Goal: Communication & Community: Answer question/provide support

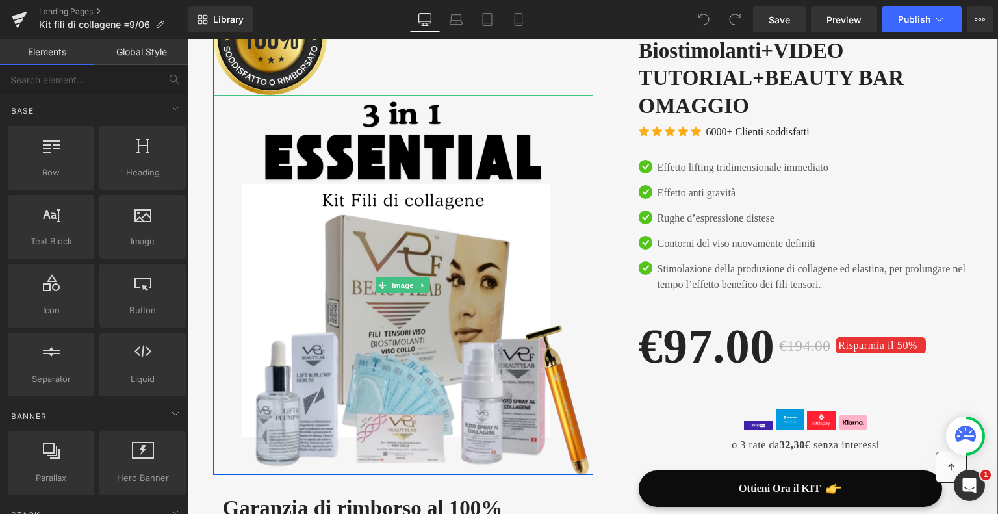
scroll to position [130, 0]
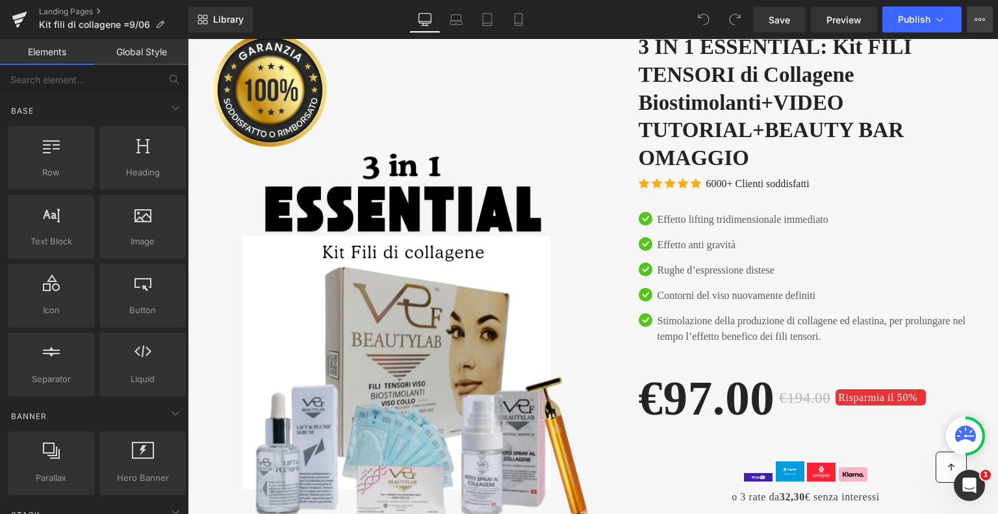
click at [978, 15] on icon at bounding box center [980, 19] width 10 height 10
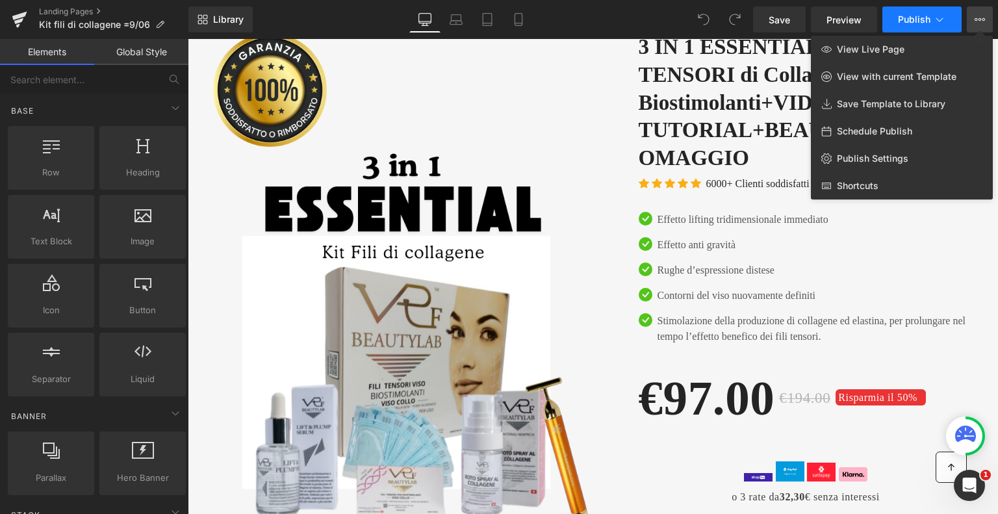
click at [941, 20] on icon at bounding box center [939, 20] width 7 height 4
click at [978, 17] on icon at bounding box center [980, 19] width 10 height 10
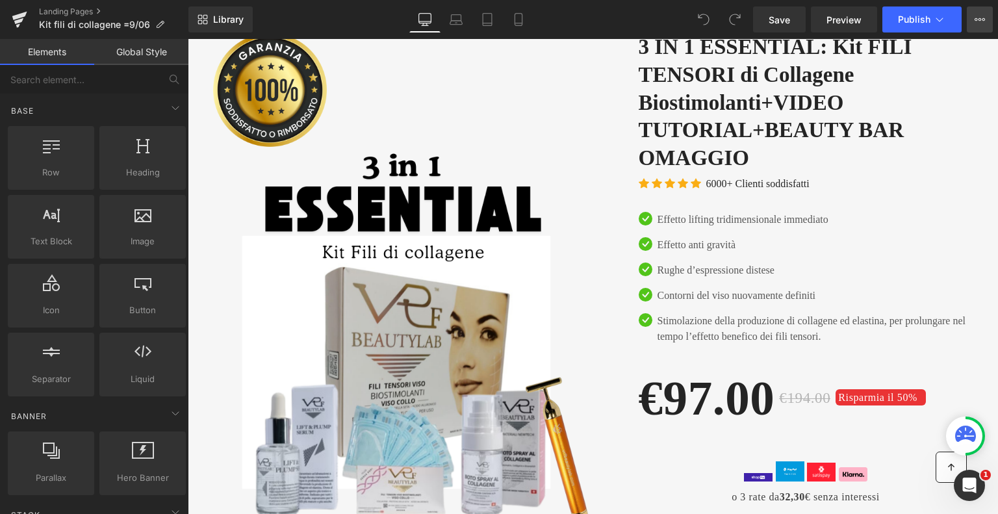
click at [978, 17] on icon at bounding box center [980, 19] width 10 height 10
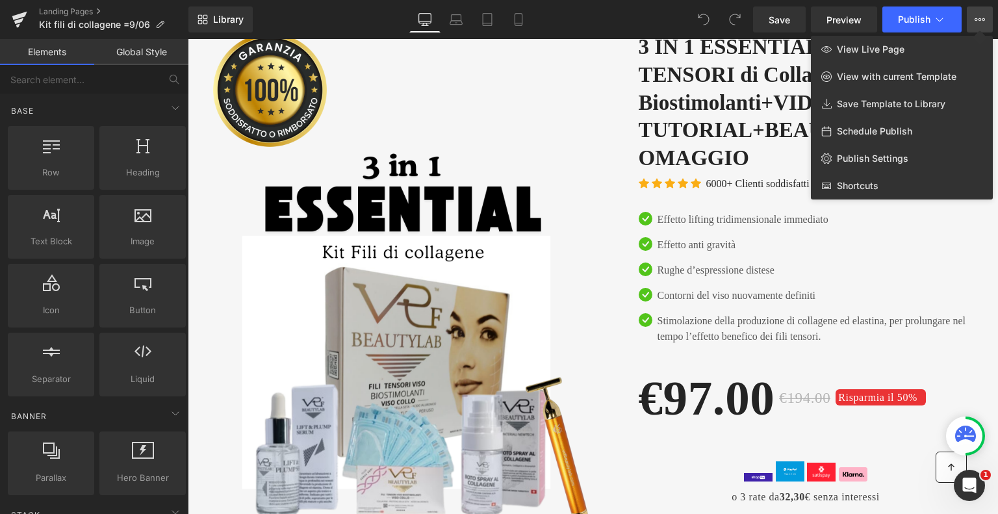
click at [589, 142] on div at bounding box center [593, 276] width 810 height 475
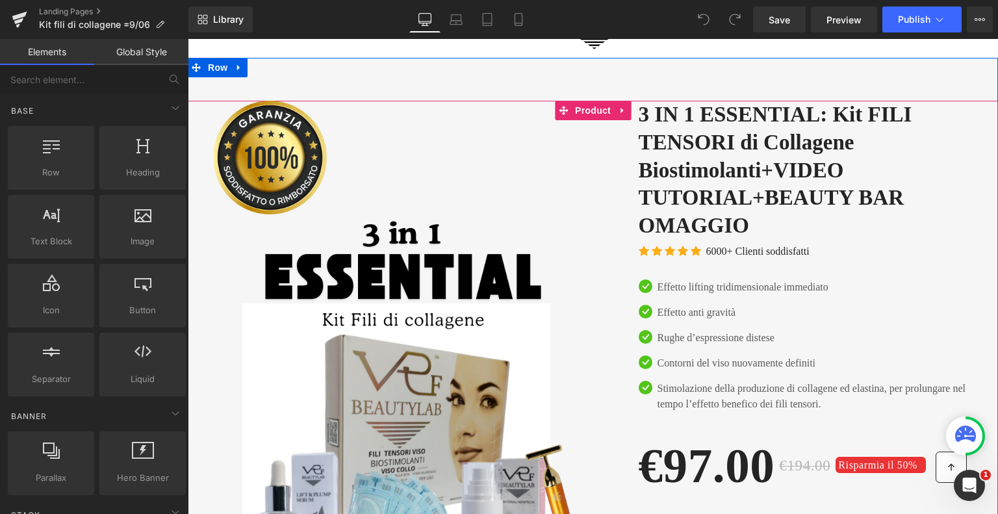
scroll to position [0, 0]
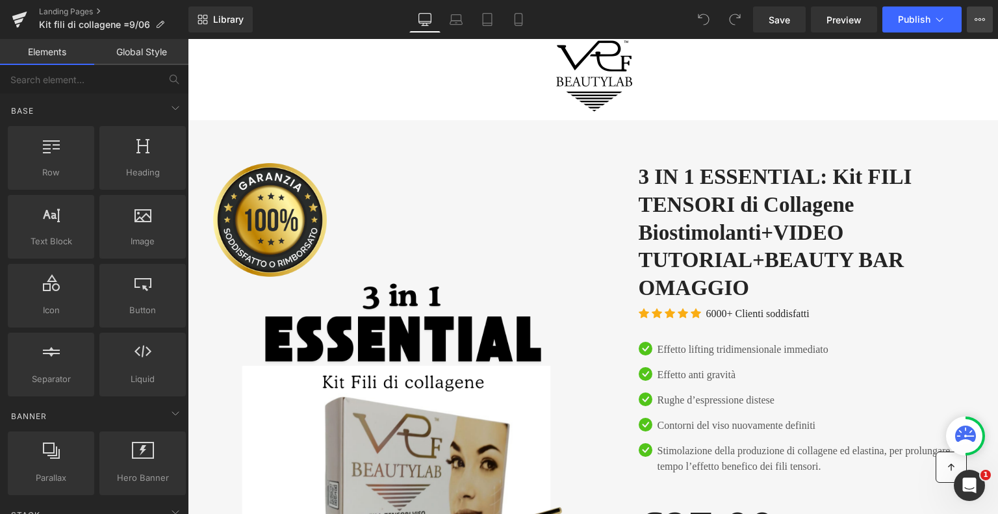
click at [982, 19] on icon at bounding box center [980, 19] width 10 height 10
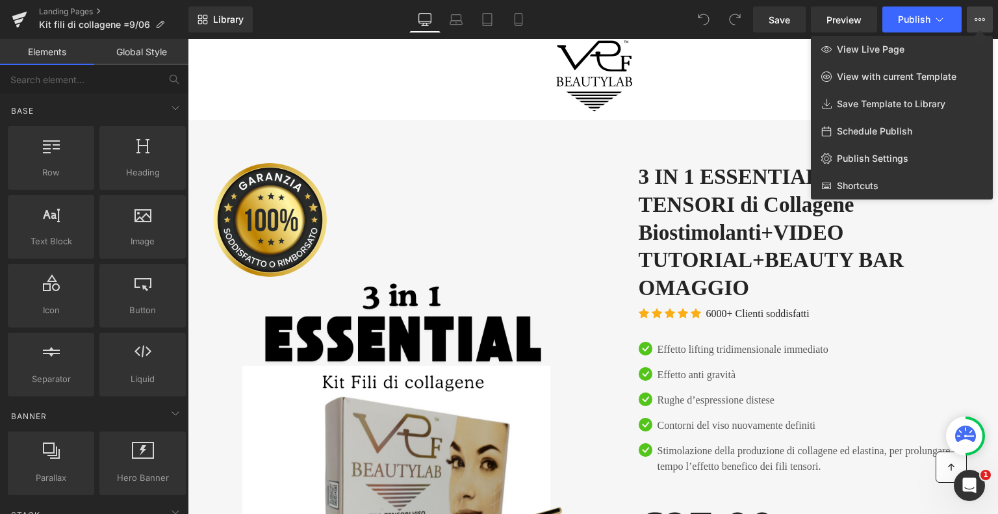
click at [983, 19] on icon at bounding box center [980, 19] width 10 height 10
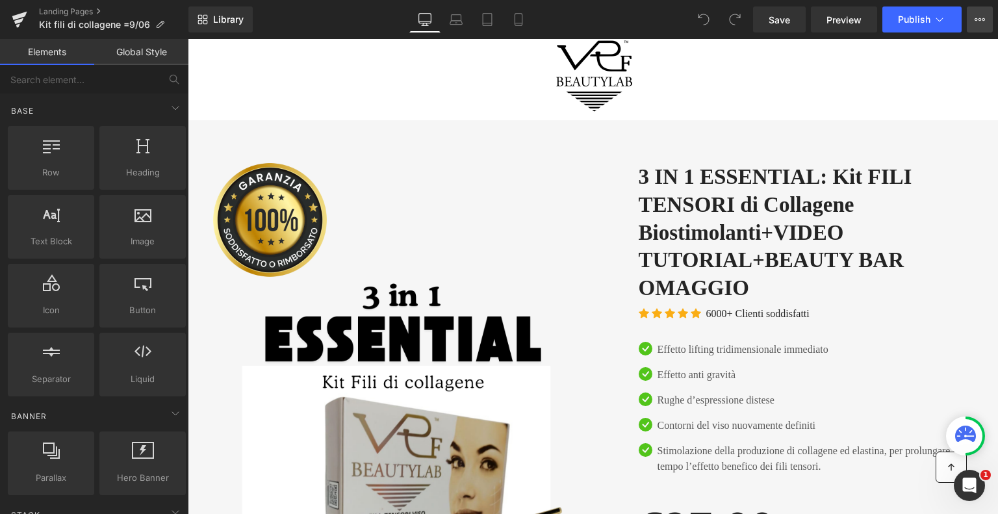
click at [983, 19] on icon at bounding box center [980, 19] width 10 height 10
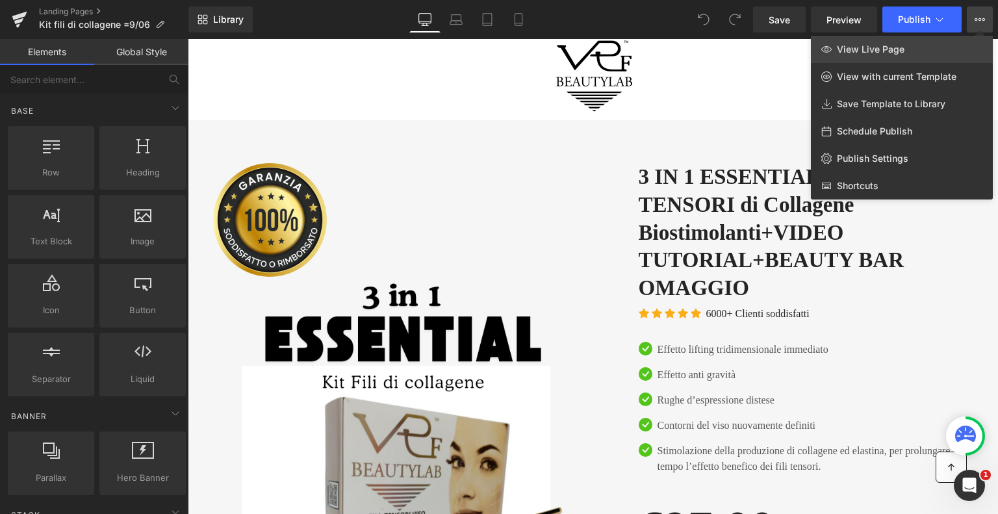
click at [862, 49] on span "View Live Page" at bounding box center [871, 50] width 68 height 12
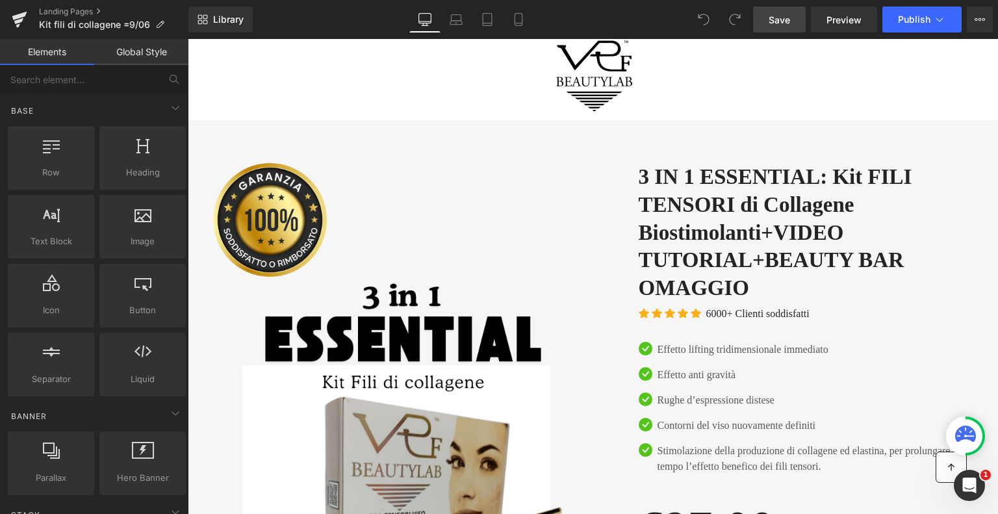
click at [777, 19] on span "Save" at bounding box center [779, 20] width 21 height 14
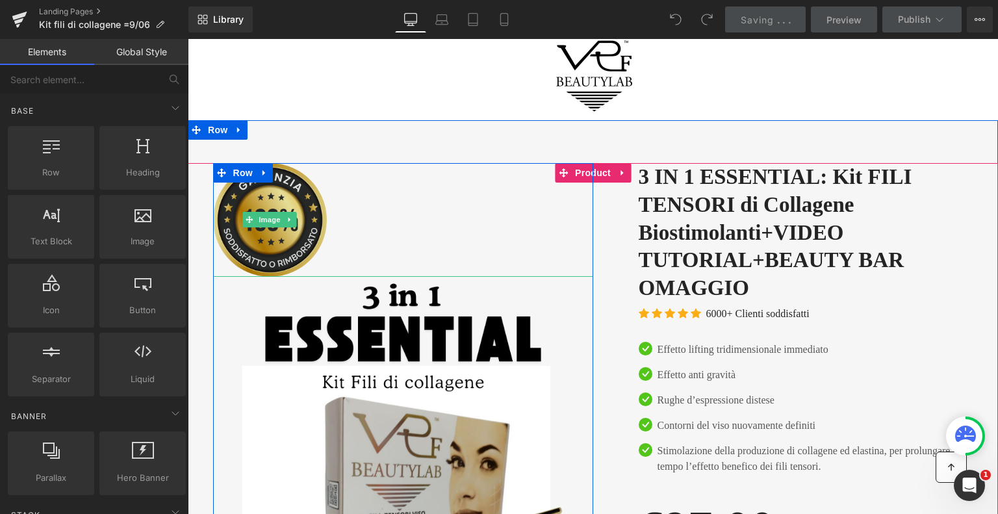
click at [260, 237] on img at bounding box center [270, 220] width 114 height 114
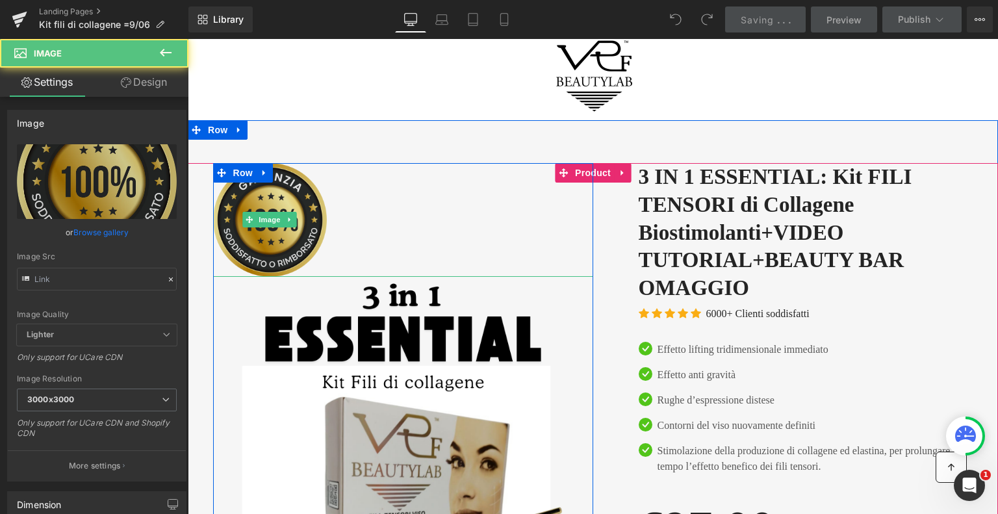
type input "https://images.leadconnectorhq.com/image/f_webp/q_80/r_1200/u_https://assets.cd…"
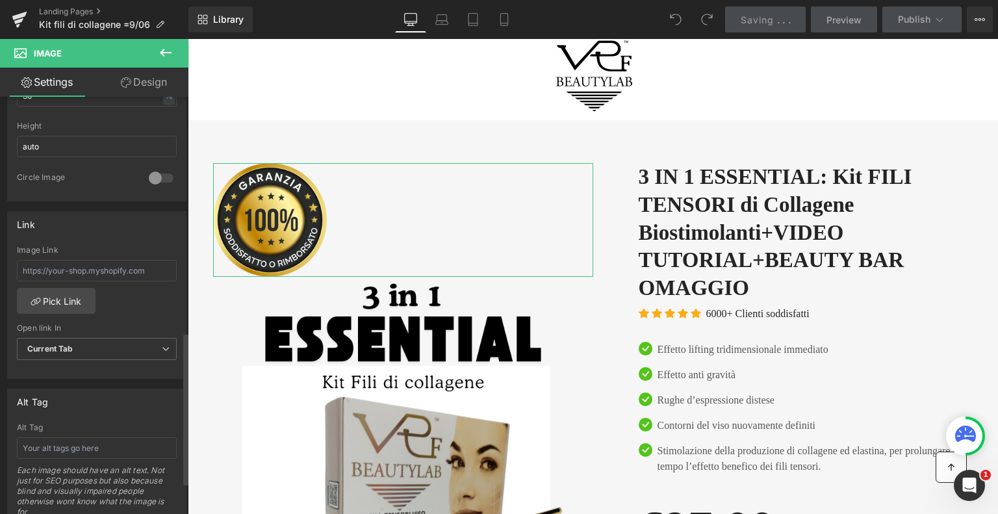
scroll to position [715, 0]
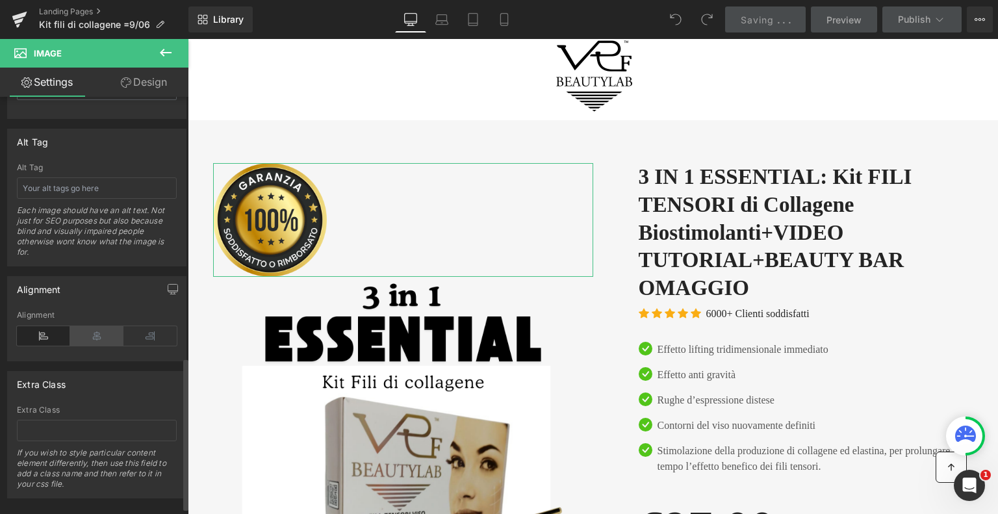
click at [94, 333] on icon at bounding box center [96, 335] width 53 height 19
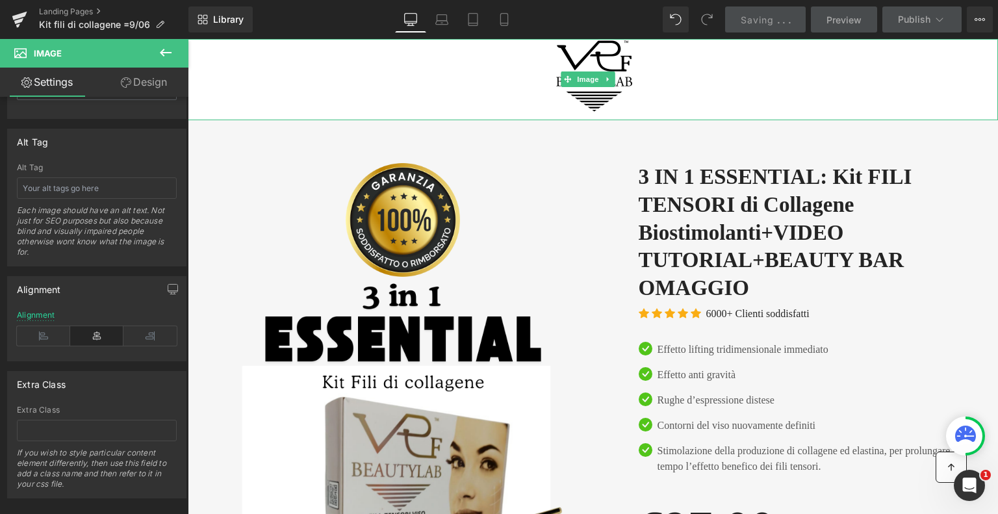
click at [429, 65] on div at bounding box center [593, 79] width 810 height 81
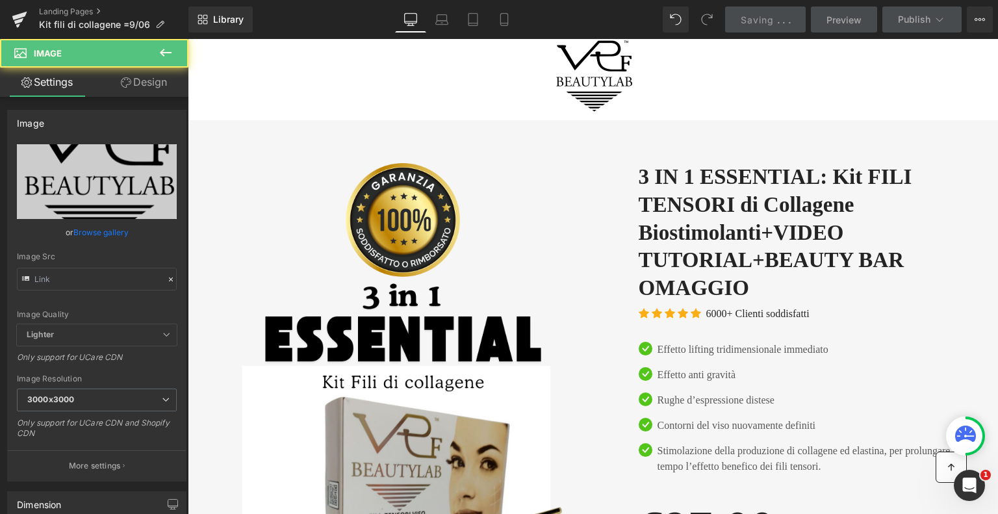
type input "https://cdn.shopify.com/s/files/1/0520/4059/7678/files/scuola_estetica_olistica…"
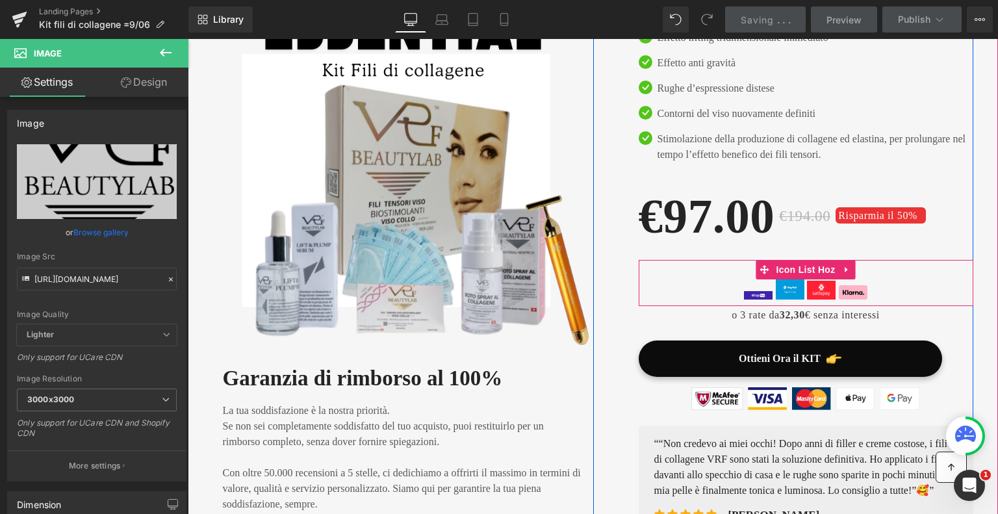
scroll to position [260, 0]
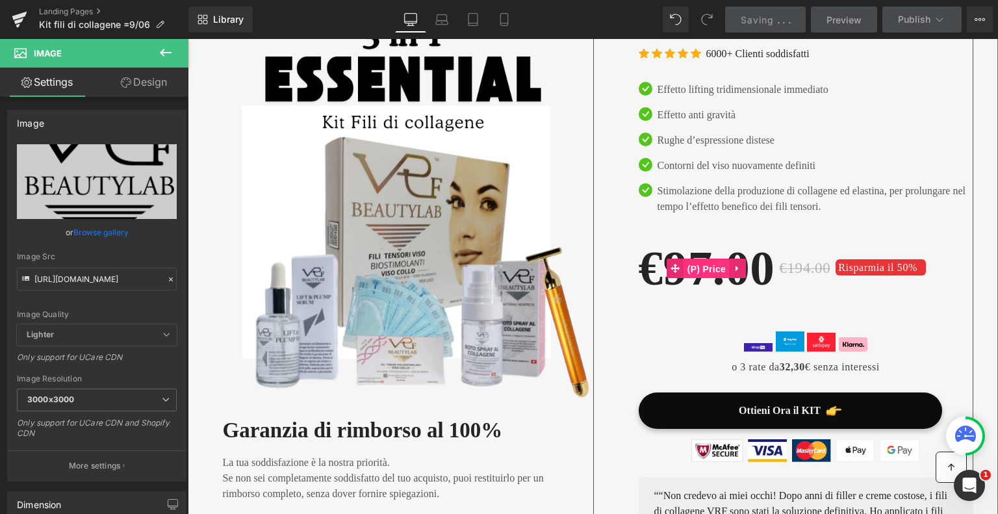
click at [700, 265] on span "(P) Price" at bounding box center [706, 268] width 45 height 19
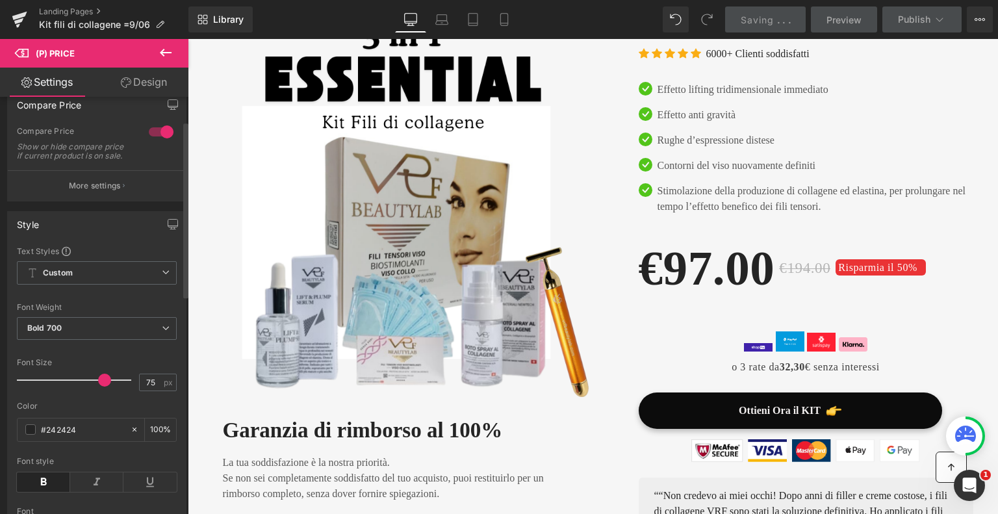
scroll to position [0, 0]
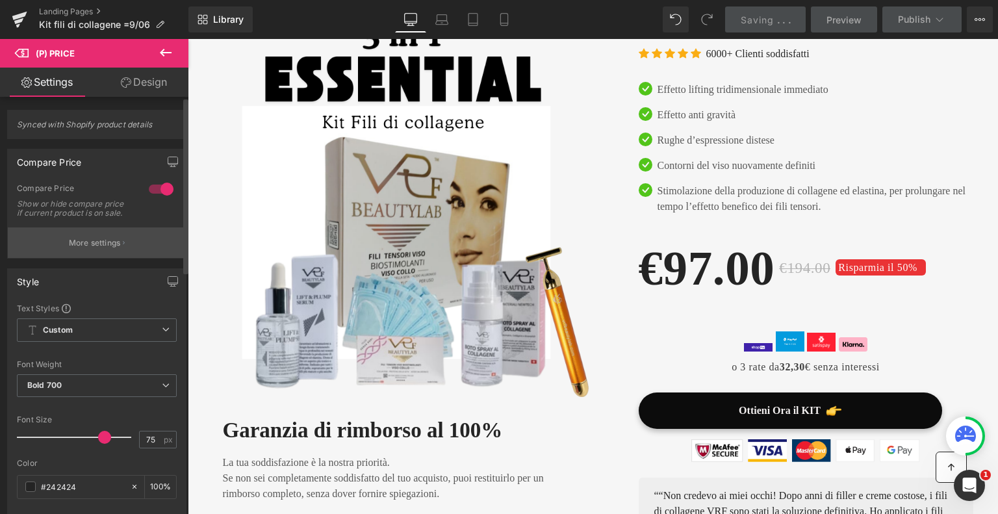
click at [82, 249] on p "More settings" at bounding box center [95, 243] width 52 height 12
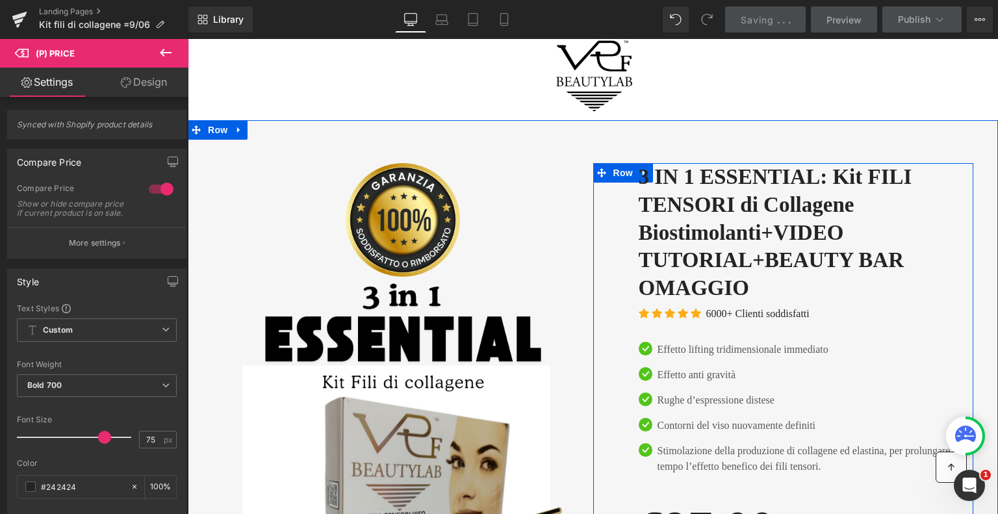
click at [685, 222] on link "3 IN 1 ESSENTIAL: Kit FILI TENSORI di Collagene Biostimolanti+VIDEO TUTORIAL+BE…" at bounding box center [806, 233] width 335 height 140
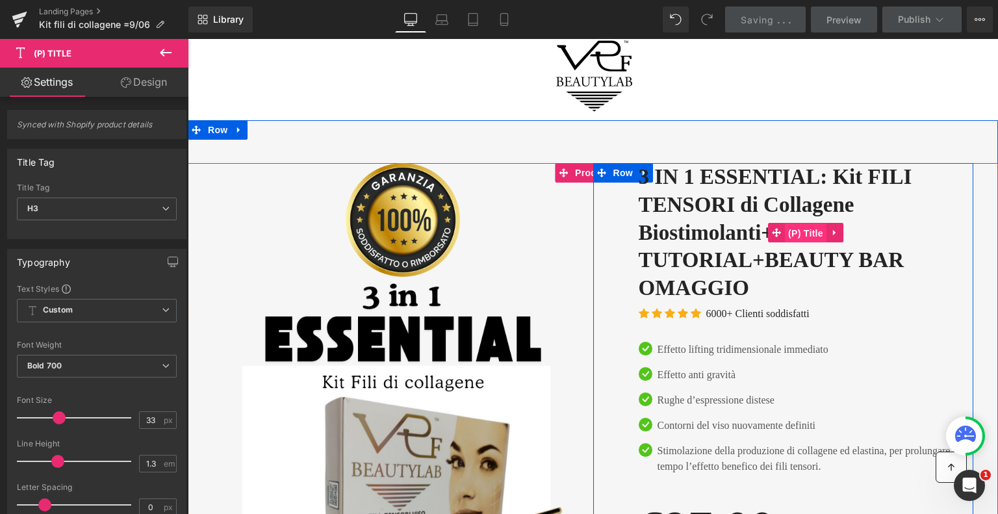
click at [795, 231] on span "(P) Title" at bounding box center [806, 233] width 42 height 19
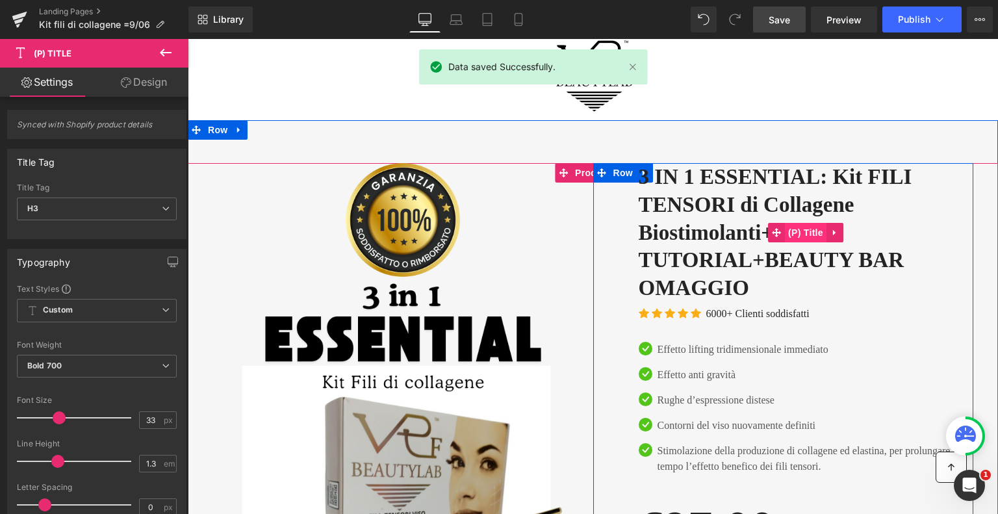
click at [821, 229] on span "(P) Title" at bounding box center [806, 232] width 42 height 19
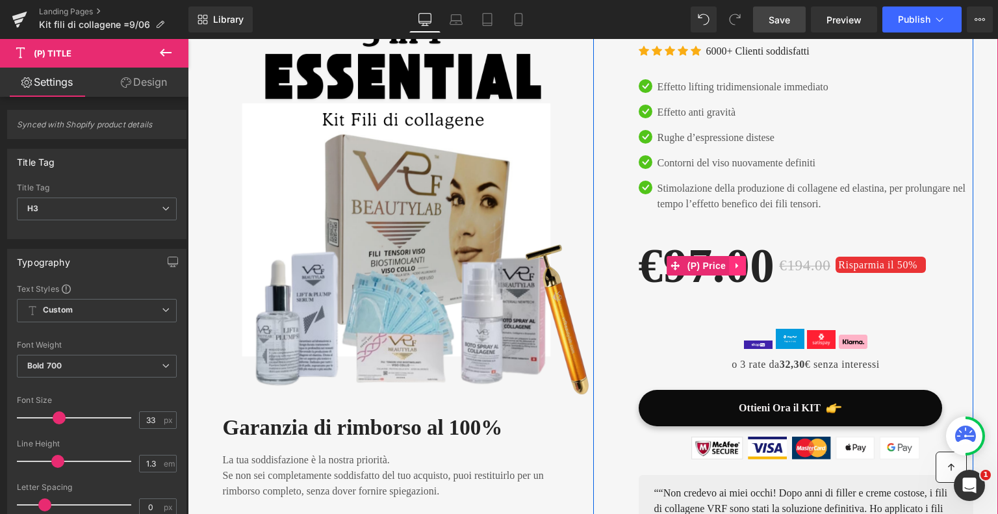
scroll to position [325, 0]
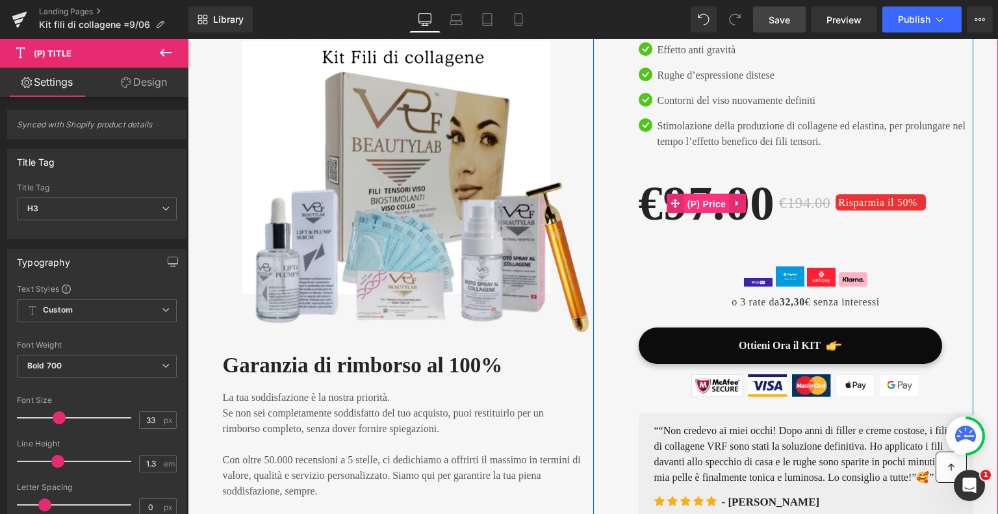
click at [689, 209] on span "(P) Price" at bounding box center [706, 203] width 45 height 19
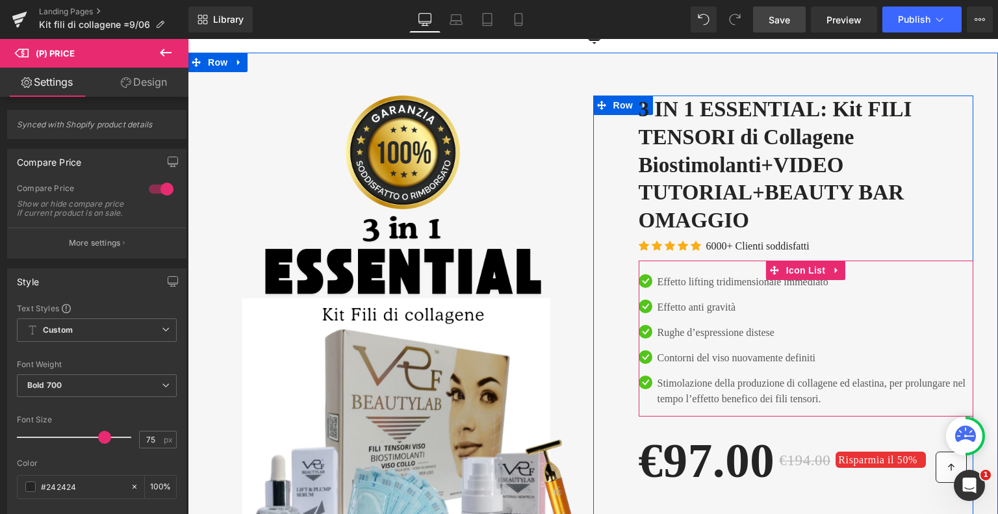
scroll to position [65, 0]
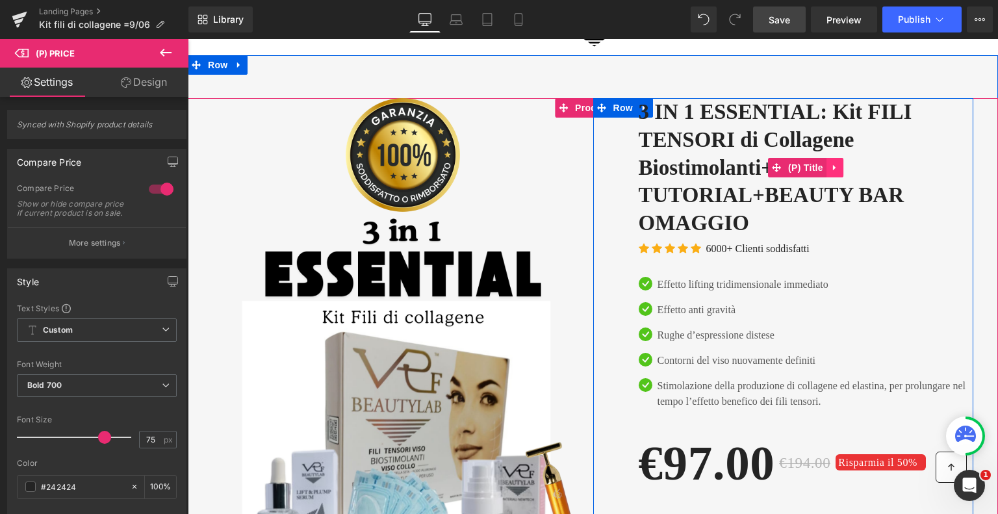
click at [831, 168] on icon at bounding box center [835, 167] width 9 height 10
click at [779, 168] on link "(P) Title" at bounding box center [772, 167] width 58 height 19
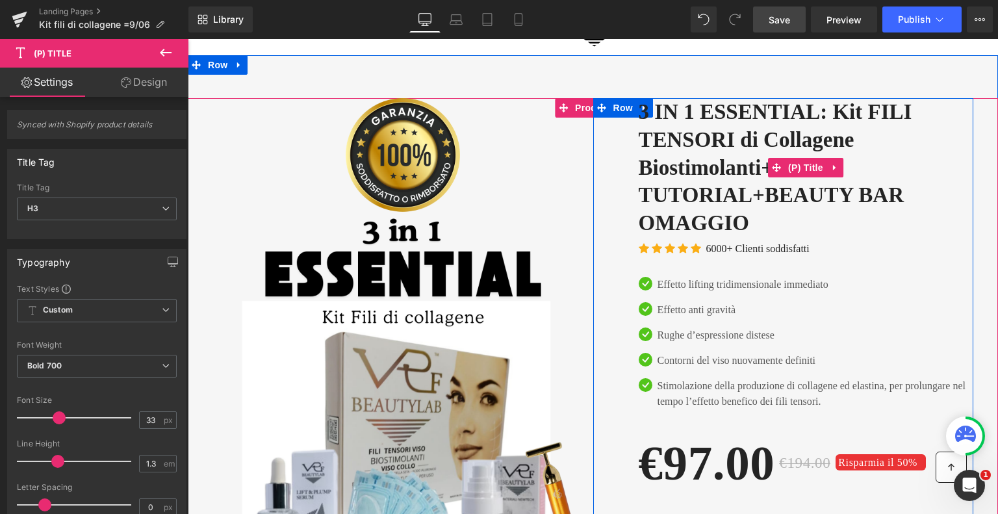
click at [718, 142] on link "3 IN 1 ESSENTIAL: Kit FILI TENSORI di Collagene Biostimolanti+VIDEO TUTORIAL+BE…" at bounding box center [806, 168] width 335 height 140
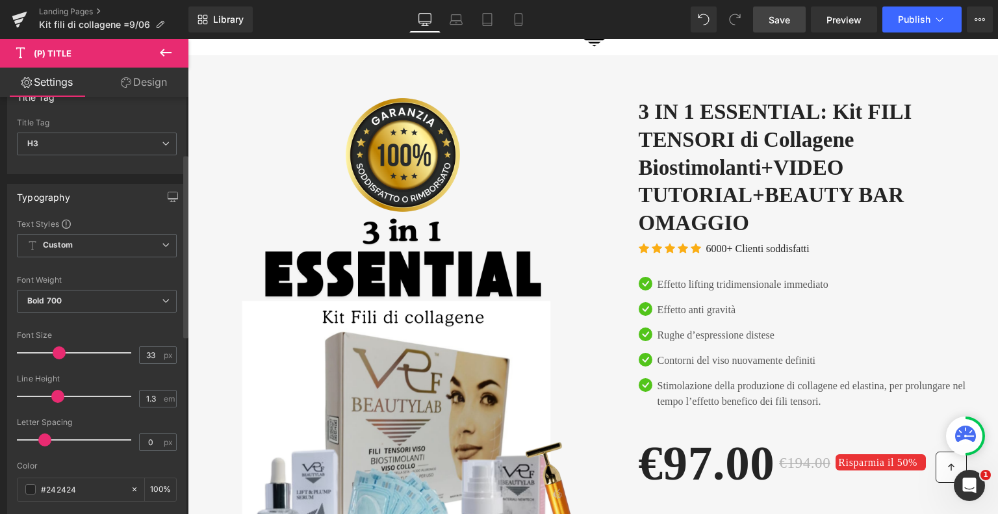
scroll to position [130, 0]
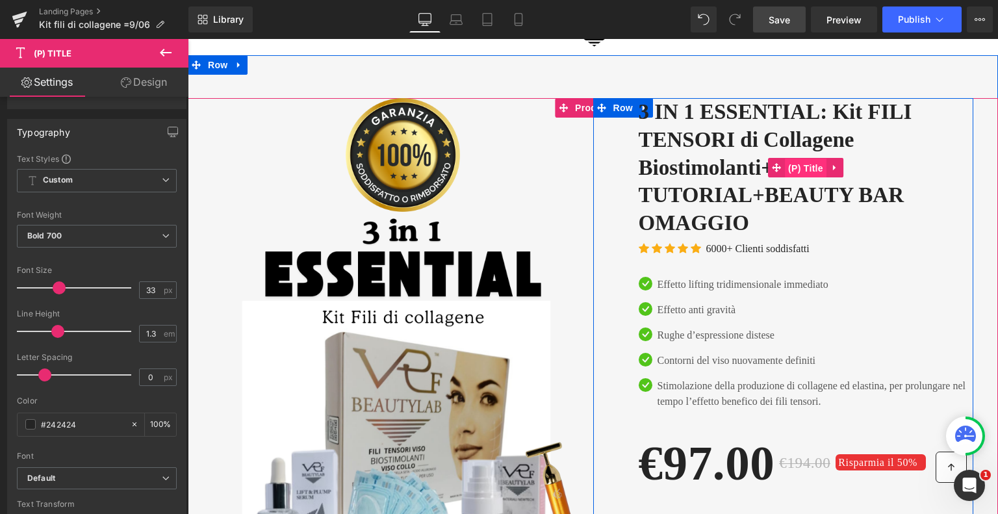
click at [788, 164] on span "(P) Title" at bounding box center [806, 168] width 42 height 19
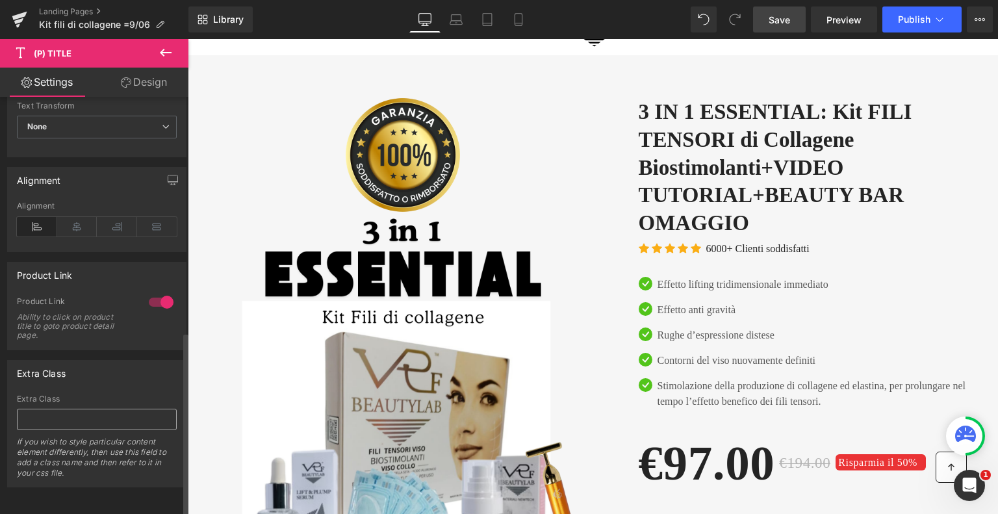
scroll to position [535, 0]
click at [162, 296] on div at bounding box center [161, 302] width 31 height 21
click at [152, 294] on div at bounding box center [161, 302] width 31 height 21
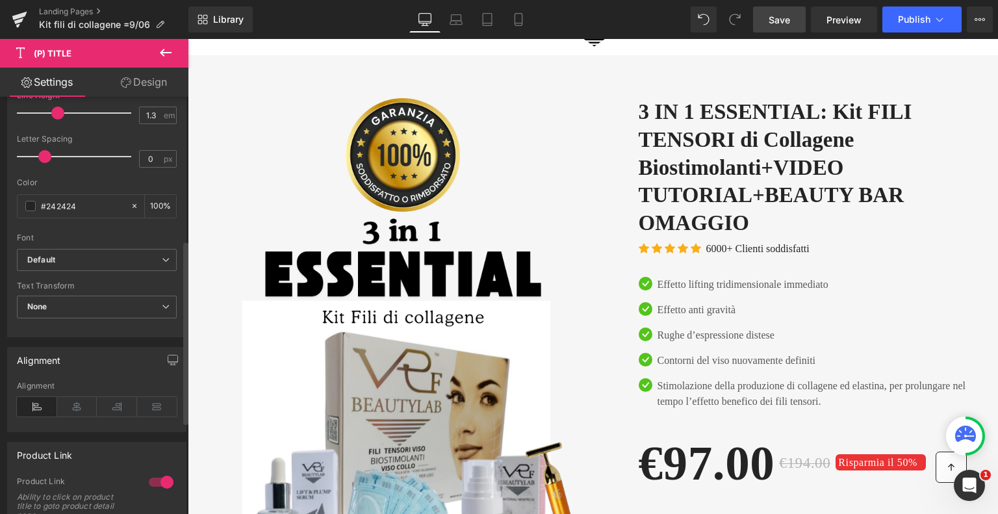
scroll to position [275, 0]
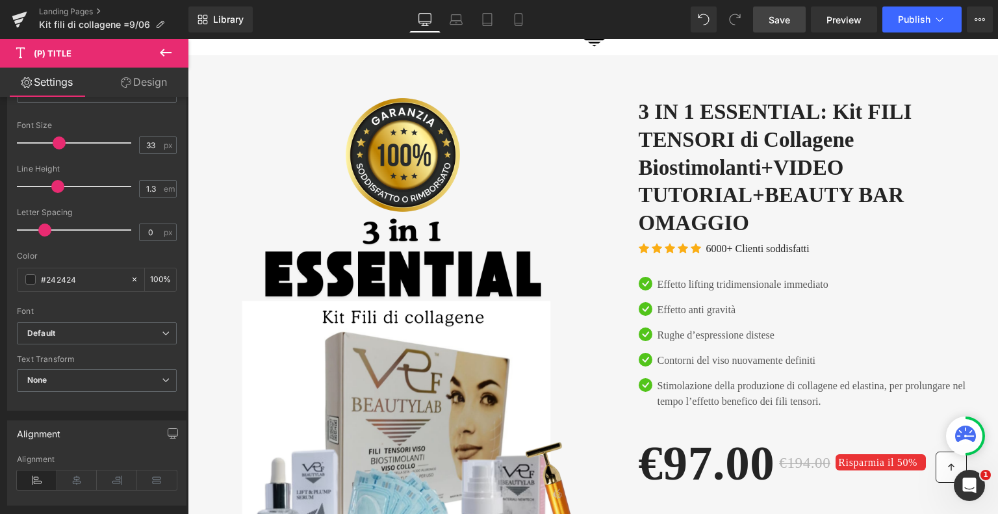
click at [164, 50] on icon at bounding box center [166, 53] width 12 height 8
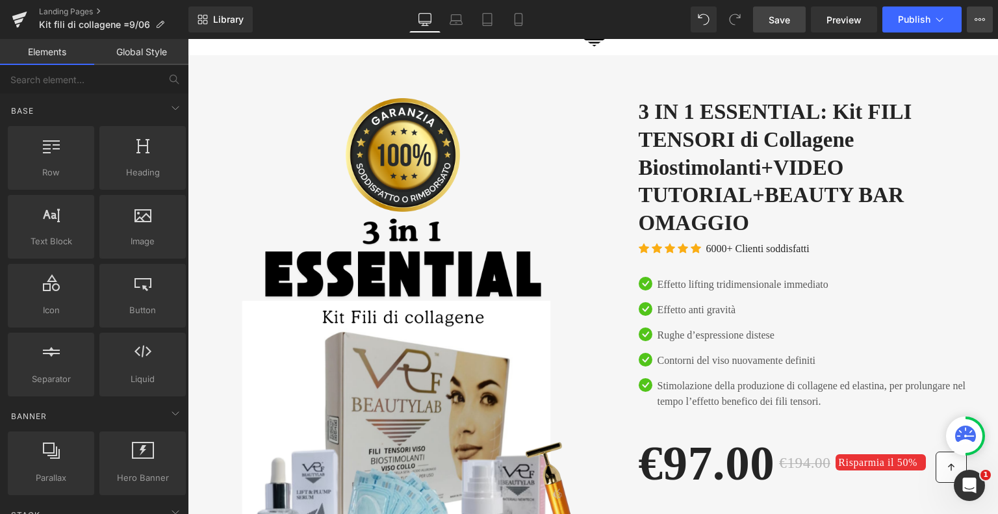
click at [983, 14] on icon at bounding box center [980, 19] width 10 height 10
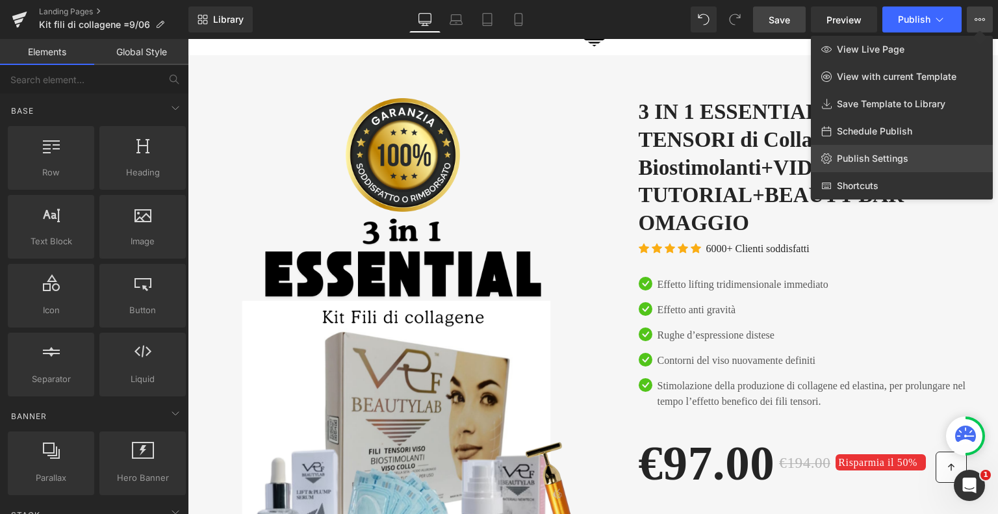
click at [863, 155] on span "Publish Settings" at bounding box center [872, 159] width 71 height 12
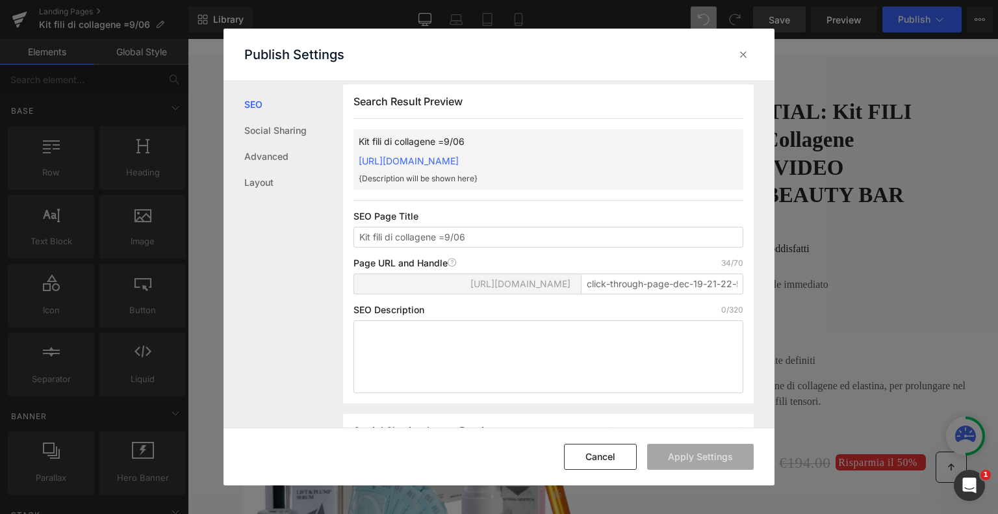
scroll to position [0, 0]
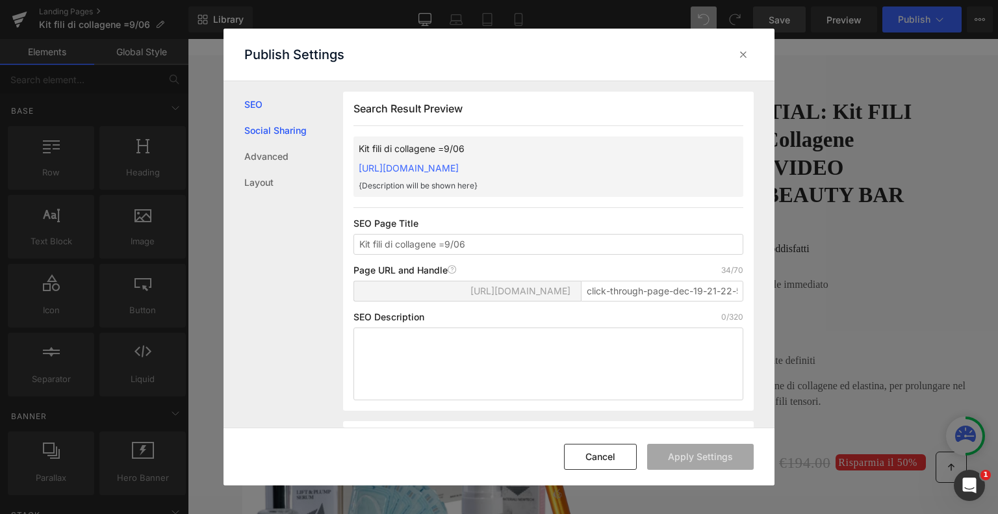
click at [274, 129] on link "Social Sharing" at bounding box center [293, 131] width 99 height 26
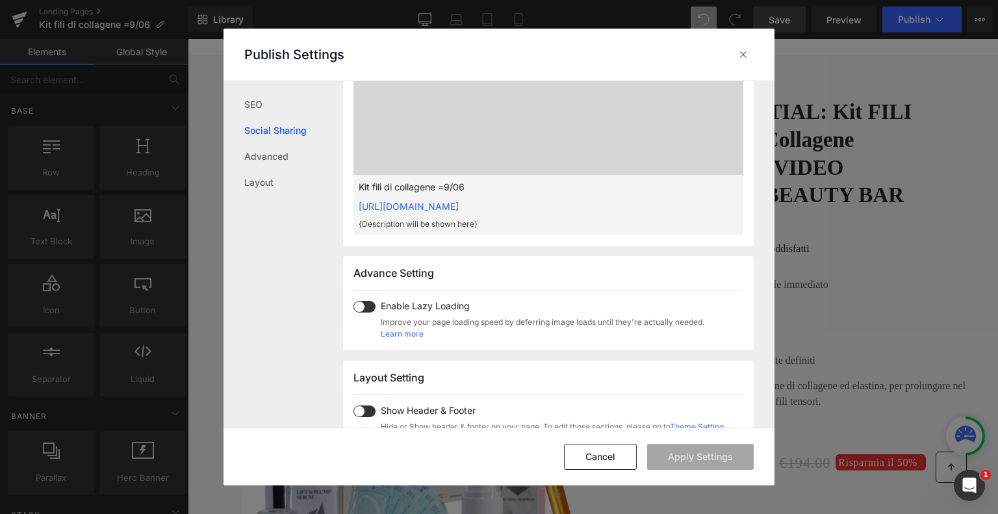
scroll to position [411, 0]
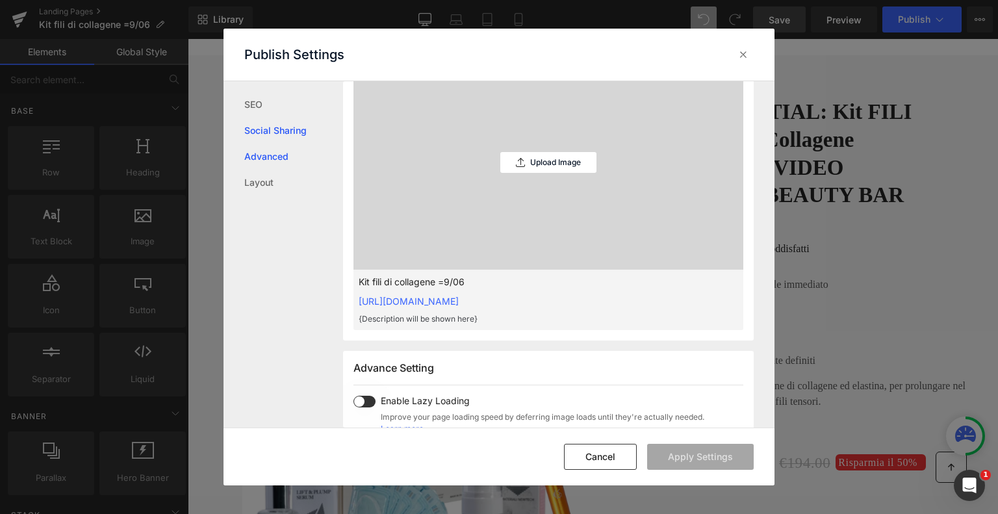
click at [265, 153] on link "Advanced" at bounding box center [293, 157] width 99 height 26
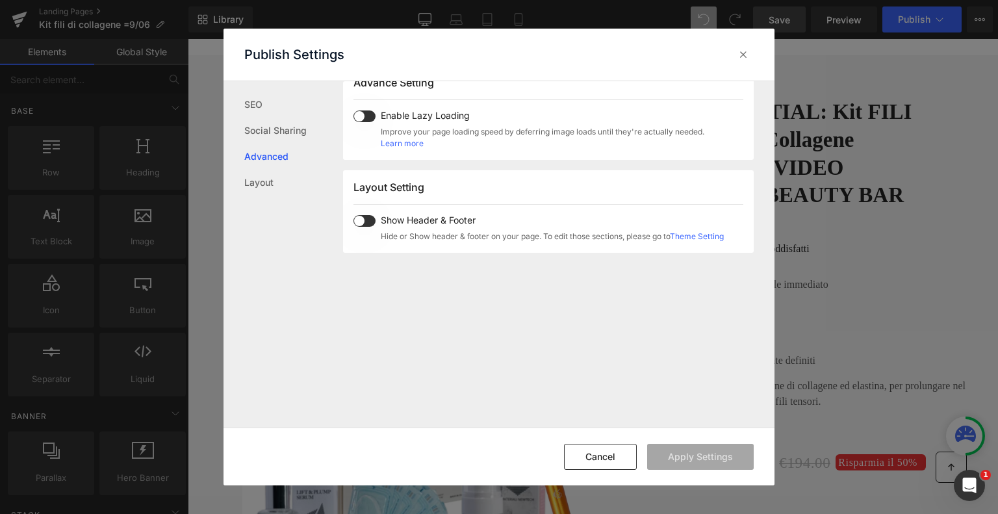
scroll to position [697, 0]
click at [261, 179] on link "Layout" at bounding box center [293, 183] width 99 height 26
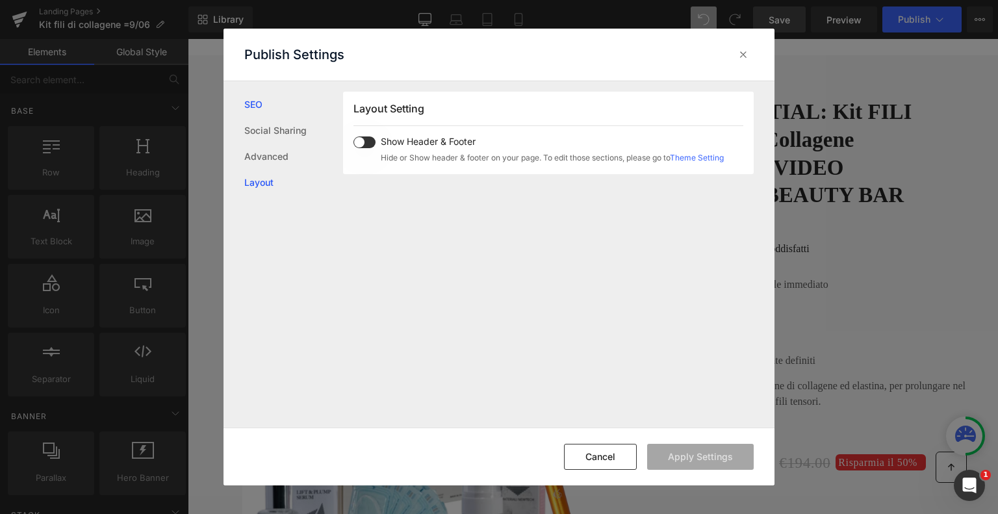
click at [257, 105] on link "SEO" at bounding box center [293, 105] width 99 height 26
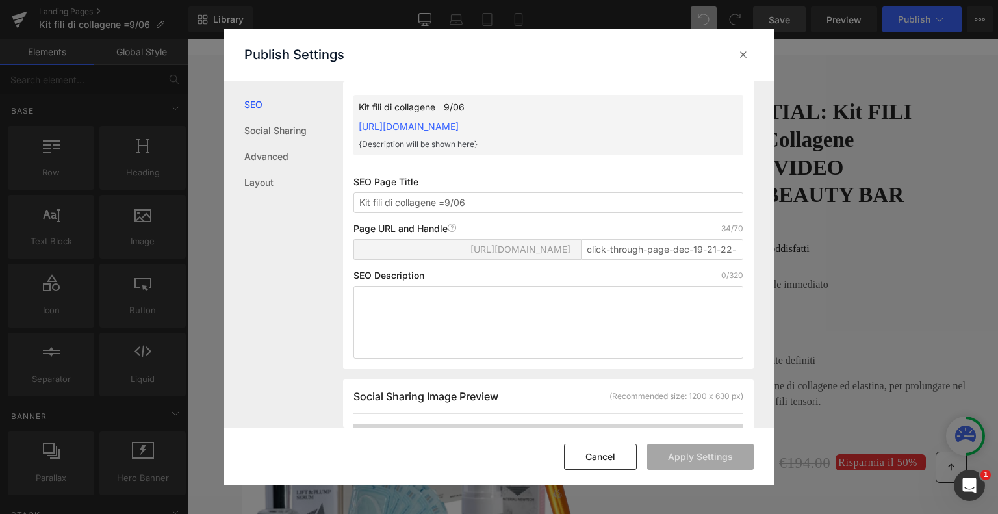
scroll to position [0, 0]
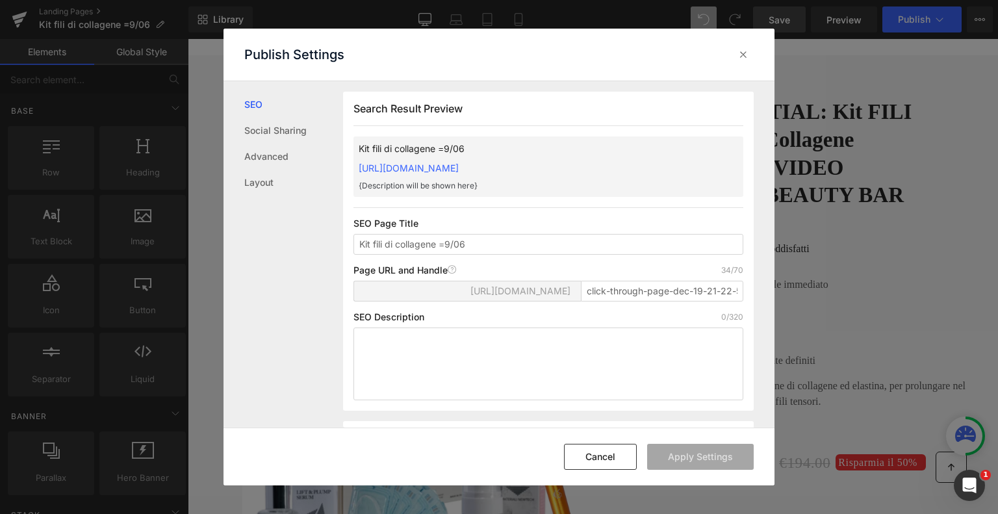
click at [510, 189] on div "Kit fili di collagene =9/06 https://vrf-beauty-lab-store.myshopify.com/pages/cl…" at bounding box center [549, 166] width 390 height 60
click at [738, 57] on icon at bounding box center [743, 54] width 13 height 13
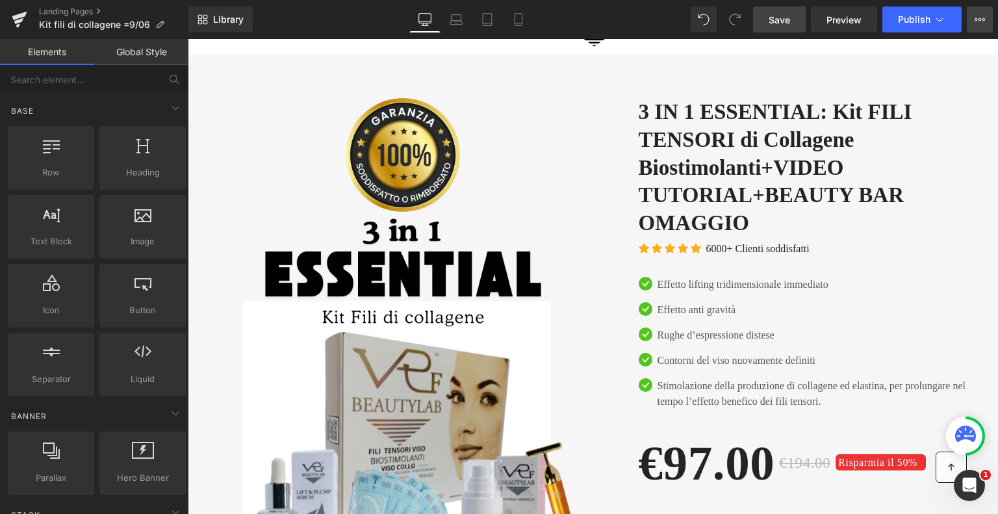
click at [980, 18] on icon at bounding box center [980, 19] width 3 height 3
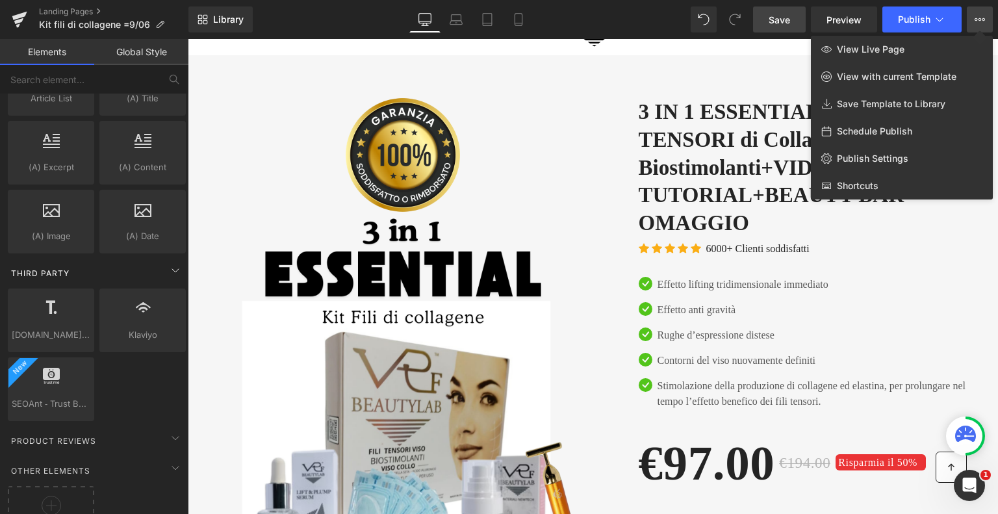
scroll to position [2503, 0]
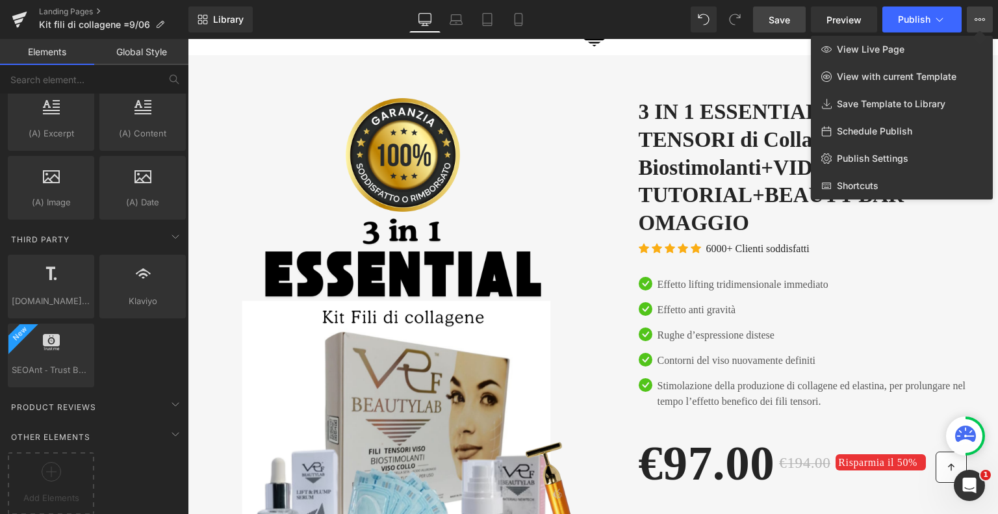
drag, startPoint x: 524, startPoint y: 131, endPoint x: 337, endPoint y: 90, distance: 191.6
click at [524, 131] on div at bounding box center [593, 276] width 810 height 475
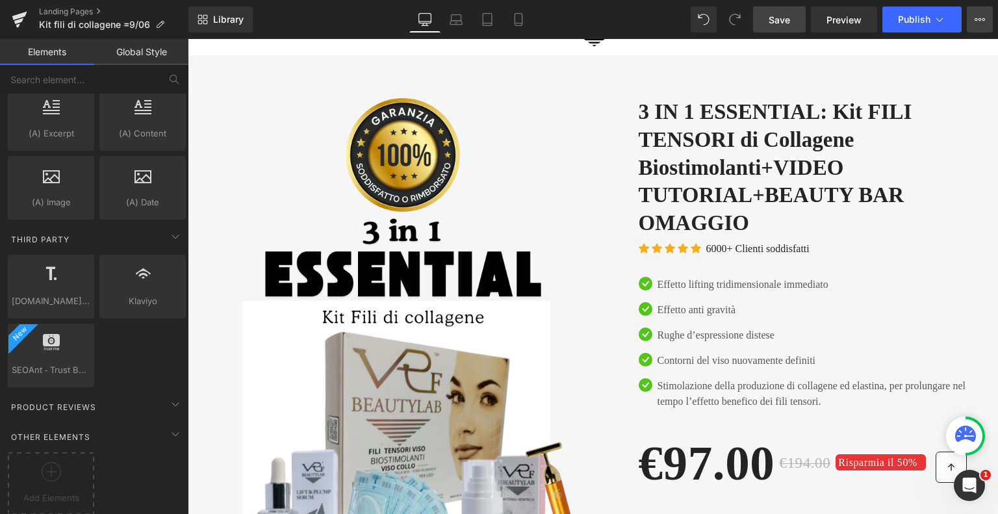
click at [983, 16] on icon at bounding box center [980, 19] width 10 height 10
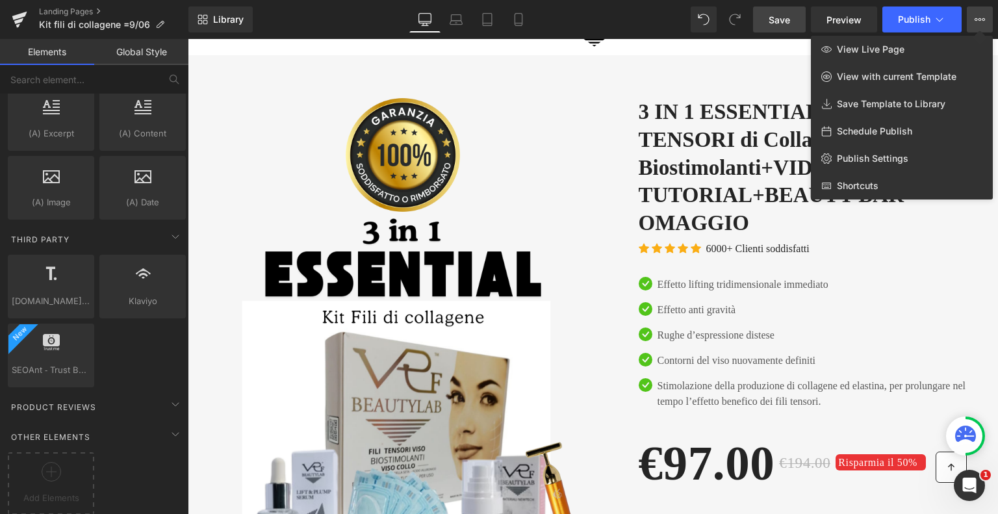
click at [979, 20] on icon at bounding box center [980, 19] width 3 height 3
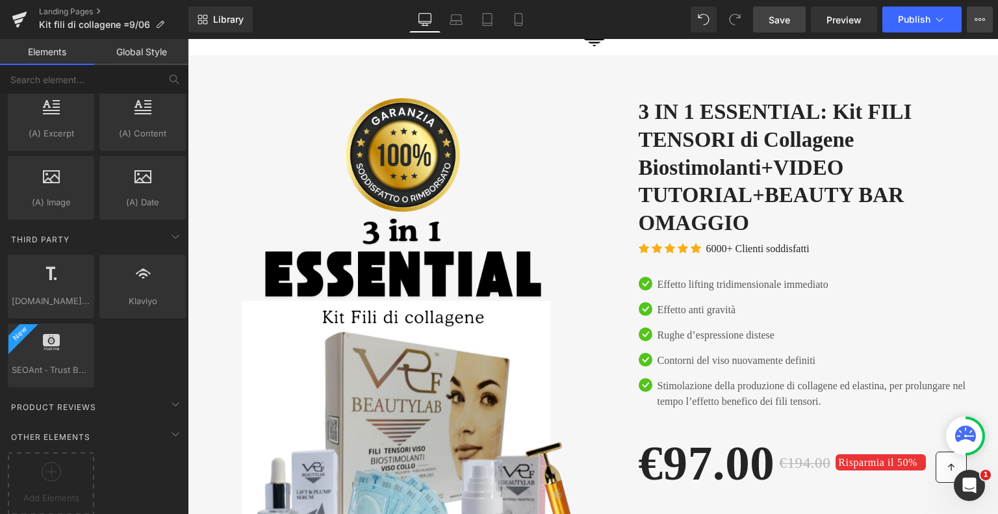
click at [979, 20] on icon at bounding box center [980, 19] width 3 height 3
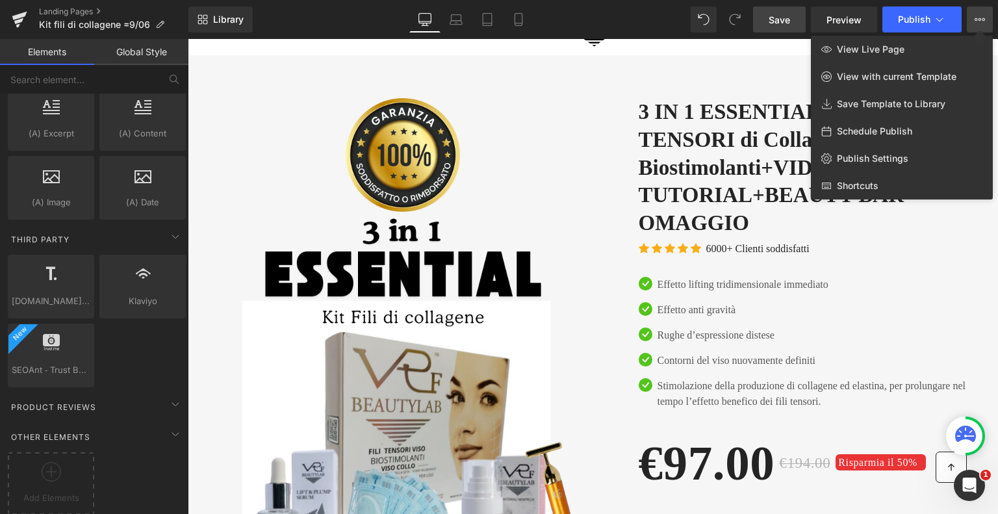
click at [549, 116] on div at bounding box center [593, 276] width 810 height 475
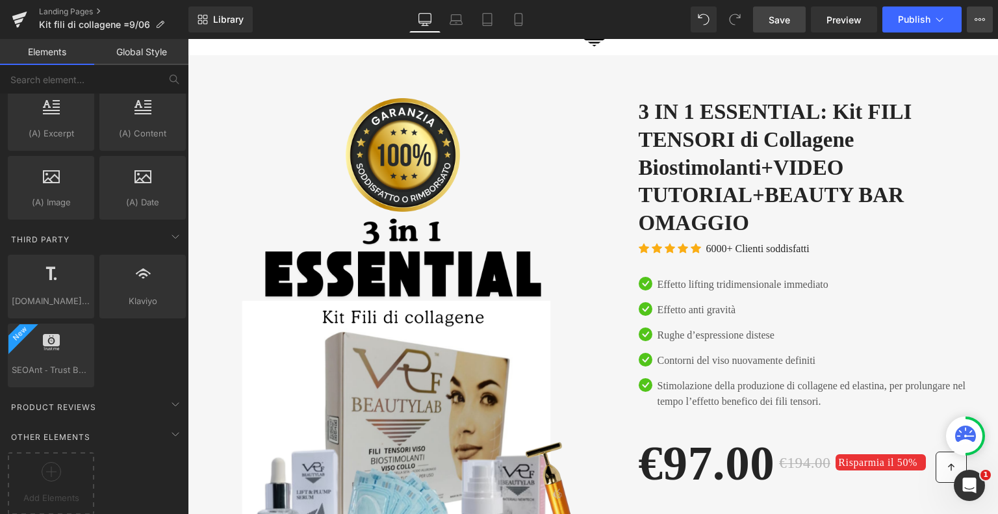
click at [977, 16] on icon at bounding box center [980, 19] width 10 height 10
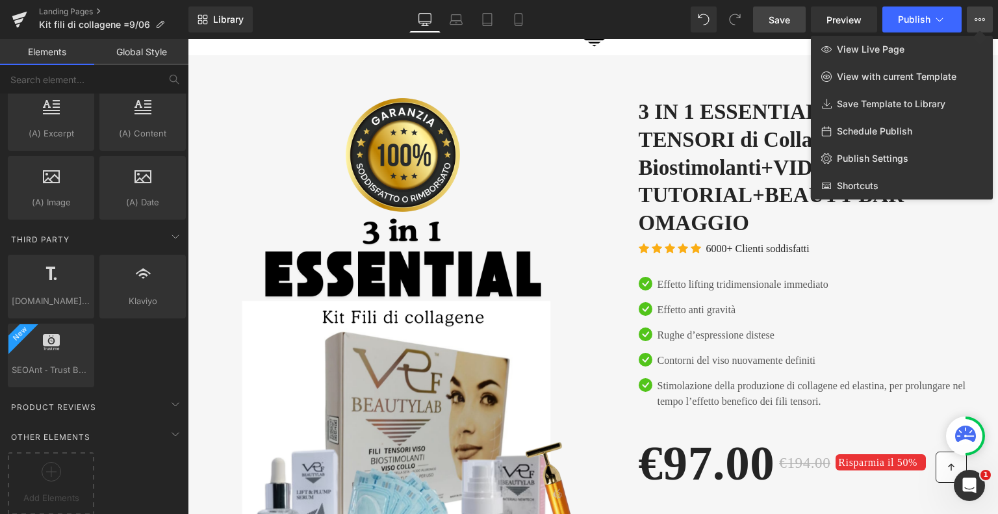
click at [521, 143] on div at bounding box center [593, 276] width 810 height 475
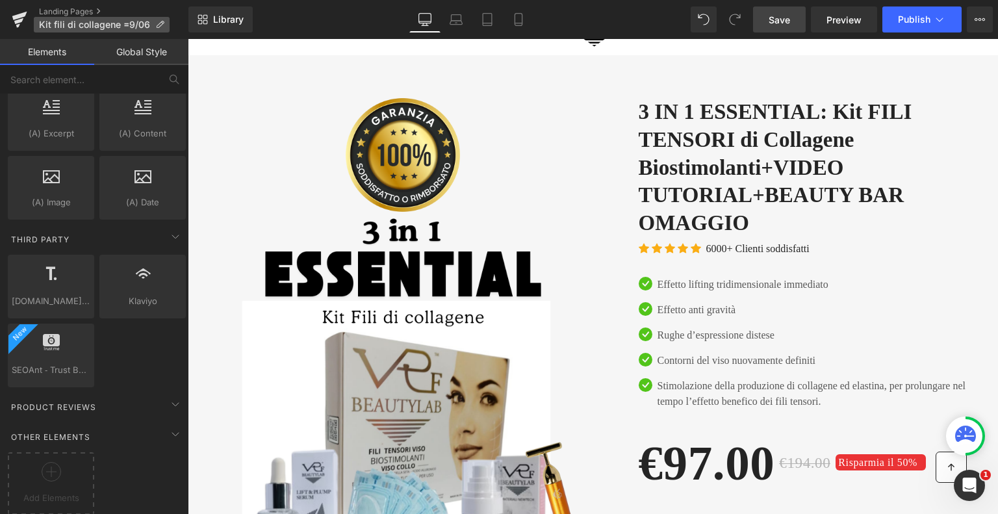
click at [120, 25] on span "Kit fili di collagene =9/06" at bounding box center [94, 24] width 111 height 10
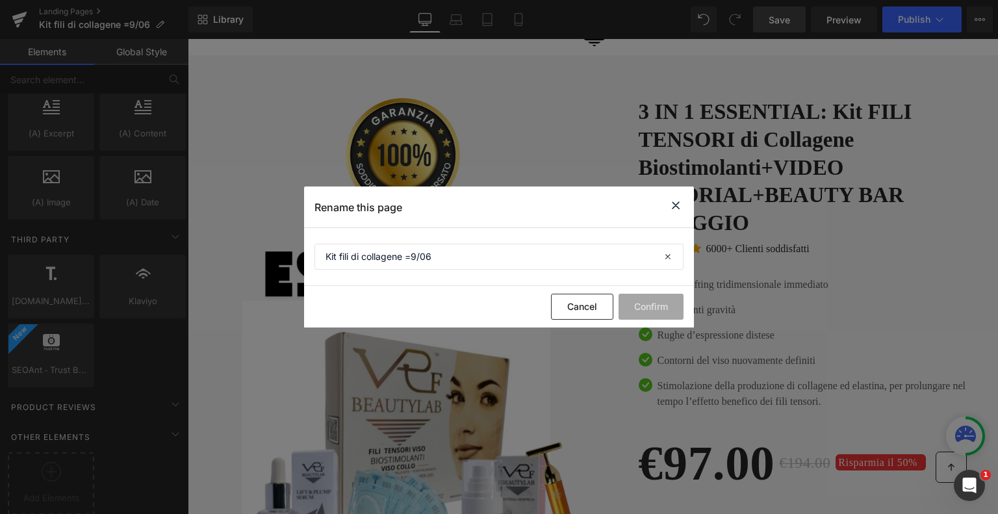
click at [673, 204] on icon at bounding box center [676, 206] width 16 height 16
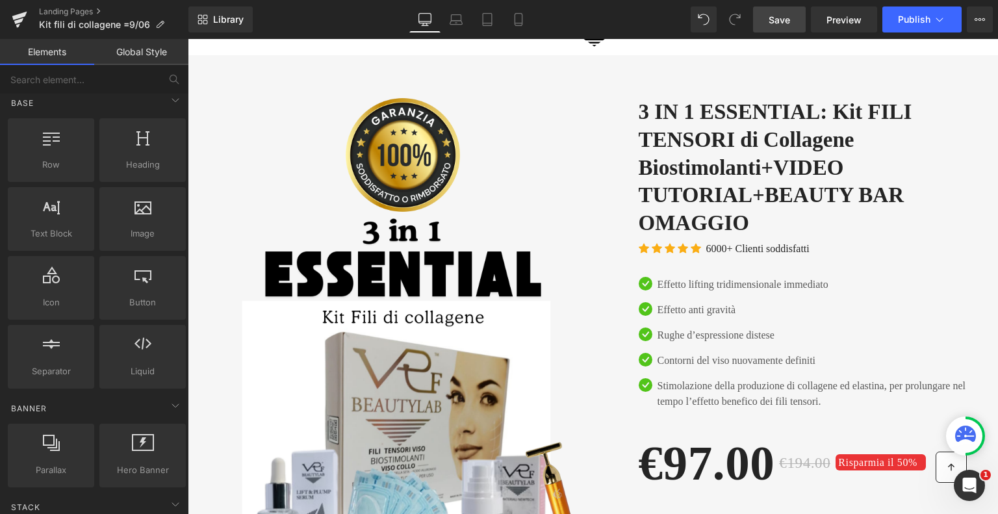
scroll to position [0, 0]
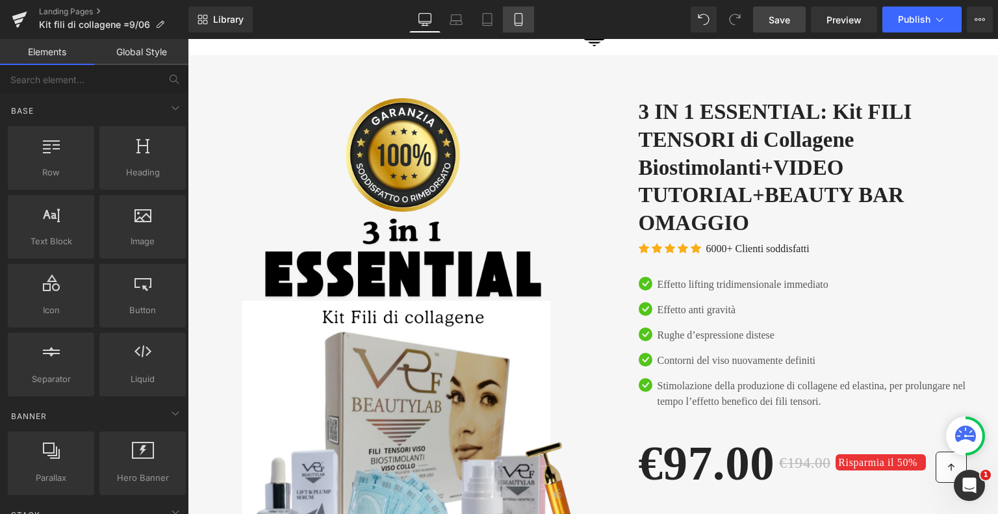
click at [516, 25] on icon at bounding box center [518, 20] width 7 height 12
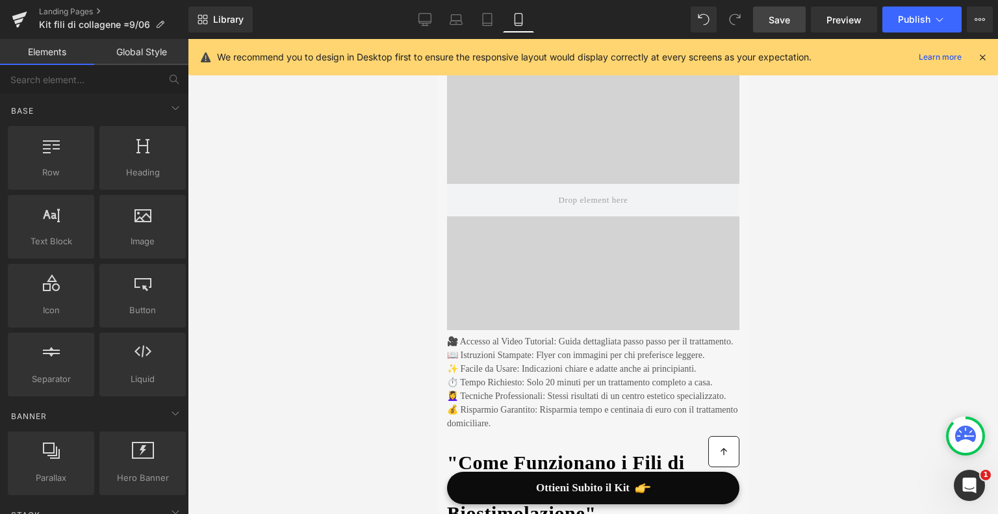
scroll to position [2673, 0]
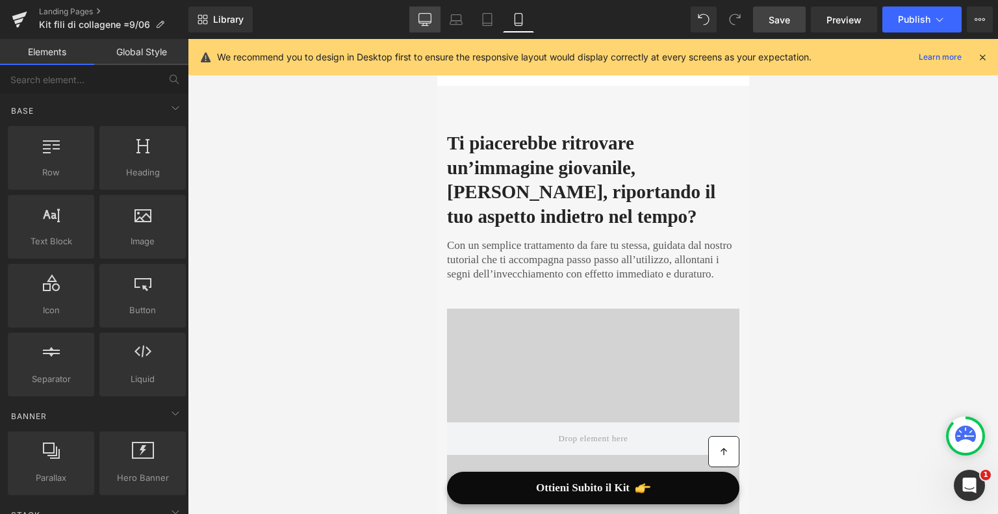
drag, startPoint x: 322, startPoint y: 136, endPoint x: 424, endPoint y: 16, distance: 157.7
click at [424, 16] on icon at bounding box center [425, 19] width 13 height 13
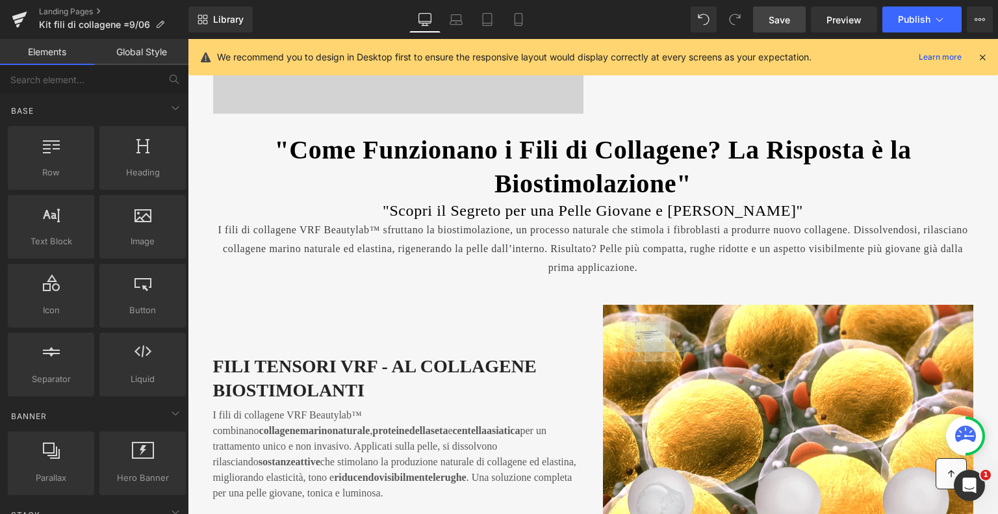
scroll to position [2286, 0]
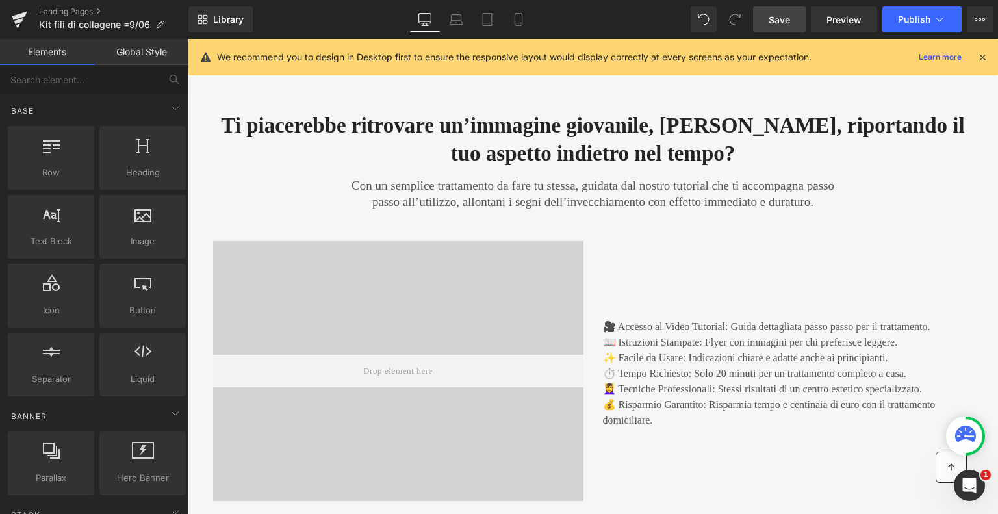
click at [988, 57] on div "We recommend you to design in Desktop first to ensure the responsive layout wou…" at bounding box center [593, 57] width 810 height 36
click at [980, 57] on icon at bounding box center [983, 57] width 12 height 12
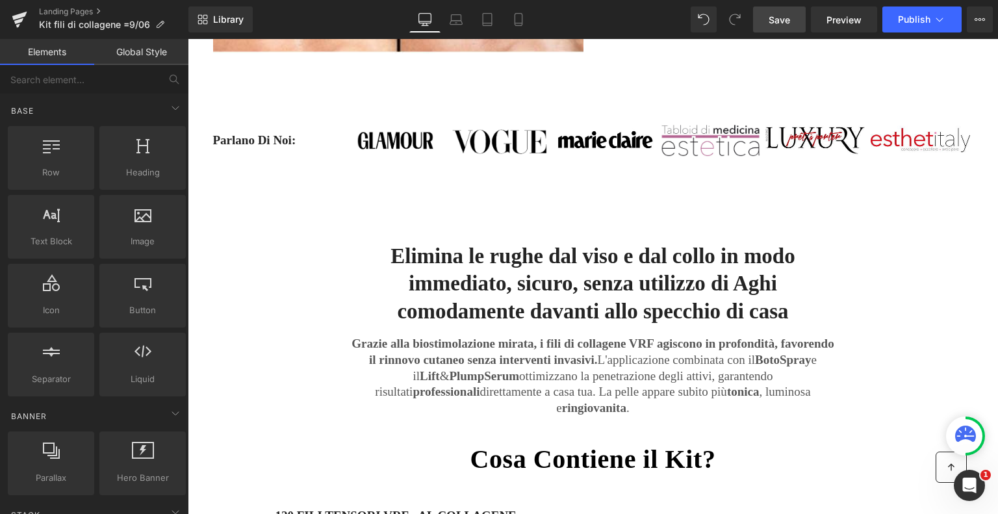
scroll to position [921, 0]
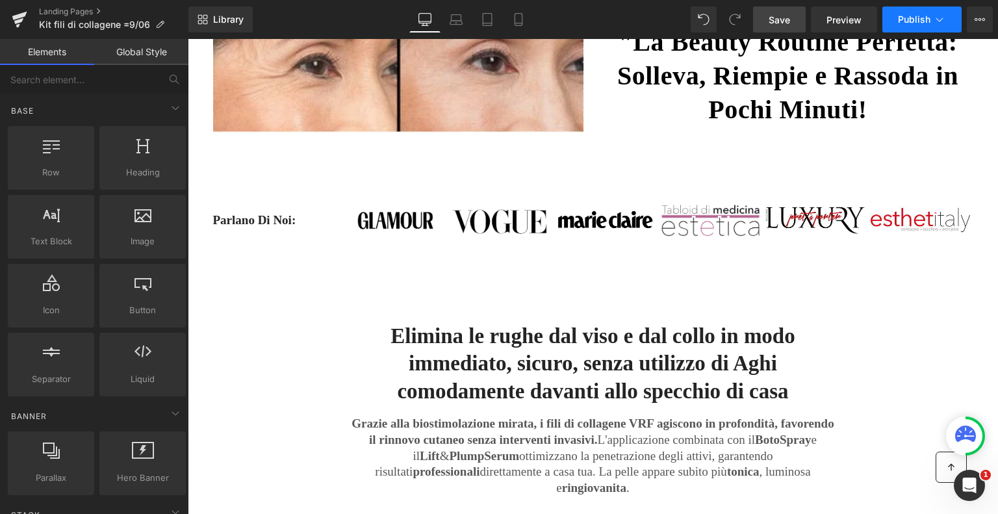
click at [943, 19] on icon at bounding box center [939, 19] width 13 height 13
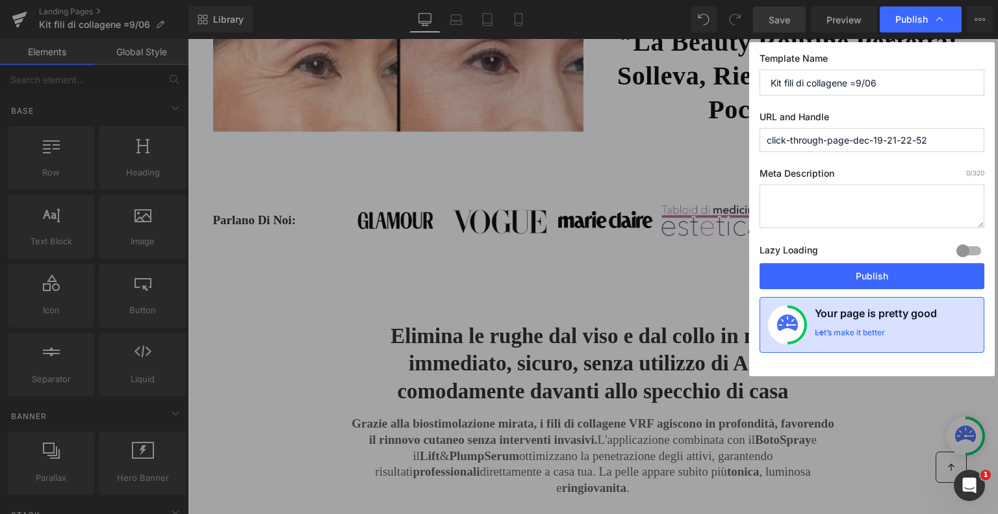
click at [845, 331] on div "Let’s make it better" at bounding box center [850, 336] width 70 height 17
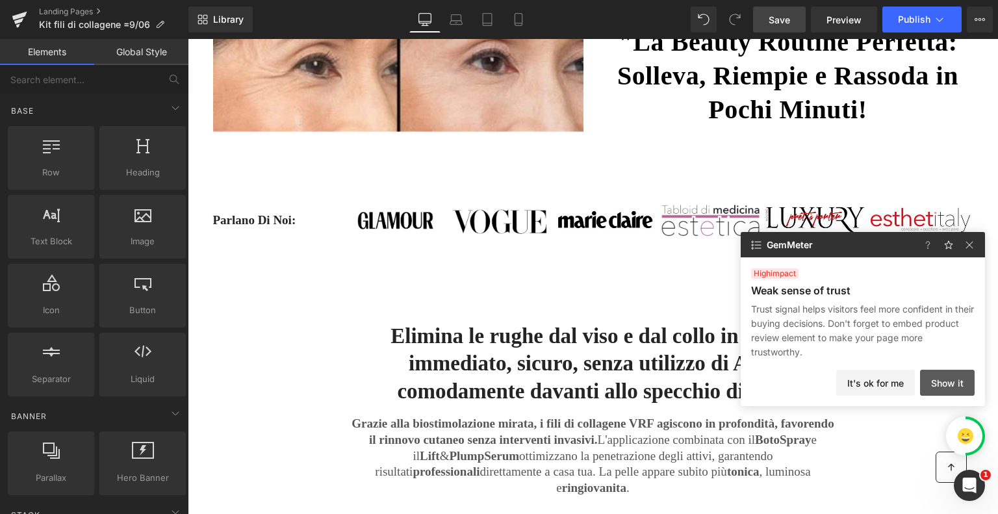
click at [942, 387] on button "Show it" at bounding box center [947, 383] width 55 height 26
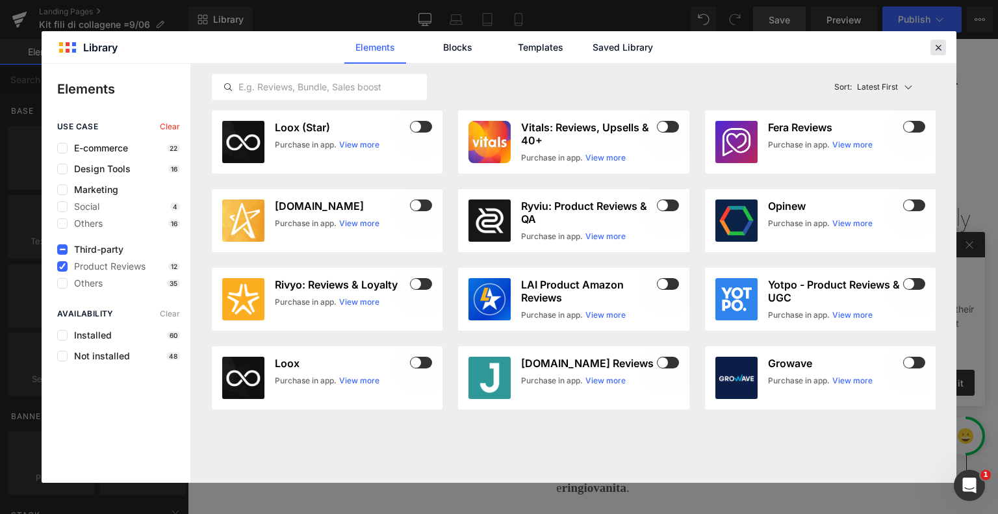
click at [936, 51] on icon at bounding box center [939, 48] width 12 height 12
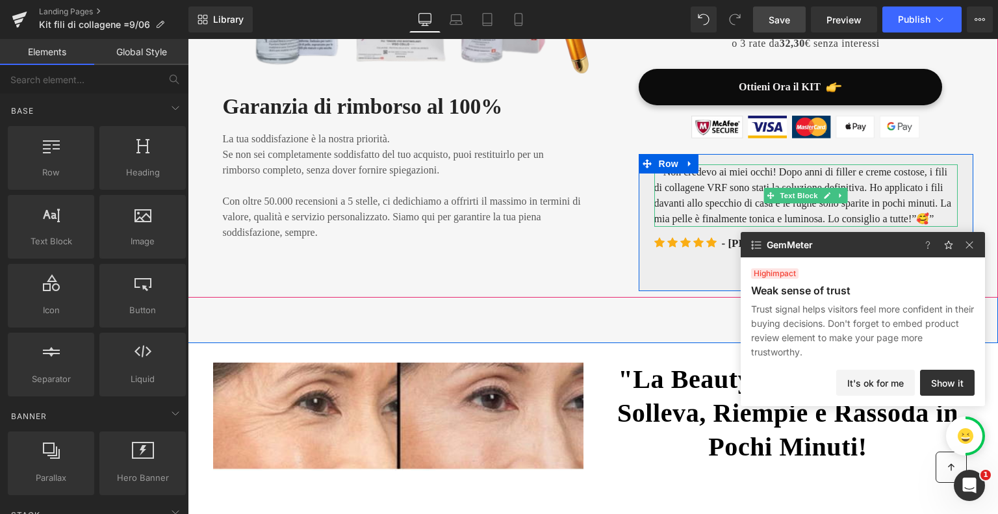
scroll to position [661, 0]
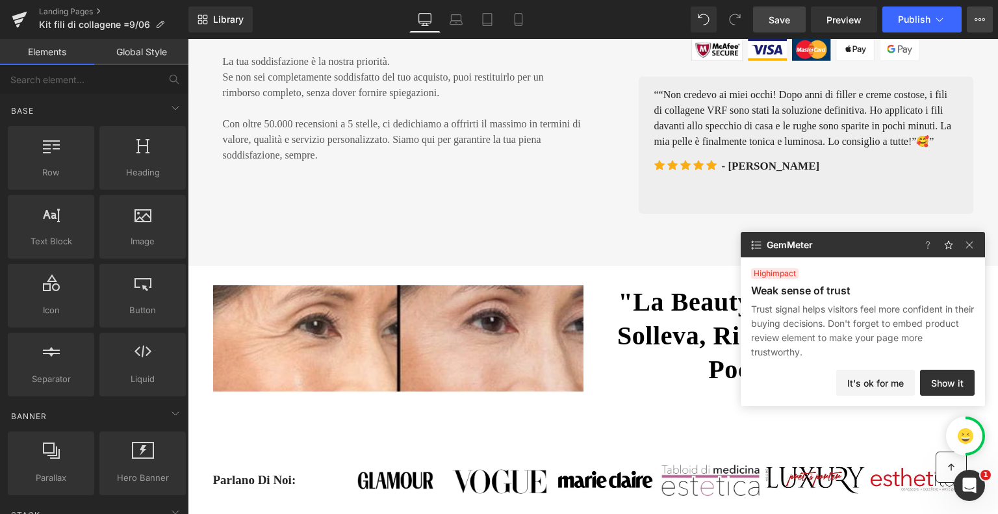
click at [985, 19] on icon at bounding box center [984, 19] width 3 height 3
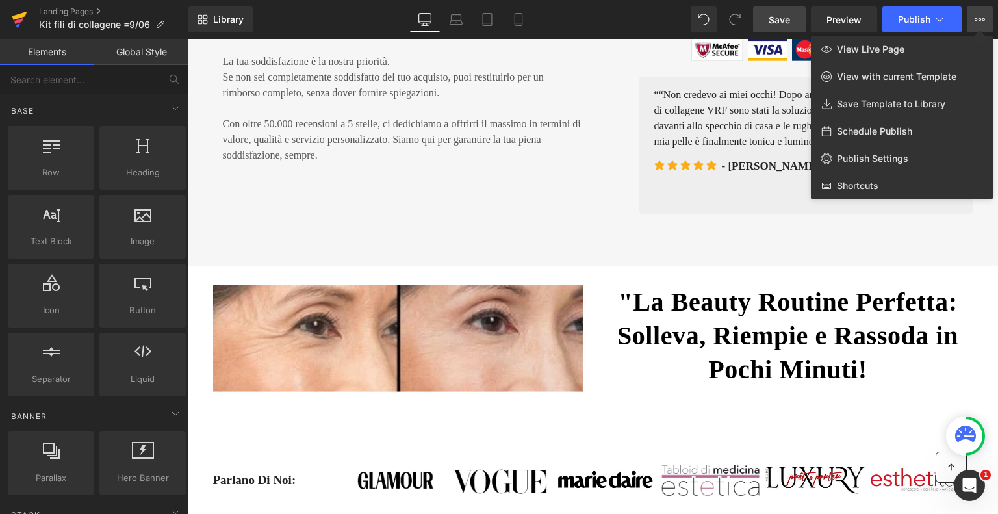
click at [22, 18] on icon at bounding box center [18, 21] width 9 height 6
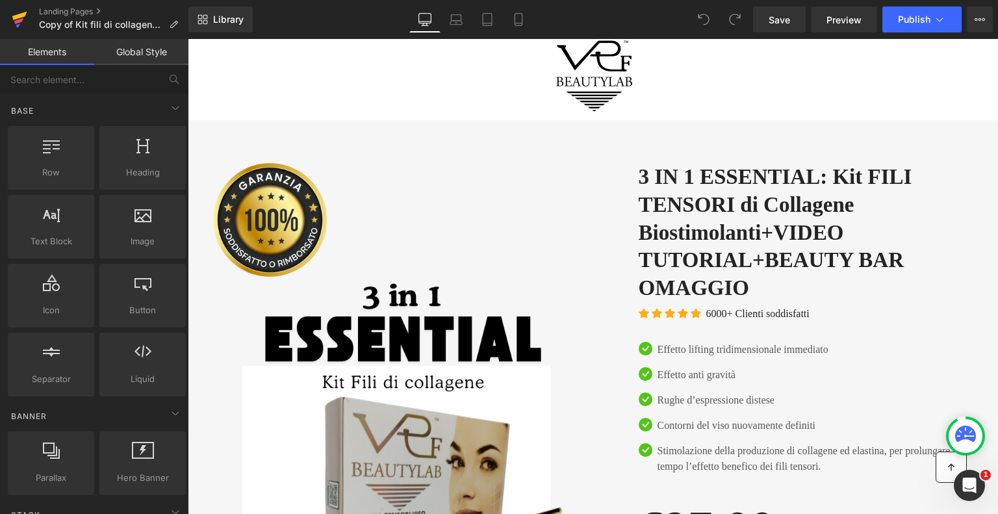
click at [18, 22] on icon at bounding box center [18, 21] width 9 height 6
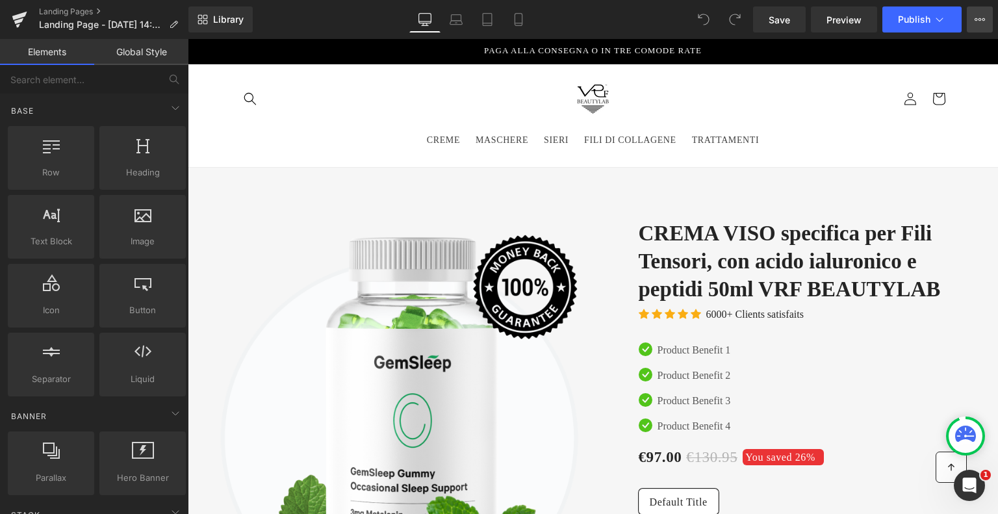
click at [983, 16] on icon at bounding box center [980, 19] width 10 height 10
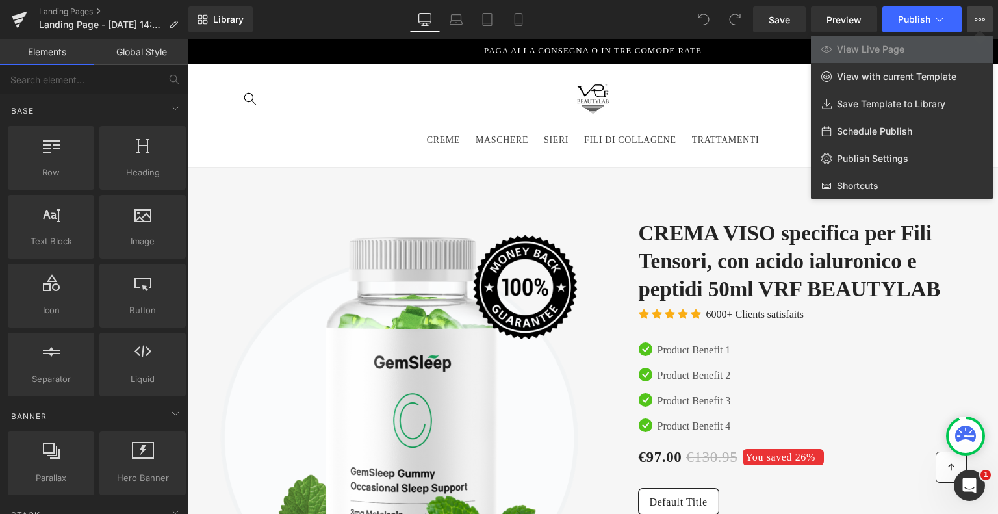
click at [876, 127] on span "Schedule Publish" at bounding box center [874, 131] width 75 height 12
select select
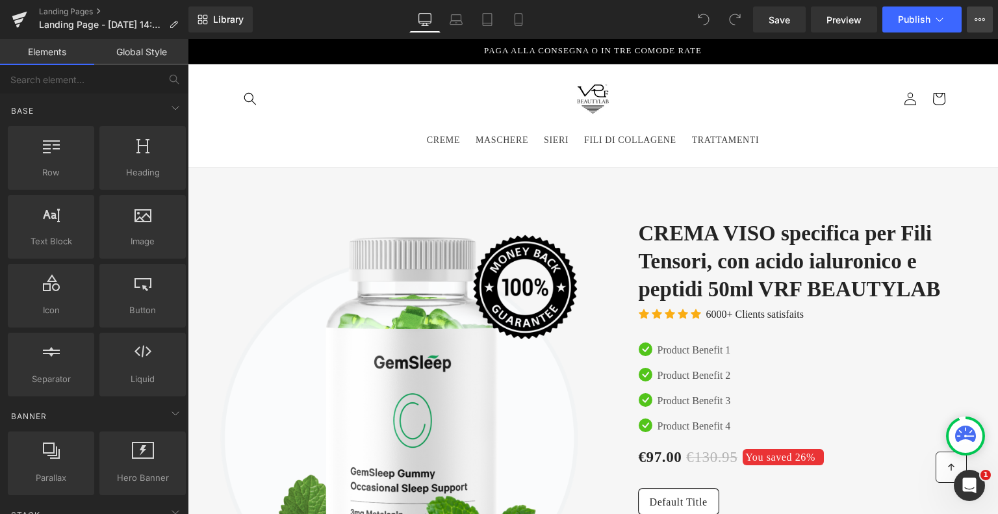
click at [967, 21] on button "View Live Page View with current Template Save Template to Library Schedule Pub…" at bounding box center [980, 19] width 26 height 26
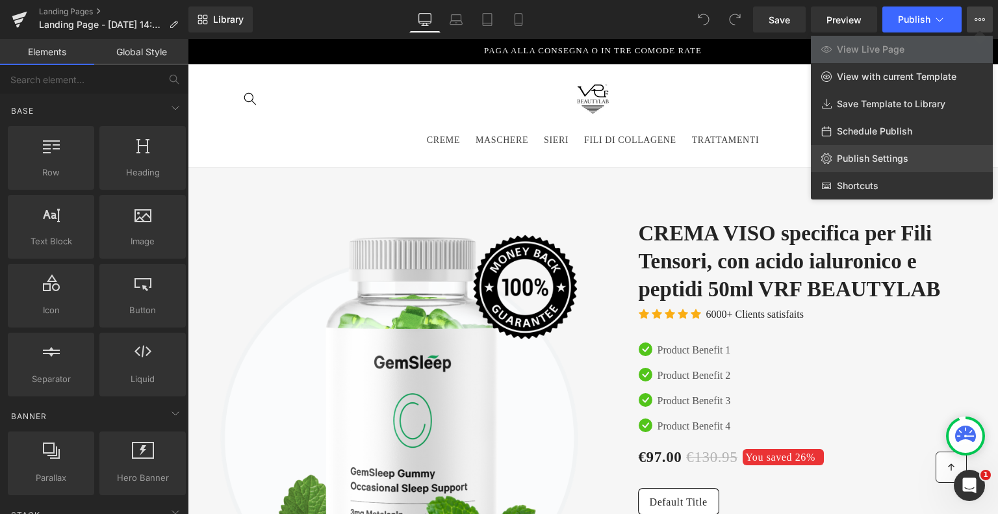
click at [892, 152] on link "Publish Settings" at bounding box center [902, 158] width 182 height 27
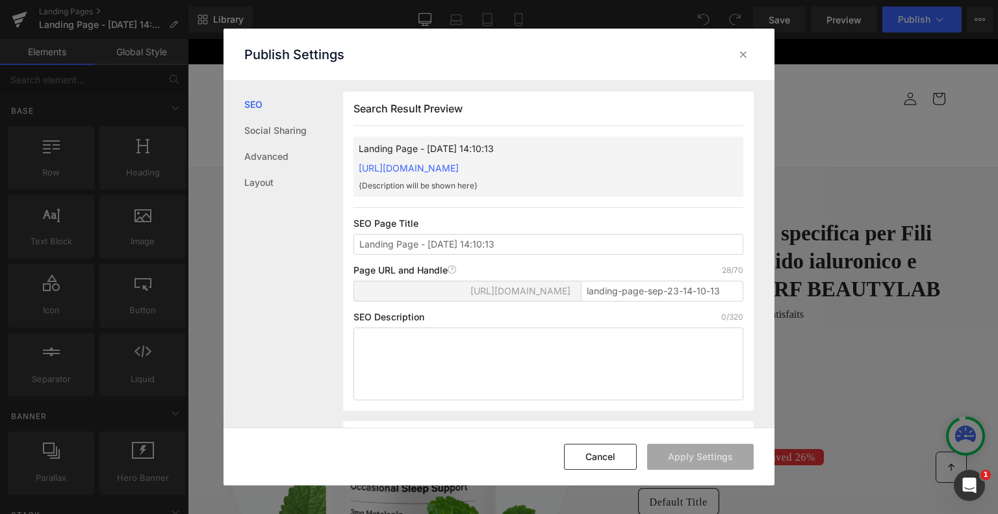
click at [743, 84] on div "Search Result Preview Landing Page - Sep 23, 14:10:13 https://vrf-beauty-lab-st…" at bounding box center [559, 254] width 432 height 347
click at [459, 167] on link "https://vrf-beauty-lab-store.myshopify.com/pages/landing-page-sep-23-14-10-13" at bounding box center [409, 167] width 100 height 11
click at [740, 54] on icon at bounding box center [743, 54] width 13 height 13
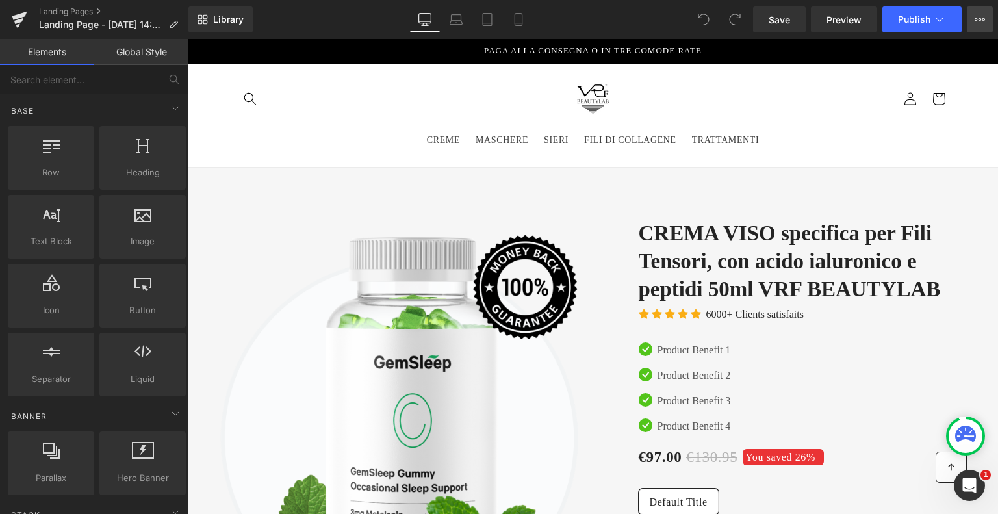
click at [977, 20] on icon at bounding box center [976, 19] width 3 height 3
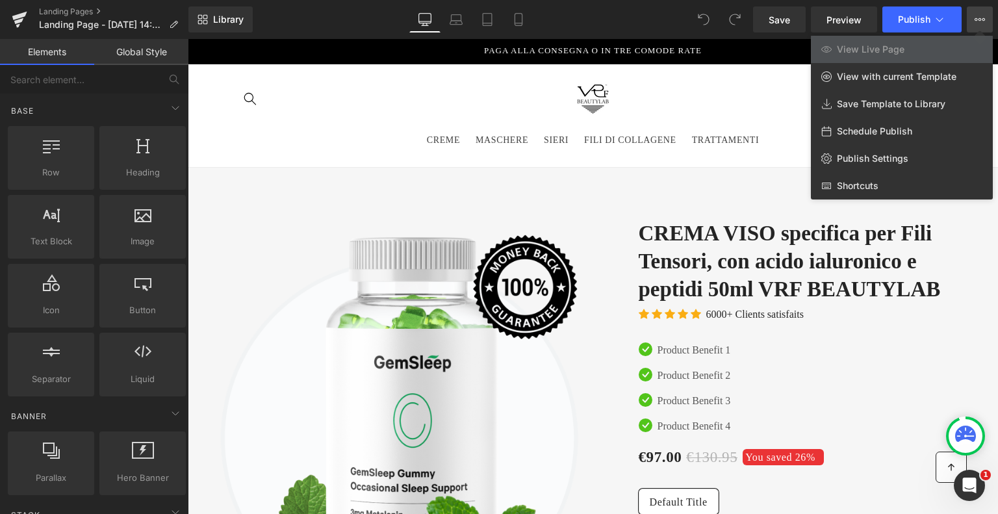
click at [263, 179] on div at bounding box center [593, 276] width 810 height 475
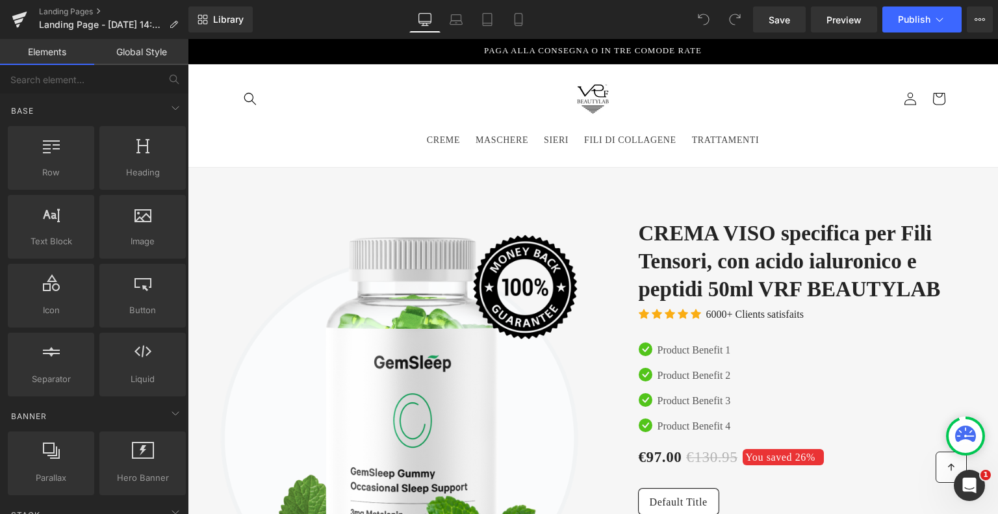
click at [138, 51] on link "Global Style" at bounding box center [141, 52] width 94 height 26
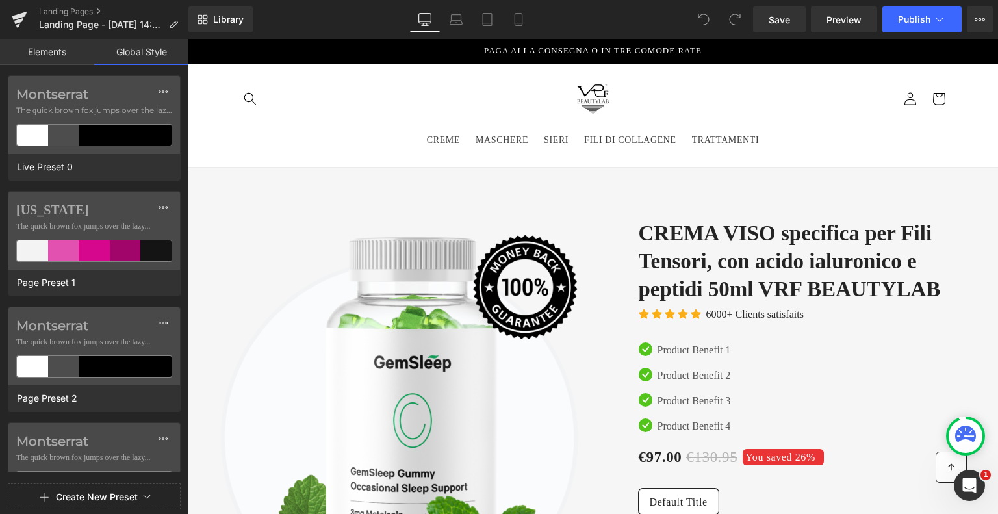
click at [49, 50] on link "Elements" at bounding box center [47, 52] width 94 height 26
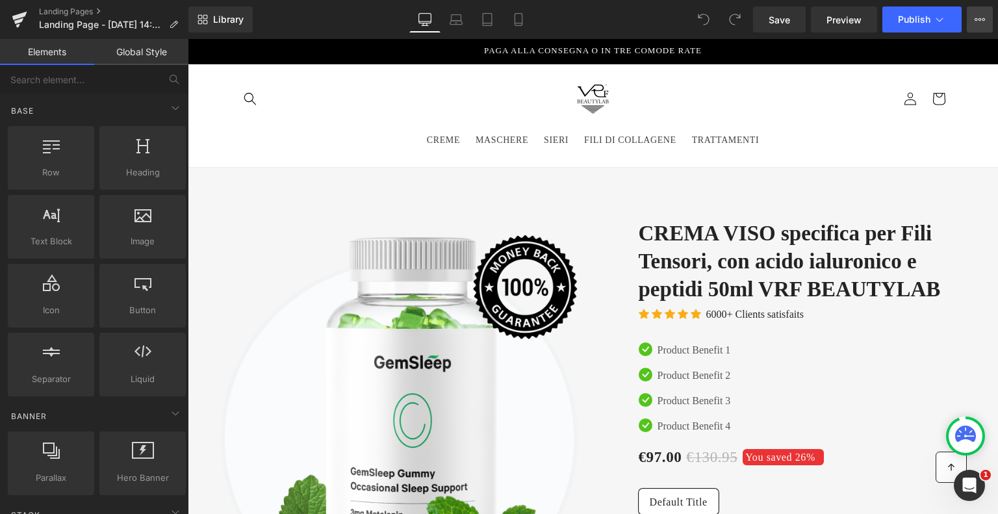
click at [983, 18] on icon at bounding box center [980, 19] width 10 height 10
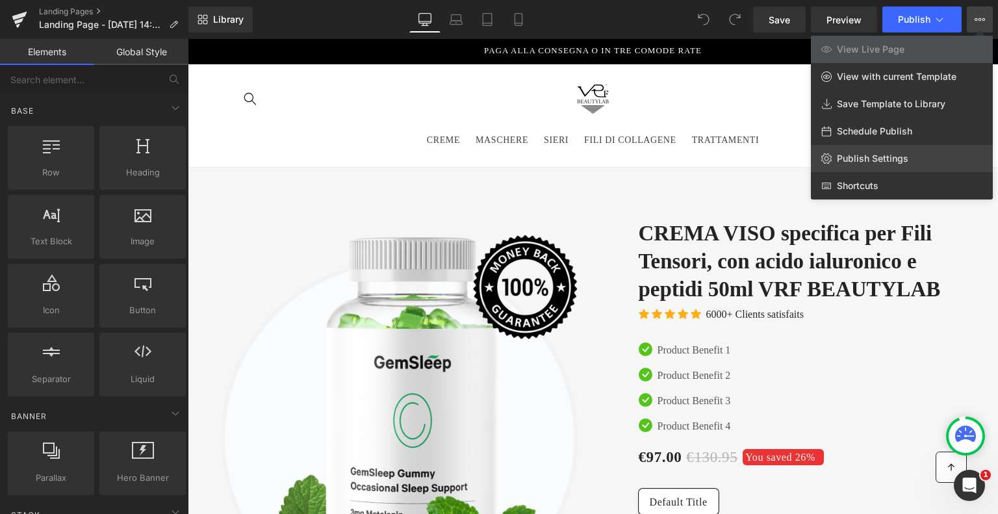
click at [859, 161] on span "Publish Settings" at bounding box center [872, 159] width 71 height 12
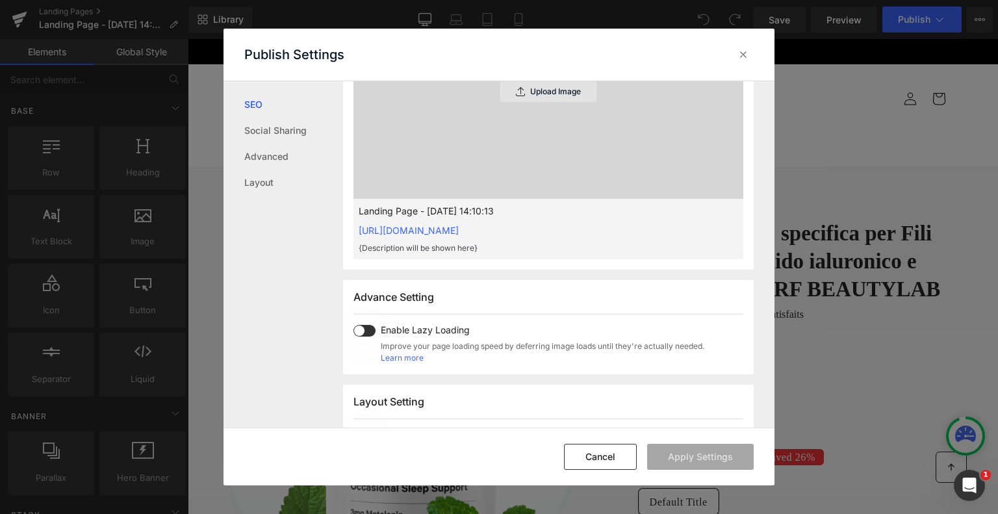
scroll to position [585, 0]
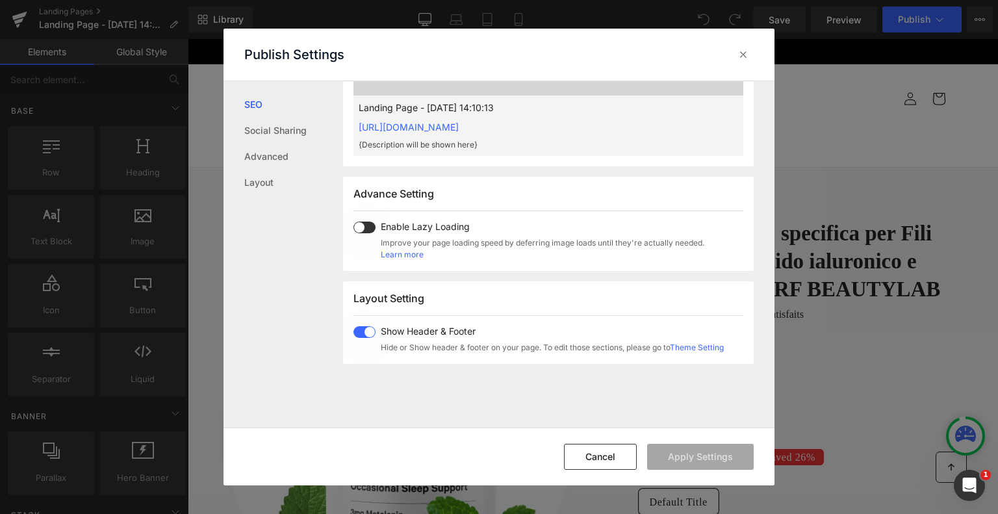
click at [373, 328] on span at bounding box center [365, 332] width 22 height 12
click at [305, 129] on link "Social Sharing" at bounding box center [293, 131] width 99 height 26
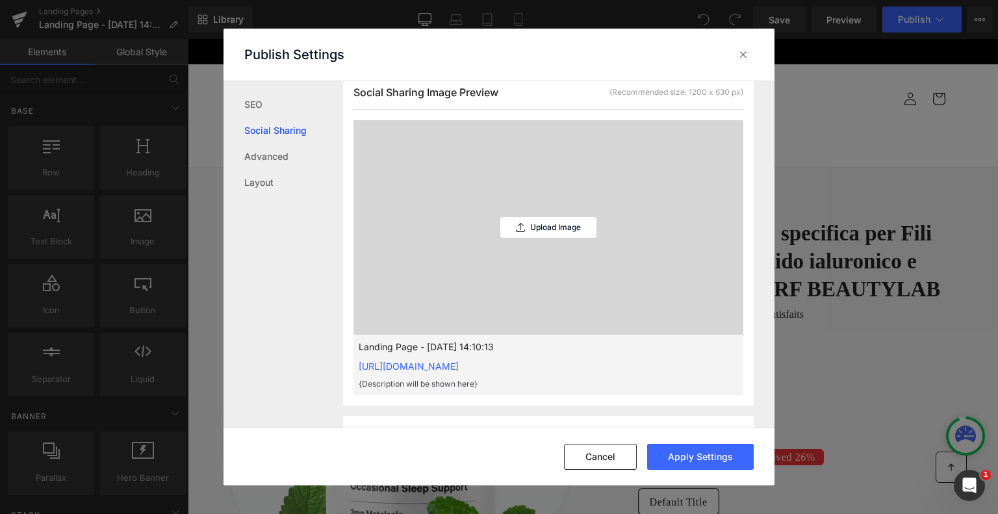
scroll to position [329, 0]
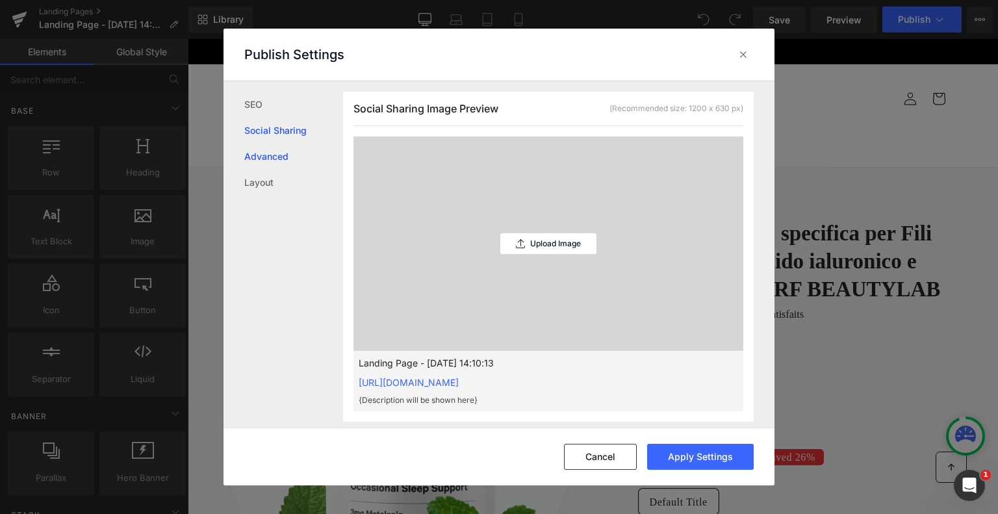
click at [267, 156] on link "Advanced" at bounding box center [293, 157] width 99 height 26
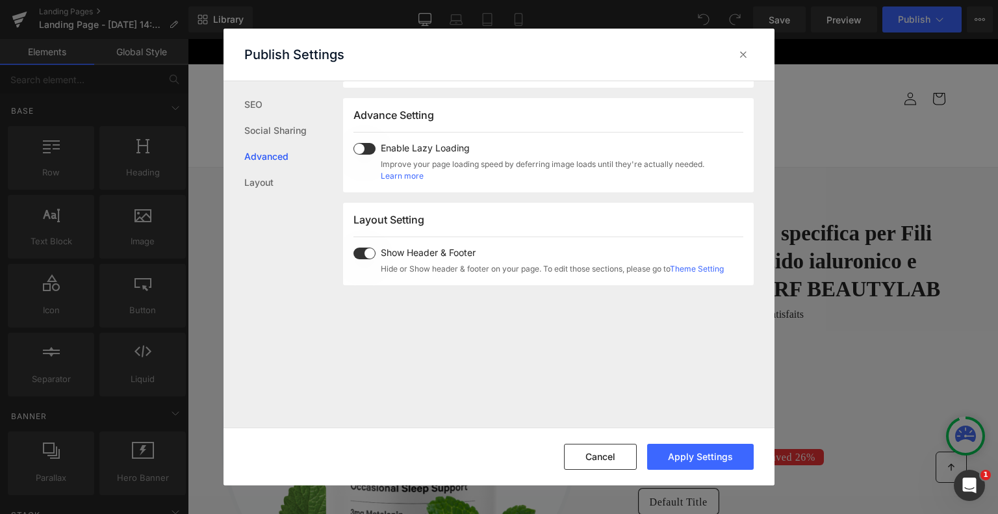
scroll to position [670, 0]
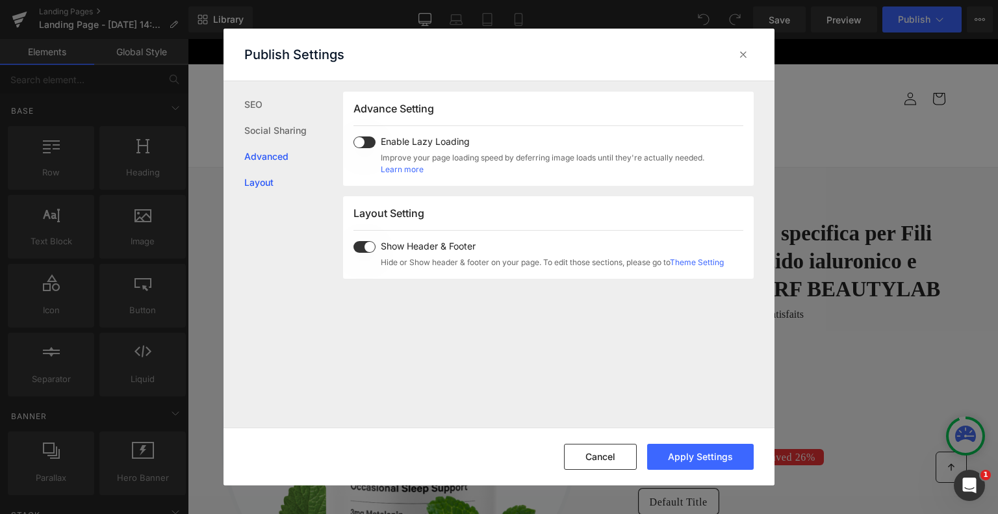
click at [268, 181] on link "Layout" at bounding box center [293, 183] width 99 height 26
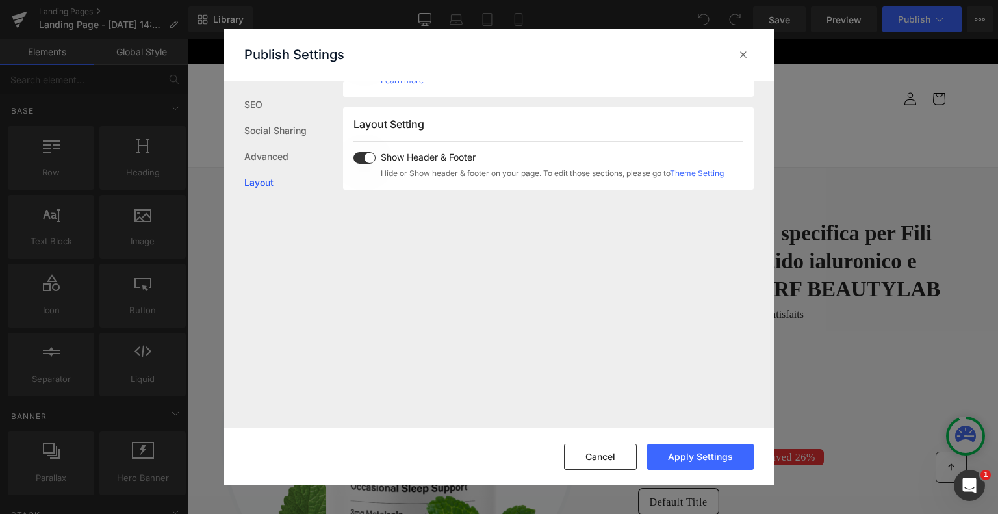
scroll to position [774, 0]
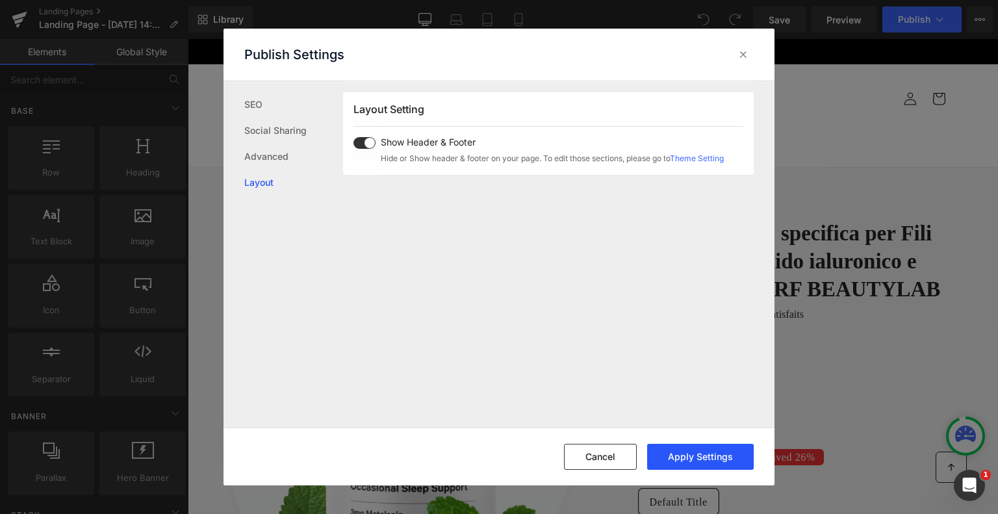
click at [728, 460] on button "Apply Settings" at bounding box center [700, 457] width 107 height 26
click at [740, 58] on icon at bounding box center [743, 54] width 13 height 13
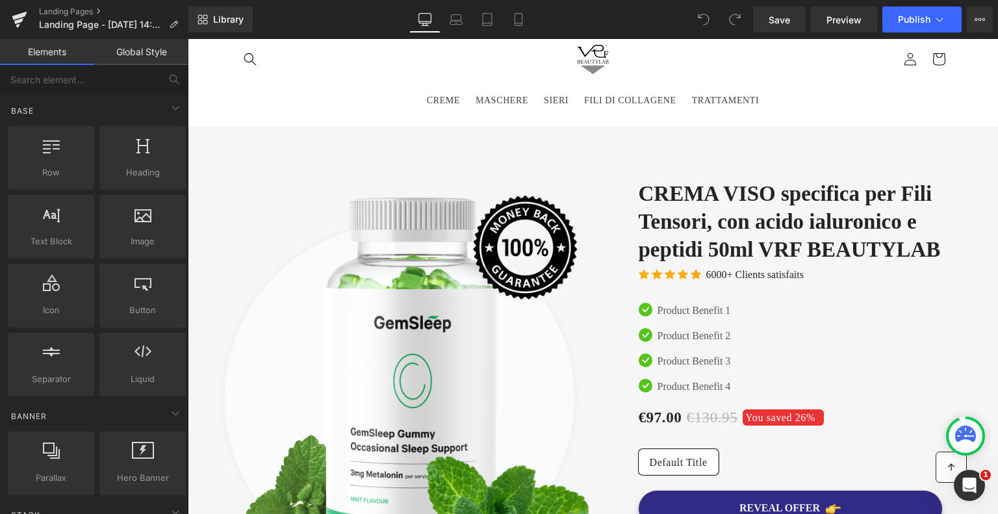
scroll to position [0, 0]
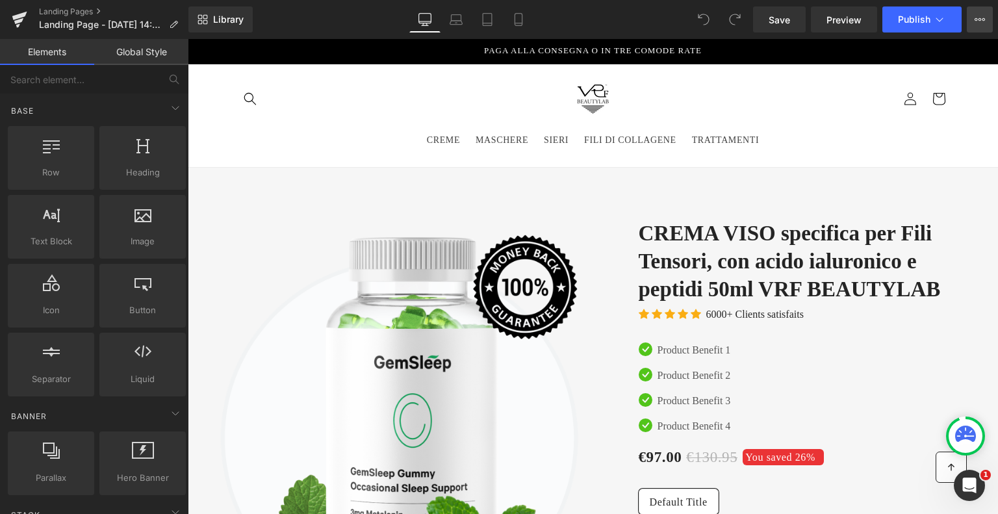
click at [986, 14] on button "View Live Page View with current Template Save Template to Library Schedule Pub…" at bounding box center [980, 19] width 26 height 26
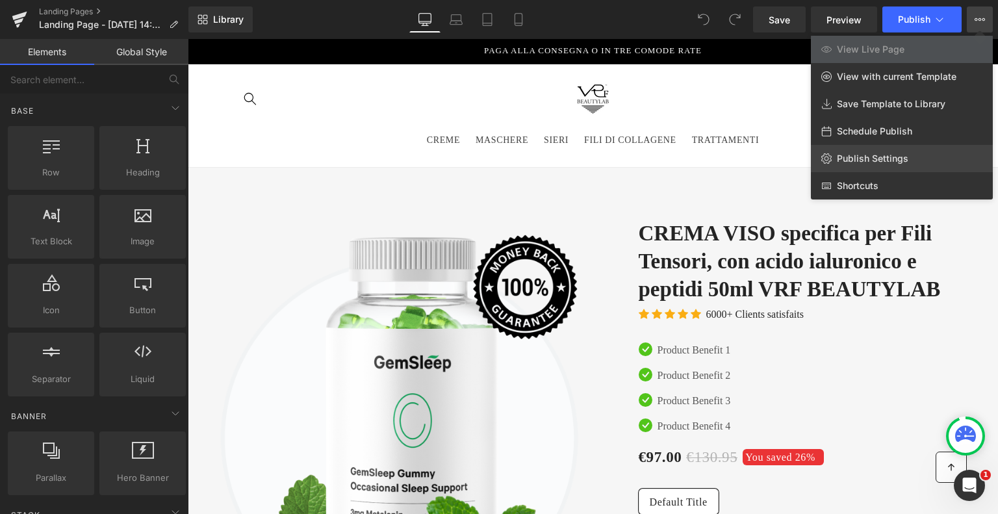
click at [877, 158] on span "Publish Settings" at bounding box center [872, 159] width 71 height 12
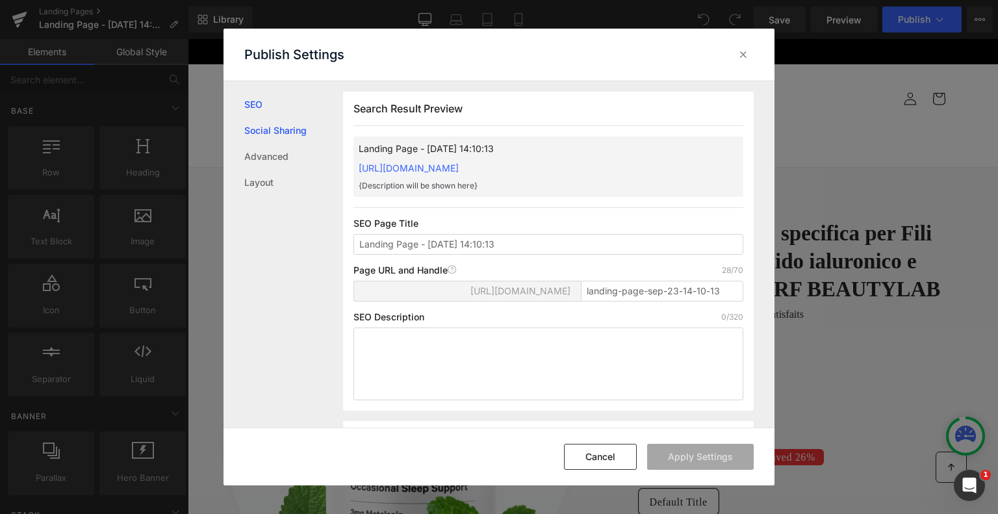
click at [268, 133] on link "Social Sharing" at bounding box center [293, 131] width 99 height 26
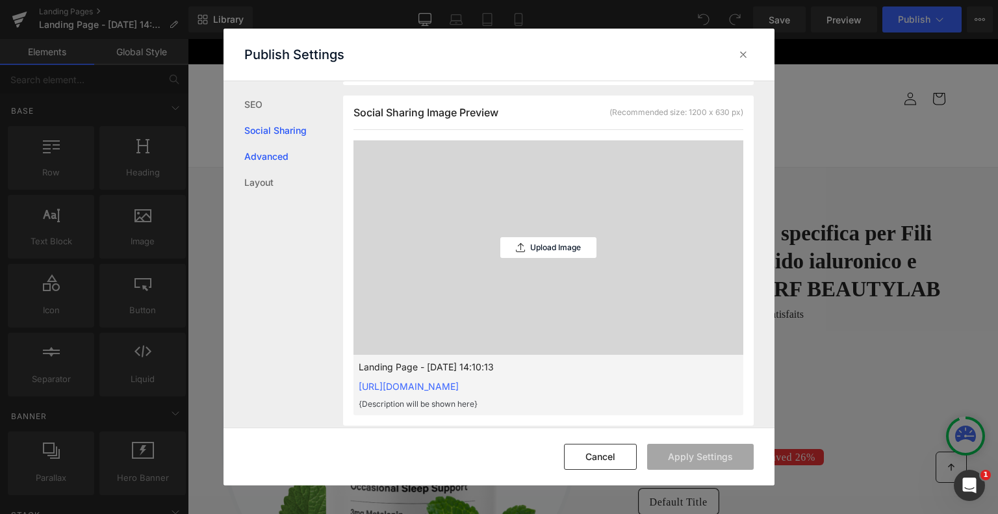
scroll to position [329, 0]
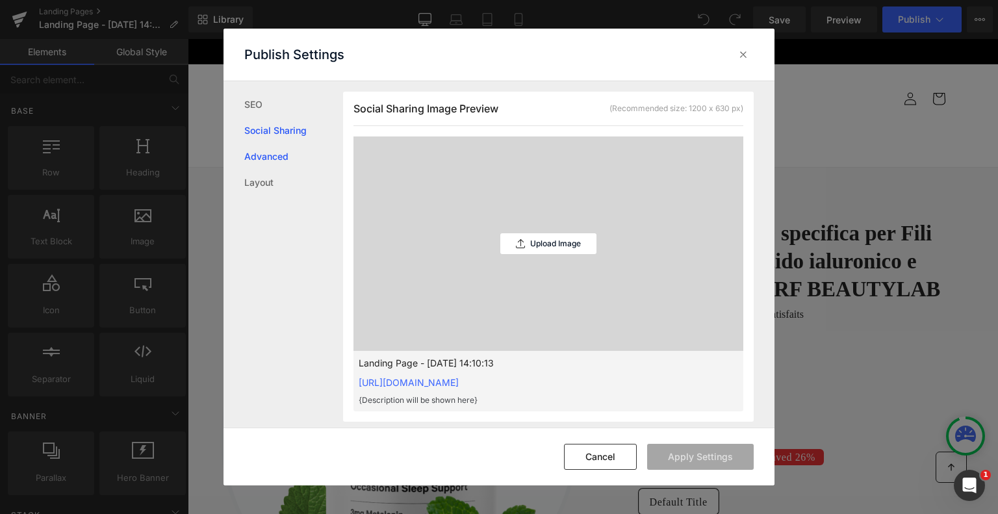
click at [256, 153] on link "Advanced" at bounding box center [293, 157] width 99 height 26
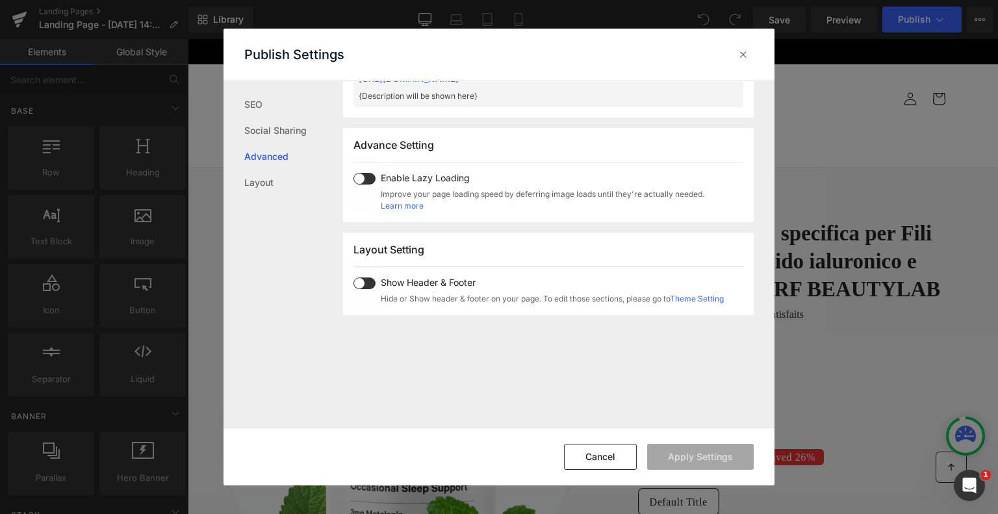
scroll to position [670, 0]
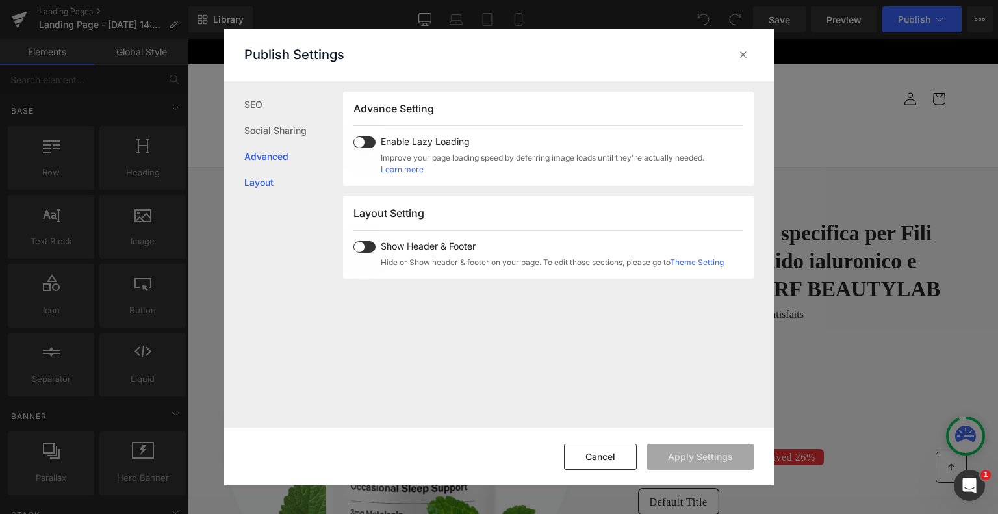
click at [257, 181] on link "Layout" at bounding box center [293, 183] width 99 height 26
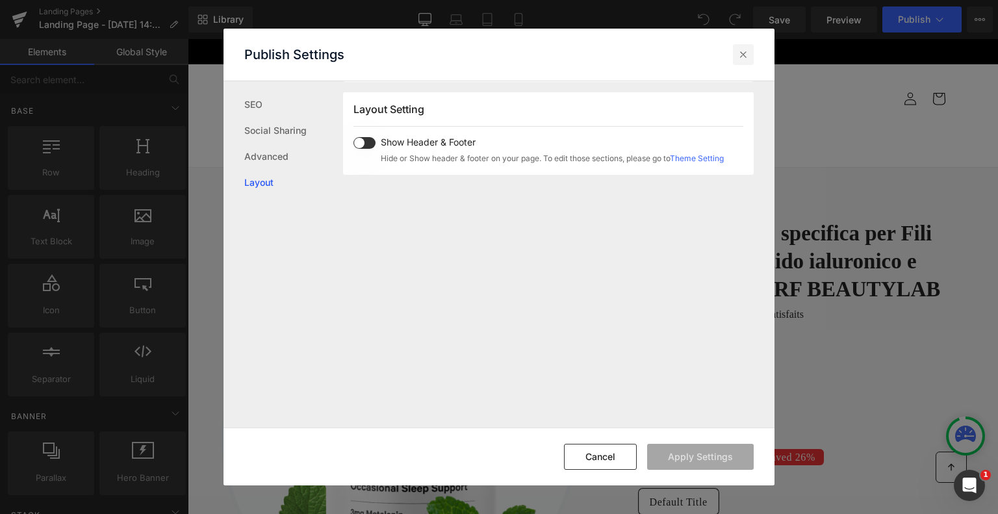
drag, startPoint x: 743, startPoint y: 53, endPoint x: 556, endPoint y: 14, distance: 192.0
click at [743, 53] on icon at bounding box center [743, 54] width 13 height 13
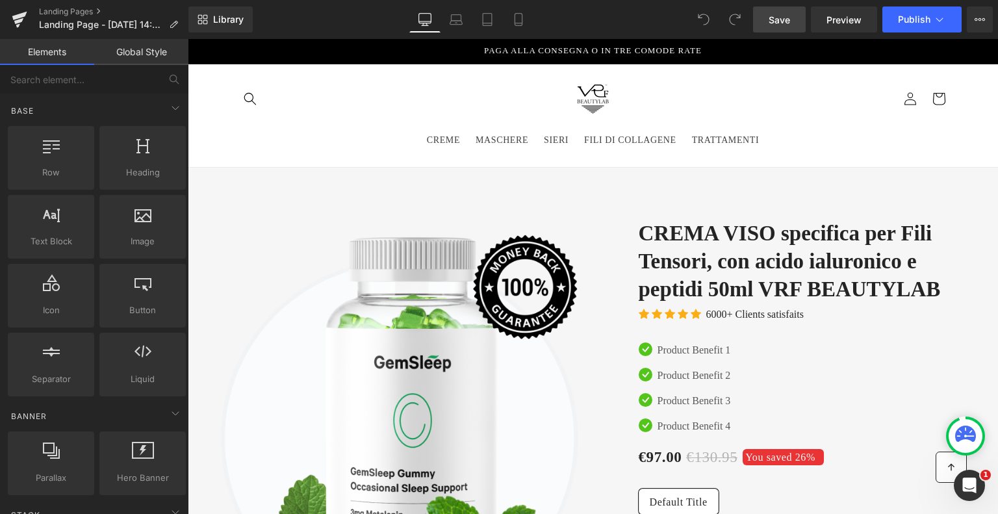
click at [786, 11] on link "Save" at bounding box center [779, 19] width 53 height 26
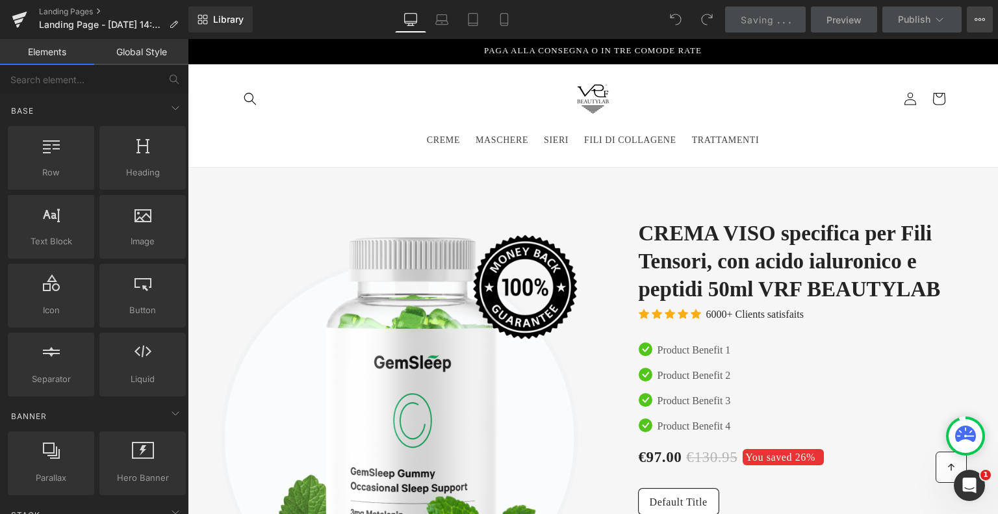
click at [979, 16] on icon at bounding box center [980, 19] width 10 height 10
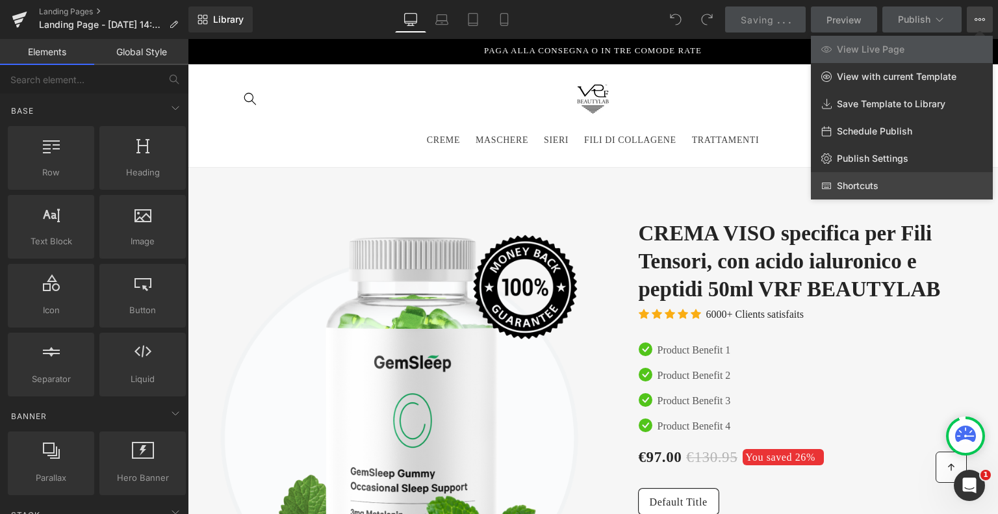
click at [824, 184] on icon at bounding box center [826, 186] width 9 height 6
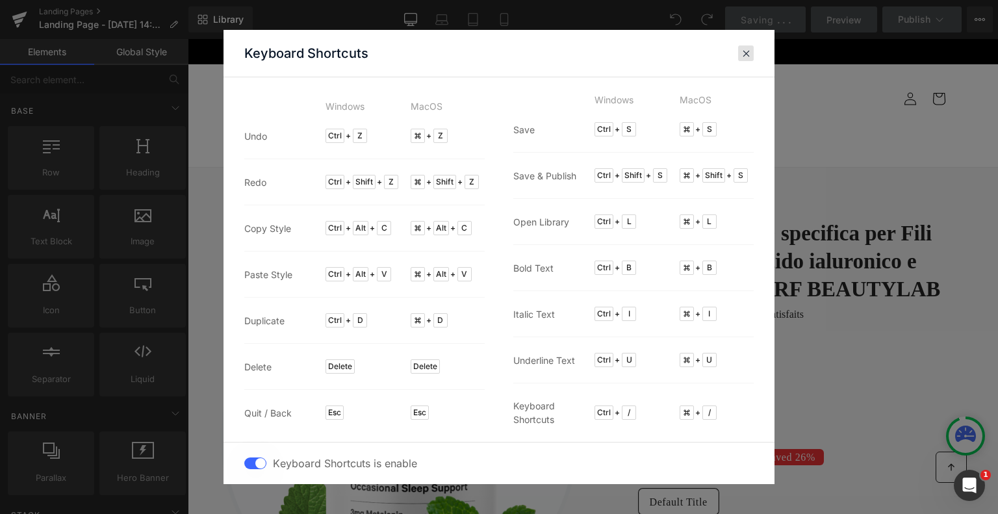
click at [745, 52] on span at bounding box center [747, 53] width 10 height 10
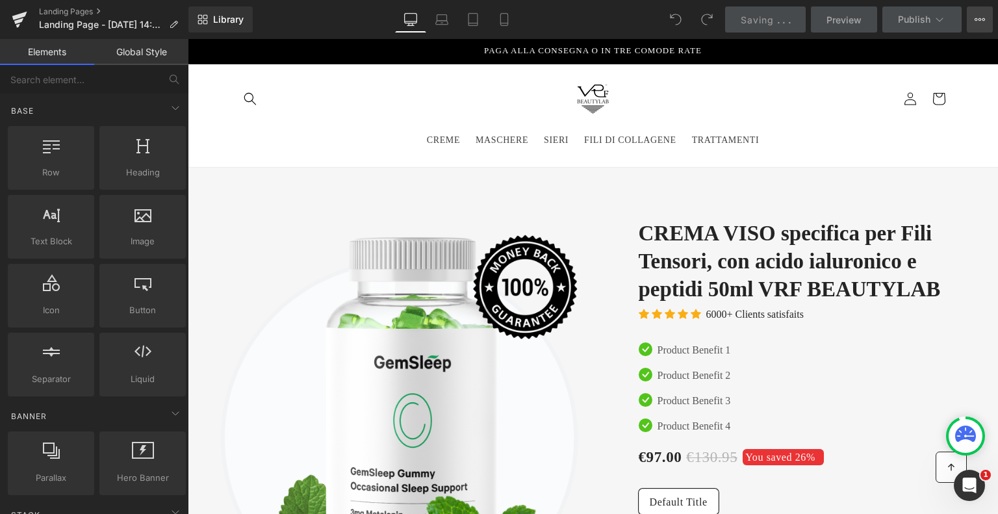
click at [977, 18] on icon at bounding box center [980, 19] width 10 height 10
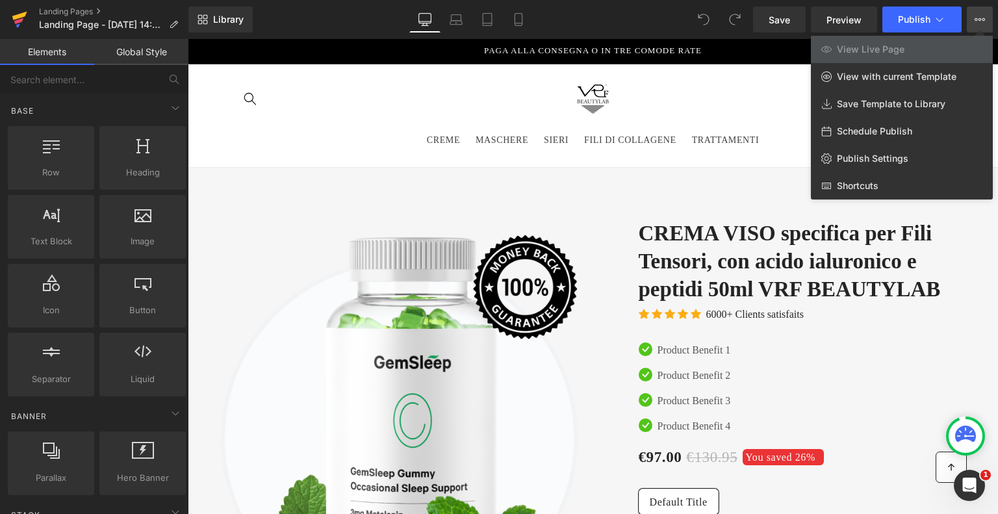
click at [23, 15] on icon at bounding box center [19, 16] width 15 height 8
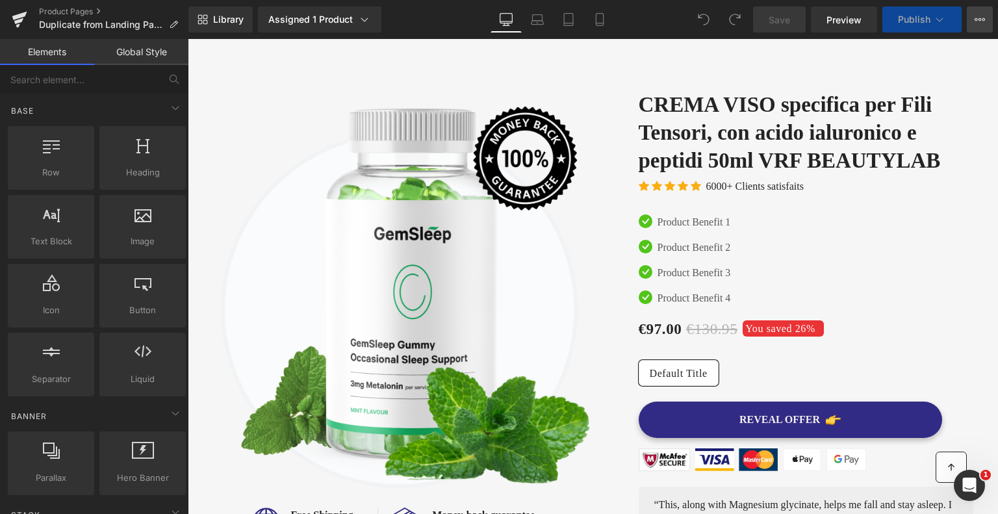
click at [972, 21] on button "View Live Page View with current Template Save Template to Library Schedule Pub…" at bounding box center [980, 19] width 26 height 26
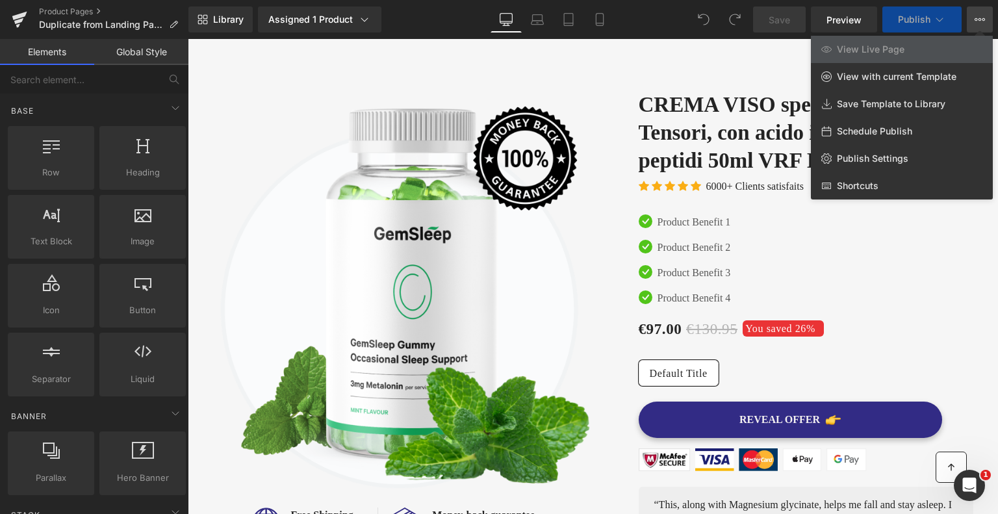
click at [476, 64] on div at bounding box center [593, 276] width 810 height 475
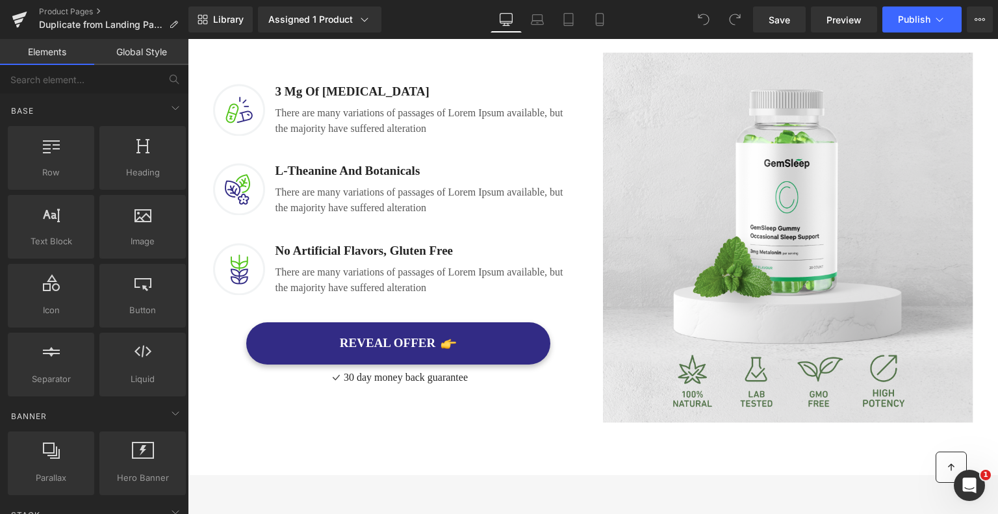
scroll to position [780, 0]
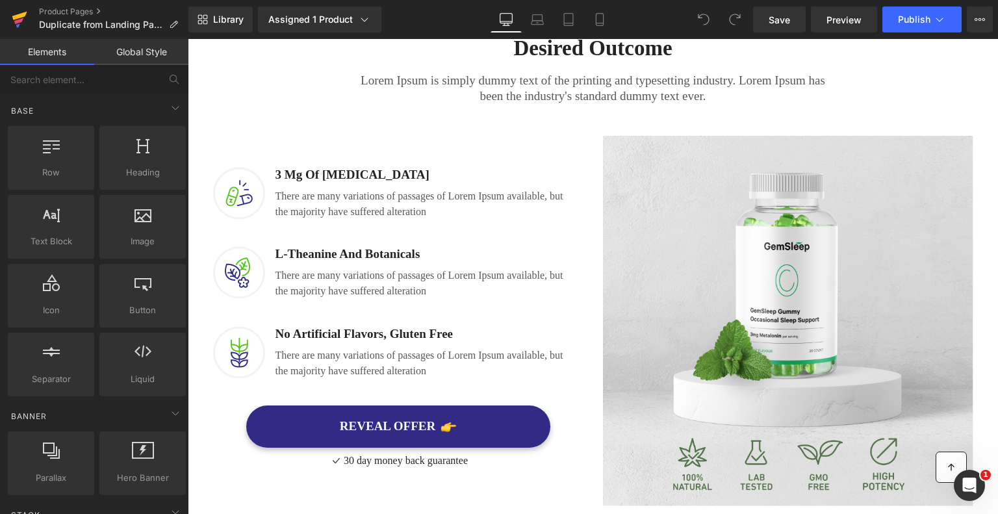
click at [19, 23] on icon at bounding box center [20, 19] width 16 height 32
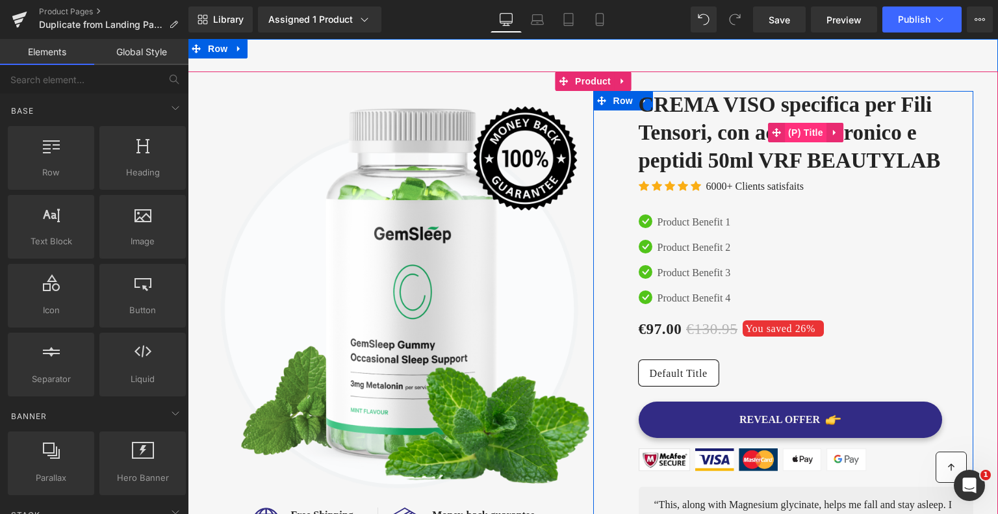
click at [788, 133] on span "(P) Title" at bounding box center [806, 132] width 42 height 19
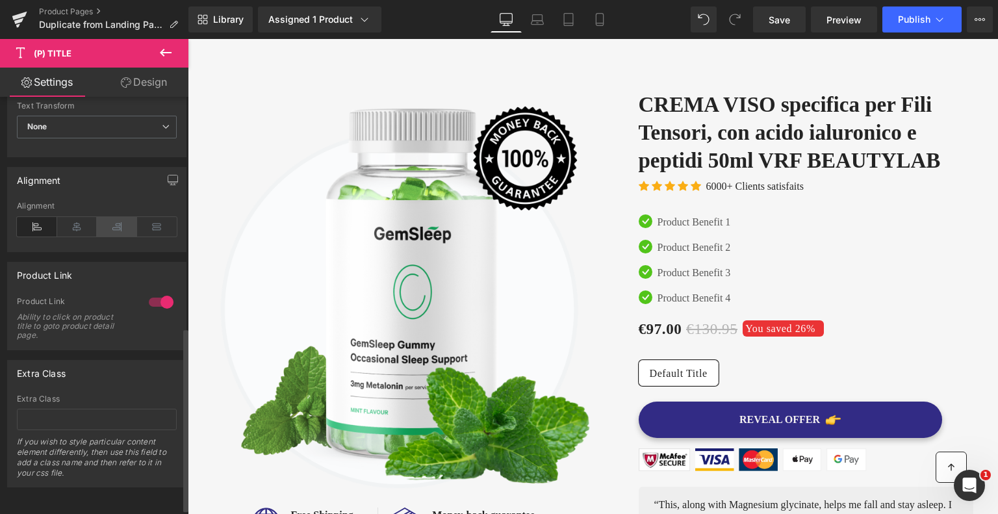
scroll to position [535, 0]
click at [164, 292] on div at bounding box center [161, 302] width 31 height 21
click at [155, 292] on div at bounding box center [161, 302] width 31 height 21
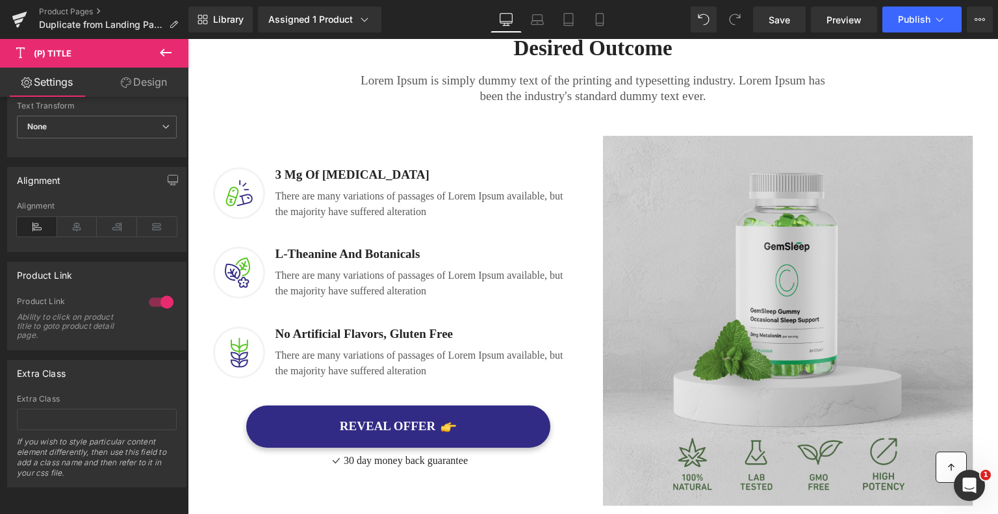
scroll to position [390, 0]
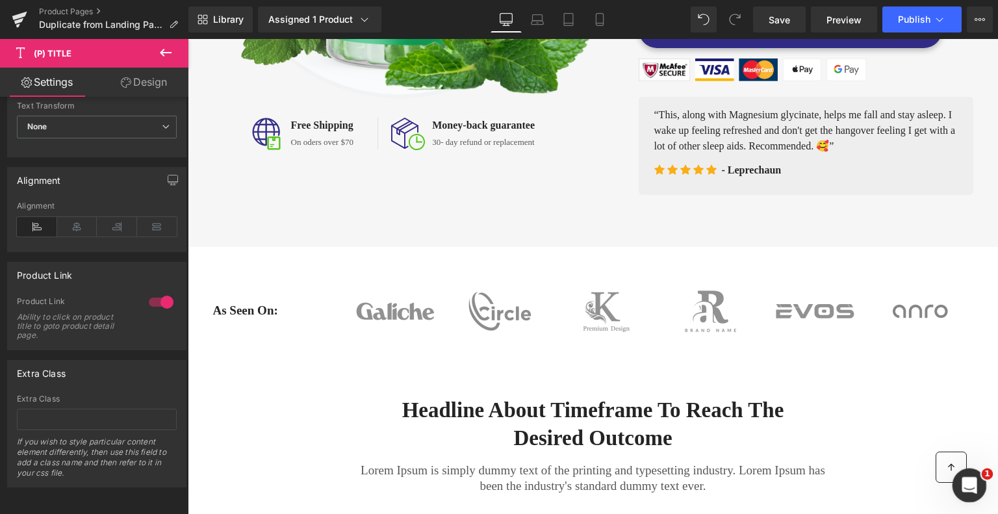
click at [969, 489] on icon "Apri il messenger Intercom" at bounding box center [967, 483] width 21 height 21
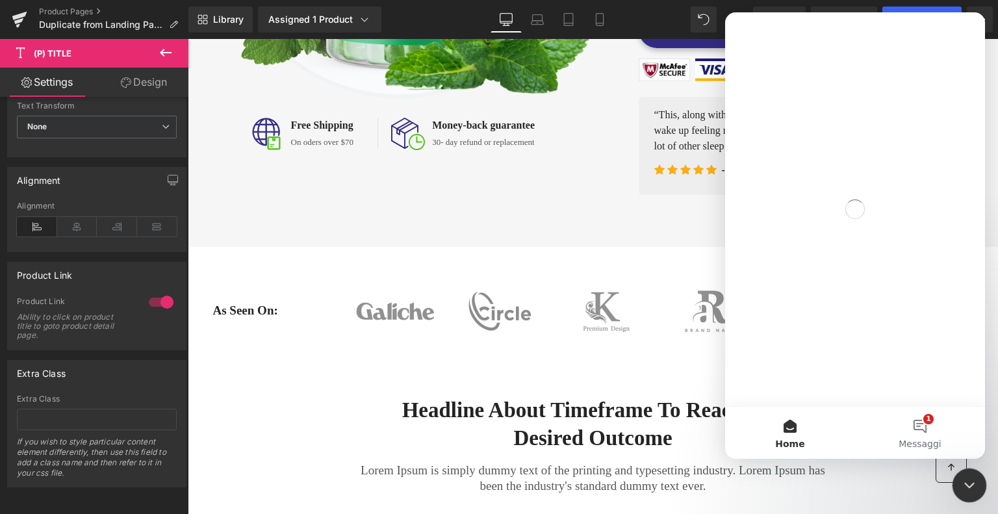
scroll to position [0, 0]
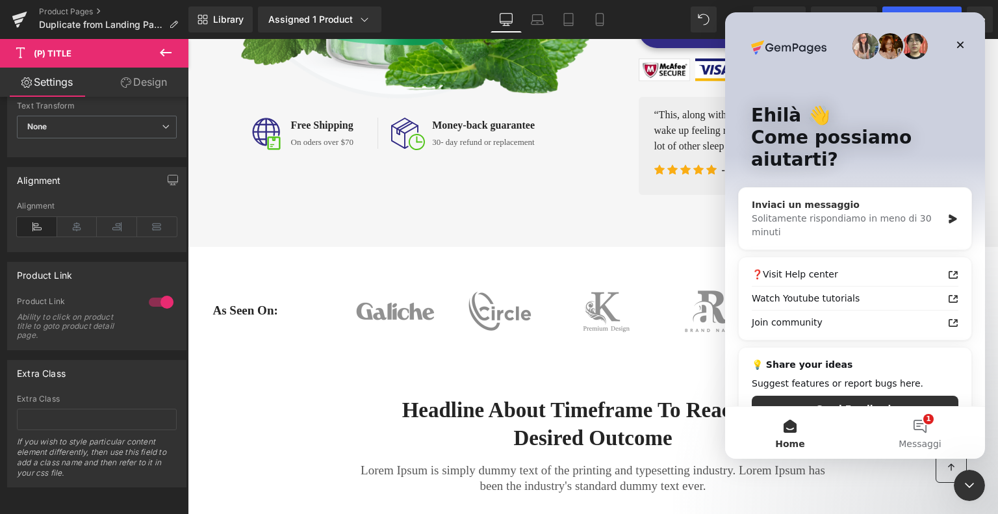
click at [843, 212] on div "Solitamente rispondiamo in meno di 30 minuti" at bounding box center [847, 225] width 190 height 27
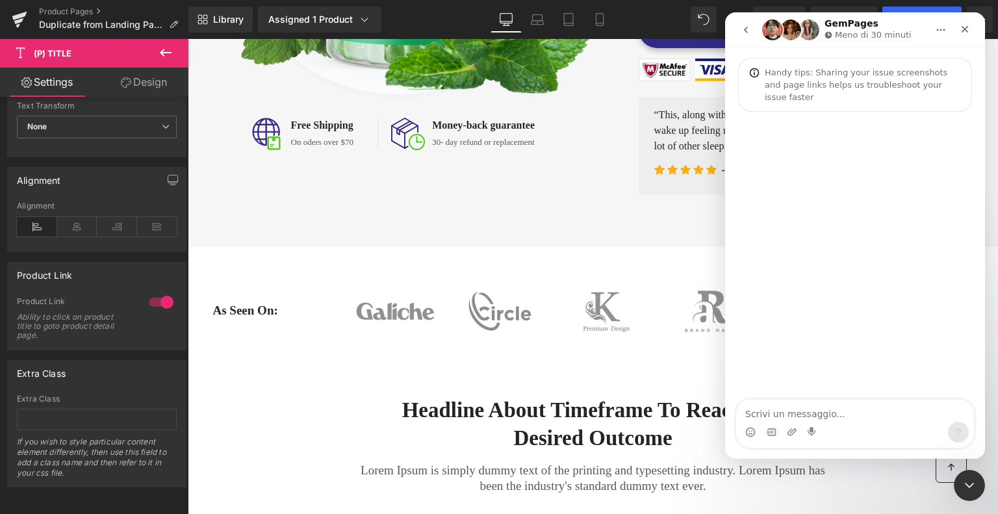
click at [807, 415] on textarea "Scrivi un messaggio..." at bounding box center [855, 411] width 238 height 22
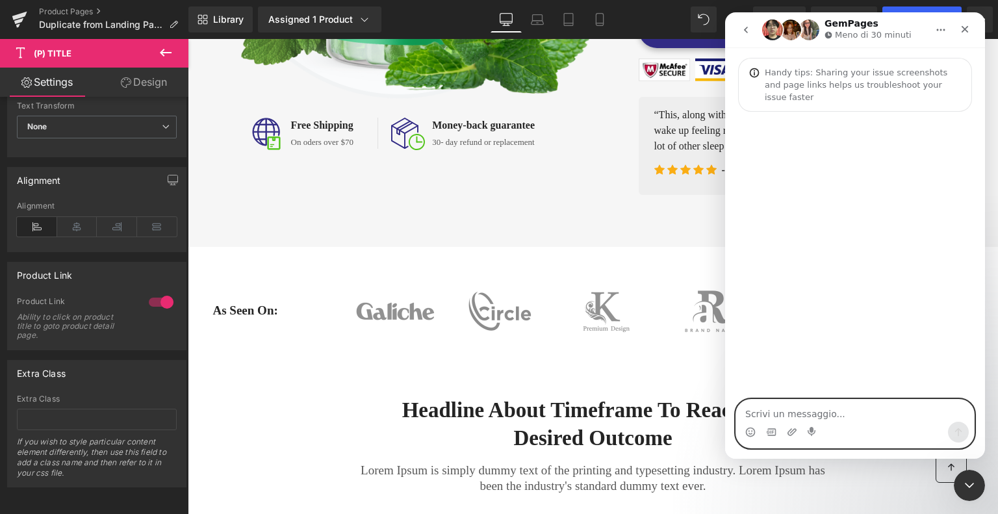
click at [812, 414] on textarea "Scrivi un messaggio..." at bounding box center [855, 411] width 238 height 22
paste textarea "Hi, I can't connect the product. After following the procedure, the product isn…"
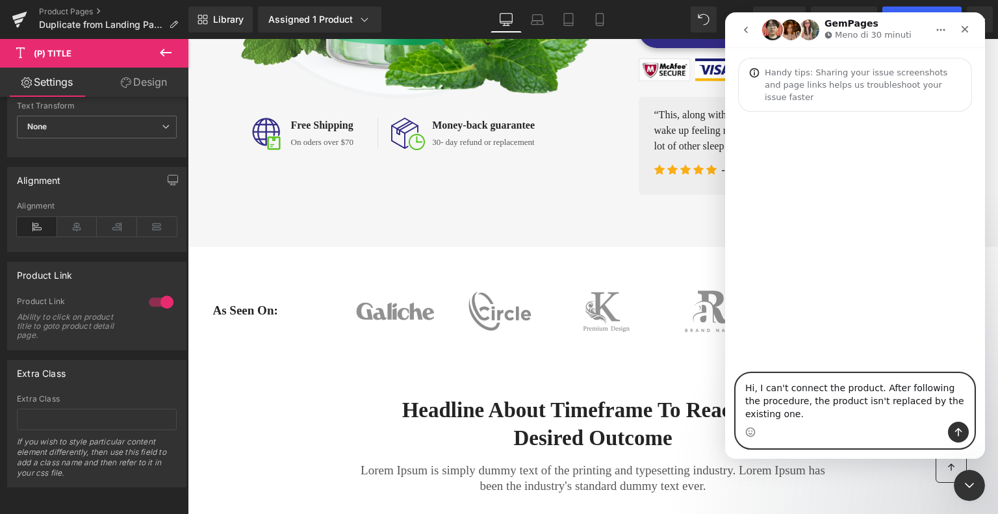
type textarea "Hi, I can't connect the product. After following the procedure, the product isn…"
click at [957, 433] on icon "Invia un messaggio…" at bounding box center [958, 432] width 10 height 10
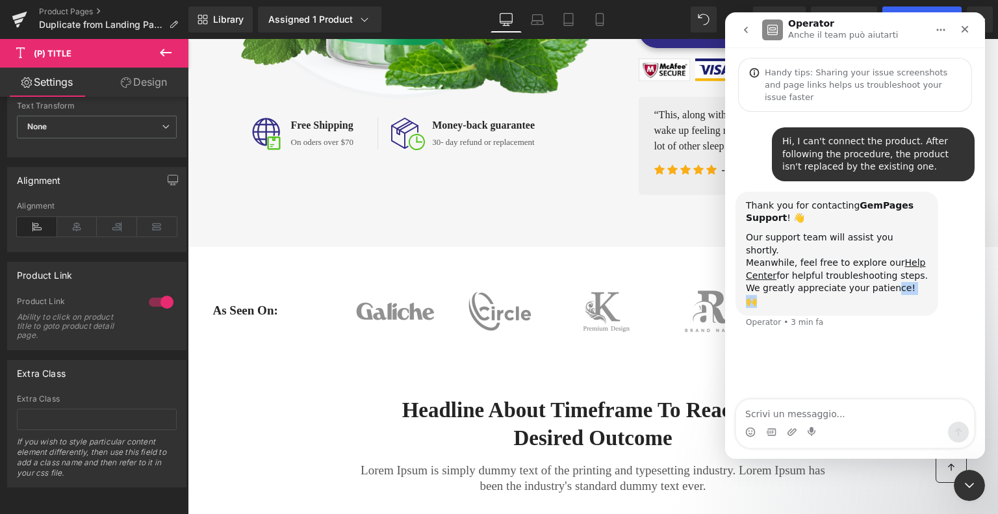
drag, startPoint x: 910, startPoint y: 257, endPoint x: 883, endPoint y: 257, distance: 27.9
click at [883, 257] on div "Our support team will assist you shortly. Meanwhile, feel free to explore our H…" at bounding box center [837, 269] width 182 height 77
click at [850, 344] on div "Hi, I can't connect the product. After following the procedure, the product isn…" at bounding box center [855, 256] width 260 height 289
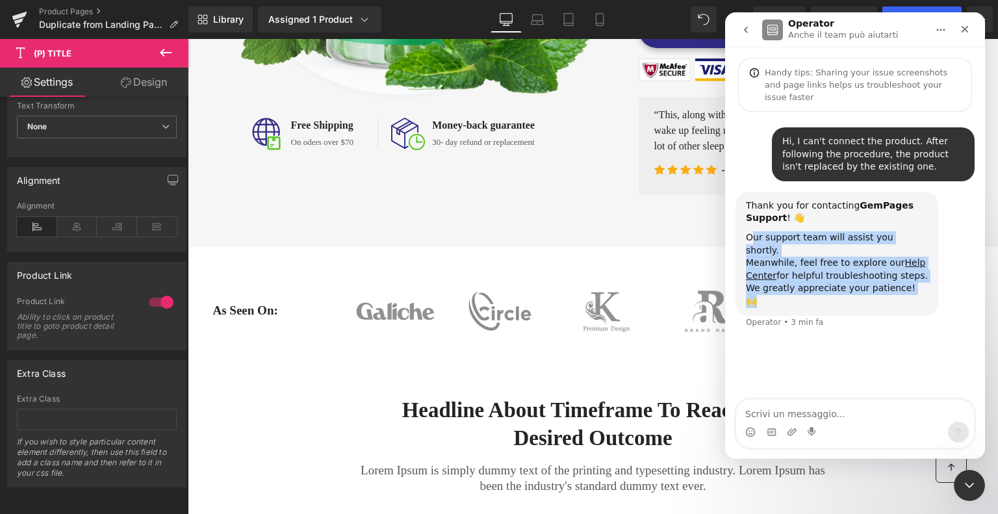
drag, startPoint x: 913, startPoint y: 264, endPoint x: 753, endPoint y: 220, distance: 165.9
click at [753, 231] on div "Our support team will assist you shortly. Meanwhile, feel free to explore our H…" at bounding box center [837, 269] width 182 height 77
copy div "ur support team will assist you shortly. Meanwhile, feel free to explore our He…"
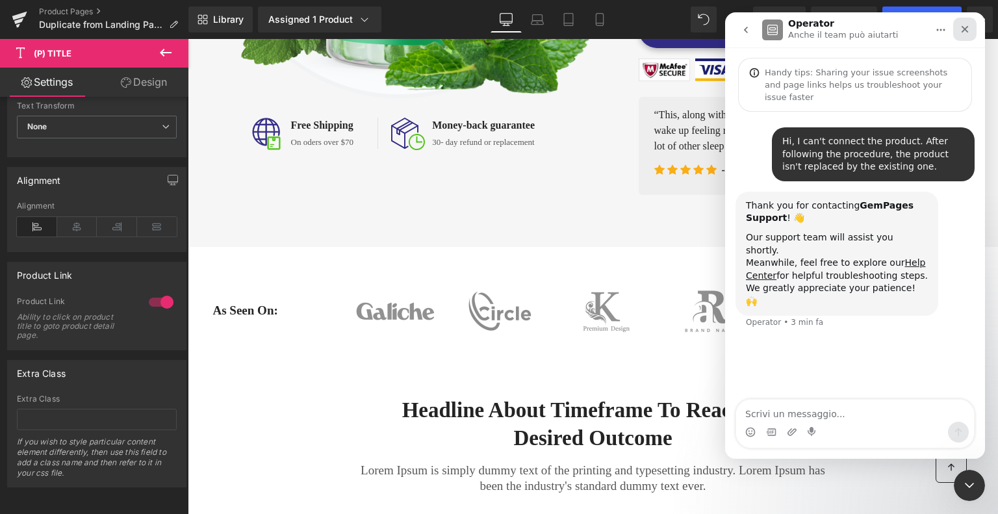
click at [965, 30] on icon "Chiudi" at bounding box center [965, 29] width 7 height 7
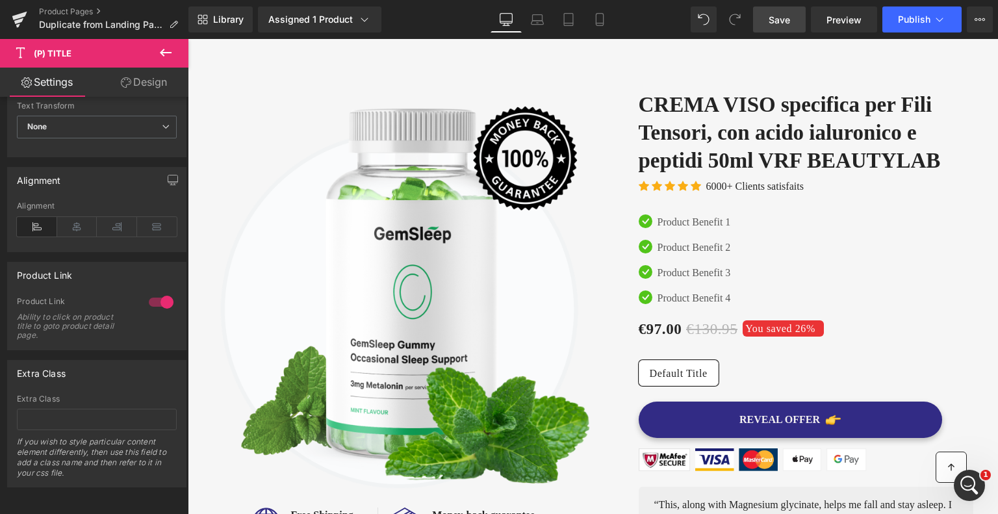
click at [786, 20] on span "Save" at bounding box center [779, 20] width 21 height 14
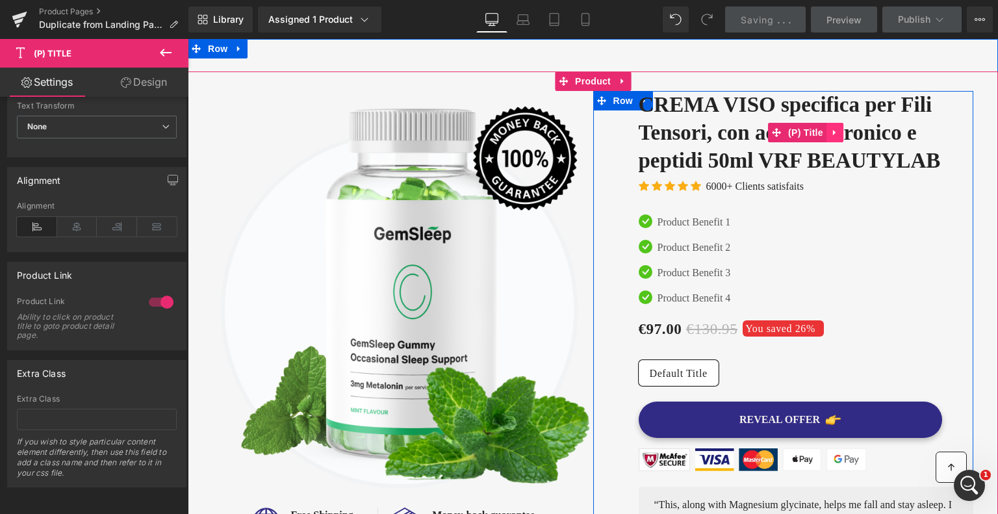
click at [831, 132] on icon at bounding box center [835, 133] width 9 height 10
click at [772, 131] on link "(P) Title" at bounding box center [772, 132] width 58 height 19
click at [786, 131] on span "(P) Title" at bounding box center [806, 132] width 42 height 19
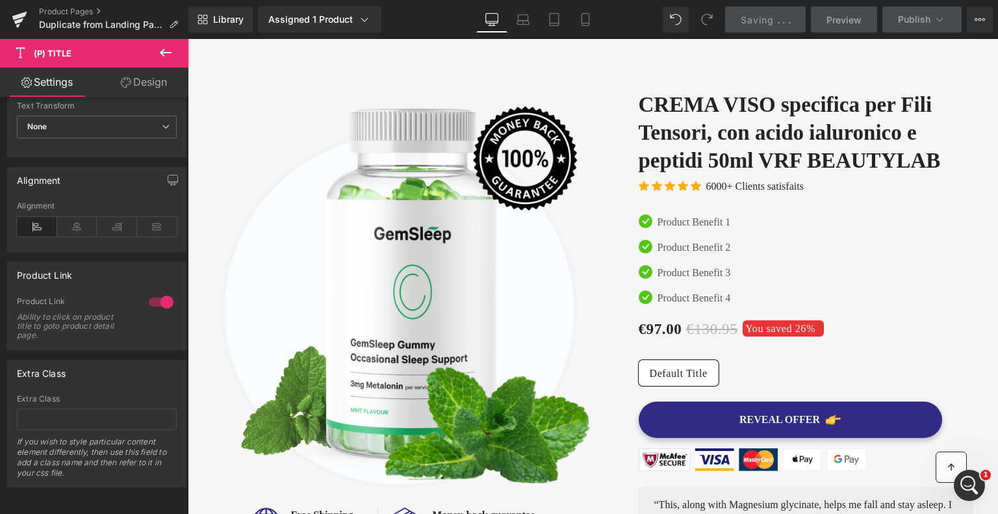
click at [44, 82] on link "Settings" at bounding box center [47, 82] width 94 height 29
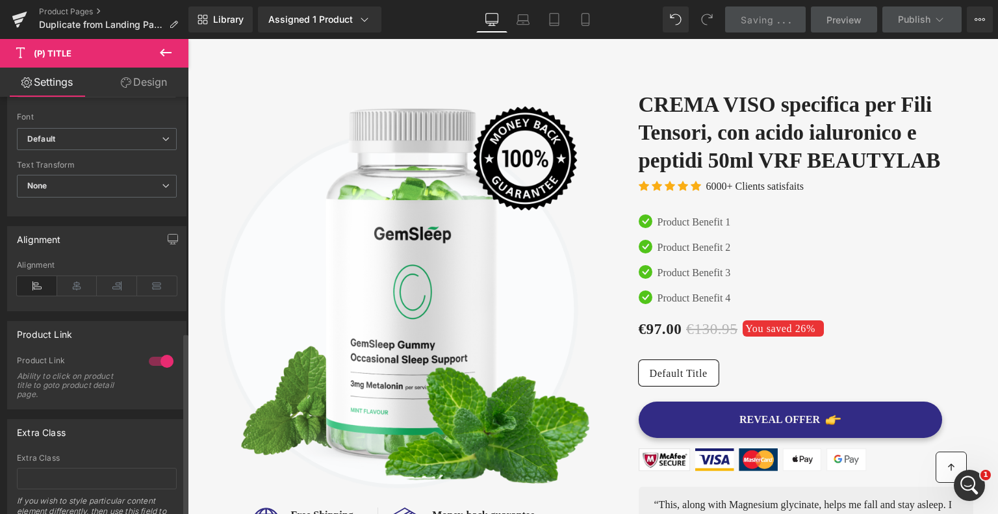
scroll to position [535, 0]
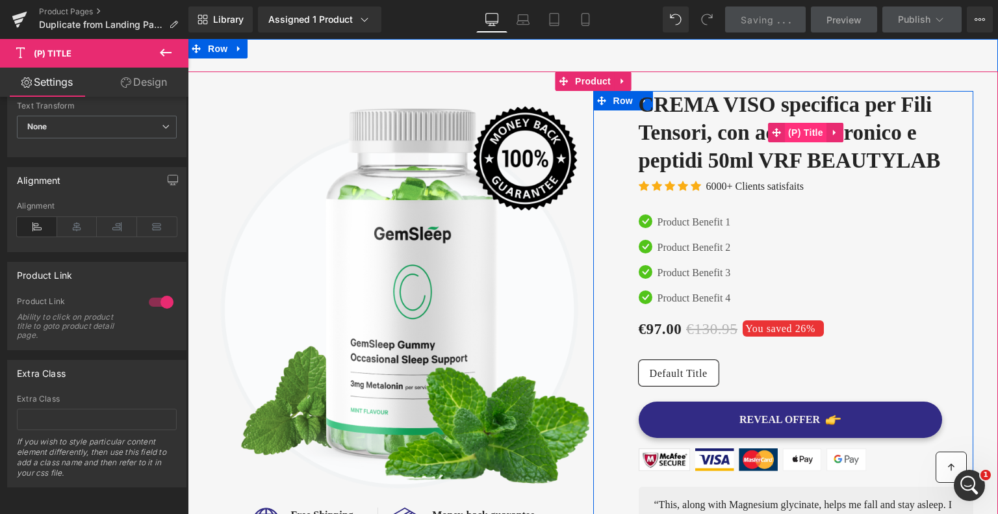
click at [814, 131] on span "(P) Title" at bounding box center [806, 132] width 42 height 19
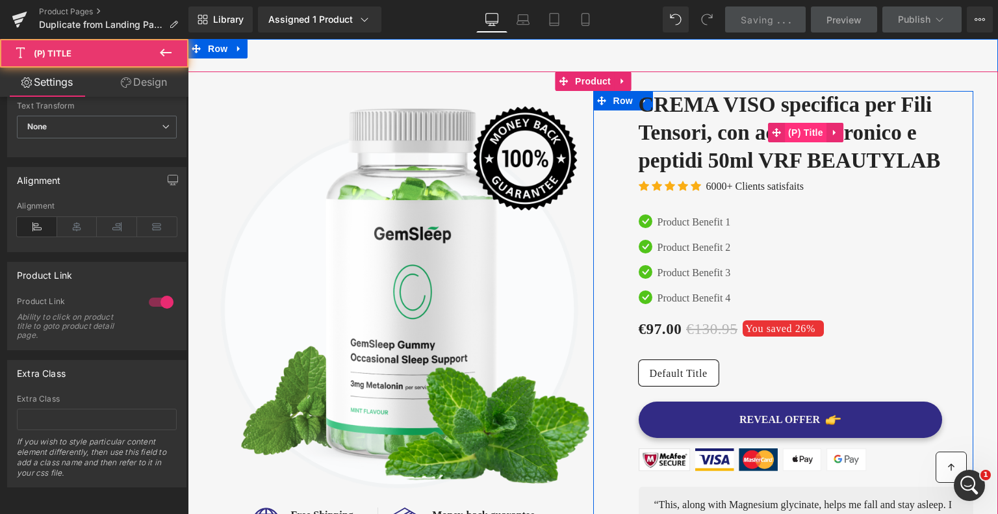
click at [814, 131] on span "(P) Title" at bounding box center [806, 132] width 42 height 19
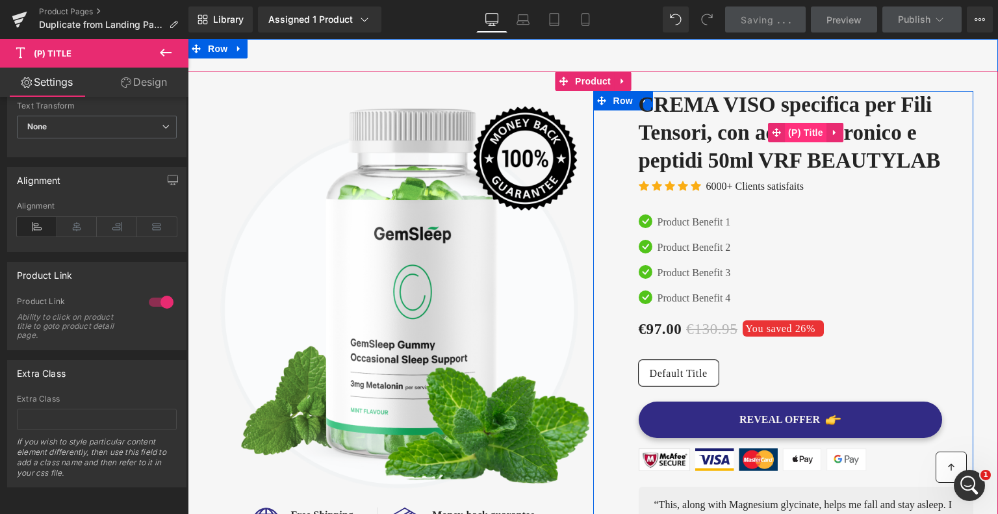
click at [814, 131] on span "(P) Title" at bounding box center [806, 132] width 42 height 19
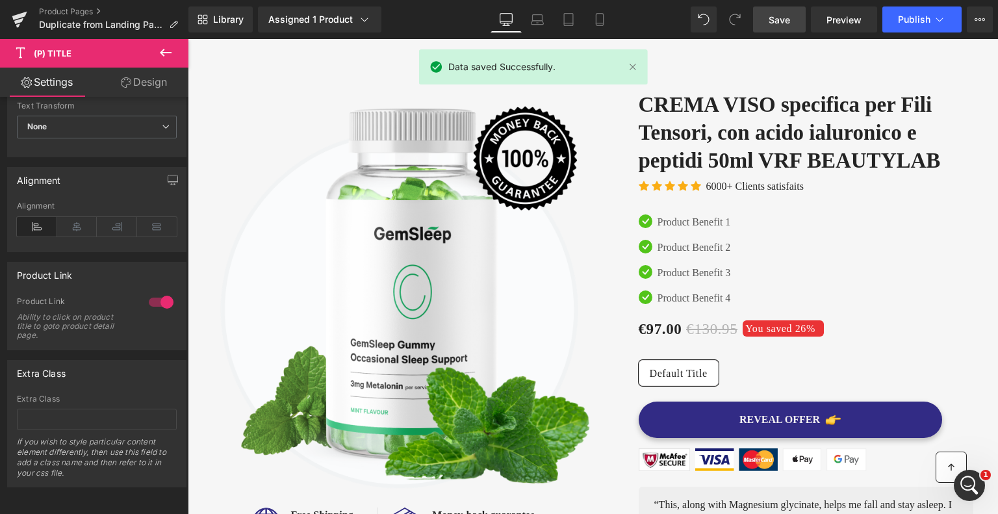
click at [148, 83] on link "Design" at bounding box center [144, 82] width 94 height 29
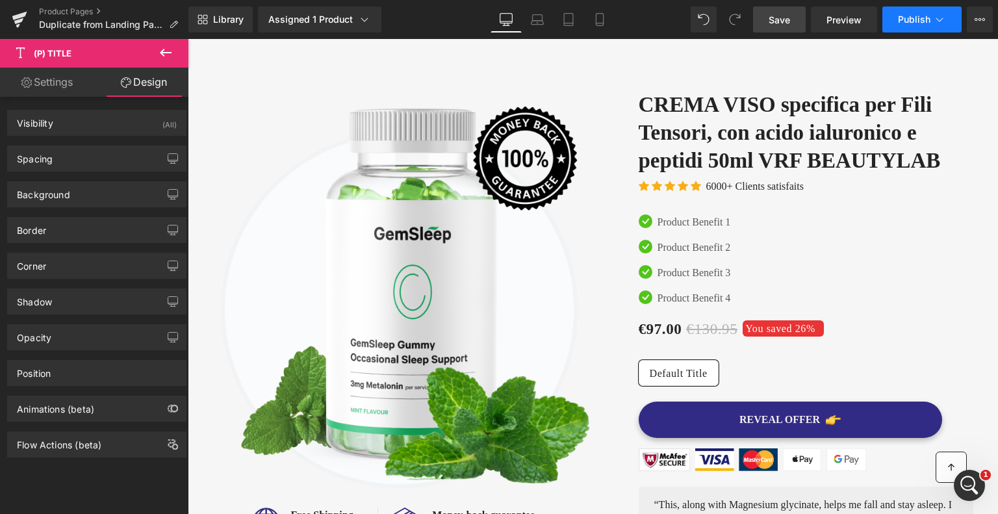
click at [921, 18] on span "Publish" at bounding box center [914, 19] width 32 height 10
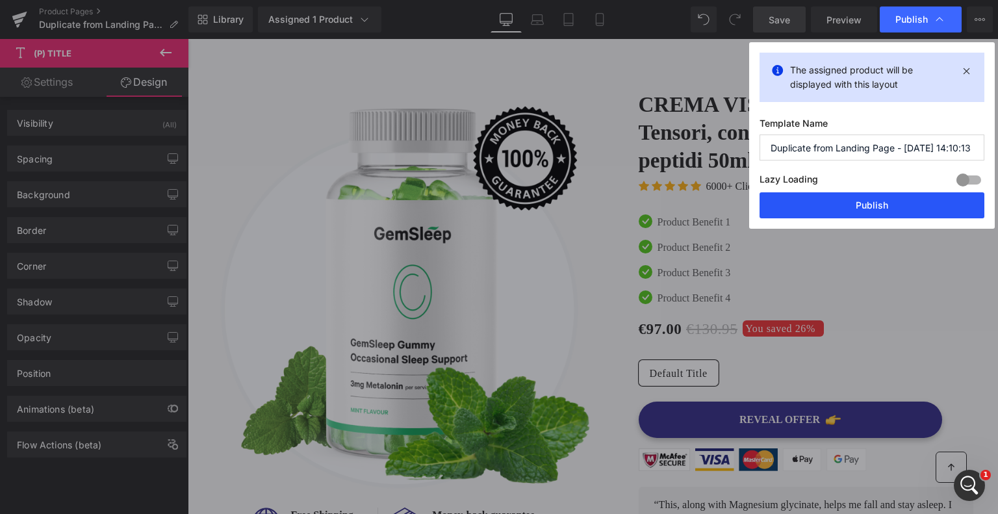
click at [855, 203] on button "Publish" at bounding box center [872, 205] width 225 height 26
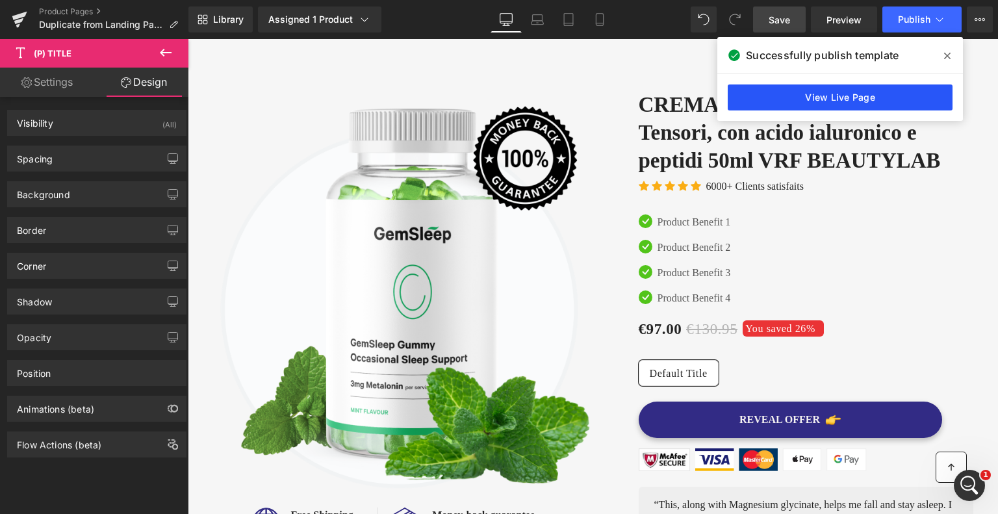
click at [856, 98] on link "View Live Page" at bounding box center [840, 97] width 225 height 26
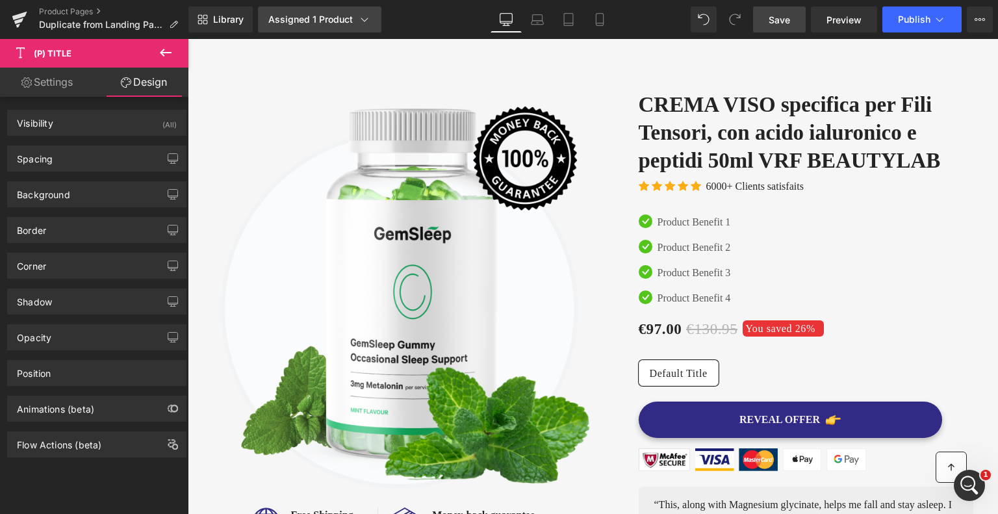
click at [340, 19] on div "Assigned 1 Product" at bounding box center [319, 19] width 103 height 13
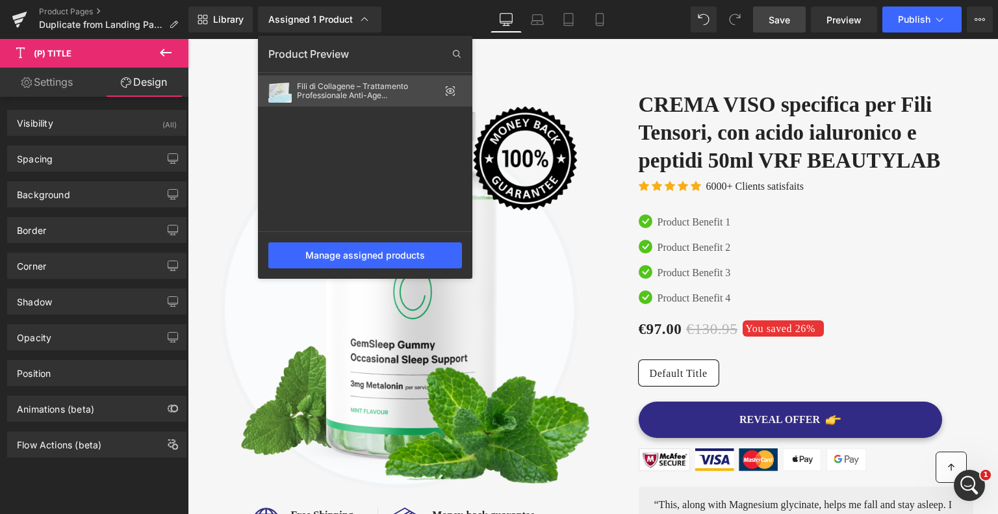
click at [361, 86] on div "Fili di Collagene – Trattamento Professionale Anti-Age ([DEMOGRAPHIC_DATA] Scat…" at bounding box center [368, 91] width 143 height 18
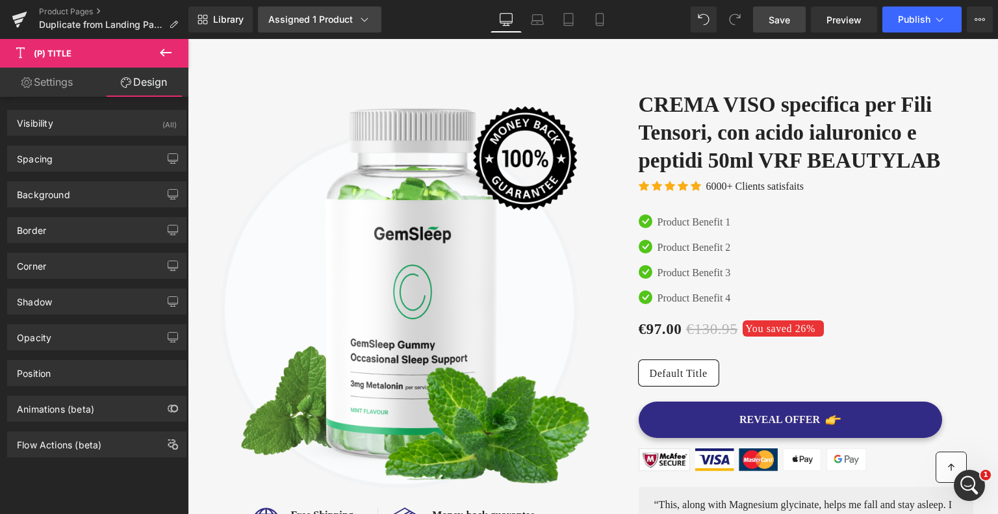
click at [361, 20] on icon at bounding box center [364, 19] width 13 height 13
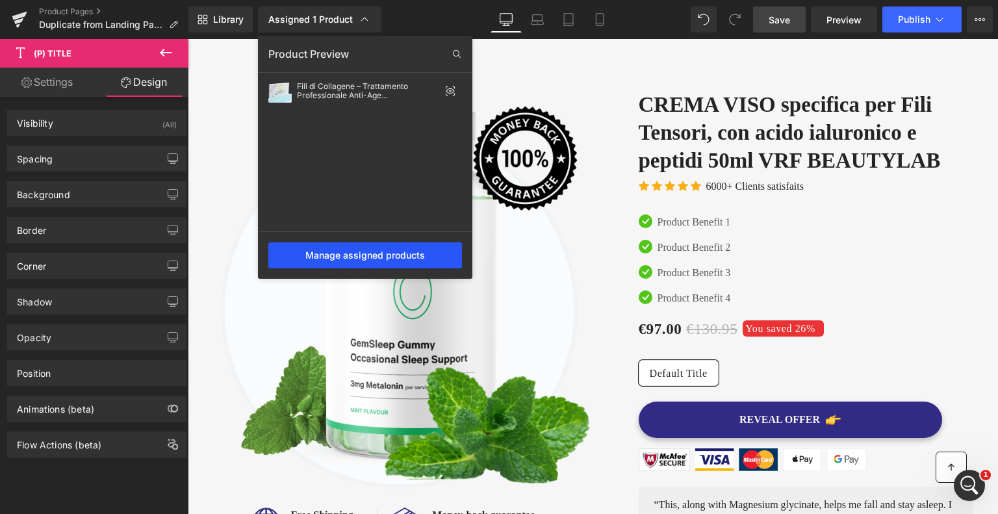
click at [354, 257] on div "Manage assigned products" at bounding box center [365, 255] width 194 height 26
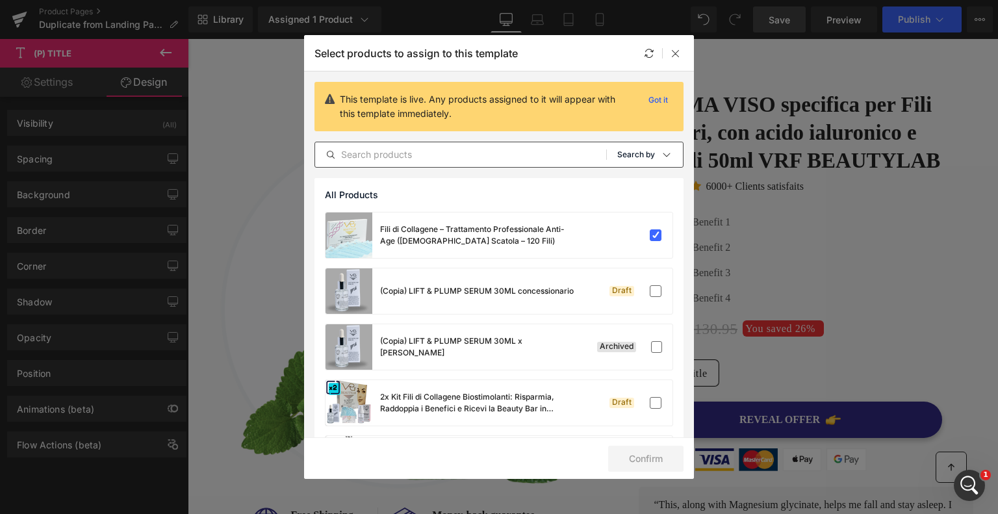
scroll to position [0, 0]
click at [676, 57] on icon at bounding box center [676, 53] width 10 height 10
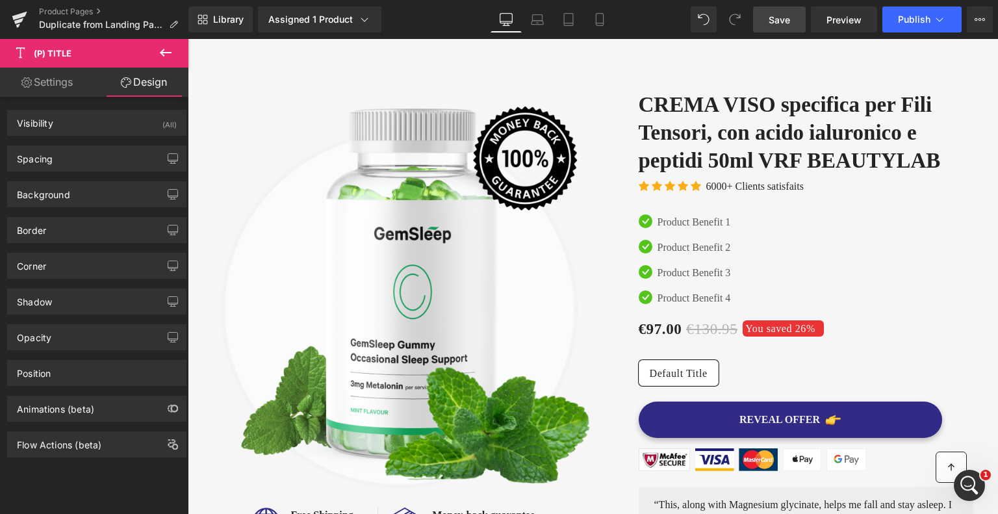
click at [786, 25] on span "Save" at bounding box center [779, 20] width 21 height 14
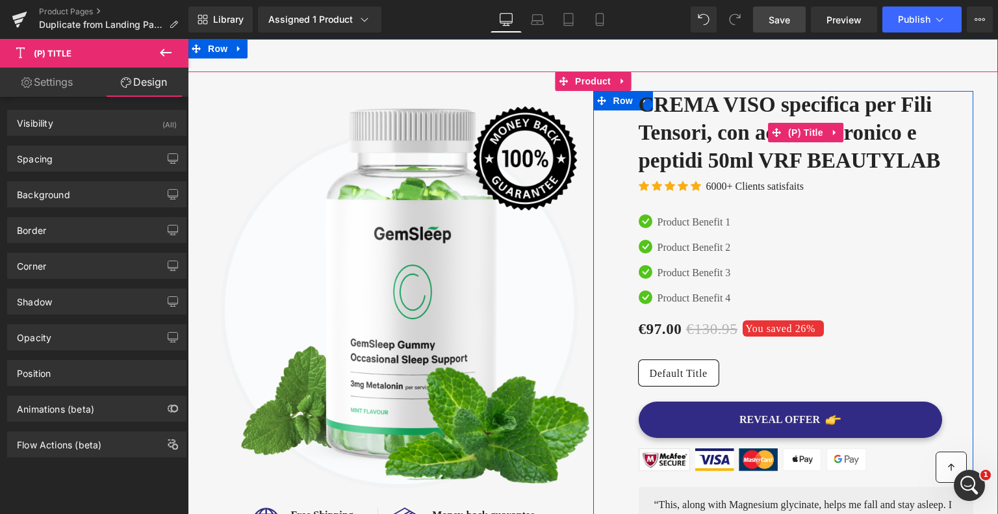
click at [758, 161] on link "CREMA VISO specifica per Fili Tensori, con acido ialuronico e peptidi 50ml VRF …" at bounding box center [806, 133] width 335 height 84
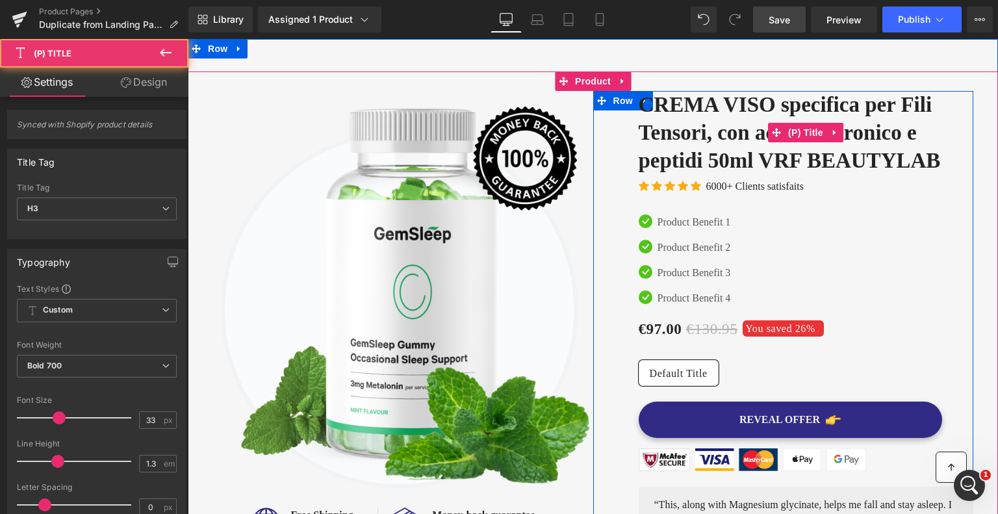
click at [758, 161] on link "CREMA VISO specifica per Fili Tensori, con acido ialuronico e peptidi 50ml VRF …" at bounding box center [806, 133] width 335 height 84
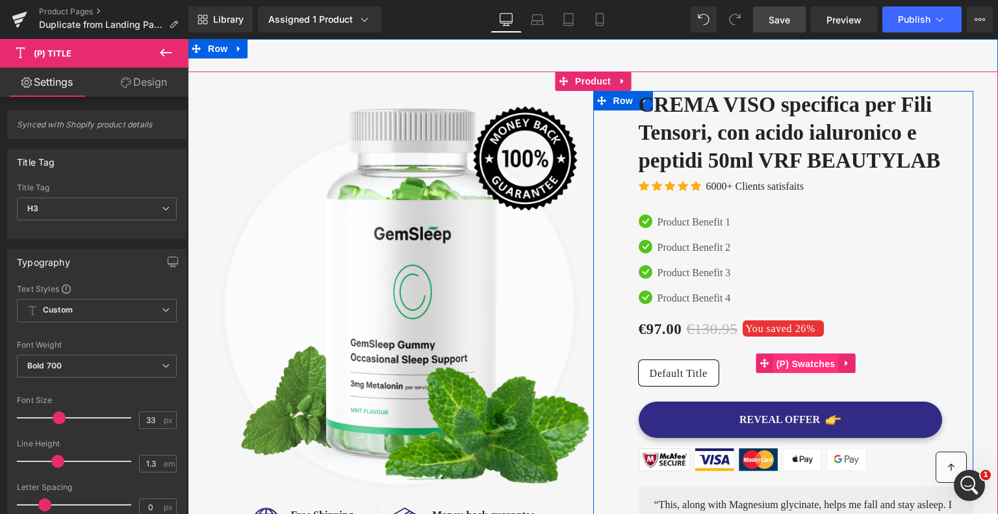
click at [805, 361] on span "(P) Swatches" at bounding box center [806, 363] width 66 height 19
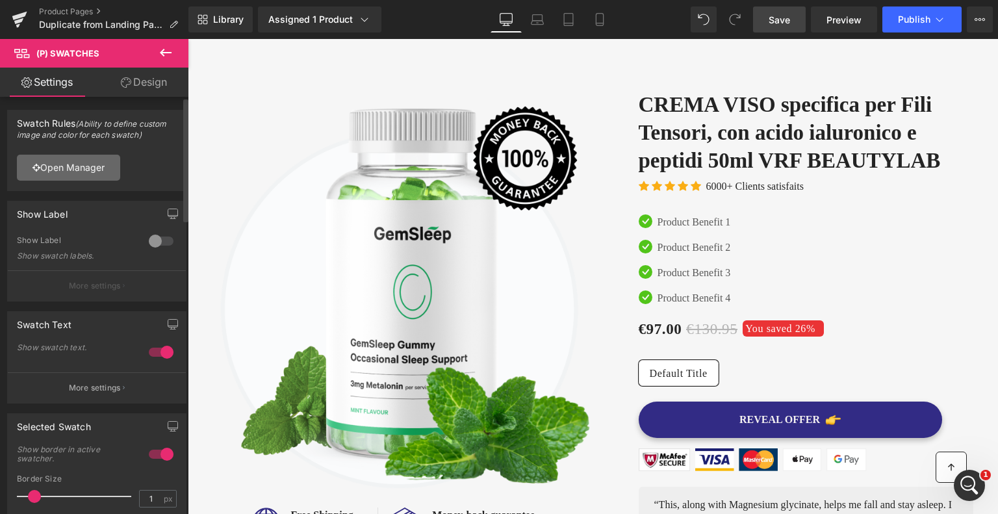
click at [91, 167] on link "Open Manager" at bounding box center [68, 168] width 103 height 26
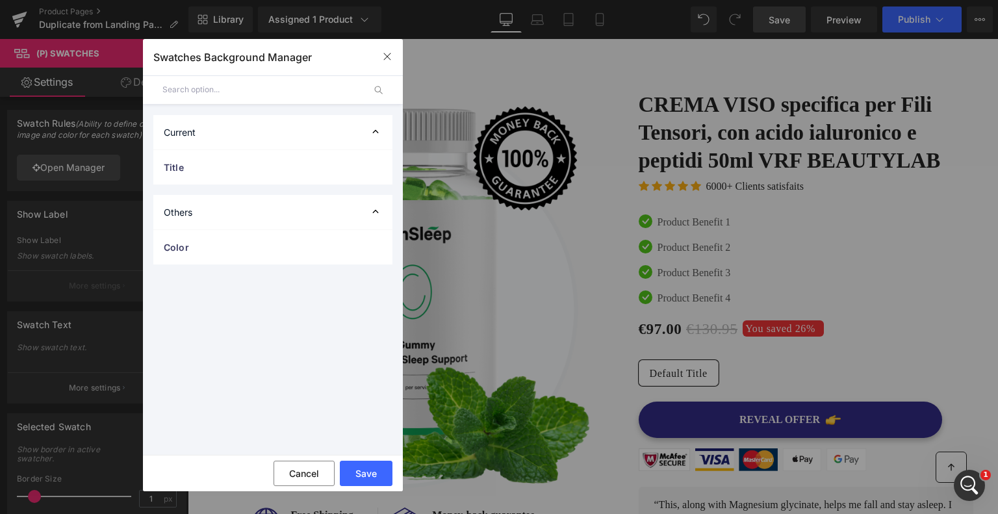
click at [195, 131] on div "Current" at bounding box center [272, 132] width 239 height 34
click at [218, 89] on input "text" at bounding box center [262, 89] width 201 height 29
click at [174, 168] on span "Title" at bounding box center [260, 168] width 192 height 14
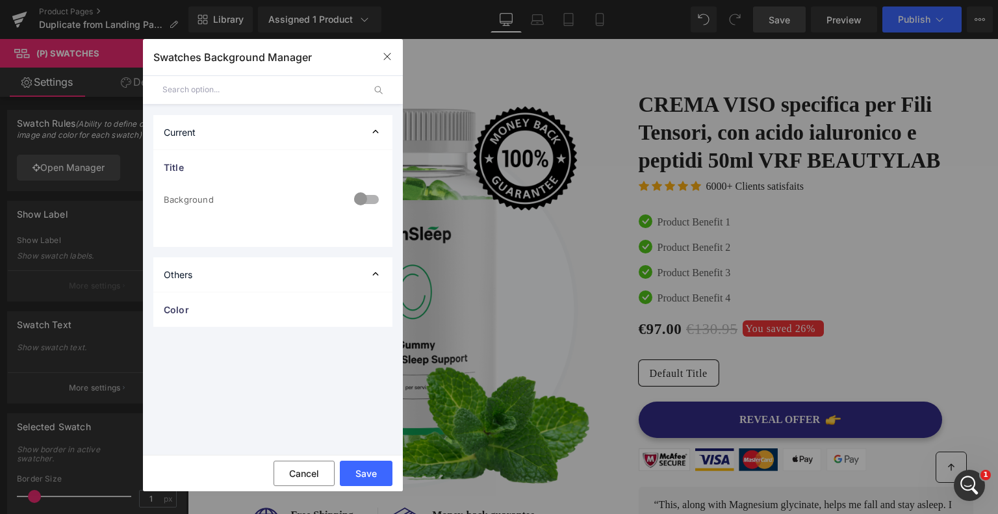
click at [361, 198] on div at bounding box center [366, 200] width 31 height 25
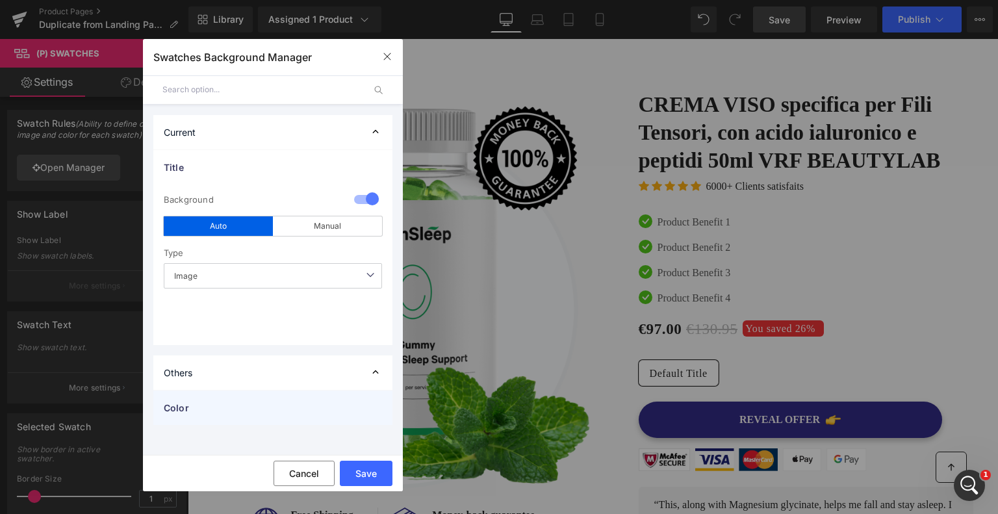
click at [267, 413] on span "Color" at bounding box center [260, 408] width 192 height 14
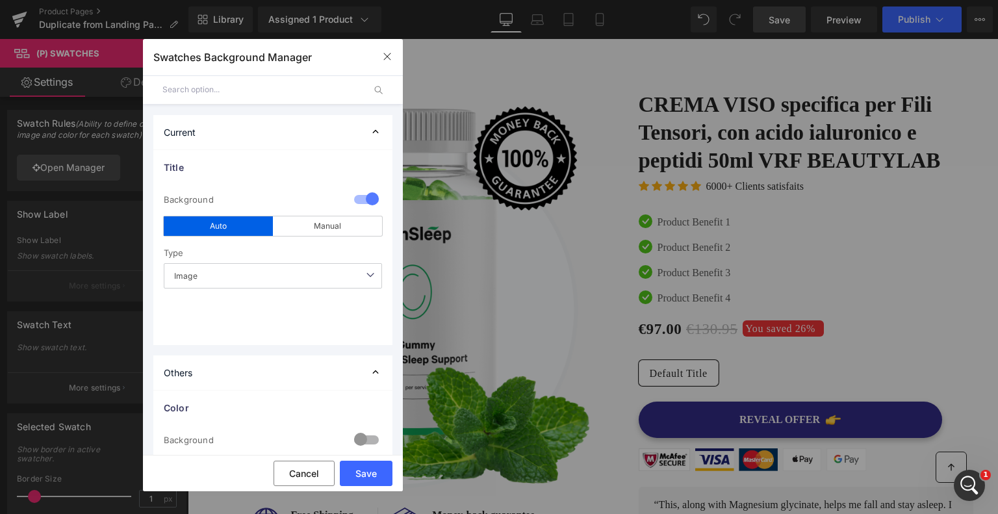
click at [351, 433] on div at bounding box center [366, 440] width 31 height 25
click at [205, 369] on div "Others" at bounding box center [272, 372] width 239 height 34
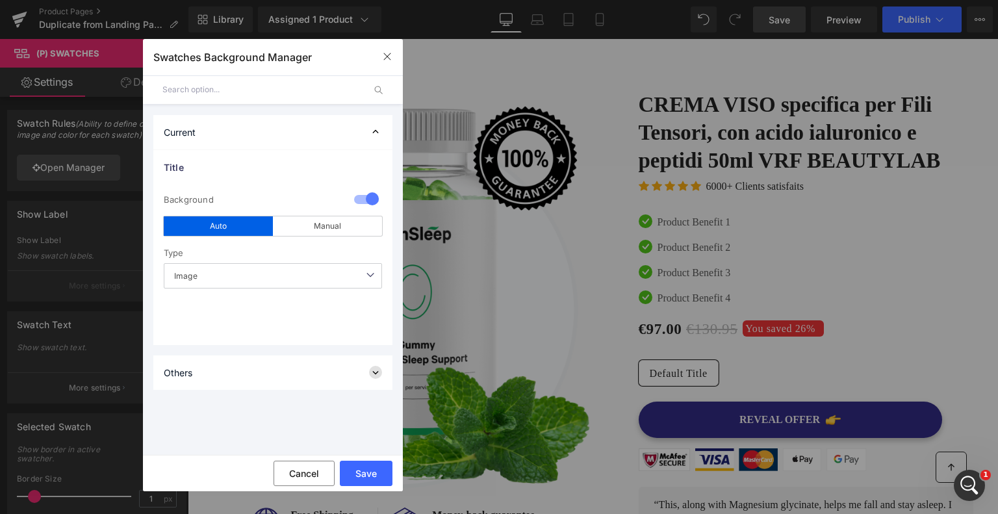
click at [370, 378] on icon at bounding box center [375, 372] width 13 height 13
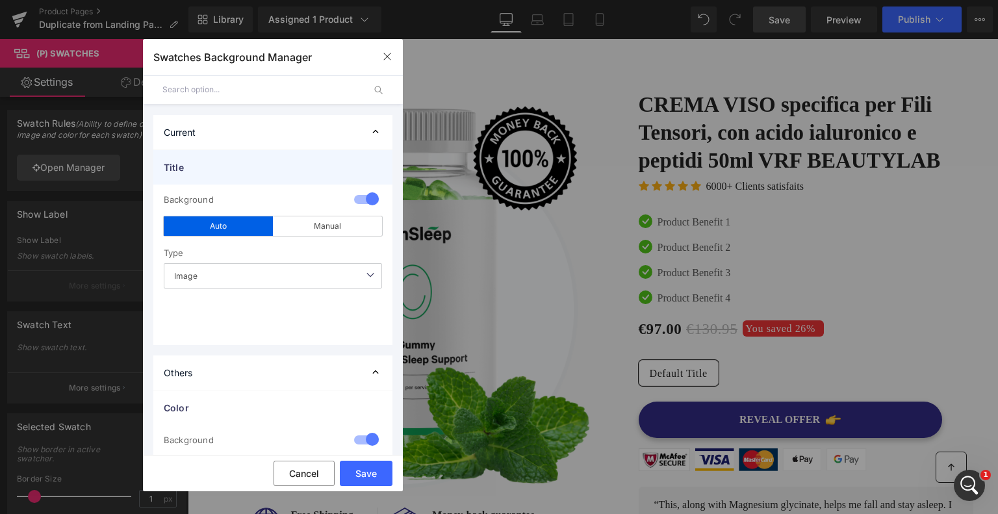
click at [196, 162] on span "Title" at bounding box center [260, 168] width 192 height 14
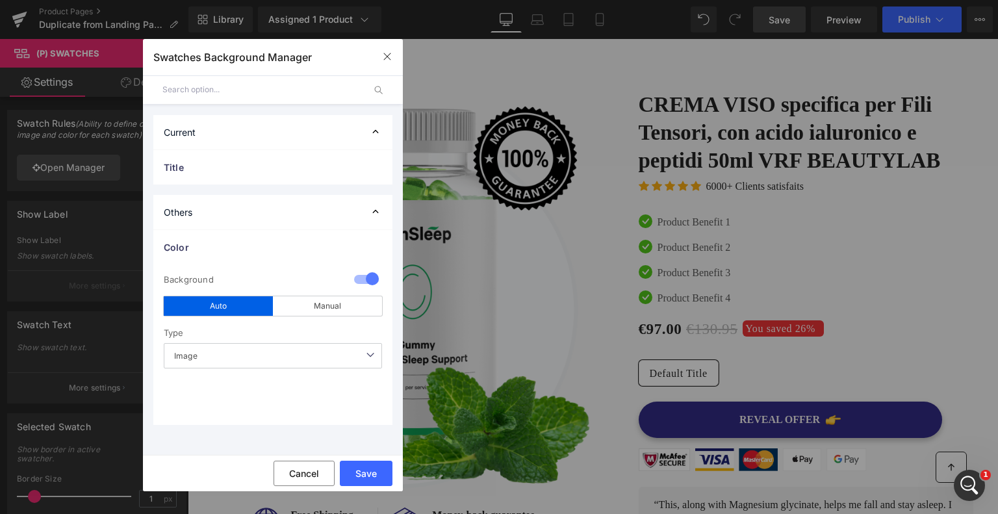
click at [246, 133] on div "Current" at bounding box center [272, 132] width 239 height 34
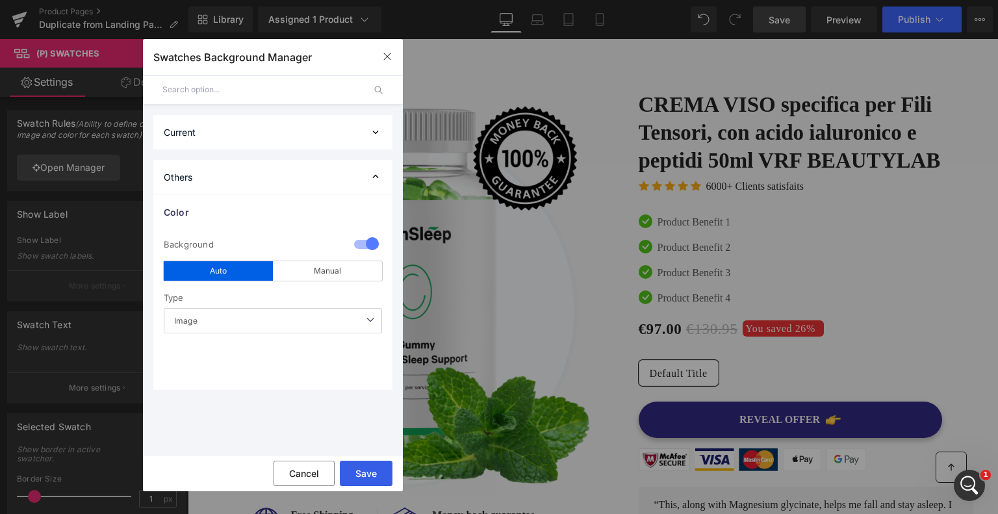
click at [368, 475] on button "Save" at bounding box center [366, 473] width 53 height 25
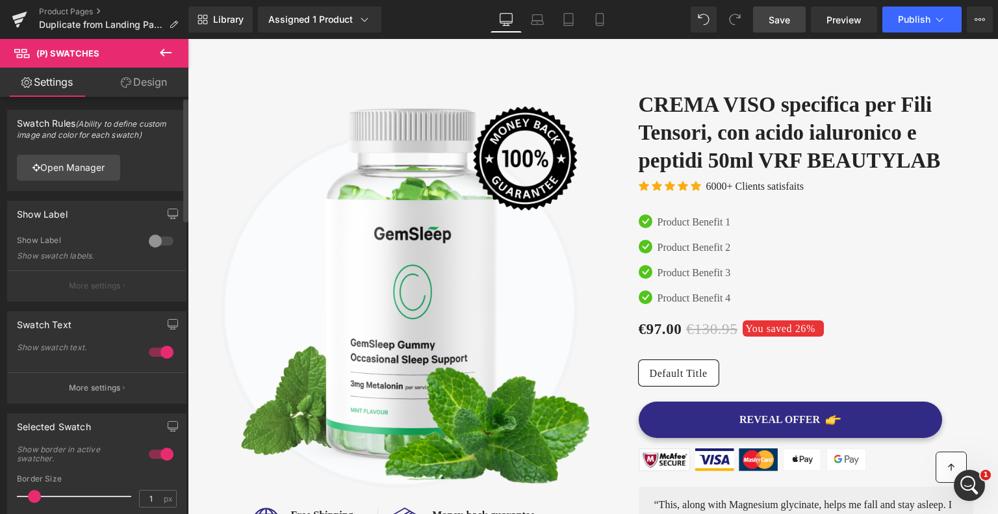
click at [148, 239] on div at bounding box center [161, 241] width 31 height 21
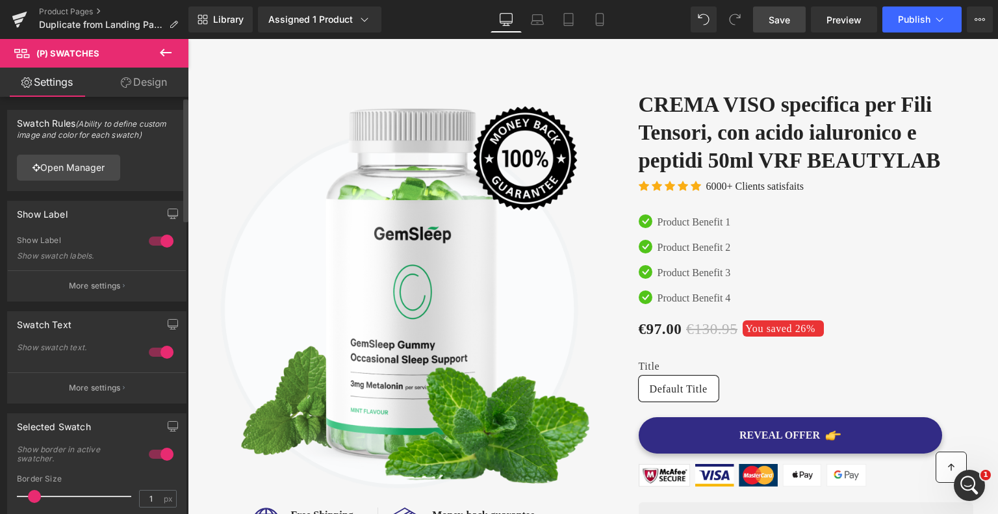
click at [163, 242] on div at bounding box center [161, 241] width 31 height 21
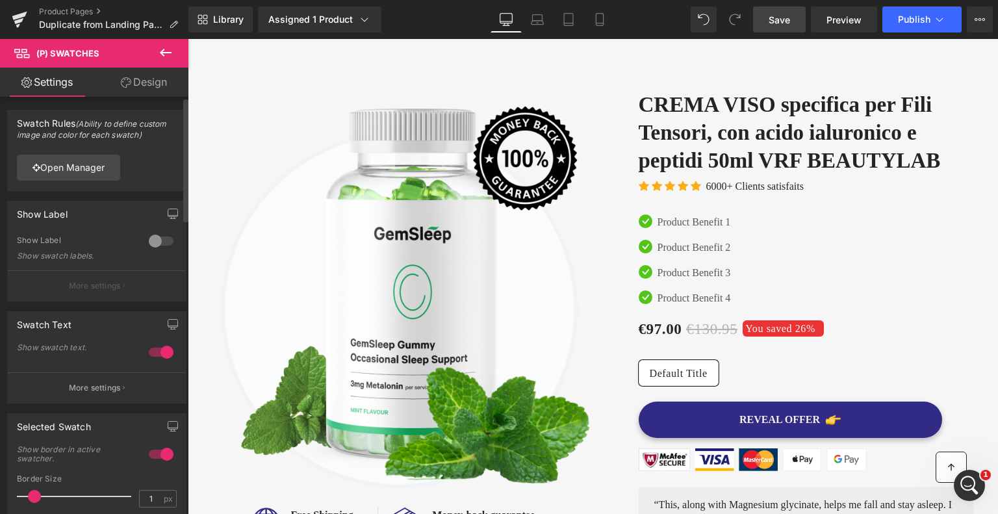
click at [152, 240] on div at bounding box center [161, 241] width 31 height 21
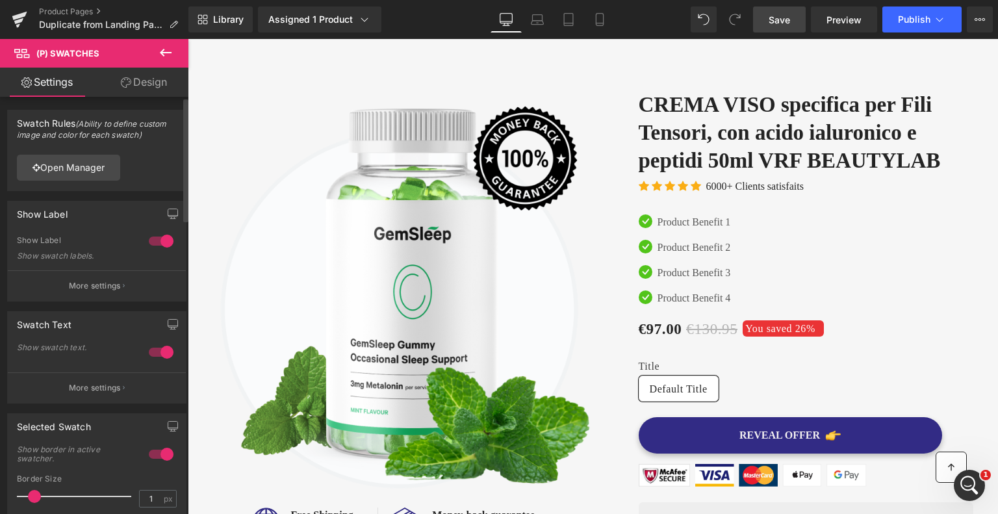
click at [158, 240] on div at bounding box center [161, 241] width 31 height 21
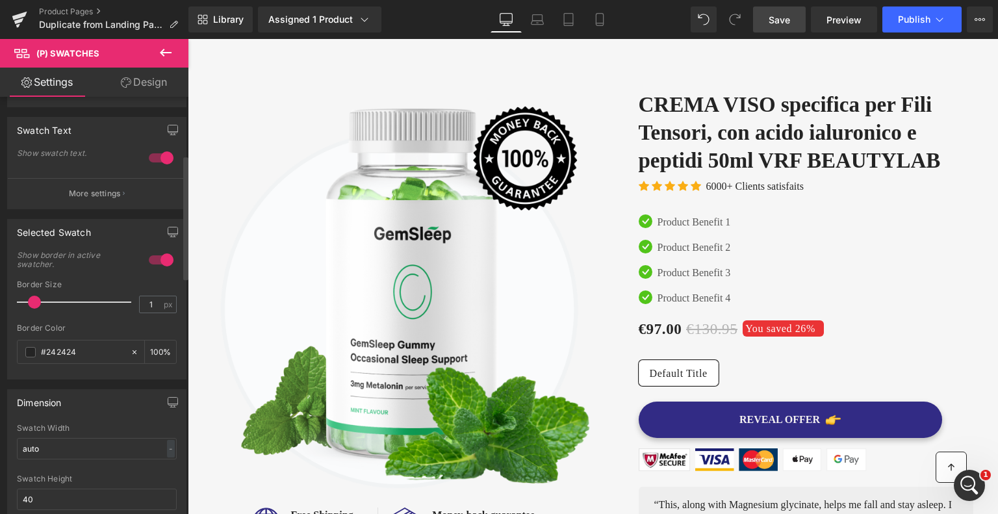
scroll to position [195, 0]
click at [164, 158] on div at bounding box center [161, 157] width 31 height 21
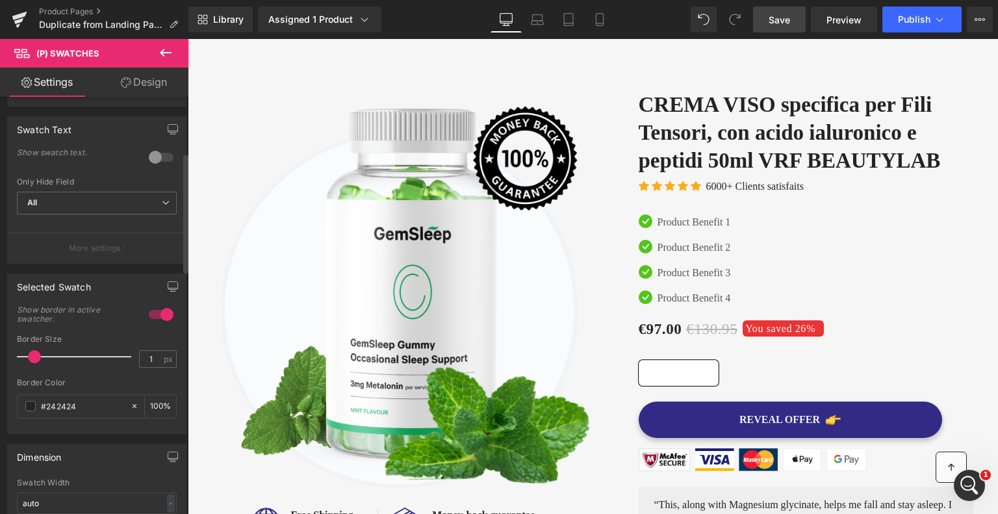
click at [155, 158] on div at bounding box center [161, 157] width 31 height 21
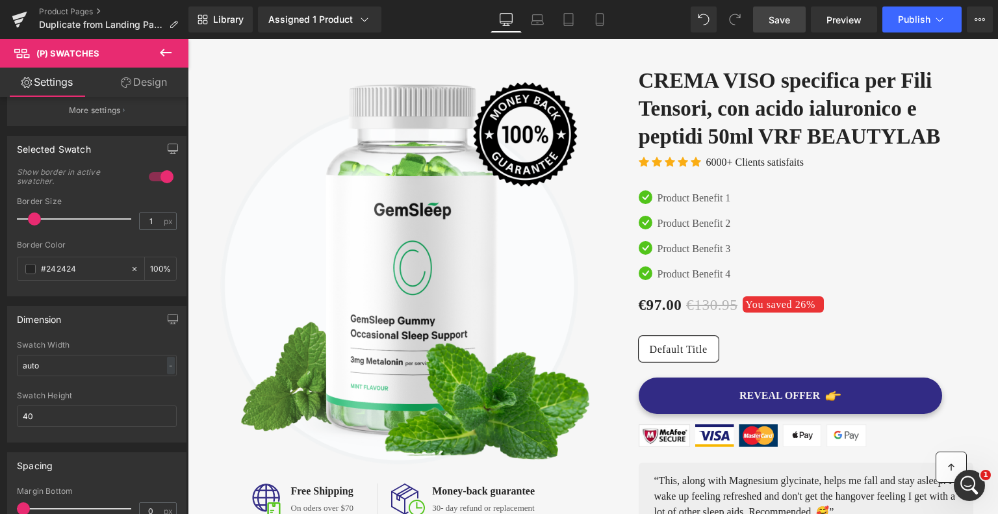
scroll to position [0, 0]
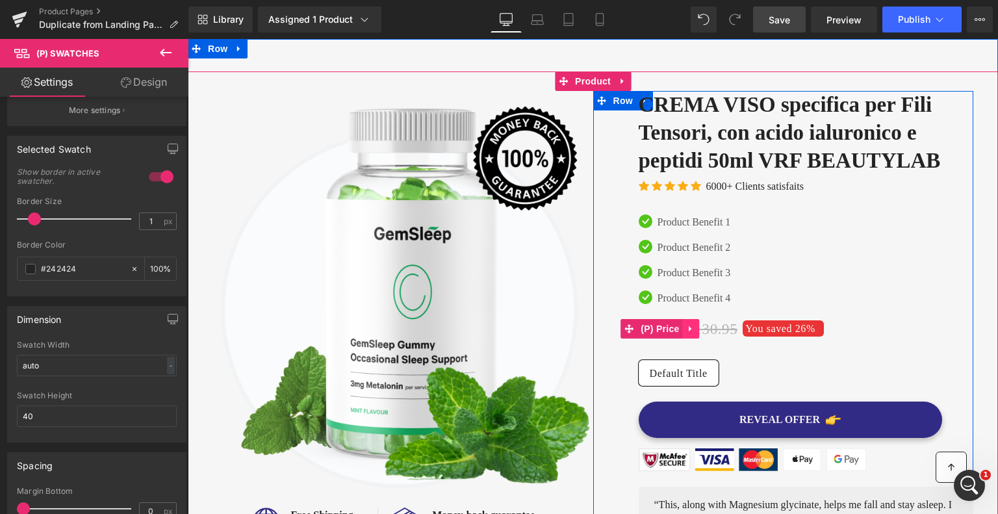
click at [688, 326] on icon at bounding box center [691, 329] width 9 height 10
click at [790, 358] on span "(P) Swatches" at bounding box center [806, 363] width 66 height 19
click at [779, 361] on span "(P) Swatches" at bounding box center [806, 363] width 66 height 19
click at [760, 363] on icon at bounding box center [764, 363] width 9 height 9
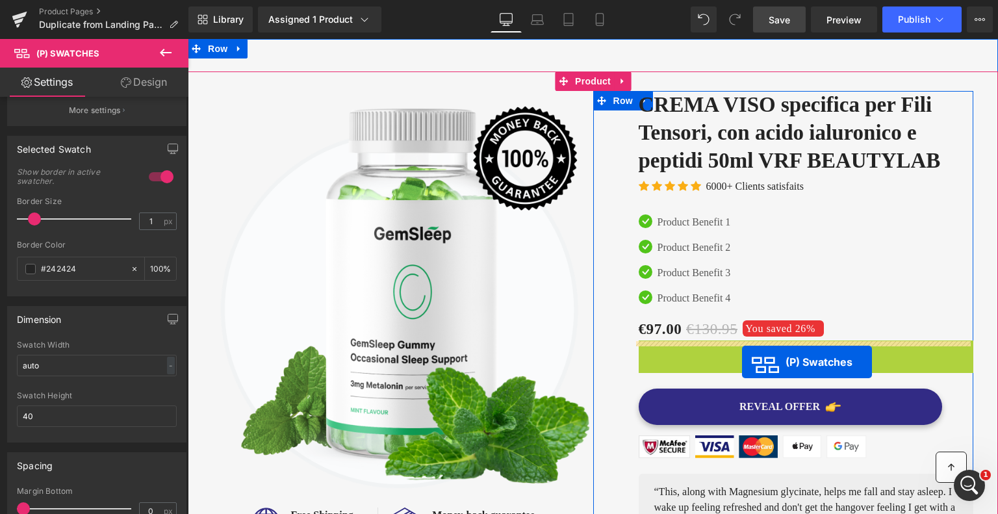
drag, startPoint x: 761, startPoint y: 364, endPoint x: 742, endPoint y: 362, distance: 18.9
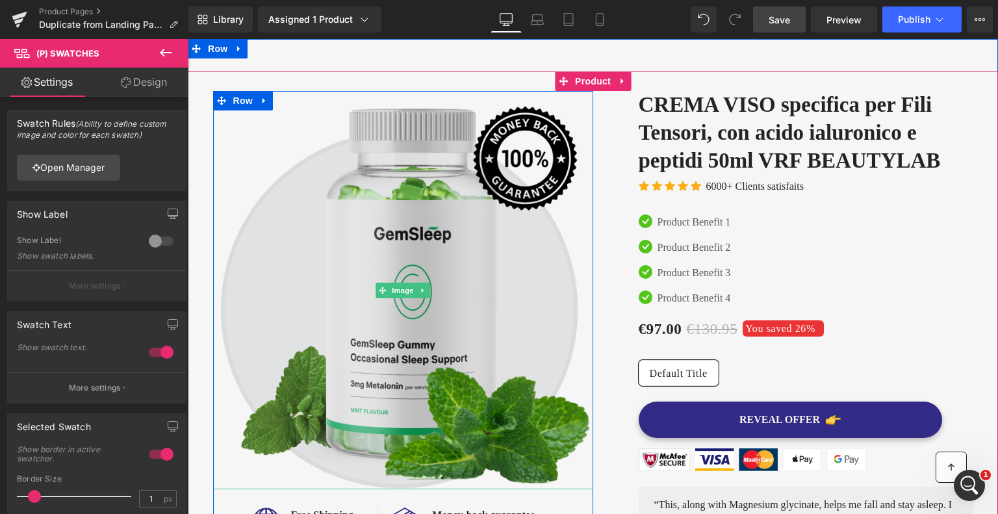
click at [398, 242] on img at bounding box center [403, 290] width 380 height 398
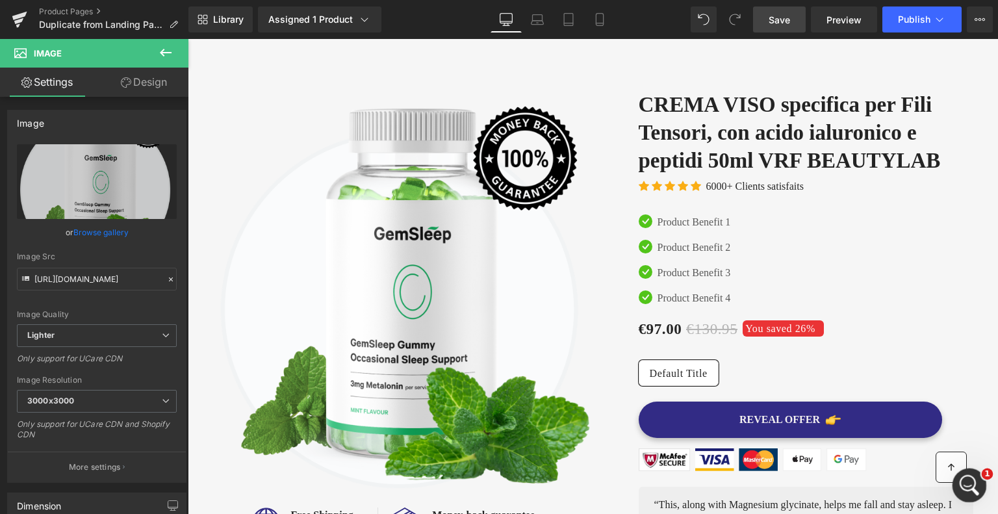
click at [967, 484] on icon "Apri il messenger Intercom" at bounding box center [967, 483] width 21 height 21
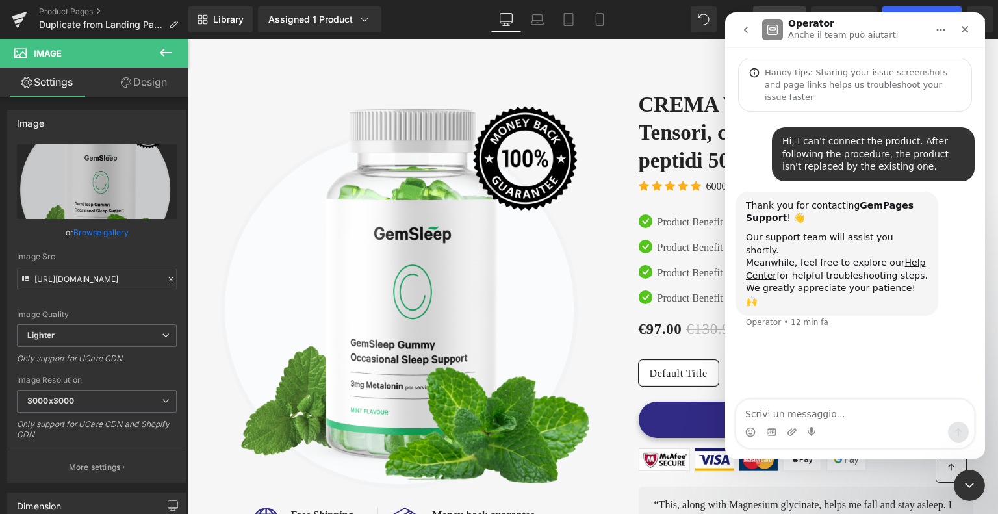
click at [480, 61] on div at bounding box center [499, 237] width 998 height 475
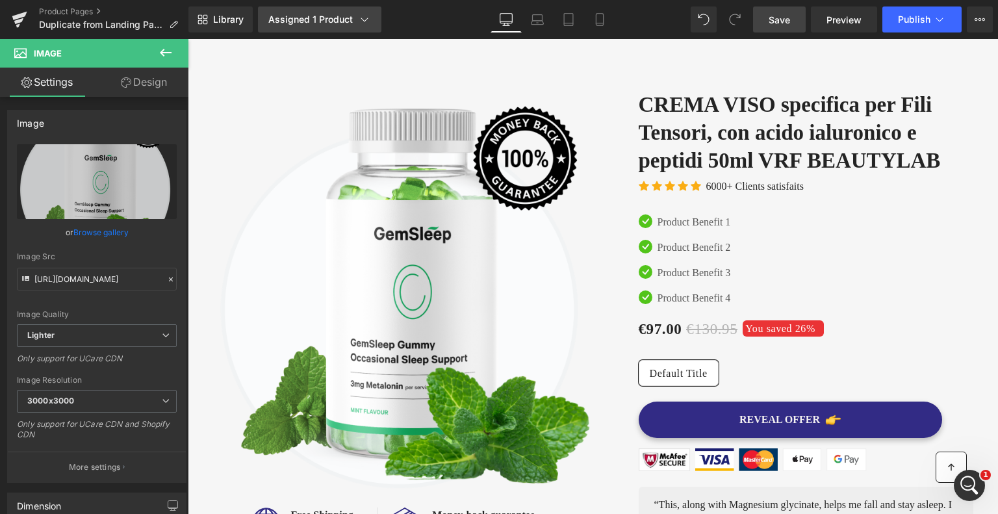
click at [309, 23] on div "Assigned 1 Product" at bounding box center [319, 19] width 103 height 13
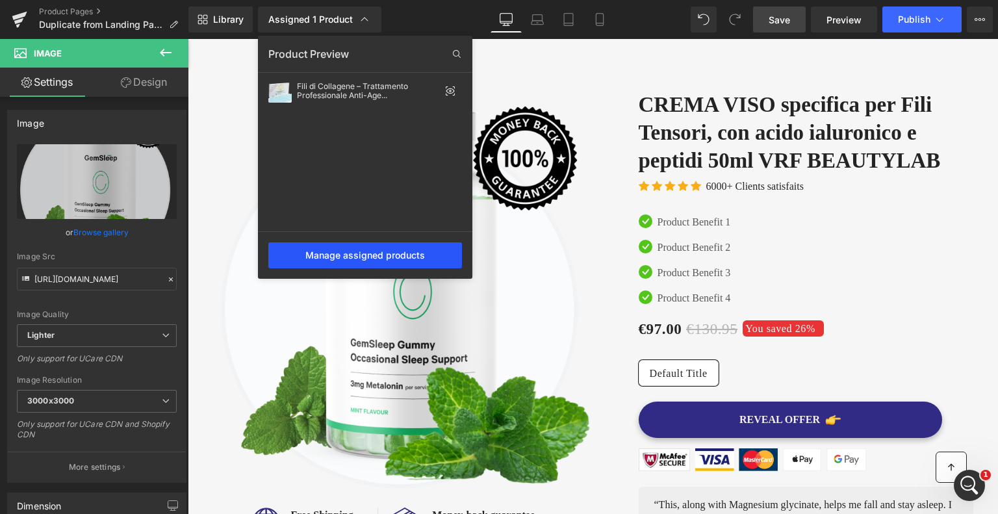
click at [378, 259] on div "Manage assigned products" at bounding box center [365, 255] width 194 height 26
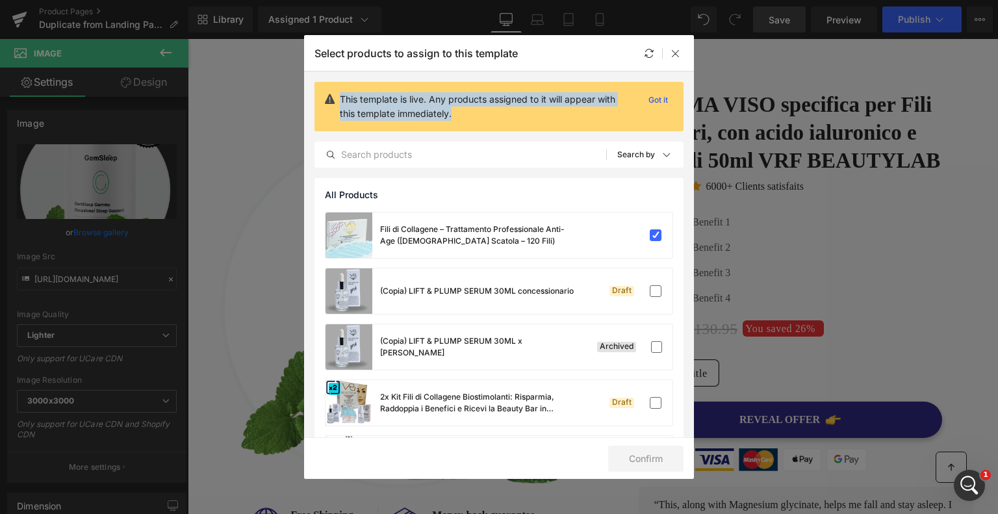
drag, startPoint x: 457, startPoint y: 111, endPoint x: 340, endPoint y: 101, distance: 117.4
click at [340, 101] on p "This template is live. Any products assigned to it will appear with this templa…" at bounding box center [486, 106] width 293 height 29
copy p "This template is live. Any products assigned to it will appear with this templa…"
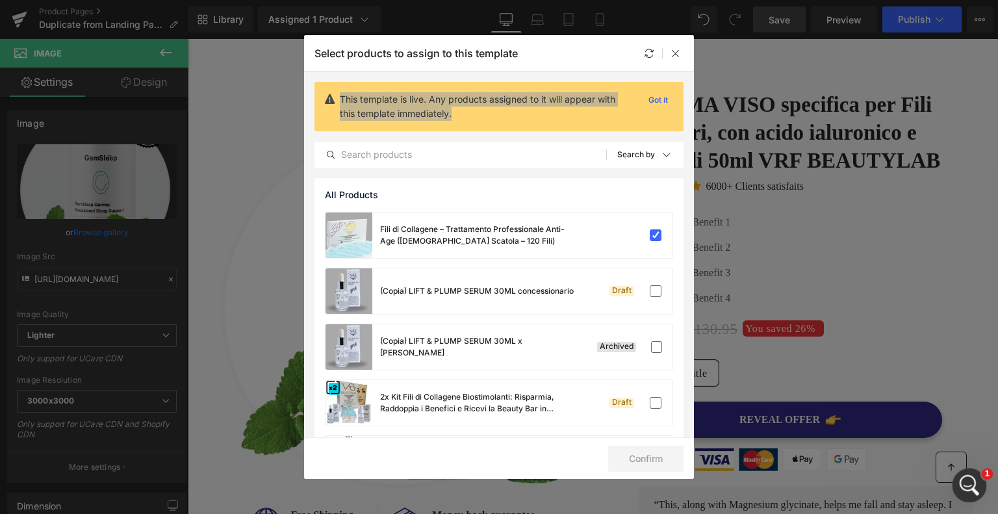
click at [967, 475] on icon "Apri il messenger Intercom" at bounding box center [967, 483] width 21 height 21
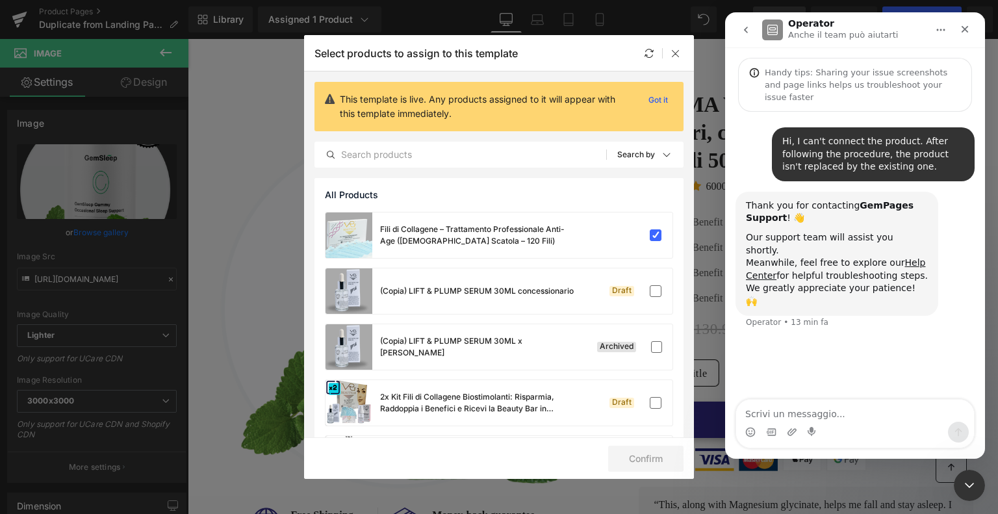
click at [246, 155] on div at bounding box center [499, 237] width 998 height 475
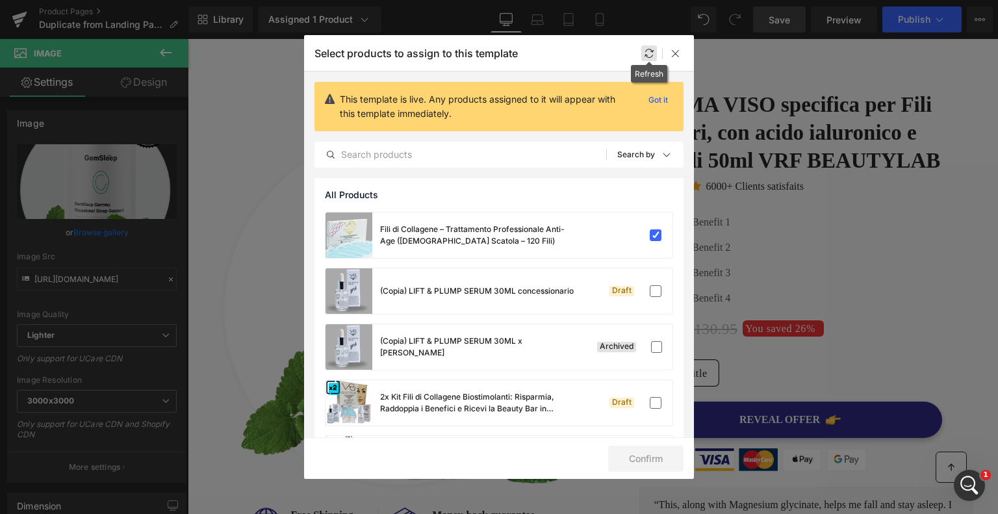
click at [650, 51] on icon at bounding box center [649, 53] width 10 height 10
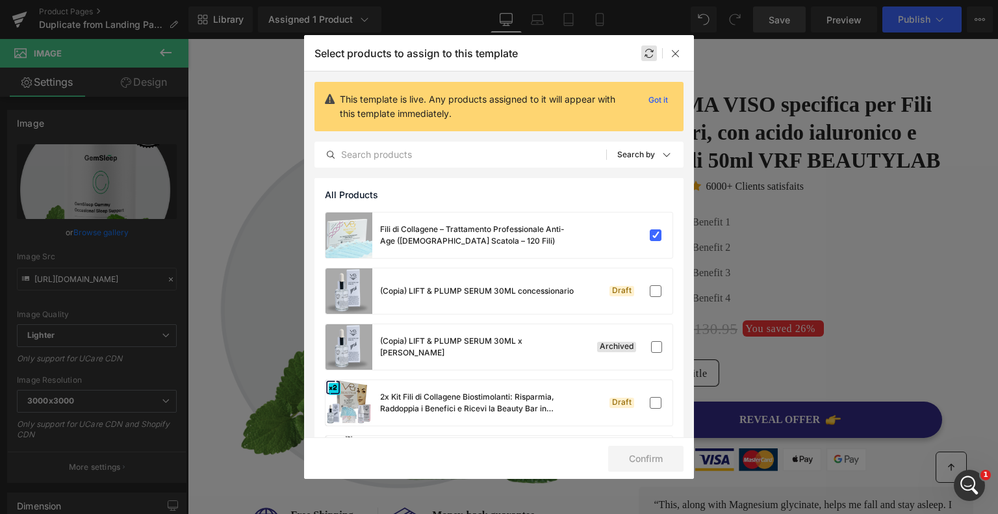
drag, startPoint x: 417, startPoint y: 158, endPoint x: 230, endPoint y: 119, distance: 191.2
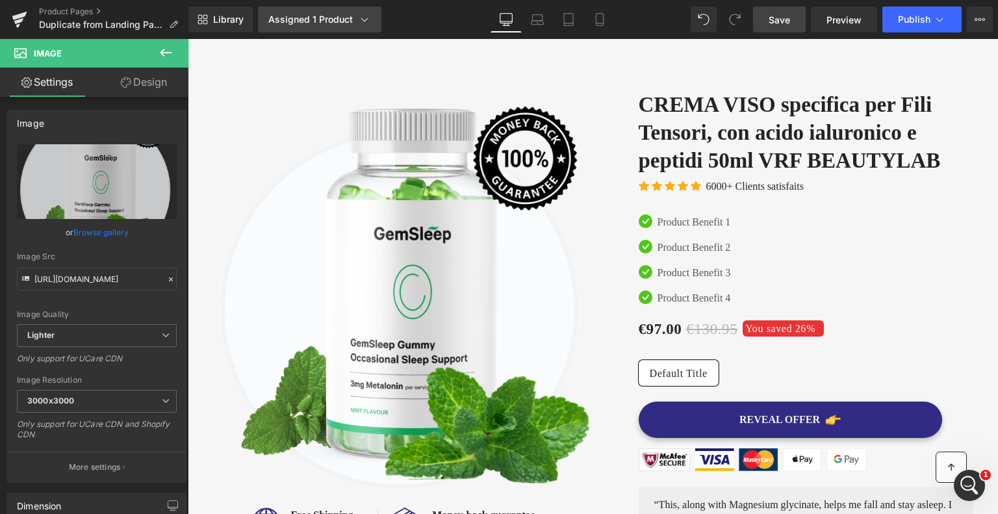
click at [287, 20] on div "Assigned 1 Product" at bounding box center [319, 19] width 103 height 13
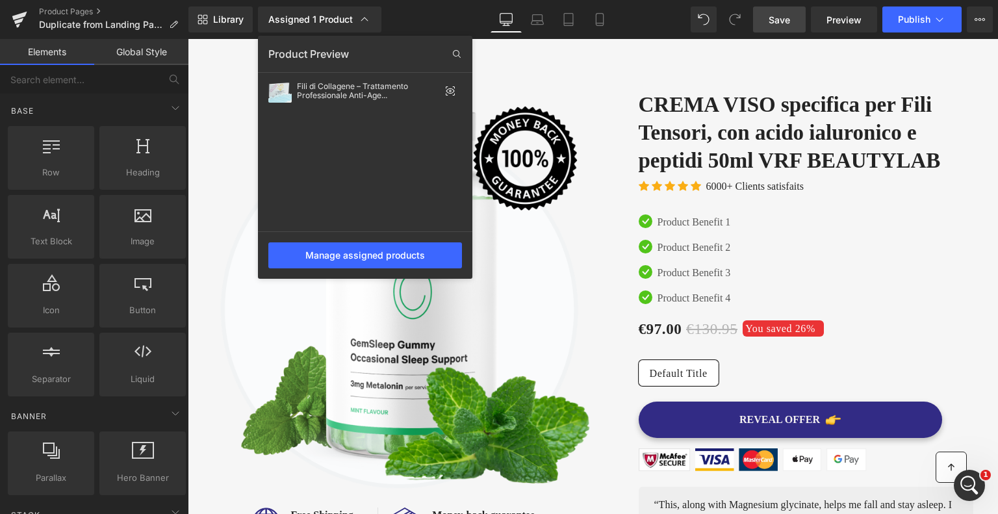
click at [699, 166] on div at bounding box center [593, 276] width 810 height 475
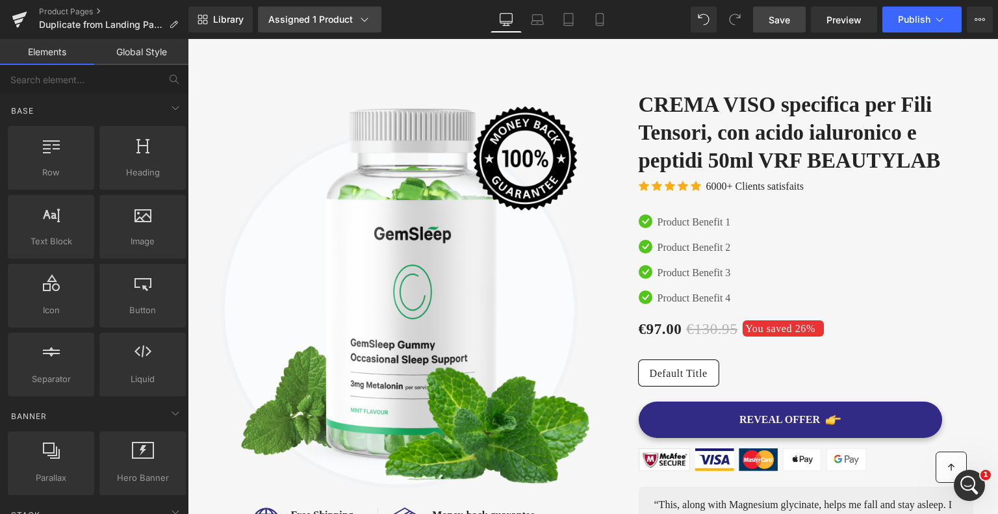
click at [298, 14] on div "Assigned 1 Product" at bounding box center [319, 19] width 103 height 13
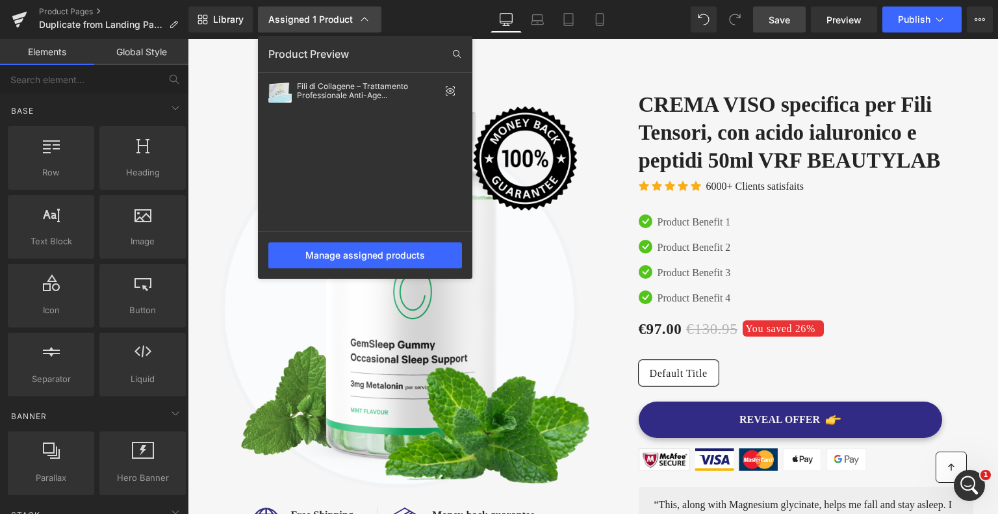
click at [331, 20] on div "Assigned 1 Product" at bounding box center [319, 19] width 103 height 13
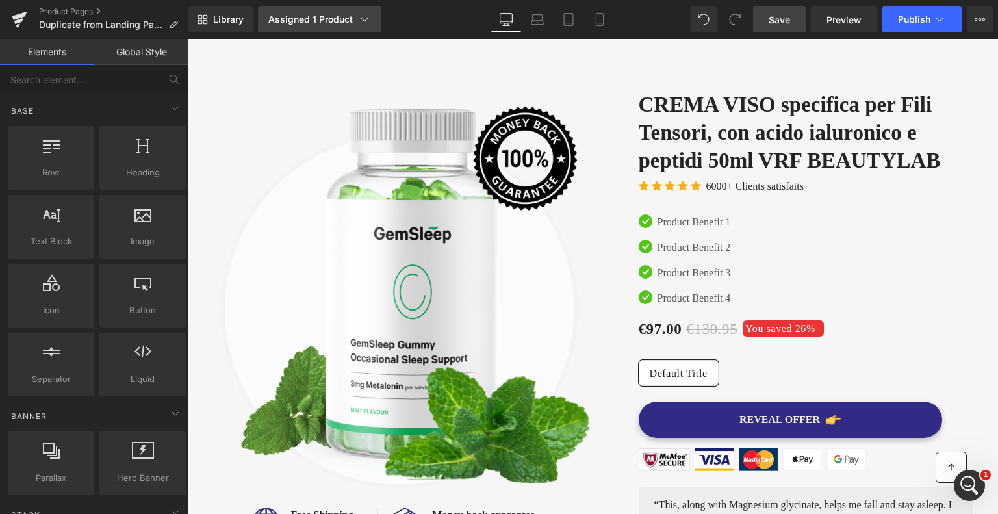
click at [331, 20] on div "Assigned 1 Product" at bounding box center [319, 19] width 103 height 13
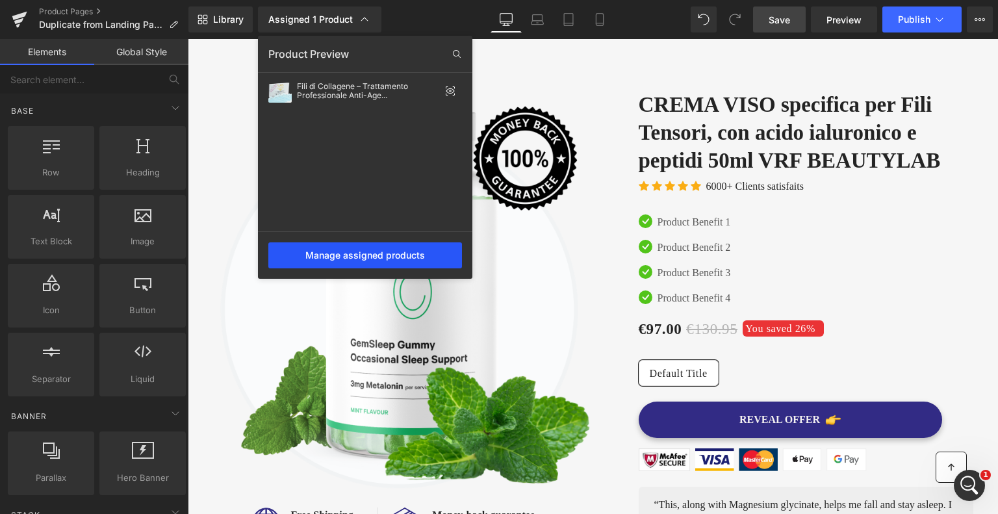
click at [331, 249] on div "Manage assigned products" at bounding box center [365, 255] width 194 height 26
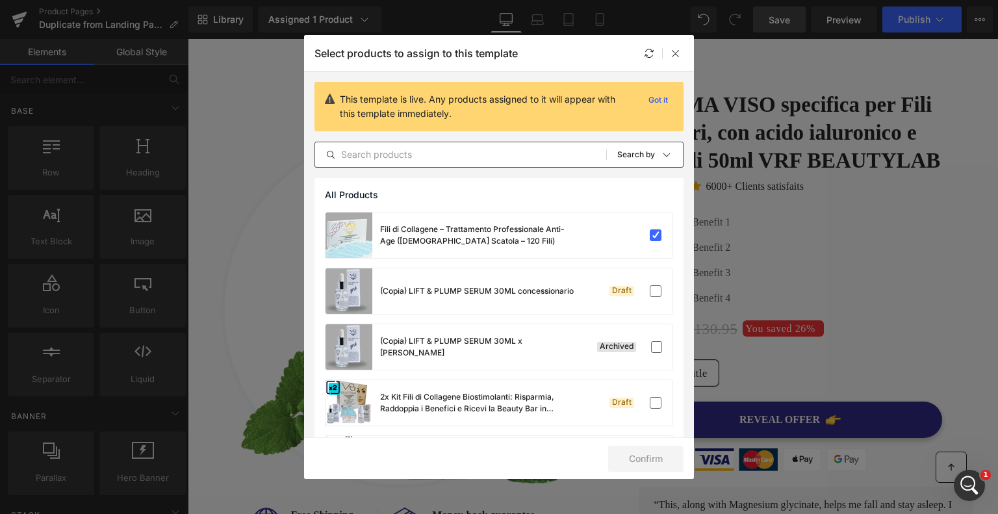
click at [410, 158] on input "text" at bounding box center [460, 155] width 291 height 16
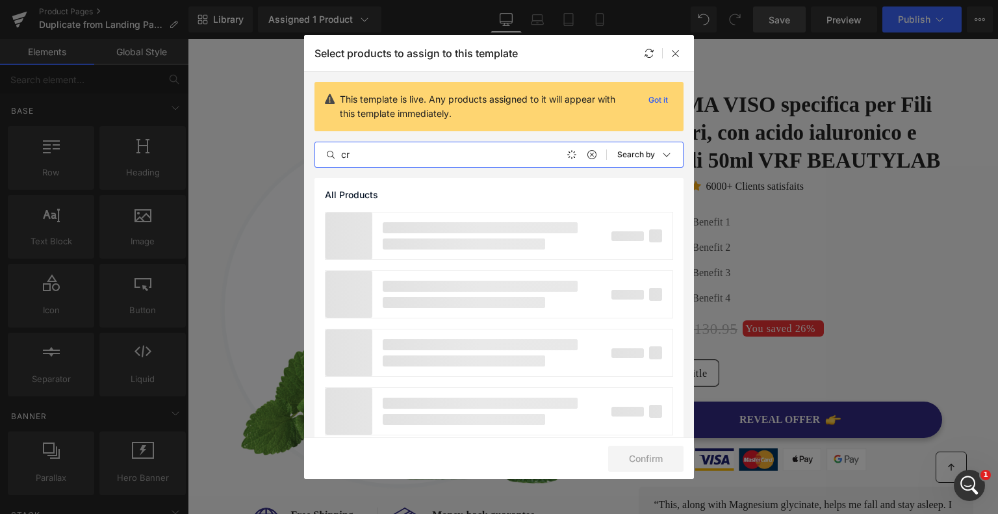
type input "c"
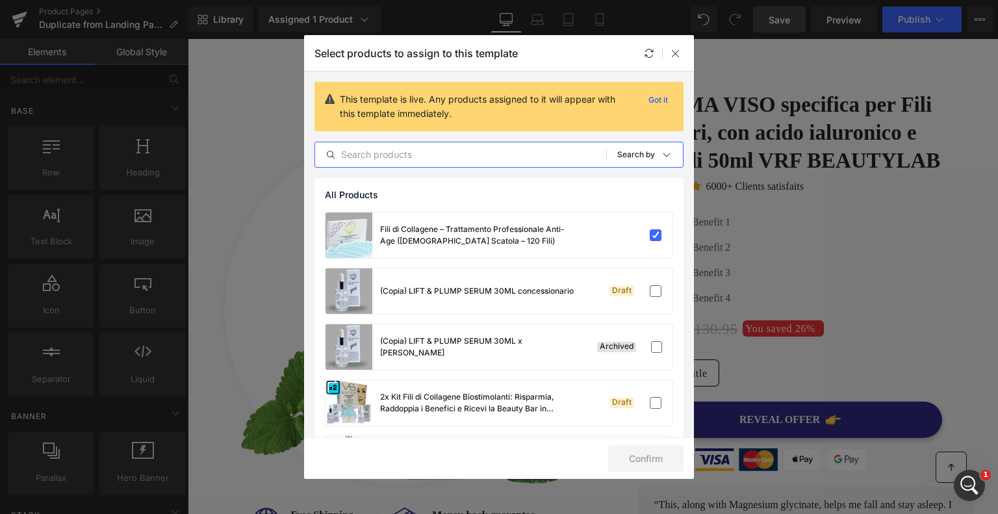
drag, startPoint x: 1055, startPoint y: 250, endPoint x: 869, endPoint y: 207, distance: 191.2
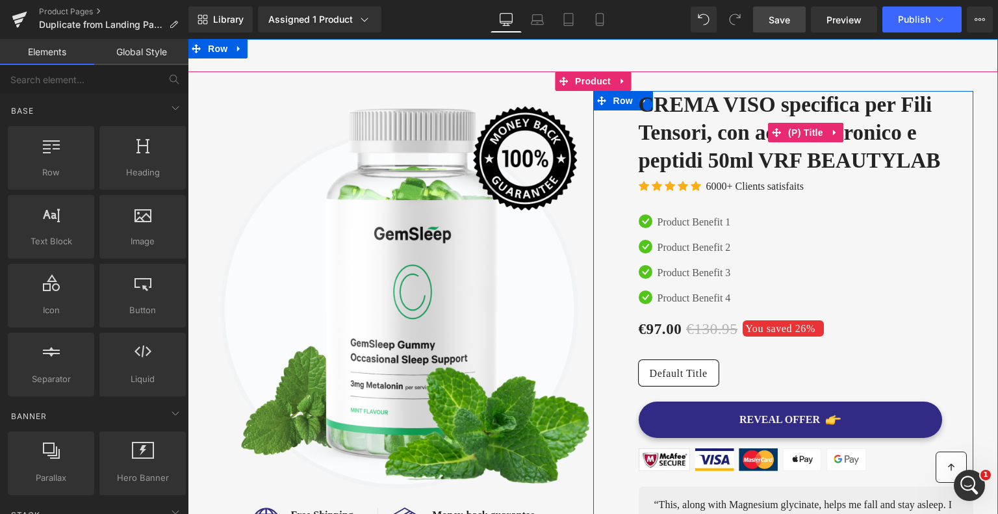
click at [944, 157] on link "CREMA VISO specifica per Fili Tensori, con acido ialuronico e peptidi 50ml VRF …" at bounding box center [806, 133] width 335 height 84
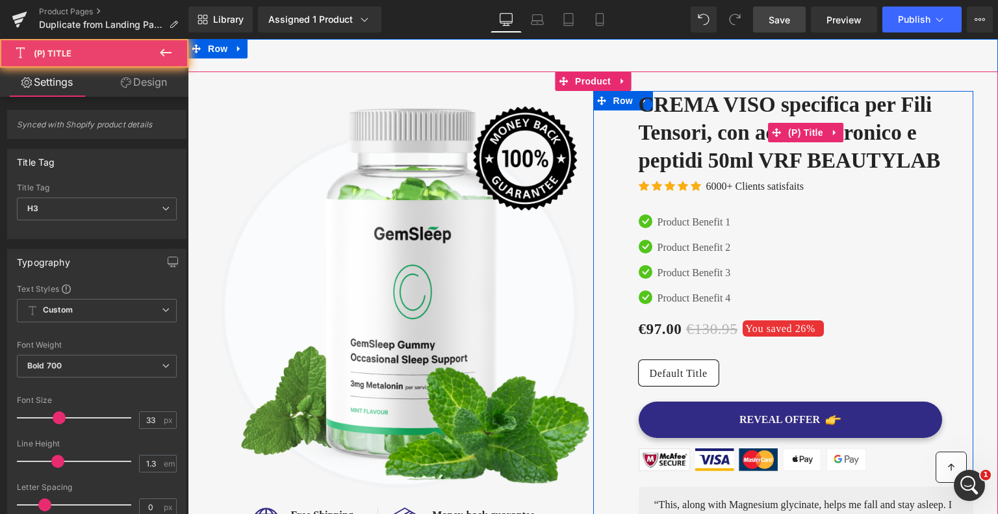
click at [927, 154] on link "CREMA VISO specifica per Fili Tensori, con acido ialuronico e peptidi 50ml VRF …" at bounding box center [806, 133] width 335 height 84
click at [653, 116] on link "CREMA VISO specifica per Fili Tensori, con acido ialuronico e peptidi 50ml VRF …" at bounding box center [806, 133] width 335 height 84
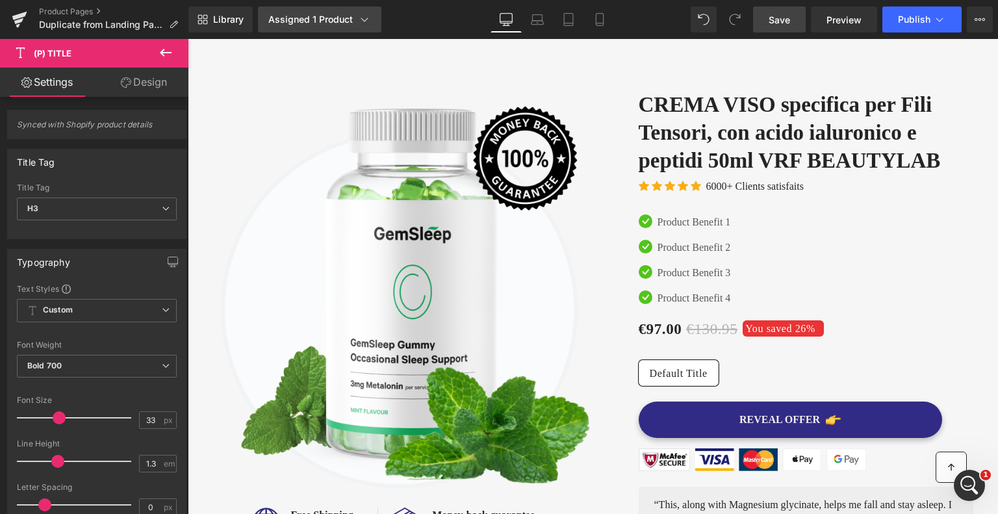
click at [306, 18] on div "Assigned 1 Product" at bounding box center [319, 19] width 103 height 13
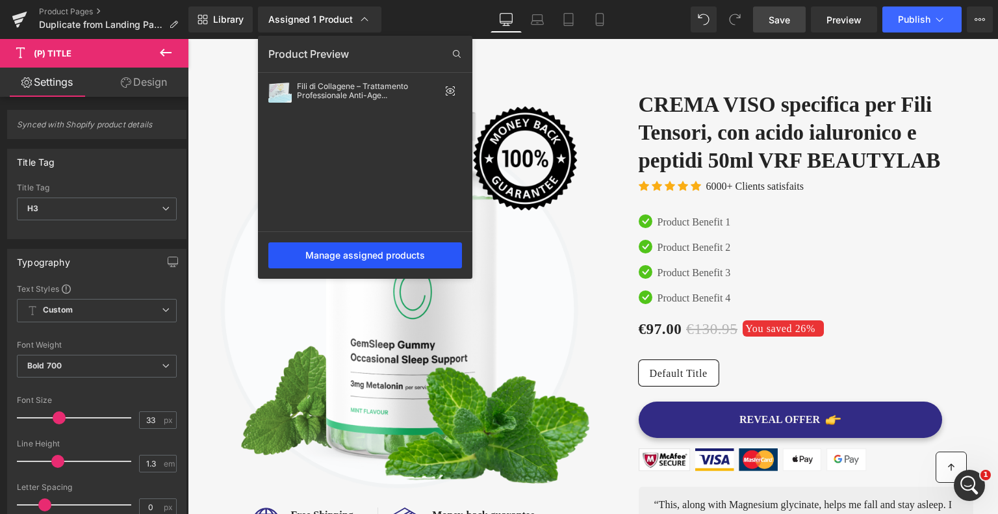
click at [322, 253] on div "Manage assigned products" at bounding box center [365, 255] width 194 height 26
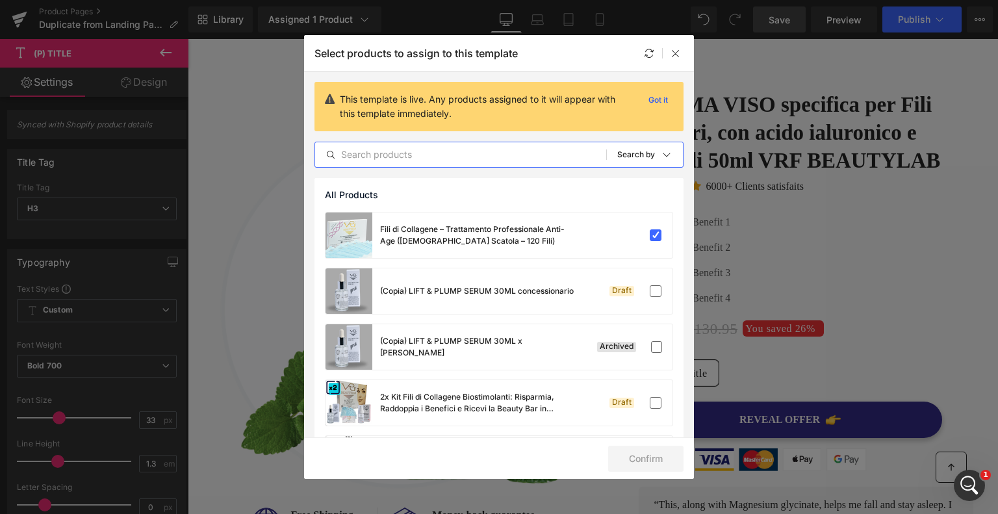
click at [426, 153] on input "text" at bounding box center [460, 155] width 291 height 16
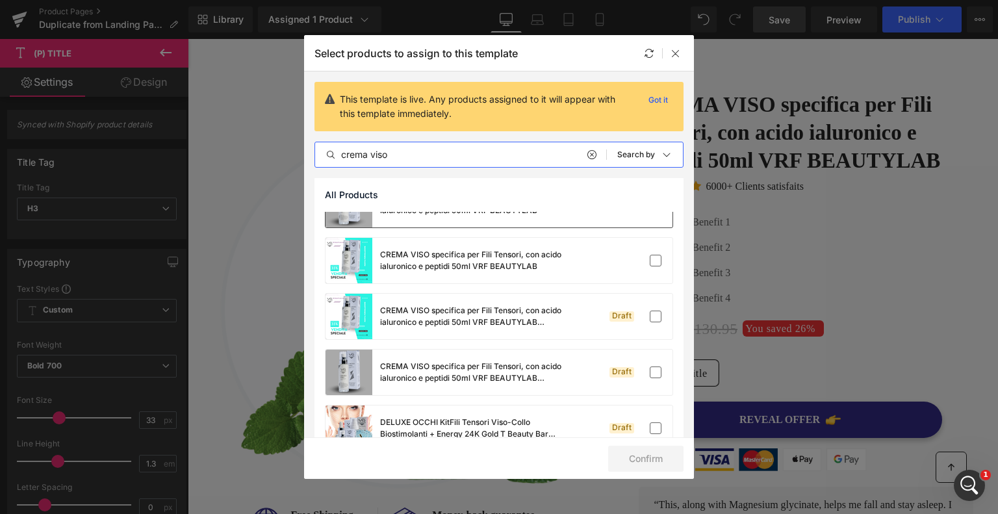
scroll to position [455, 0]
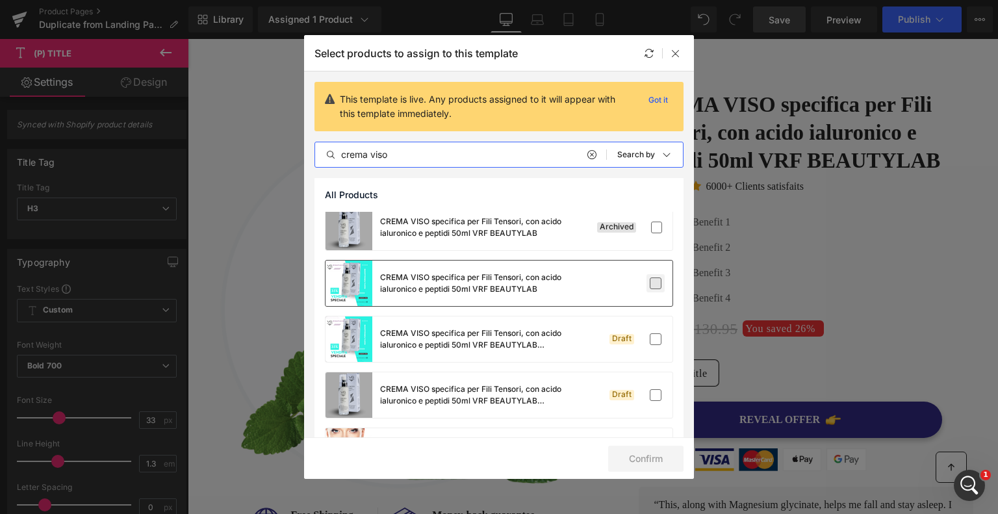
type input "crema viso"
click at [650, 282] on label at bounding box center [656, 284] width 12 height 12
click at [656, 283] on input "checkbox" at bounding box center [656, 283] width 0 height 0
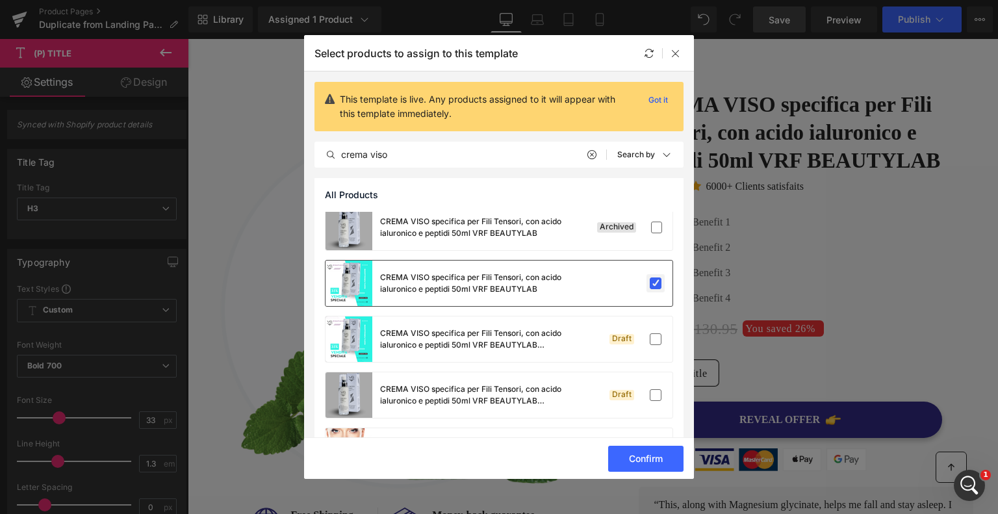
click at [650, 282] on label at bounding box center [656, 284] width 12 height 12
click at [656, 283] on input "checkbox" at bounding box center [656, 283] width 0 height 0
click at [529, 285] on div "CREMA VISO specifica per Fili Tensori, con acido ialuronico e peptidi 50ml VRF …" at bounding box center [477, 283] width 195 height 23
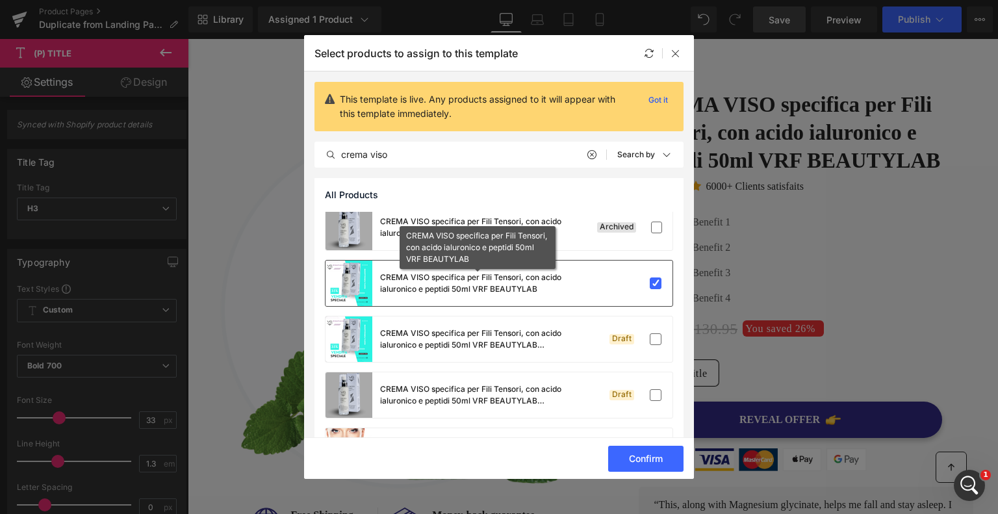
click at [529, 285] on div "CREMA VISO specifica per Fili Tensori, con acido ialuronico e peptidi 50ml VRF …" at bounding box center [477, 283] width 195 height 23
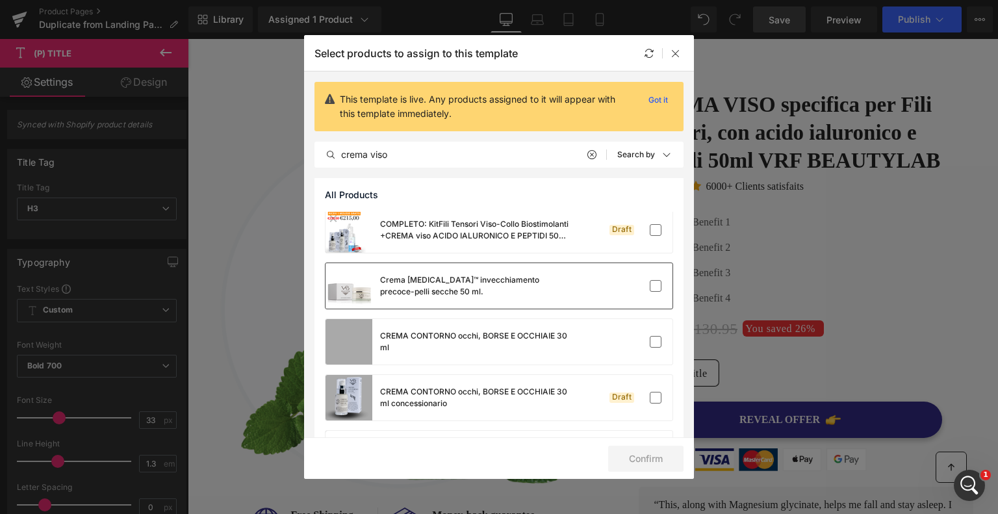
scroll to position [0, 0]
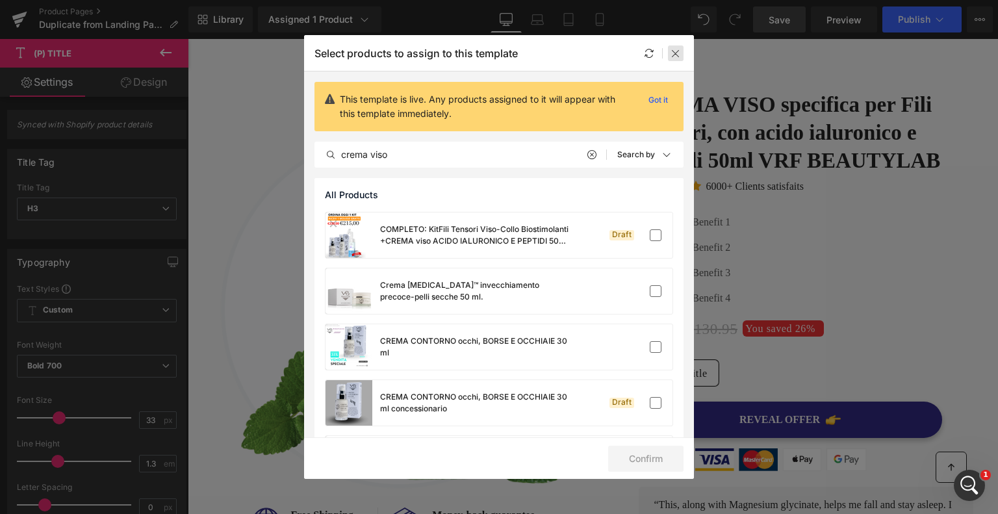
click at [682, 54] on div at bounding box center [676, 53] width 16 height 16
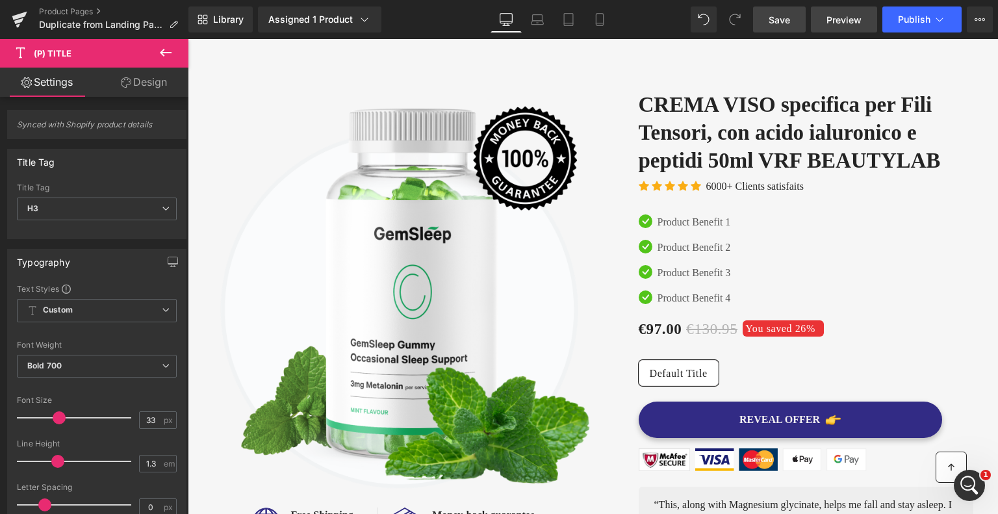
click at [848, 18] on span "Preview" at bounding box center [844, 20] width 35 height 14
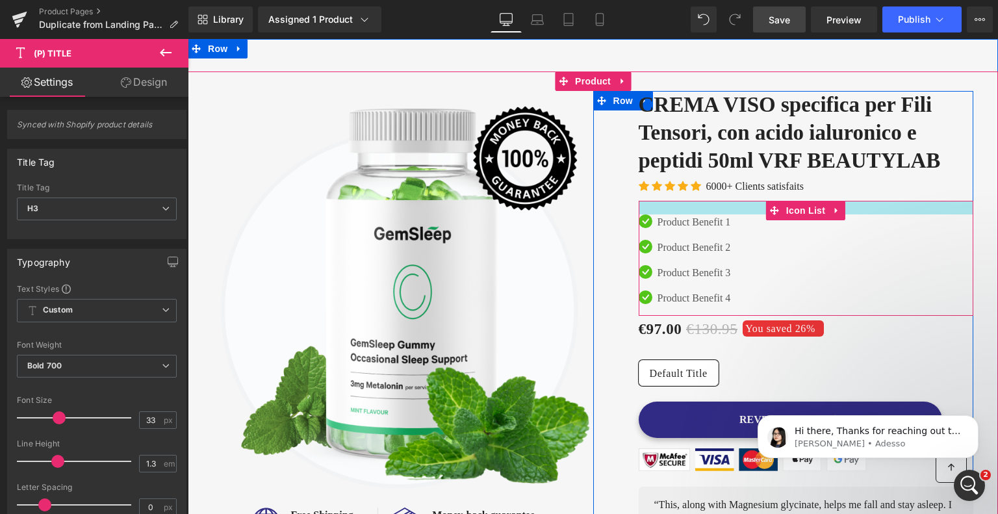
scroll to position [43, 0]
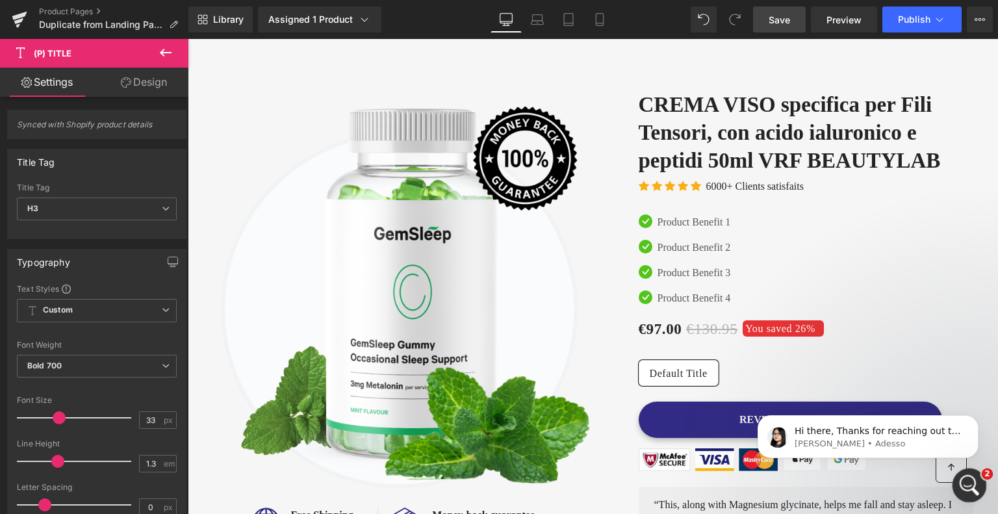
click at [973, 489] on icon "Apri il messenger Intercom" at bounding box center [967, 483] width 21 height 21
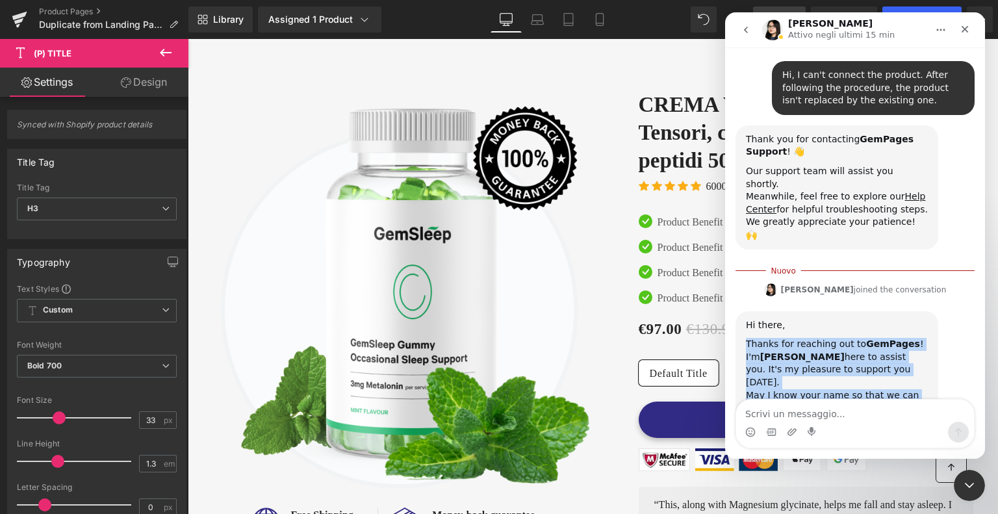
scroll to position [114, 0]
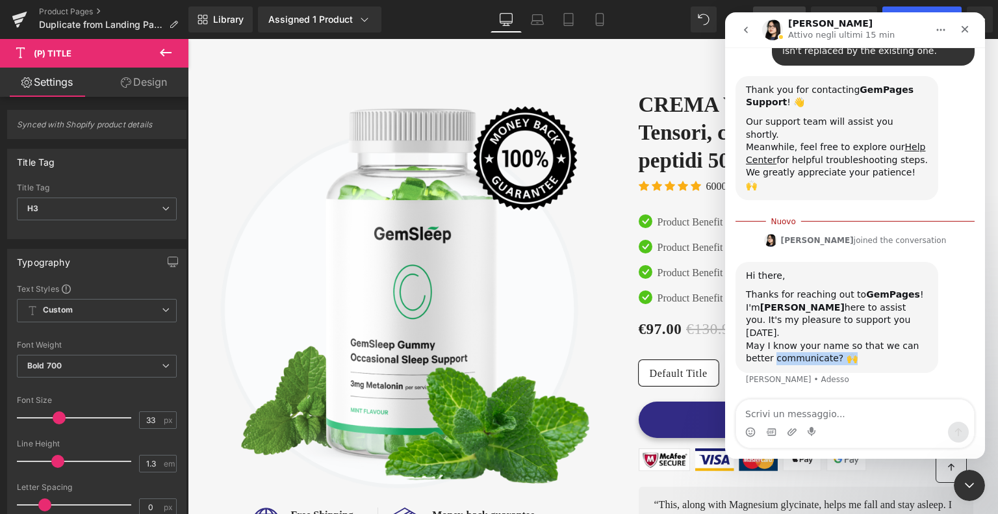
drag, startPoint x: 834, startPoint y: 352, endPoint x: 744, endPoint y: 304, distance: 102.3
click at [744, 304] on div "Hi there, Thanks for reaching out to GemPages ! I'm Pauline here to assist you.…" at bounding box center [837, 317] width 203 height 111
click at [856, 340] on div "May I know your name so that we can better communicate? 🙌" at bounding box center [837, 352] width 182 height 25
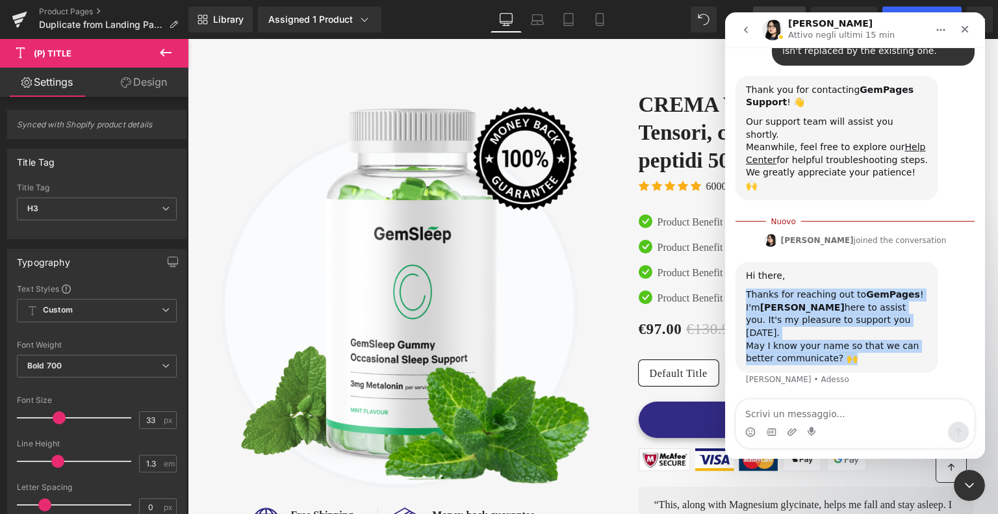
drag, startPoint x: 850, startPoint y: 311, endPoint x: 745, endPoint y: 254, distance: 119.8
click at [745, 262] on div "Hi there, Thanks for reaching out to GemPages ! I'm Pauline here to assist you.…" at bounding box center [837, 317] width 203 height 111
copy div "Thanks for reaching out to GemPages ! I'm Pauline here to assist you. It's my p…"
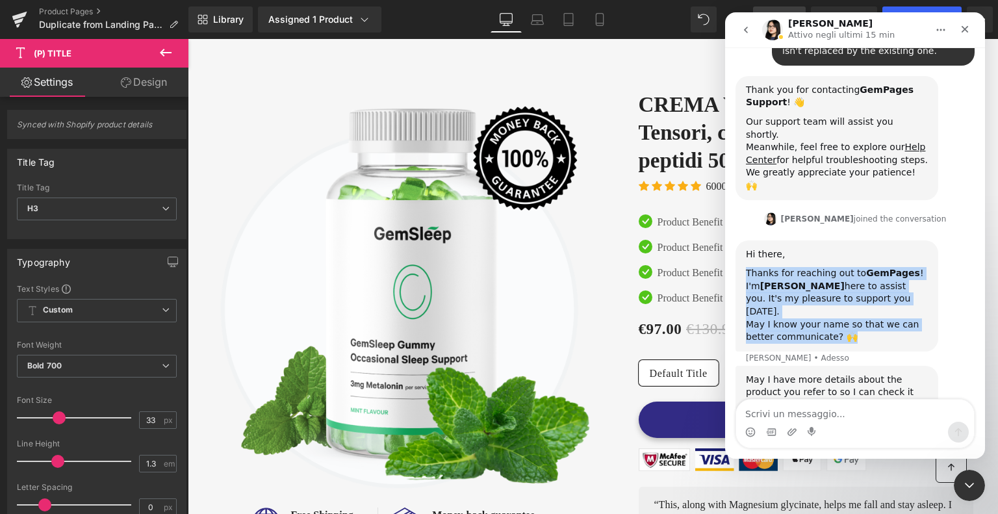
scroll to position [99, 0]
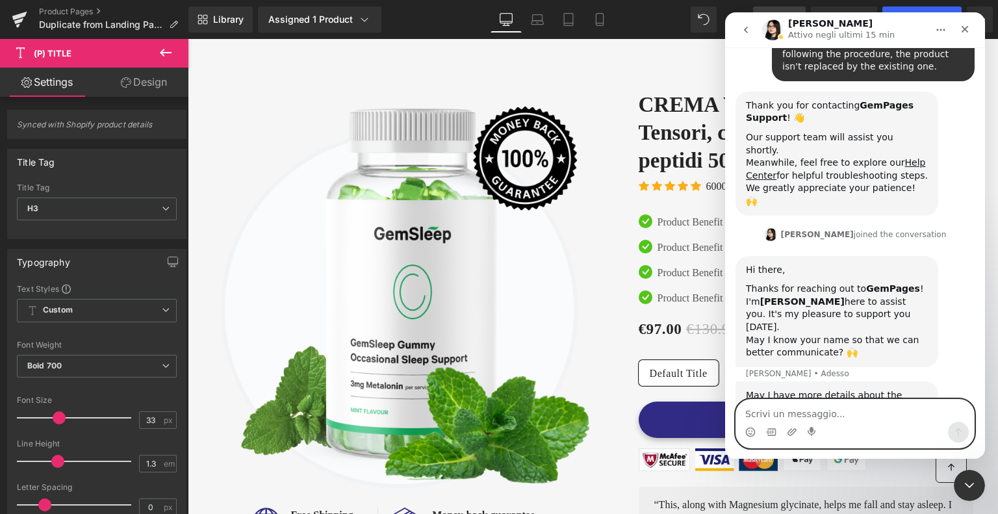
click at [808, 420] on textarea "Scrivi un messaggio..." at bounding box center [855, 411] width 238 height 22
paste textarea "[PERSON_NAME]"
type textarea "[PERSON_NAME]"
click at [962, 428] on icon "Invia un messaggio…" at bounding box center [958, 432] width 10 height 10
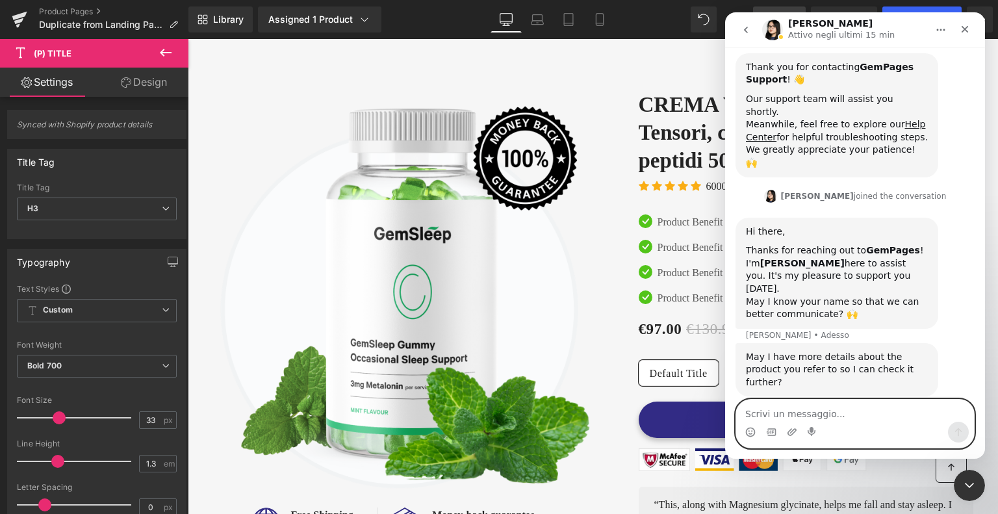
scroll to position [138, 0]
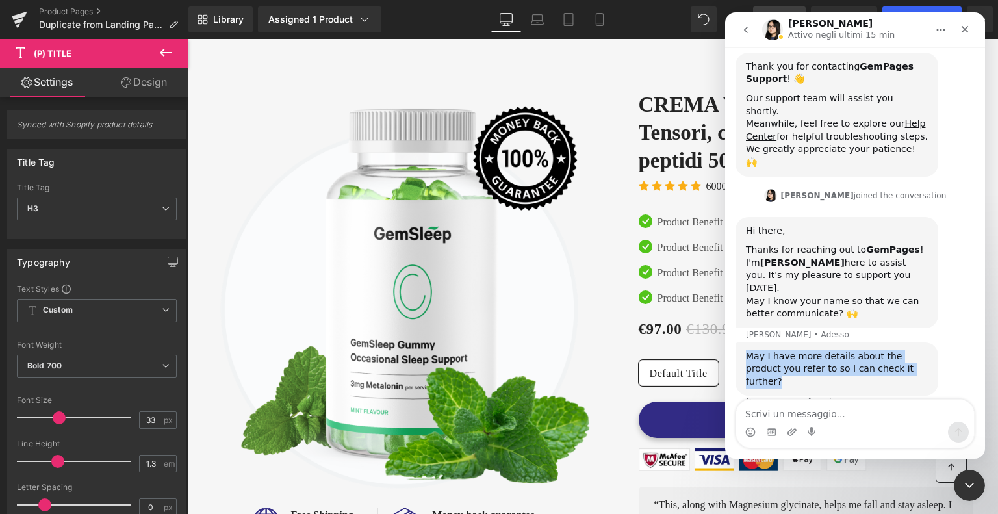
drag, startPoint x: 917, startPoint y: 322, endPoint x: 745, endPoint y: 305, distance: 172.4
click at [745, 342] on div "May I have more details about the product you refer to so I can check it furthe…" at bounding box center [837, 369] width 203 height 54
copy div "May I have more details about the product you refer to so I can check it furthe…"
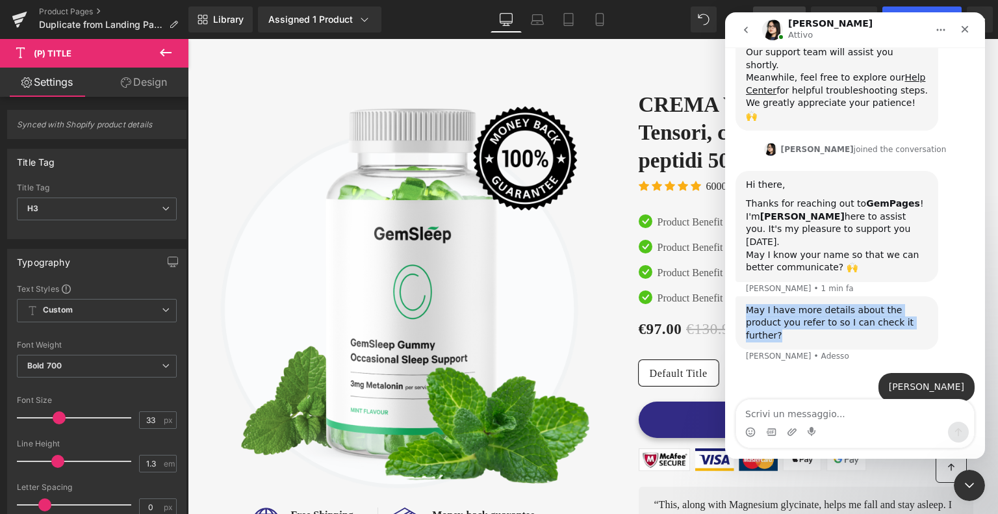
scroll to position [189, 0]
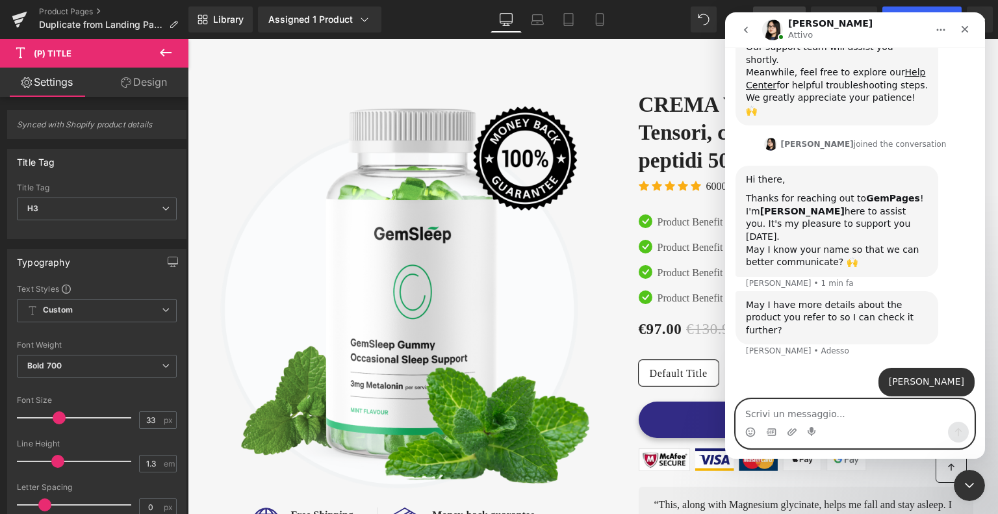
click at [793, 415] on textarea "Scrivi un messaggio..." at bounding box center [855, 411] width 238 height 22
paste textarea "The product is this"
type textarea "The product is this"
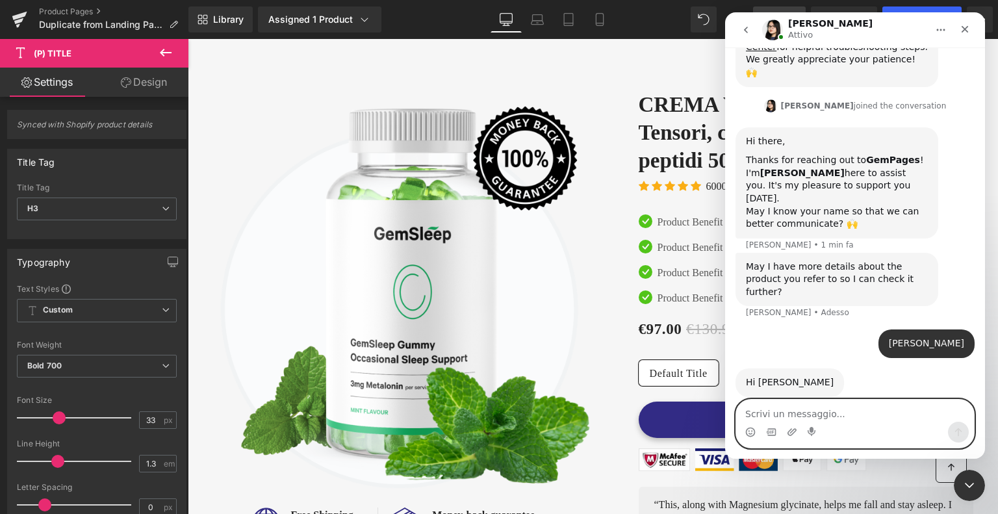
scroll to position [228, 0]
click at [772, 413] on textarea "Scrivi un messaggio..." at bounding box center [855, 411] width 238 height 22
paste textarea "If I click on Collagen Threads it takes me to the landing page but with a diffe…"
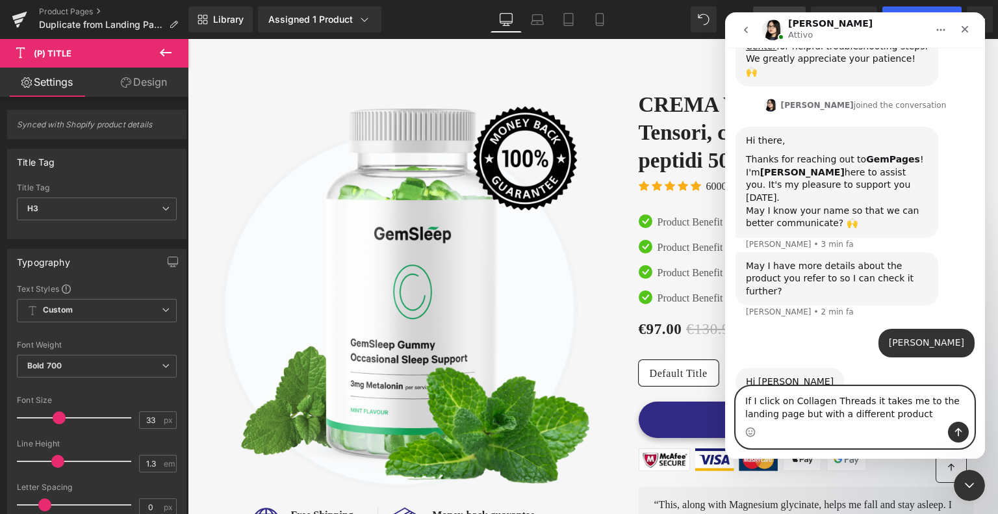
scroll to position [241, 0]
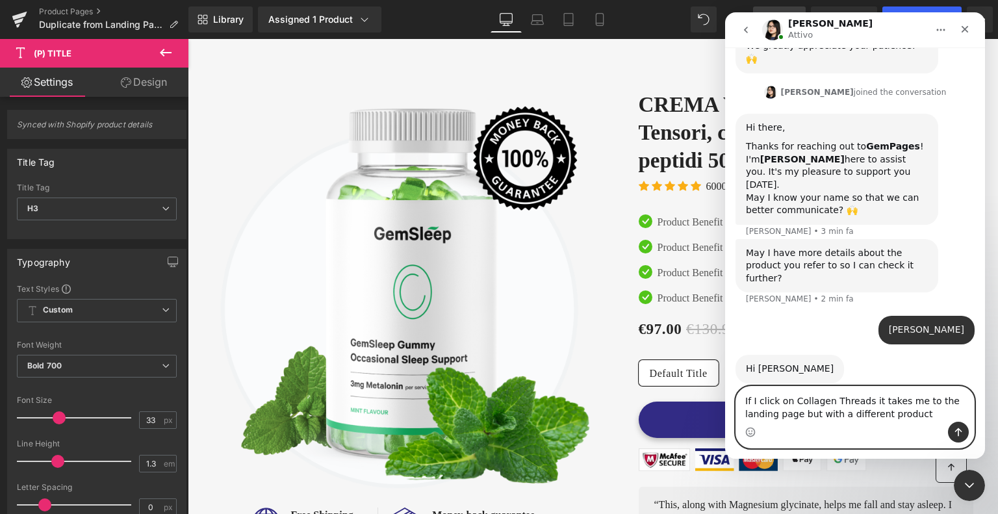
type textarea "If I click on Collagen Threads it takes me to the landing page but with a diffe…"
click at [962, 430] on icon "Invia un messaggio…" at bounding box center [958, 432] width 10 height 10
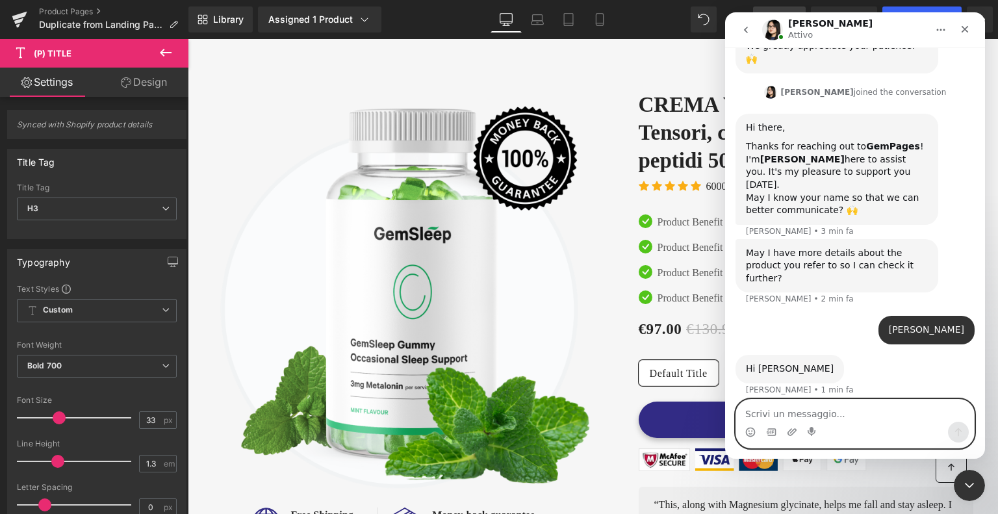
scroll to position [270, 0]
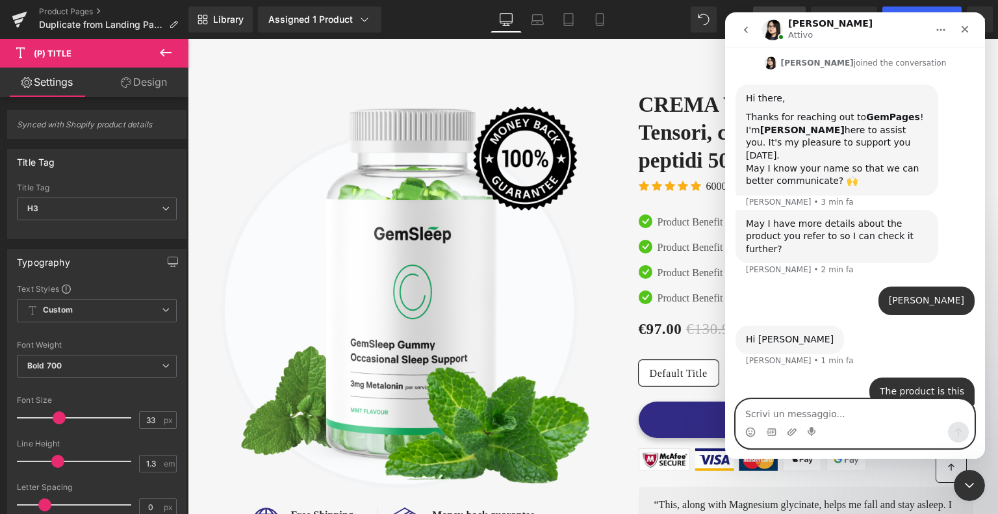
click at [873, 418] on textarea "Scrivi un messaggio..." at bounding box center [855, 411] width 238 height 22
paste textarea "If I click on Collagen Threads it takes me to the landing page but with a diffe…"
type textarea "If I click on Collagen Threads it takes me to the landing page but with a diffe…"
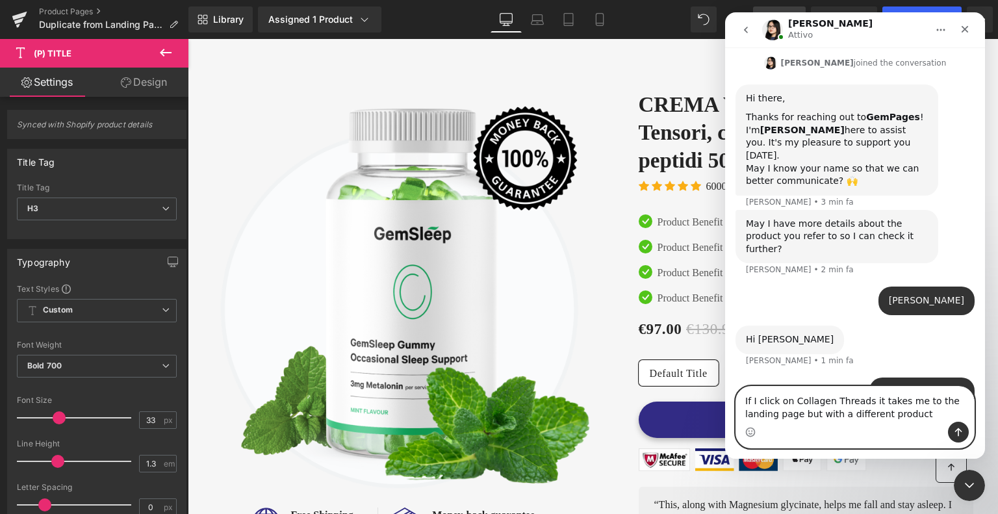
scroll to position [283, 0]
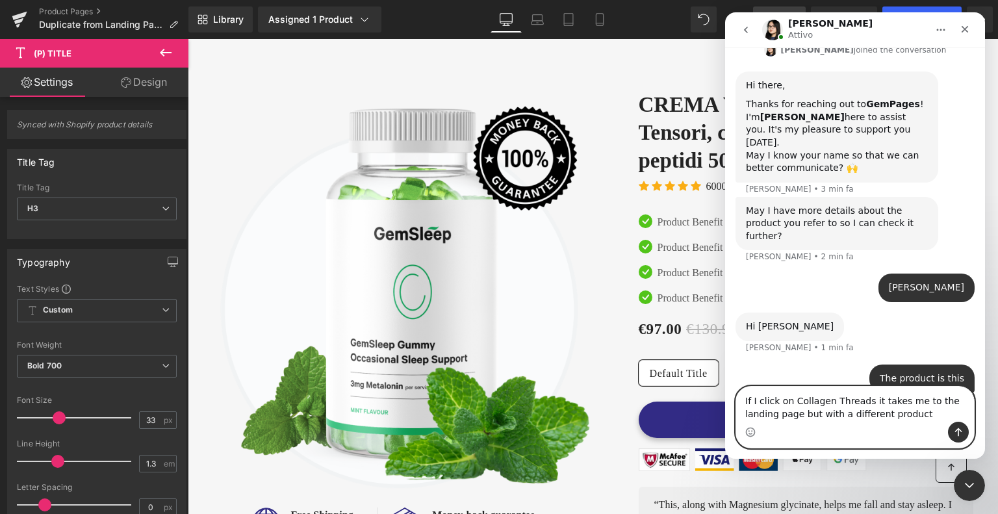
drag, startPoint x: 882, startPoint y: 415, endPoint x: 741, endPoint y: 397, distance: 142.2
click at [741, 397] on textarea "If I click on Collagen Threads it takes me to the landing page but with a diffe…" at bounding box center [855, 404] width 238 height 35
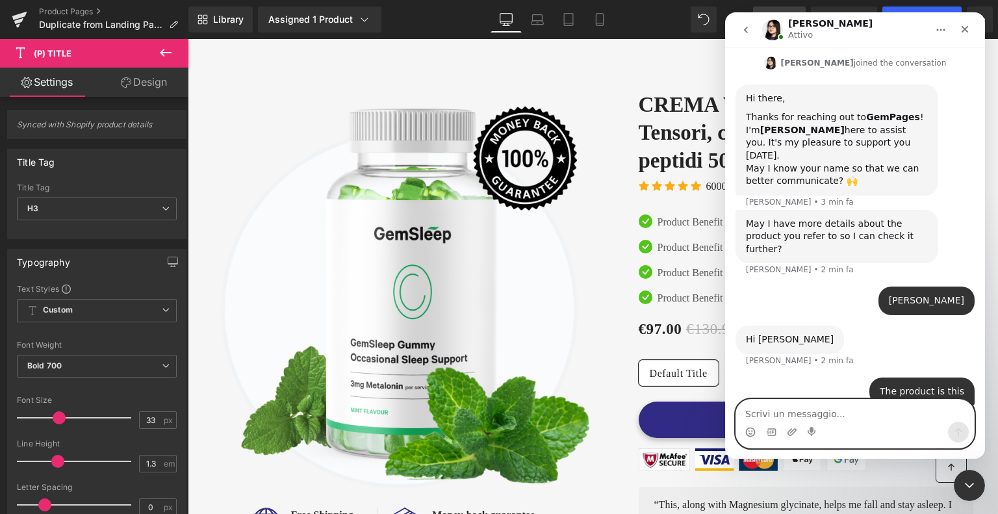
click at [788, 411] on textarea "Scrivi un messaggio..." at bounding box center [855, 411] width 238 height 22
paste textarea "[URL][DOMAIN_NAME]"
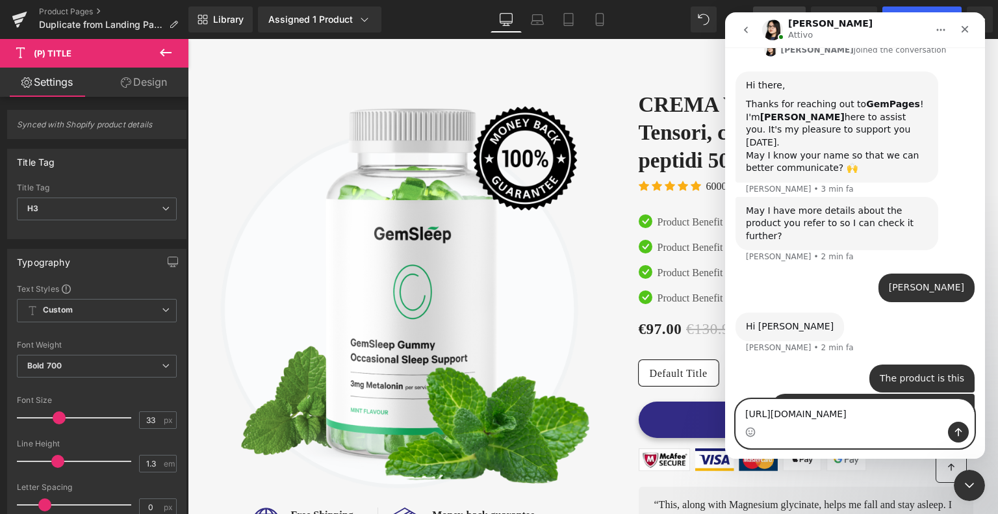
type textarea "[URL][DOMAIN_NAME]"
click at [964, 432] on button "Invia un messaggio…" at bounding box center [958, 432] width 21 height 21
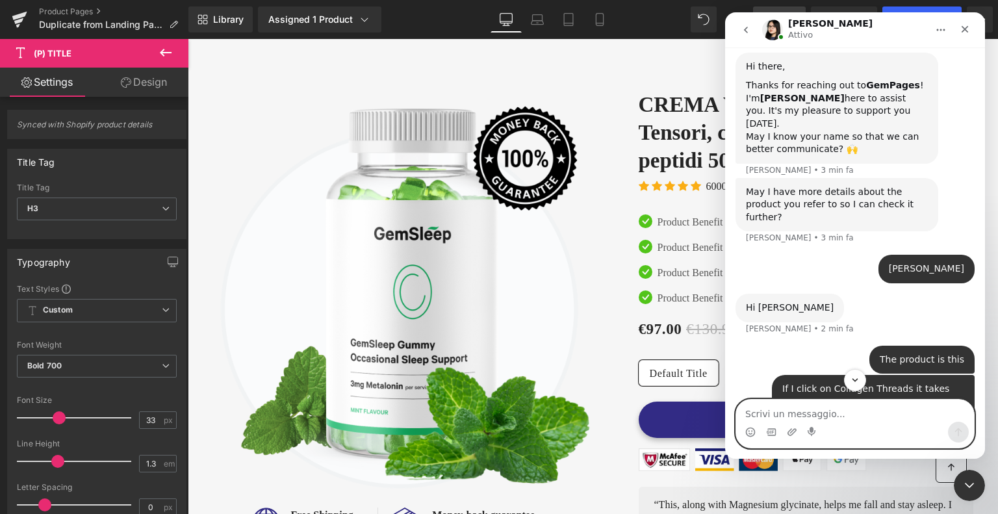
scroll to position [325, 0]
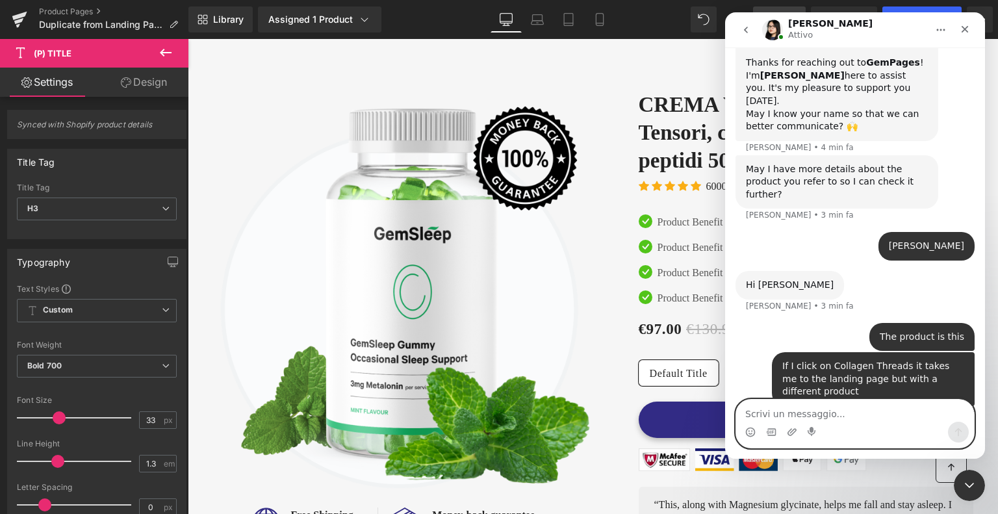
paste textarea "Sorry if I don't reply right away, but I need to translate first"
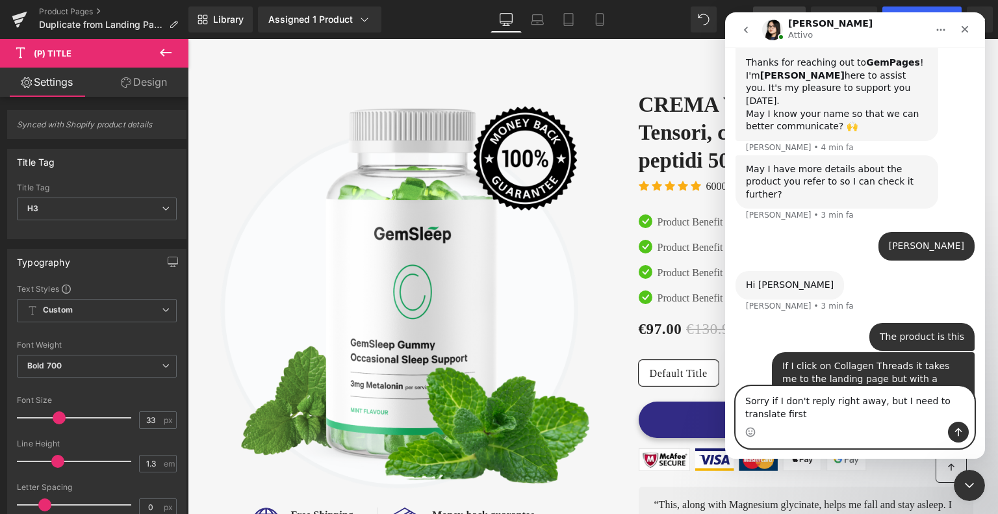
scroll to position [338, 0]
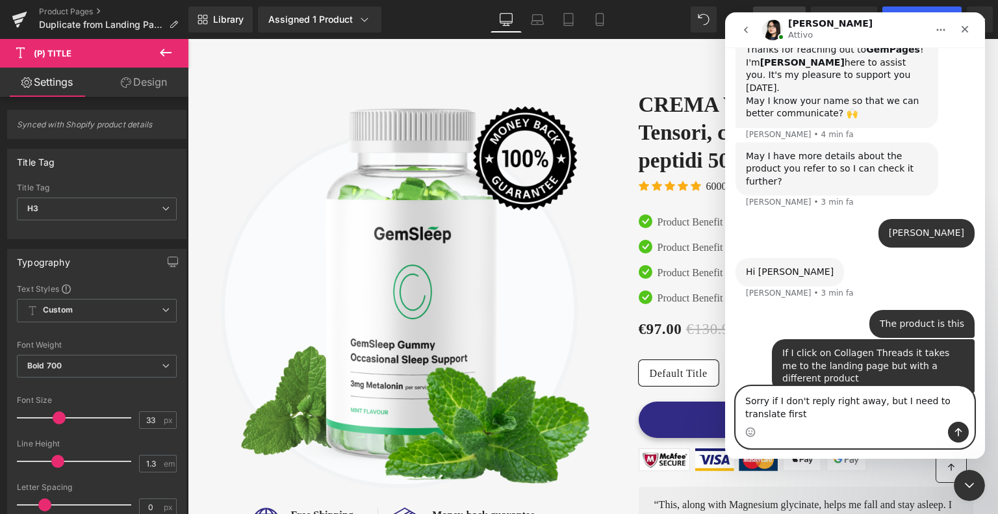
type textarea "Sorry if I don't reply right away, but I need to translate first"
click at [962, 429] on icon "Invia un messaggio…" at bounding box center [958, 432] width 10 height 10
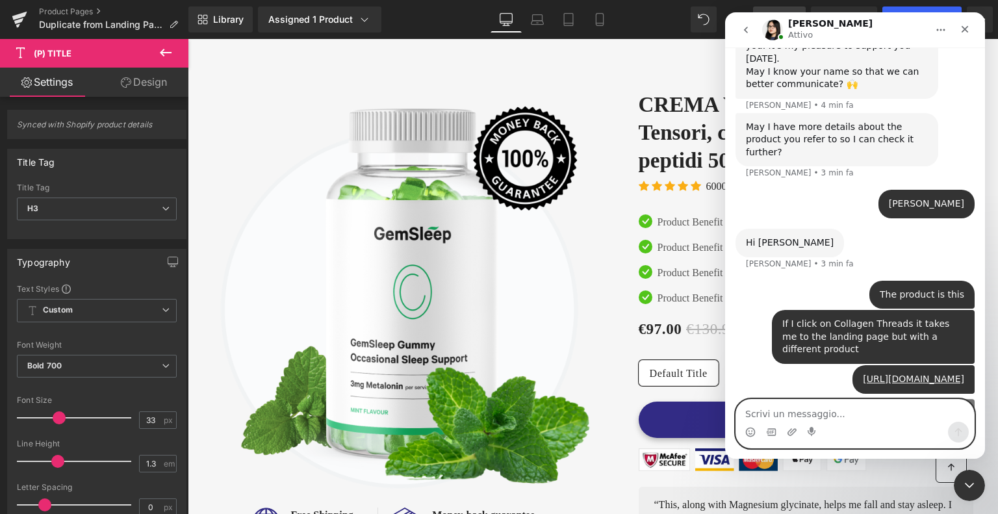
scroll to position [368, 0]
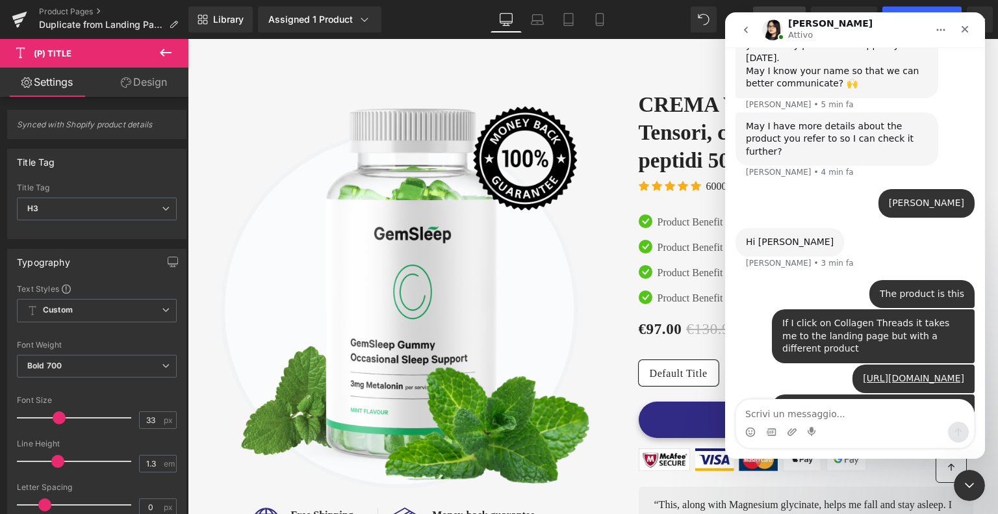
click at [313, 23] on div at bounding box center [499, 237] width 998 height 475
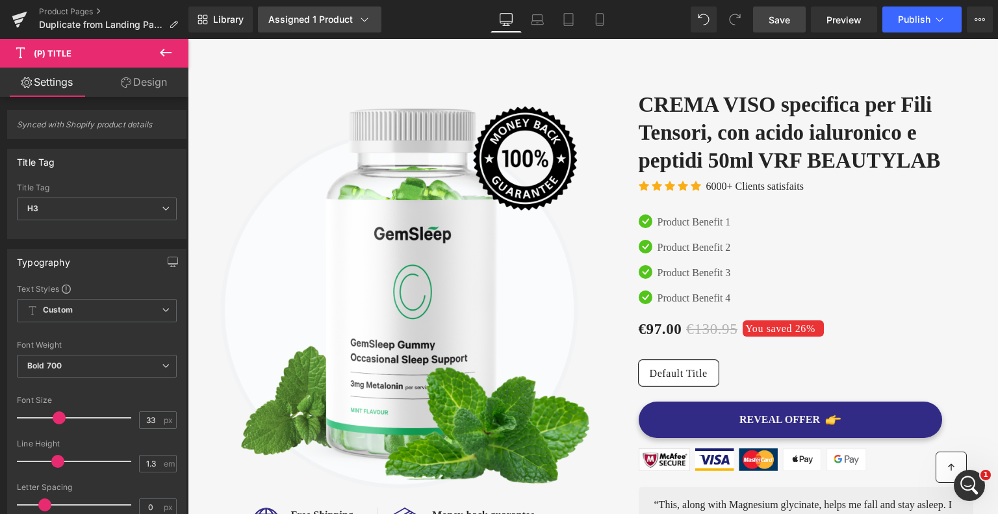
click at [335, 23] on div "Assigned 1 Product" at bounding box center [319, 19] width 103 height 13
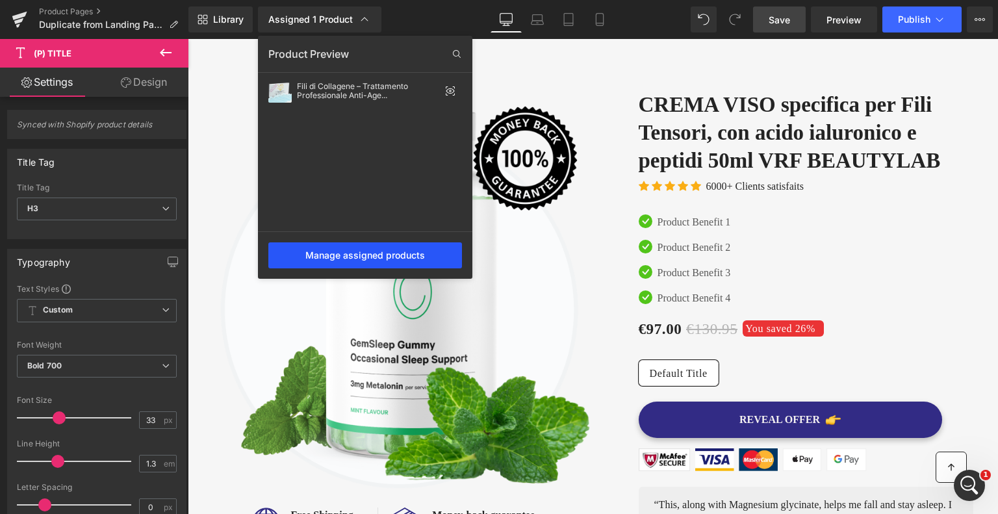
click at [357, 246] on div "Manage assigned products" at bounding box center [365, 255] width 194 height 26
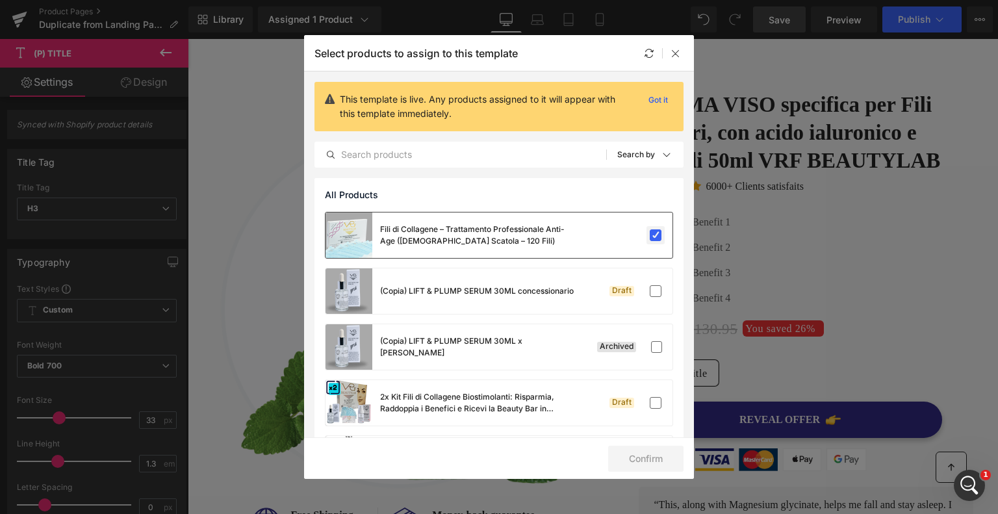
click at [652, 237] on label at bounding box center [656, 235] width 12 height 12
click at [656, 235] on input "checkbox" at bounding box center [656, 235] width 0 height 0
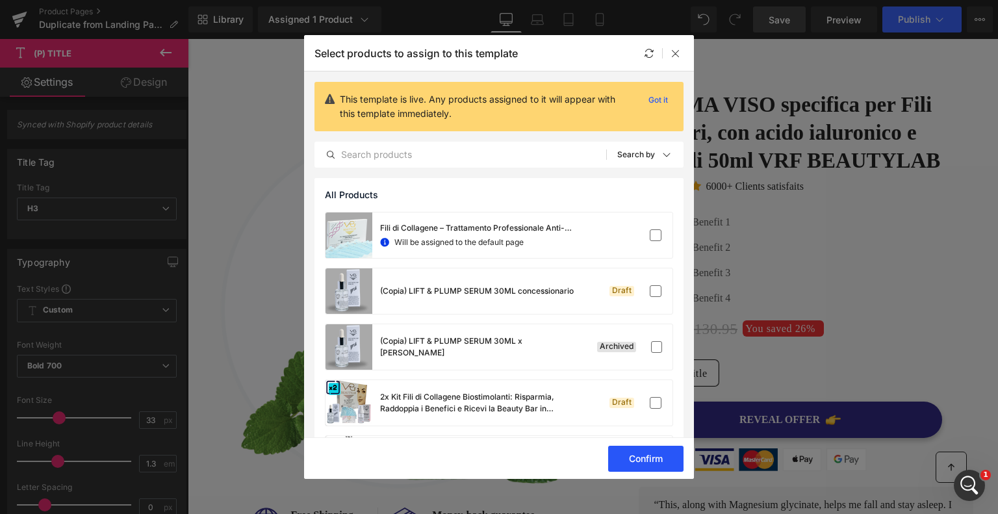
click at [632, 459] on button "Confirm" at bounding box center [645, 459] width 75 height 26
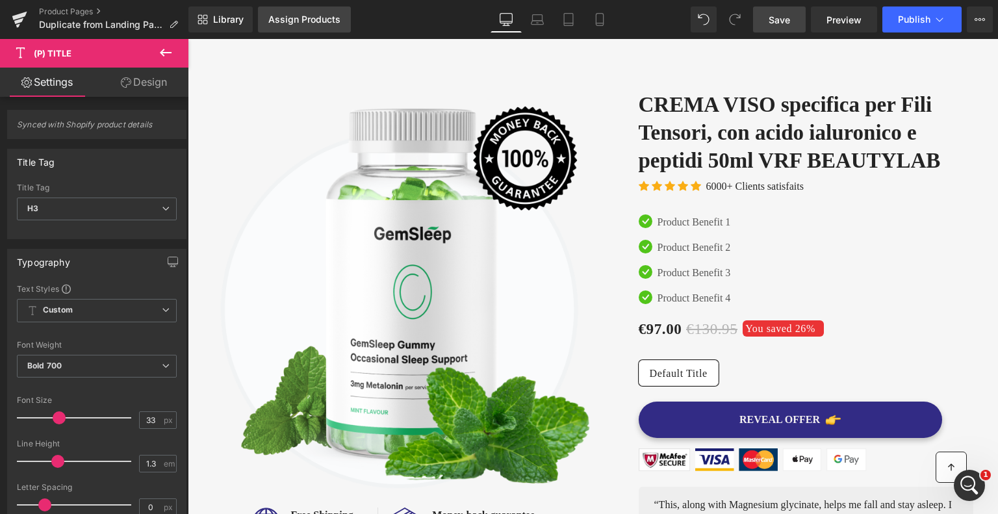
click at [307, 18] on div "Assign Products" at bounding box center [304, 19] width 72 height 10
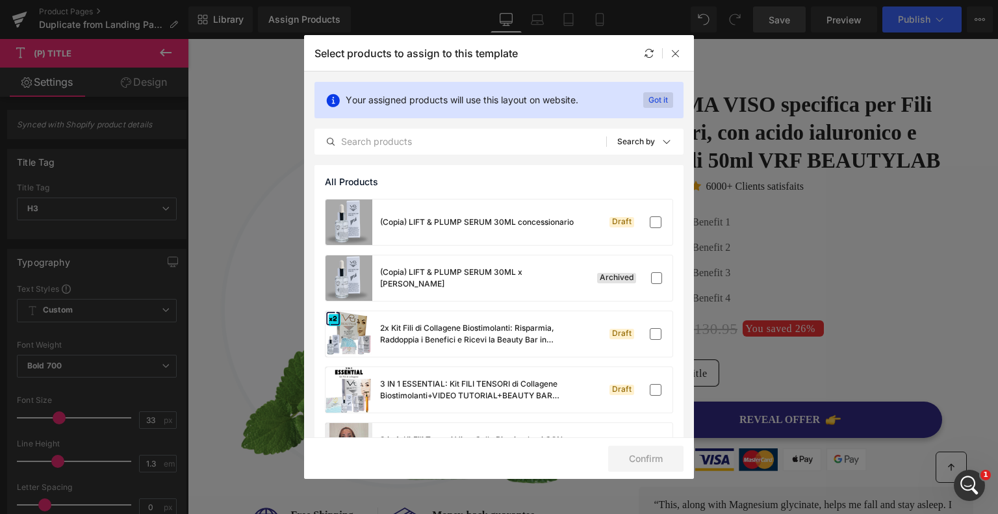
click at [655, 103] on p "Got it" at bounding box center [658, 100] width 30 height 16
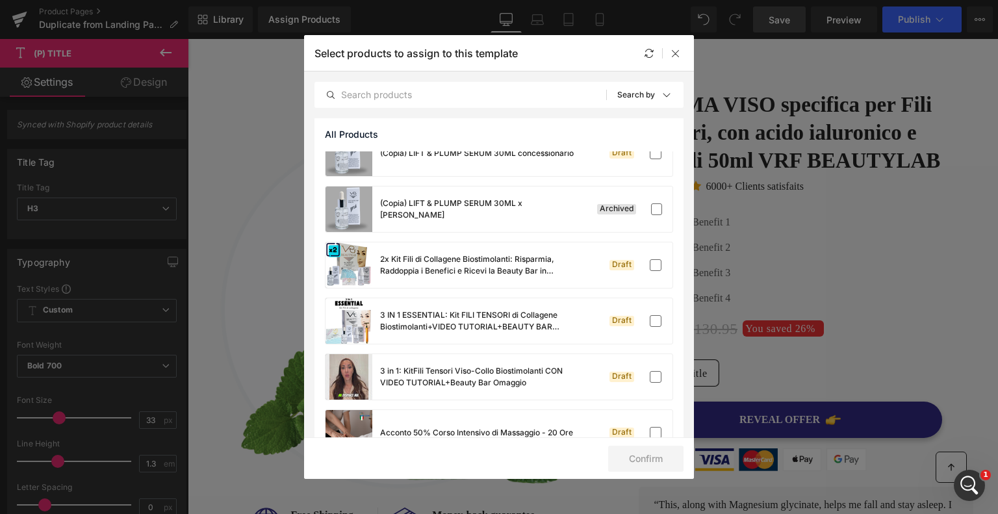
scroll to position [0, 0]
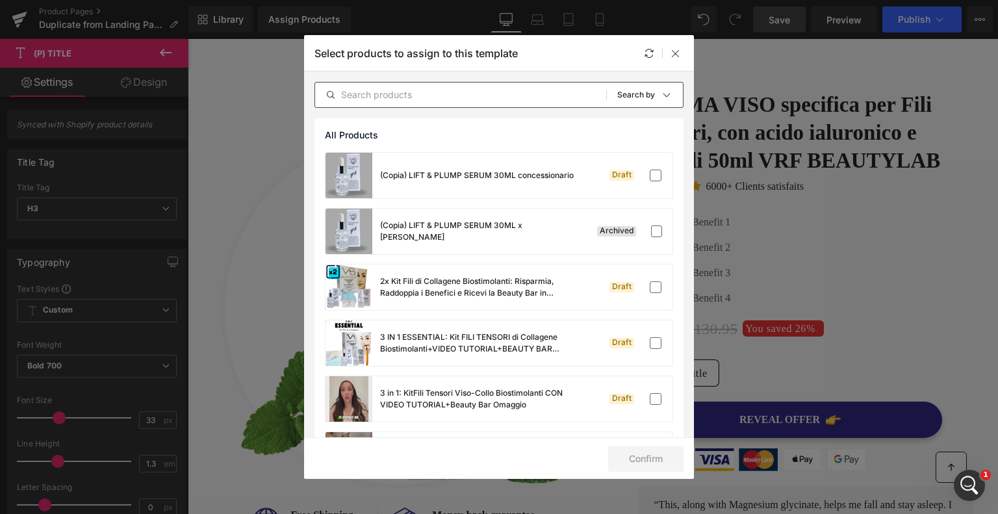
click at [445, 98] on input "text" at bounding box center [460, 95] width 291 height 16
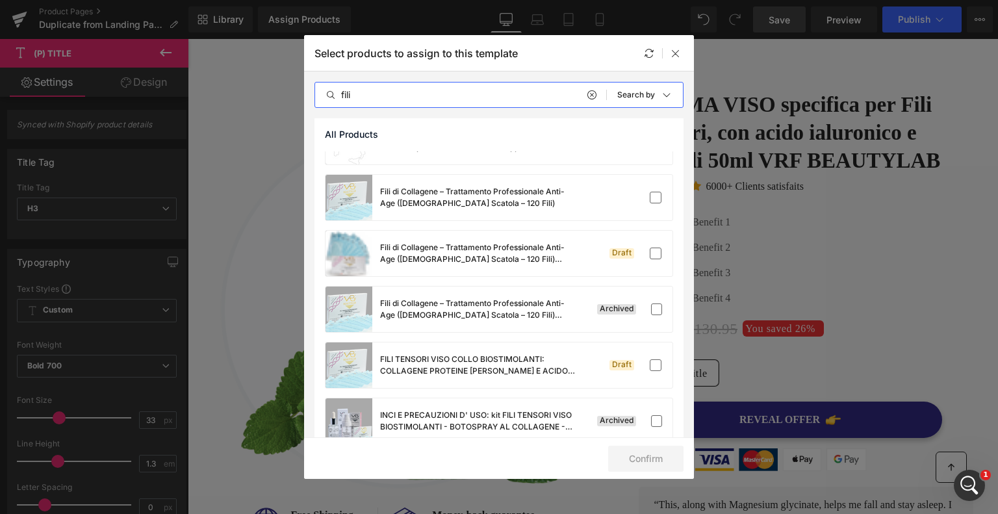
scroll to position [650, 0]
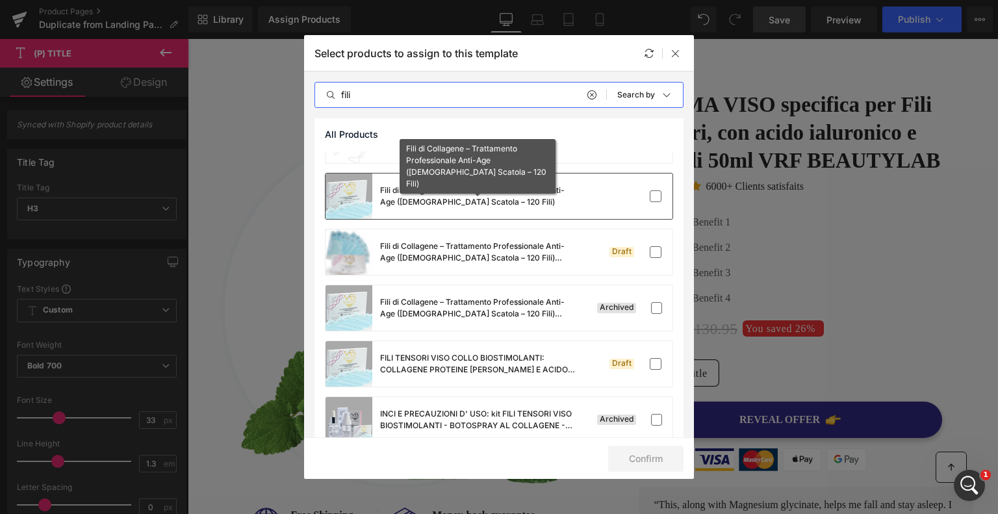
type input "fili"
click at [485, 200] on div "Fili di Collagene – Trattamento Professionale Anti-Age ([DEMOGRAPHIC_DATA] Scat…" at bounding box center [477, 196] width 195 height 23
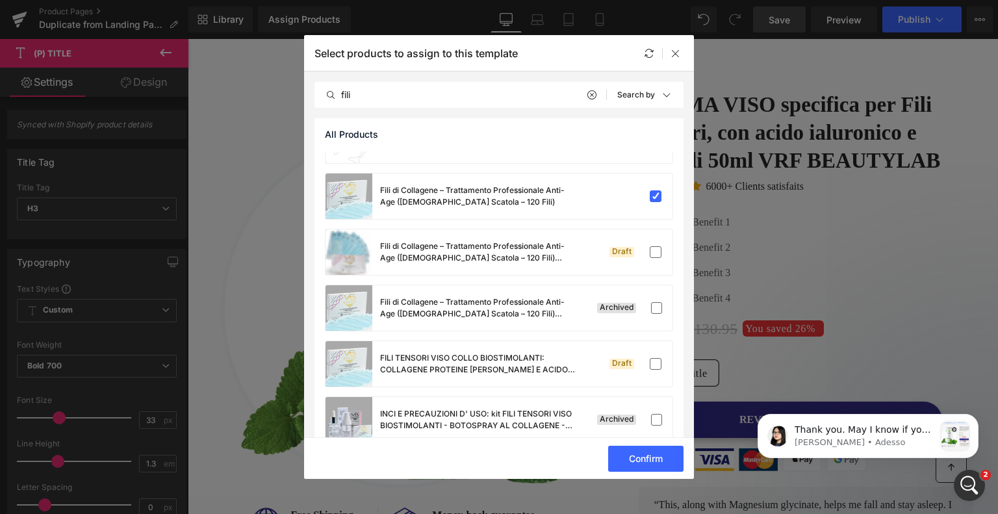
scroll to position [549, 0]
click at [639, 457] on button "Confirm" at bounding box center [645, 459] width 75 height 26
click at [639, 457] on div "Image" at bounding box center [806, 459] width 335 height 23
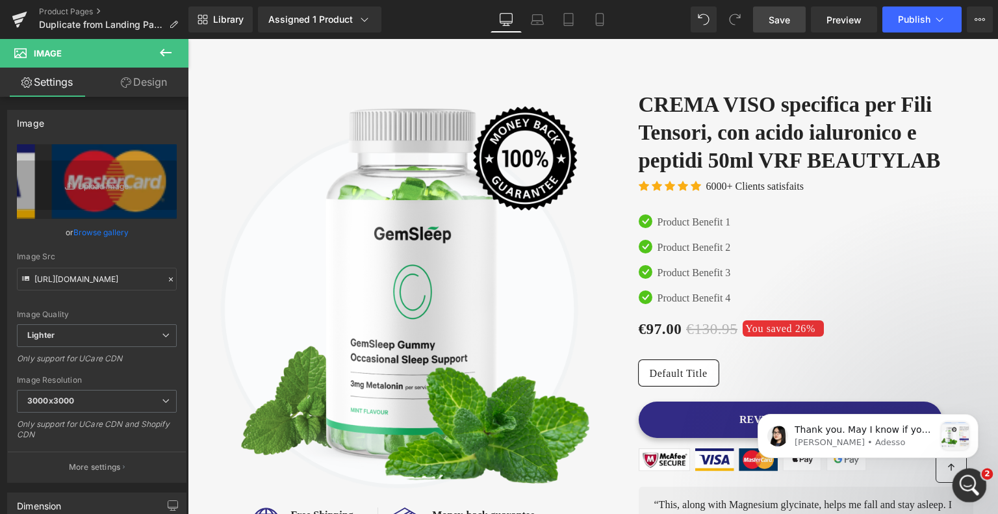
click at [968, 482] on icon "Apri il messenger Intercom" at bounding box center [967, 483] width 9 height 10
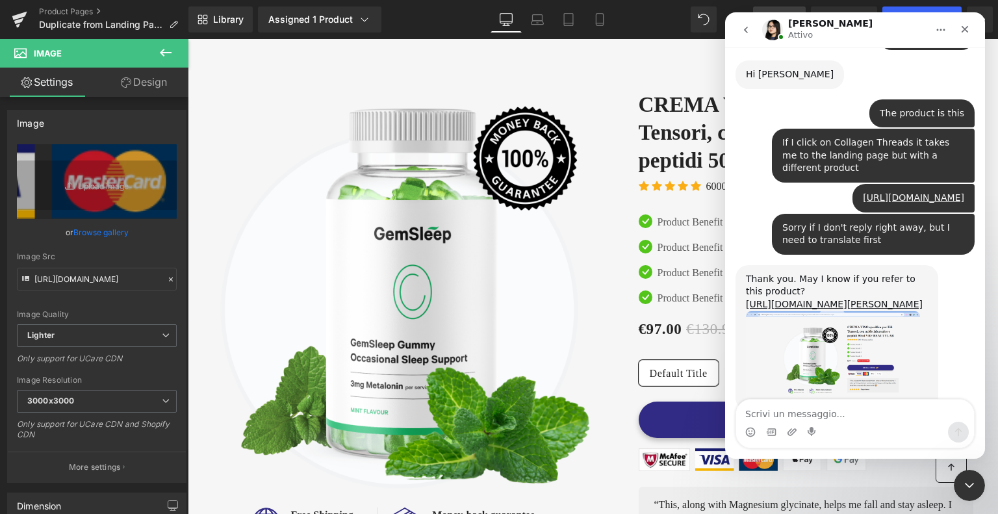
scroll to position [524, 0]
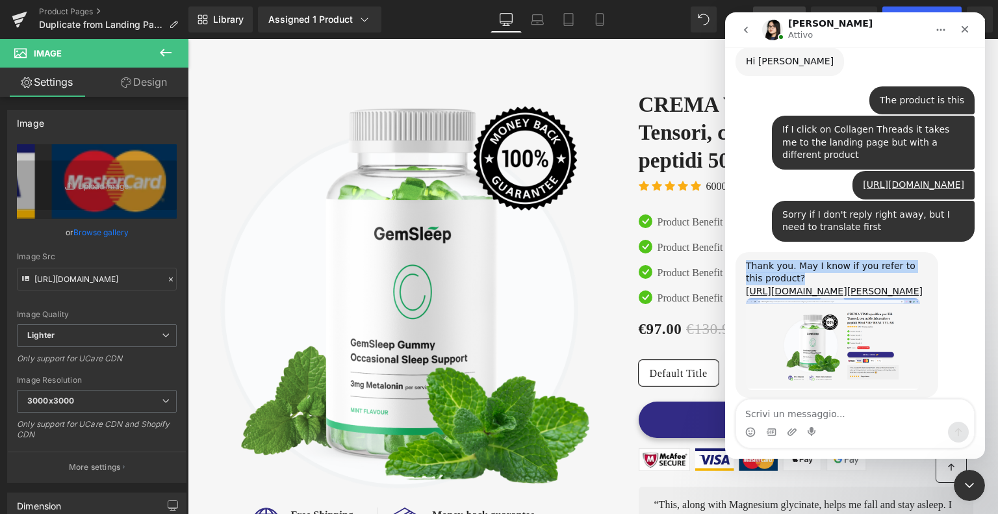
drag, startPoint x: 790, startPoint y: 226, endPoint x: 745, endPoint y: 215, distance: 46.0
click at [745, 252] on div "Thank you. May I know if you refer to this product? https://vrfbeautylab.com/pr…" at bounding box center [837, 325] width 203 height 146
copy div "Thank you. May I know if you refer to this product?"
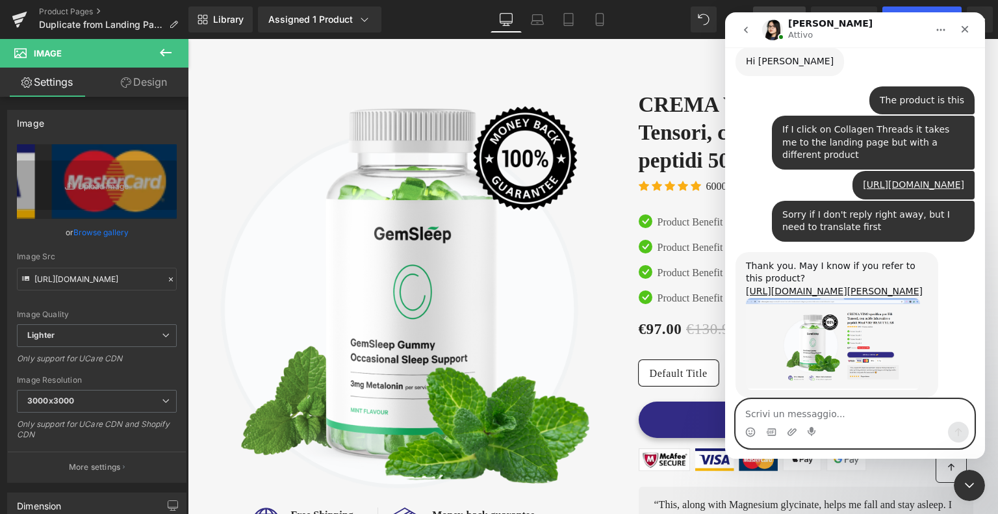
click at [804, 415] on textarea "Scrivi un messaggio..." at bounding box center [855, 411] width 238 height 22
paste textarea "Yes"
type textarea "Yes"
click at [958, 428] on icon "Invia un messaggio…" at bounding box center [958, 432] width 10 height 10
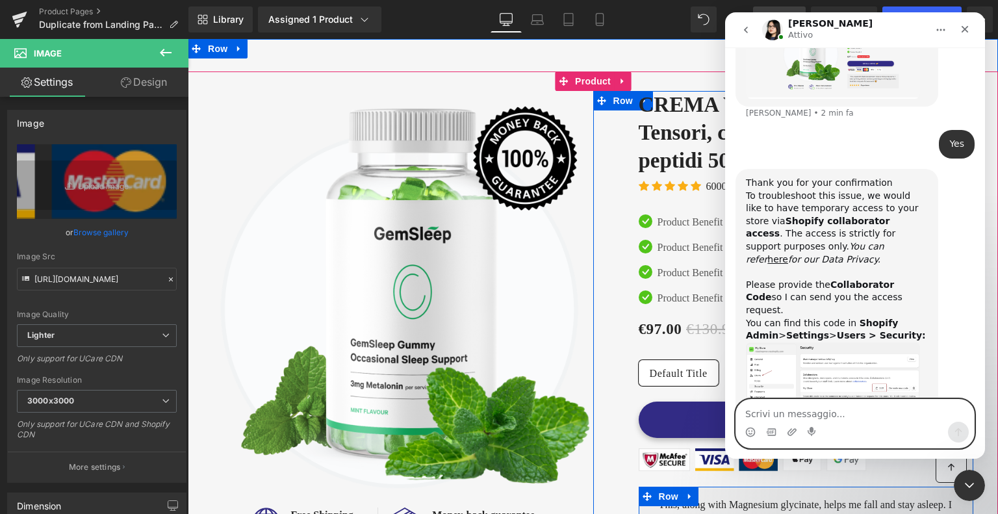
scroll to position [829, 0]
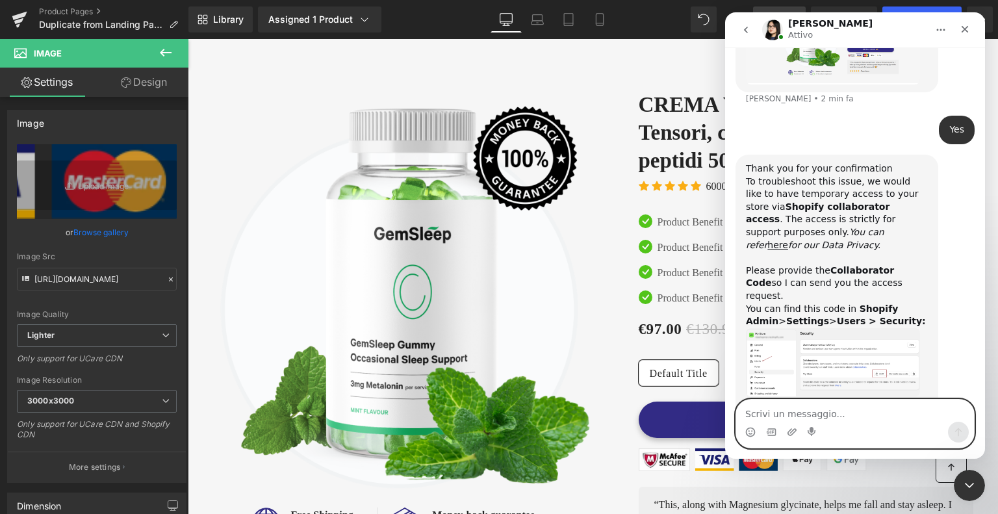
click at [803, 413] on textarea "Scrivi un messaggio..." at bounding box center [855, 411] width 238 height 22
paste textarea "as you can see, it's not the same product, and it's not the default product on …"
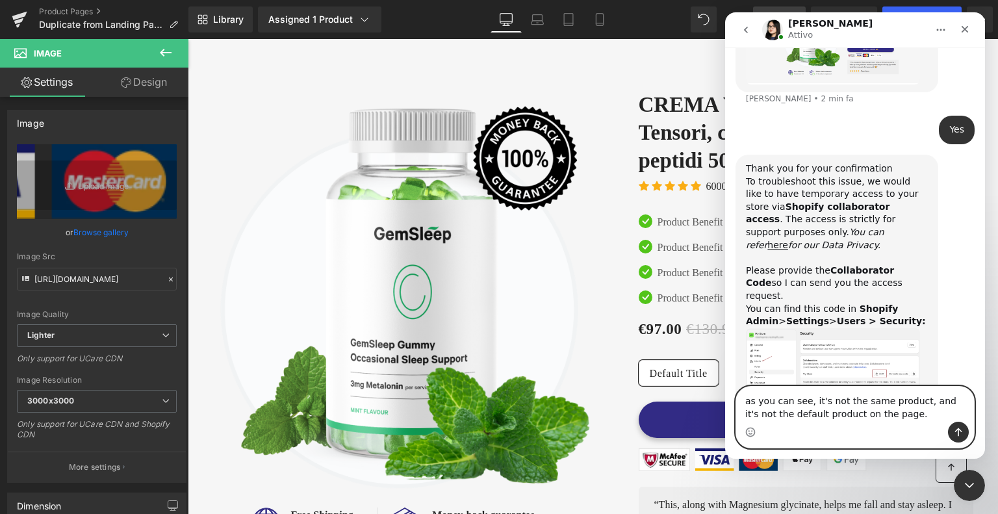
scroll to position [842, 0]
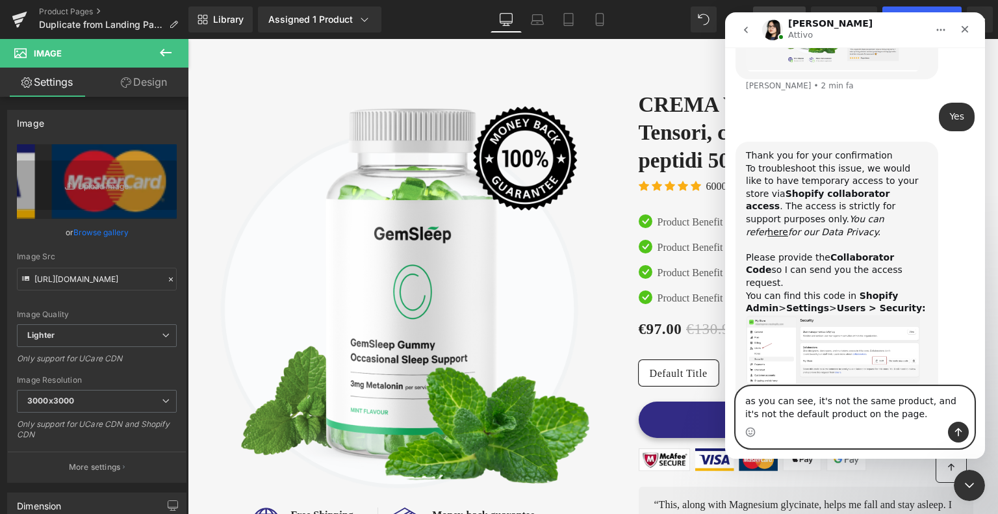
type textarea "as you can see, it's not the same product, and it's not the default product on …"
click at [955, 431] on icon "Invia un messaggio…" at bounding box center [958, 432] width 10 height 10
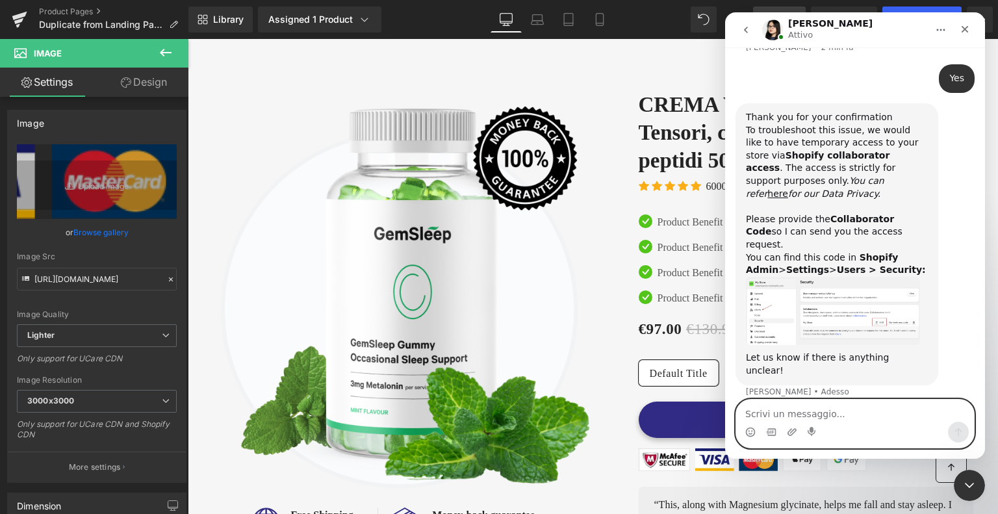
scroll to position [881, 0]
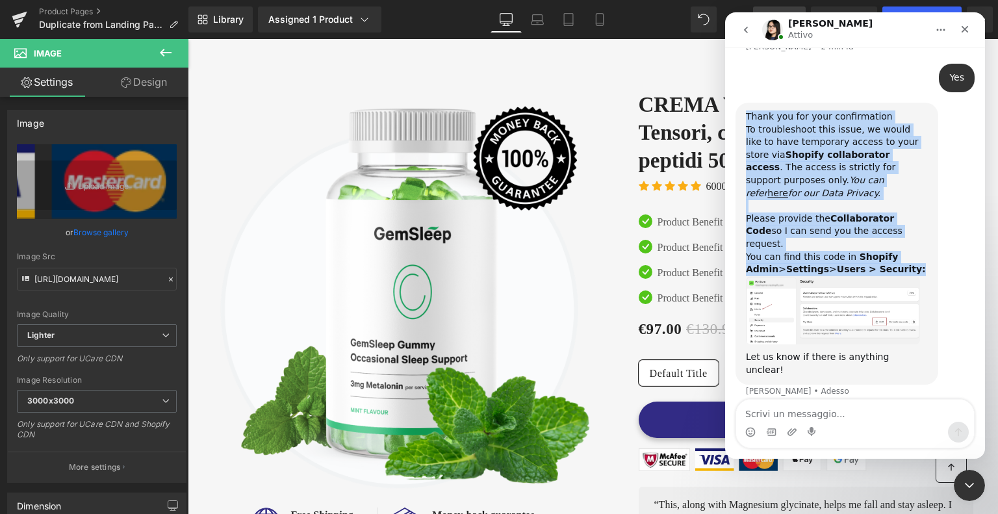
drag, startPoint x: 877, startPoint y: 216, endPoint x: 744, endPoint y: 90, distance: 183.4
click at [744, 103] on div "Thank you for your confirmation To troubleshoot this issue, we would like to ha…" at bounding box center [837, 244] width 203 height 282
copy div "Thank you for your confirmation To troubleshoot this issue, we would like to ha…"
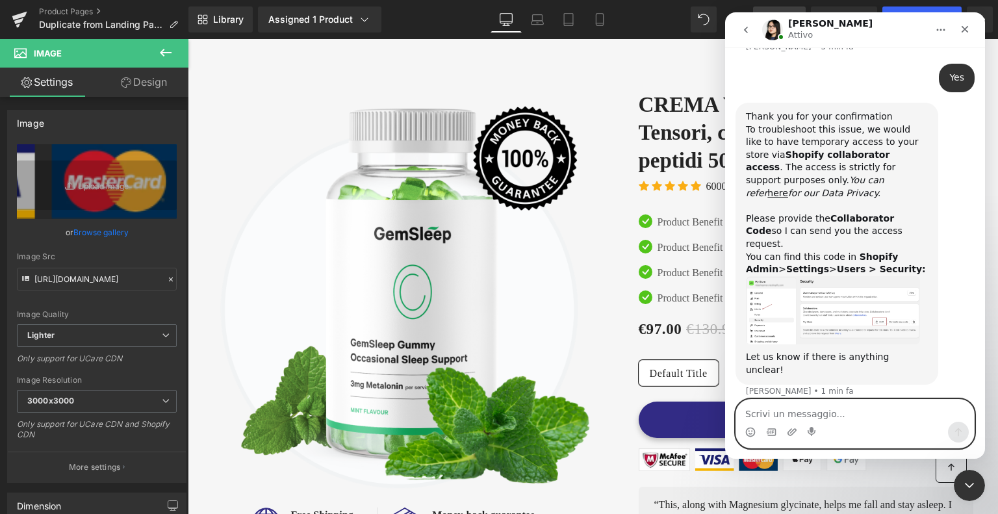
click at [798, 409] on textarea "Scrivi un messaggio..." at bounding box center [855, 411] width 238 height 22
type textarea "7057"
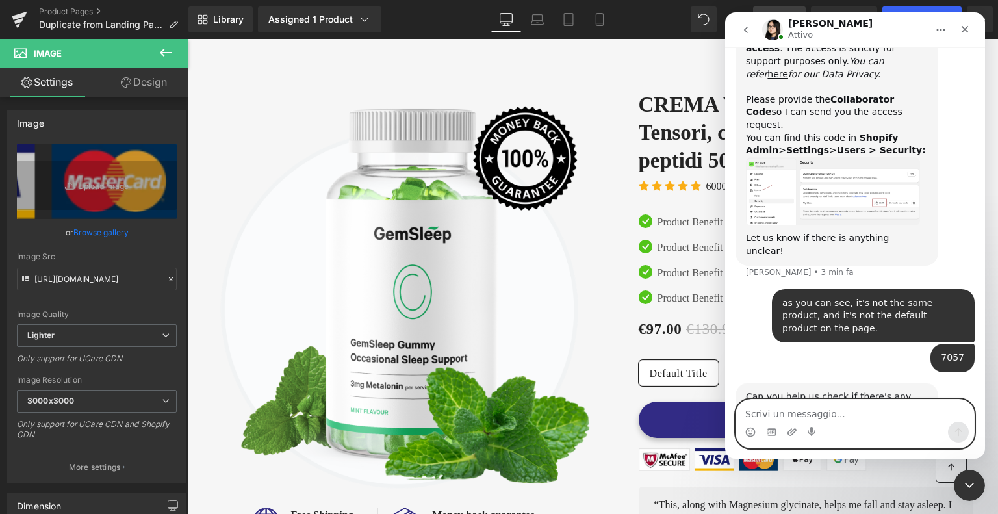
scroll to position [1001, 0]
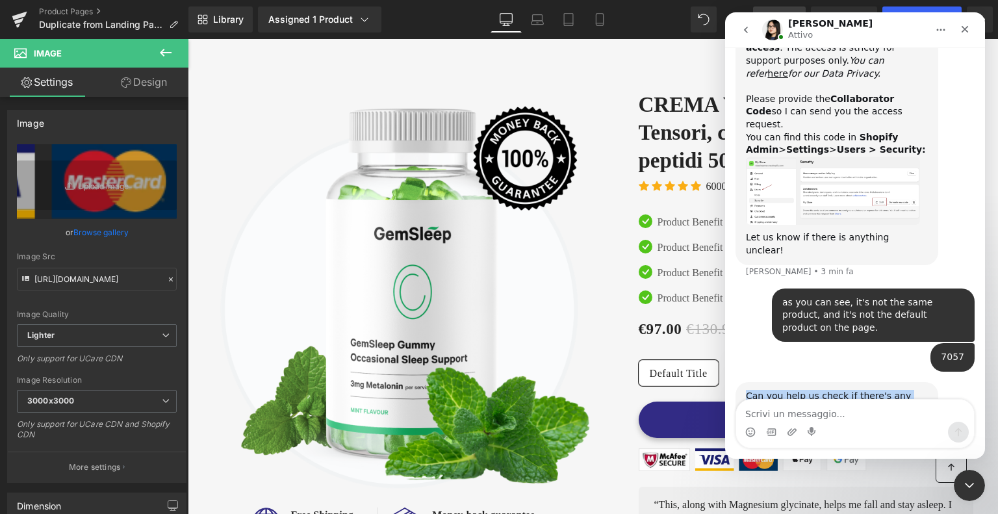
drag, startPoint x: 885, startPoint y: 363, endPoint x: 746, endPoint y: 320, distance: 145.7
click at [746, 390] on div "Can you help us check if there's any GemPages account in your store? Please hel…" at bounding box center [837, 415] width 182 height 51
copy div "Can you help us check if there's any GemPages account in your store? Please hel…"
click at [794, 430] on icon "Carica allegato" at bounding box center [792, 431] width 9 height 7
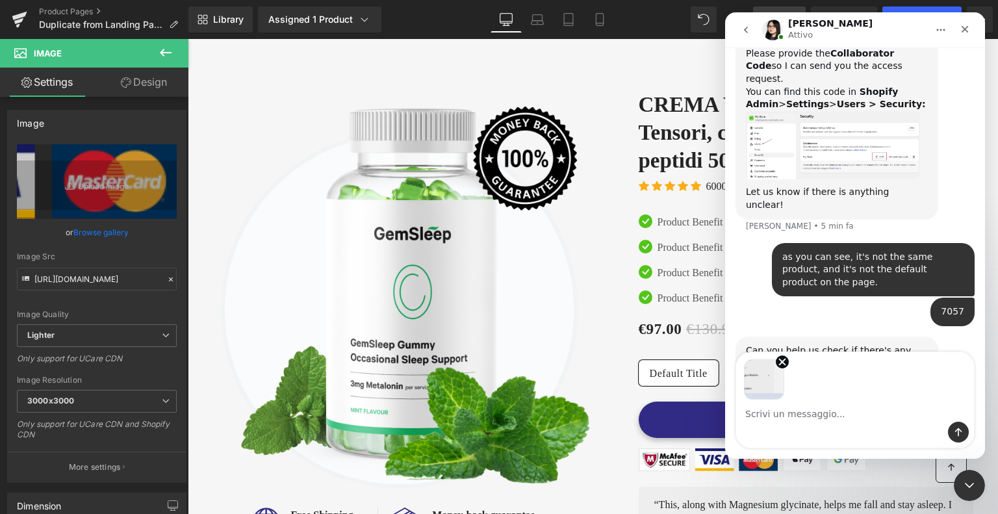
scroll to position [1048, 0]
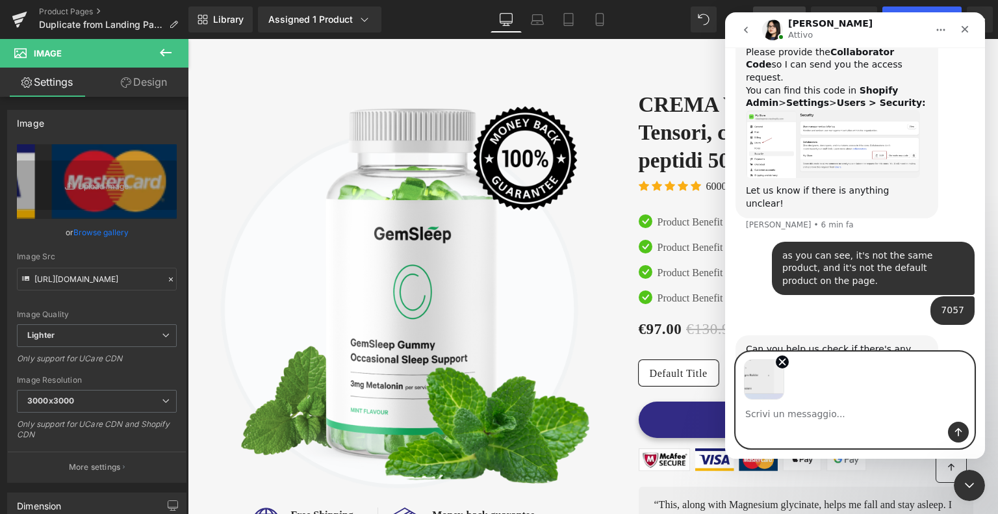
paste textarea "is this what I need to delete?"
type textarea "is this what I need to delete?"
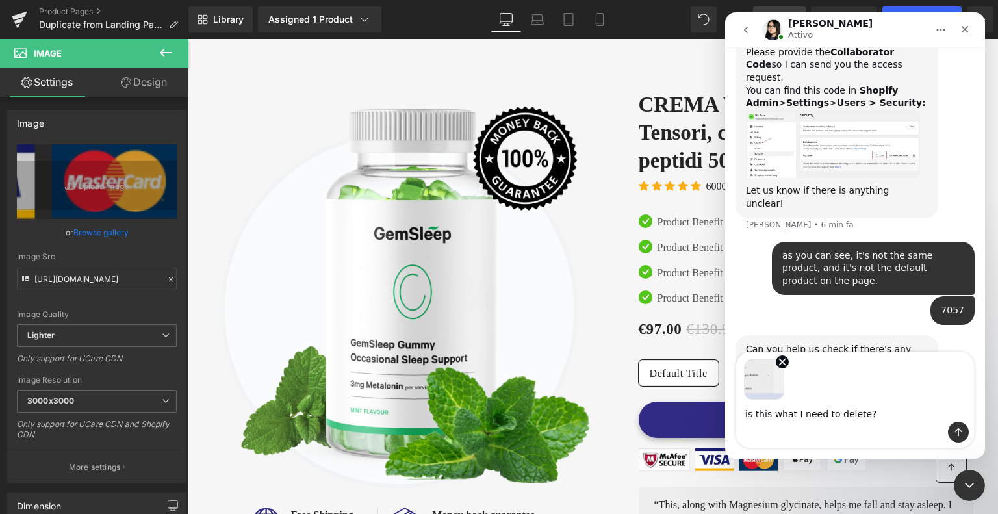
click at [948, 431] on div "Messenger Intercom" at bounding box center [855, 432] width 238 height 21
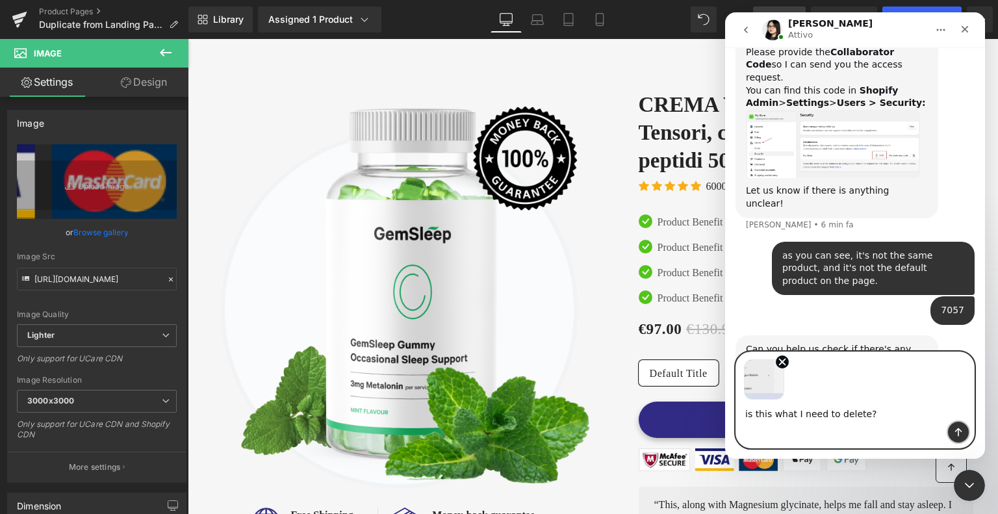
click at [957, 430] on icon "Invia un messaggio…" at bounding box center [958, 432] width 7 height 8
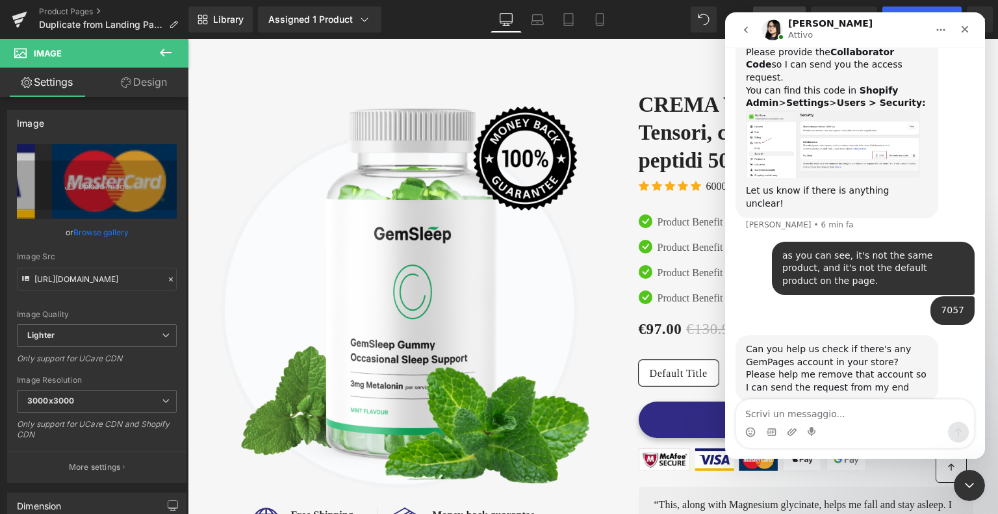
scroll to position [1139, 0]
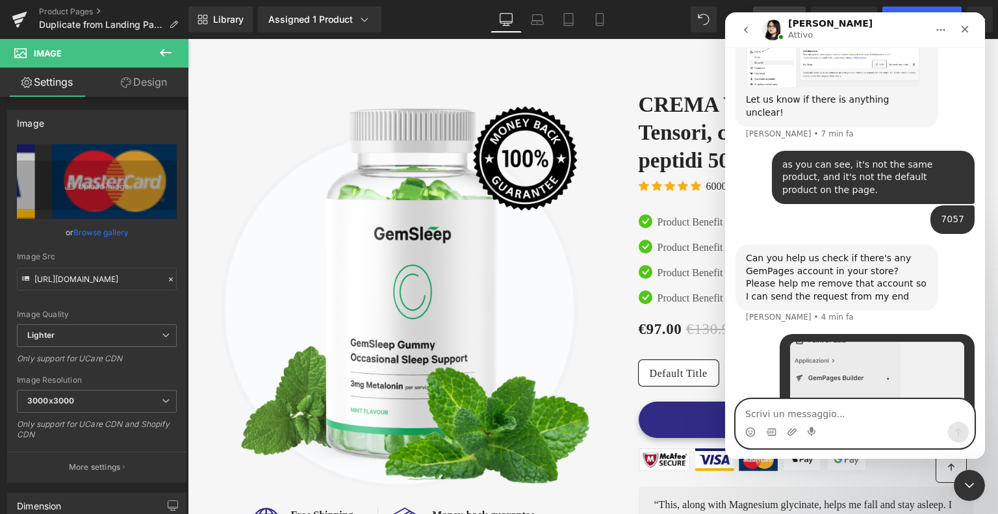
click at [807, 412] on textarea "Scrivi un messaggio..." at bounding box center [855, 411] width 238 height 22
paste textarea "What do you mean by account?"
type textarea "What do you mean by account?"
click at [962, 432] on icon "Invia un messaggio…" at bounding box center [958, 432] width 10 height 10
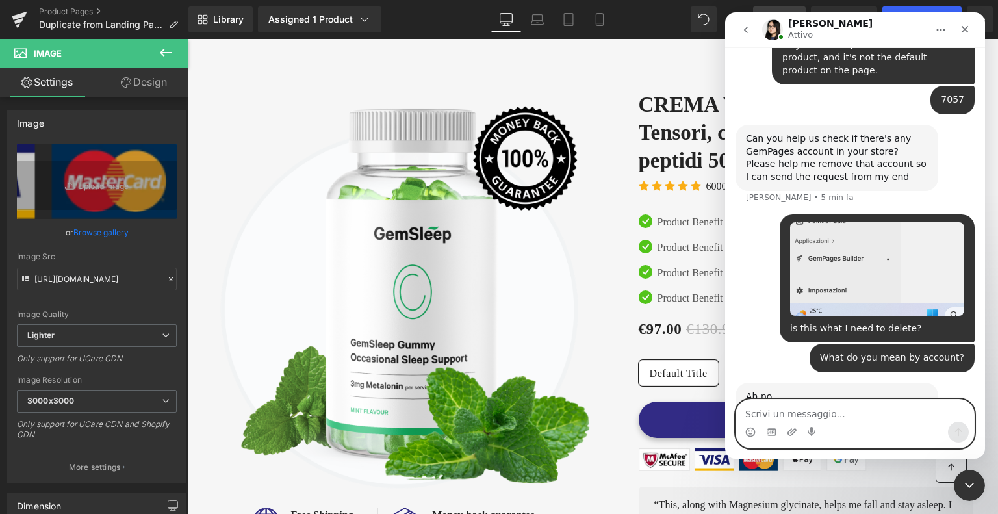
scroll to position [1258, 0]
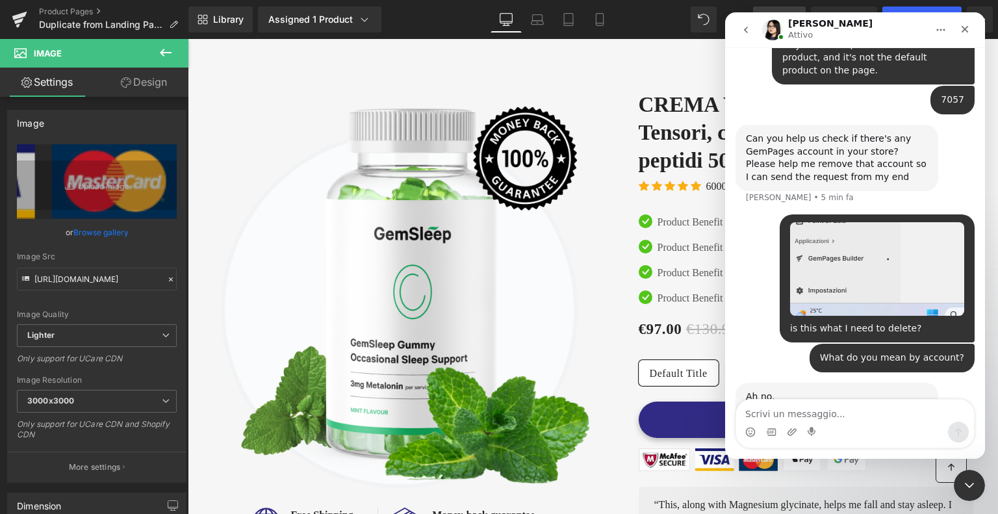
click at [845, 404] on div "I'm sorry for not being clear. I mean a collaborator account or staff account t…" at bounding box center [837, 429] width 182 height 51
copy div "I'm sorry for not being clear. I mean a collaborator account or staff account t…"
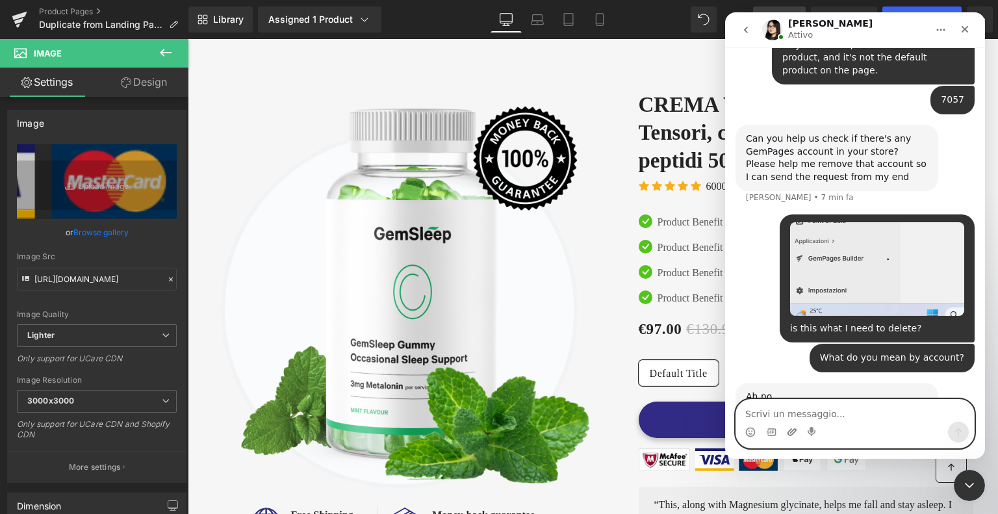
click at [795, 433] on icon "Carica allegato" at bounding box center [792, 432] width 10 height 10
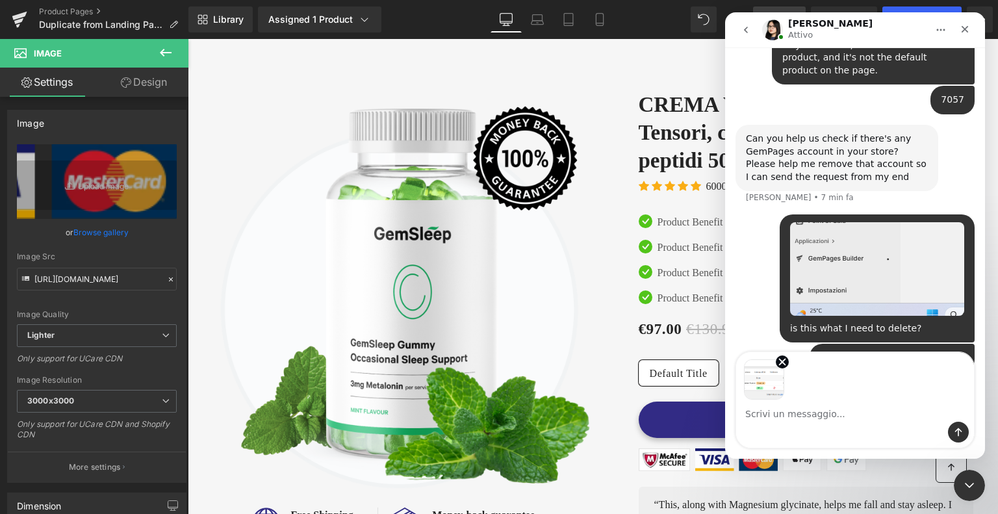
scroll to position [1306, 0]
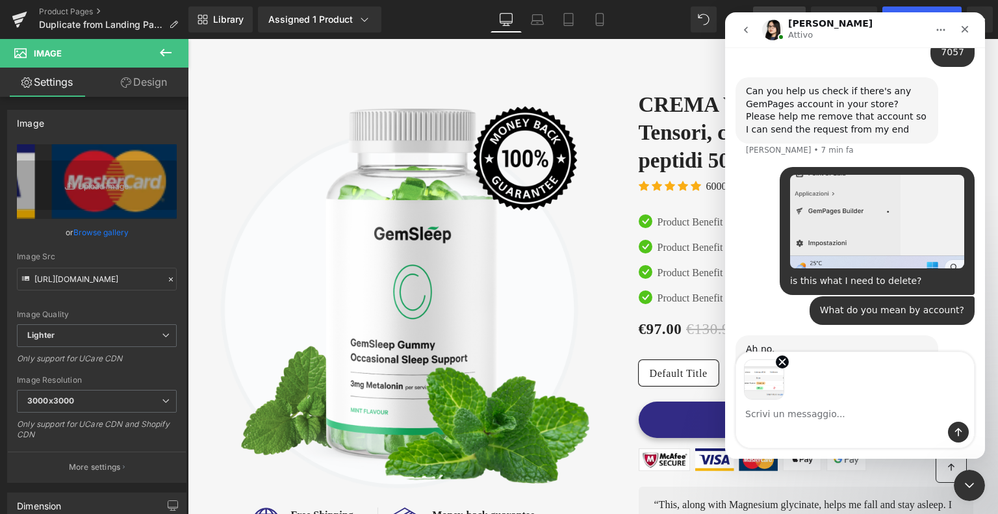
click at [799, 418] on textarea "Scrivi un messaggio..." at bounding box center [855, 411] width 238 height 22
type textarea "This?"
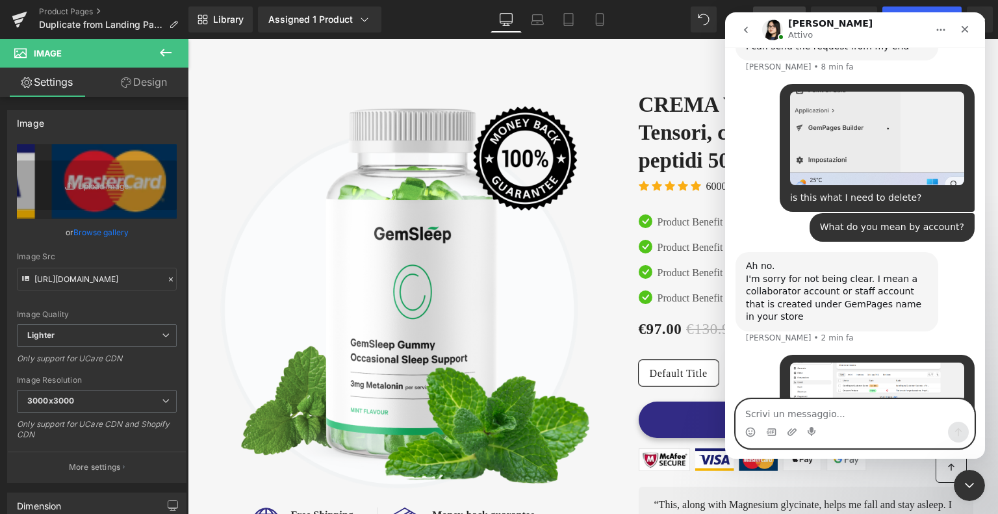
scroll to position [1394, 0]
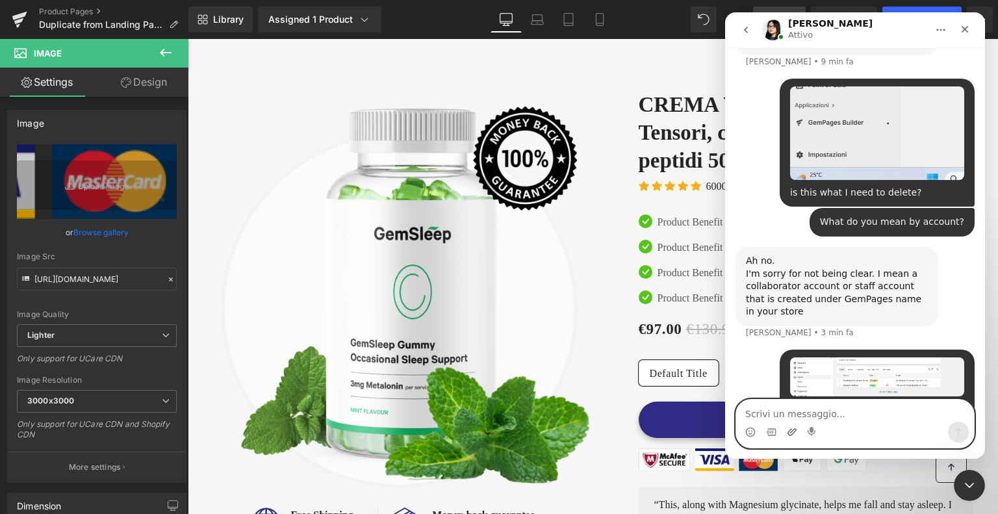
click at [792, 435] on icon "Carica allegato" at bounding box center [792, 431] width 9 height 7
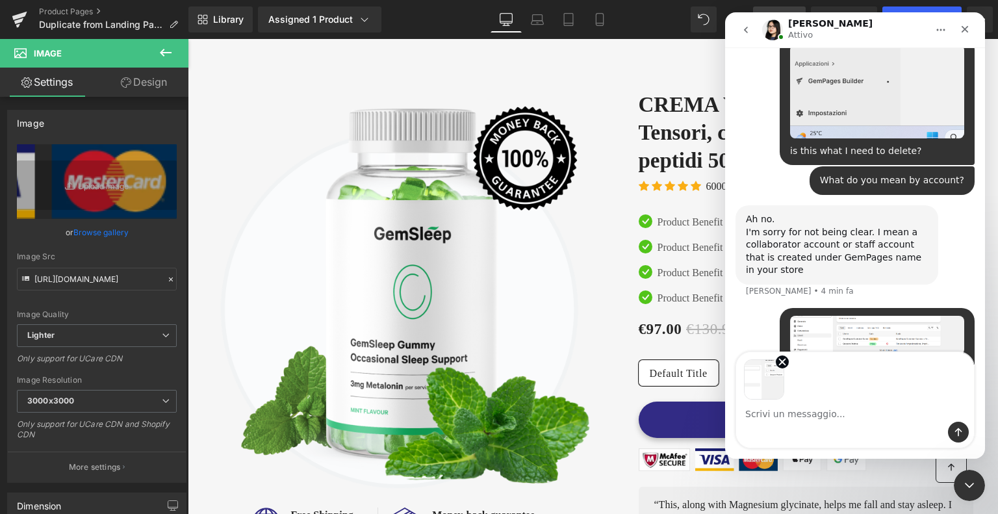
scroll to position [1441, 0]
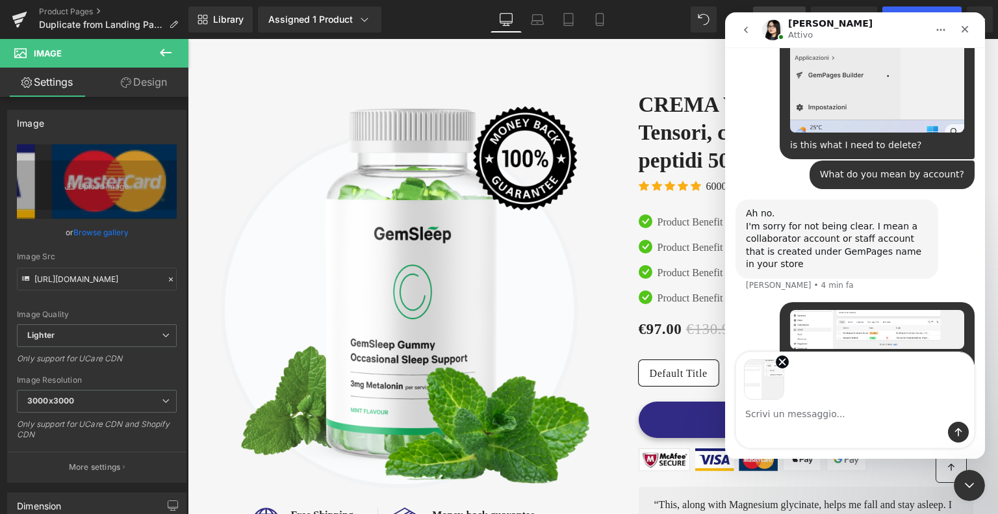
click at [837, 419] on textarea "Scrivi un messaggio..." at bounding box center [855, 411] width 238 height 22
type textarea "Ok"
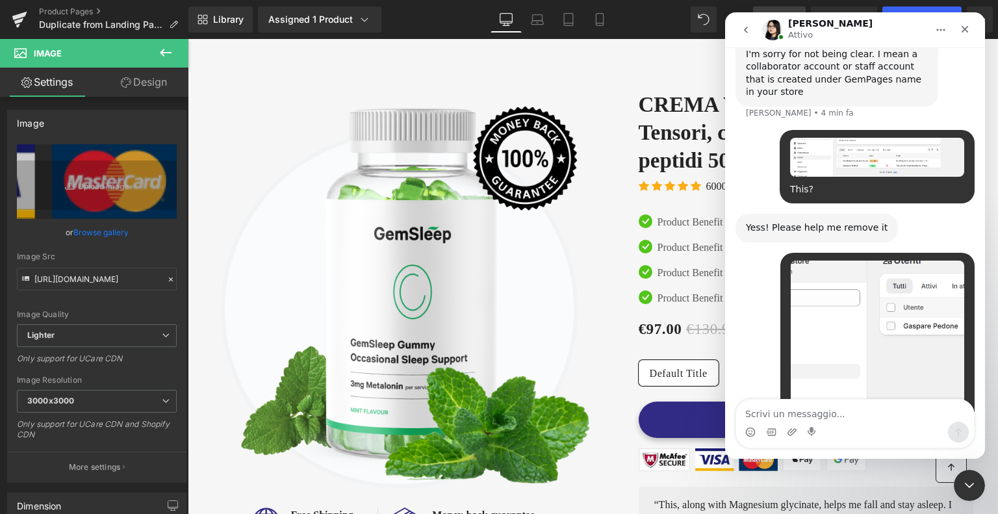
scroll to position [1695, 0]
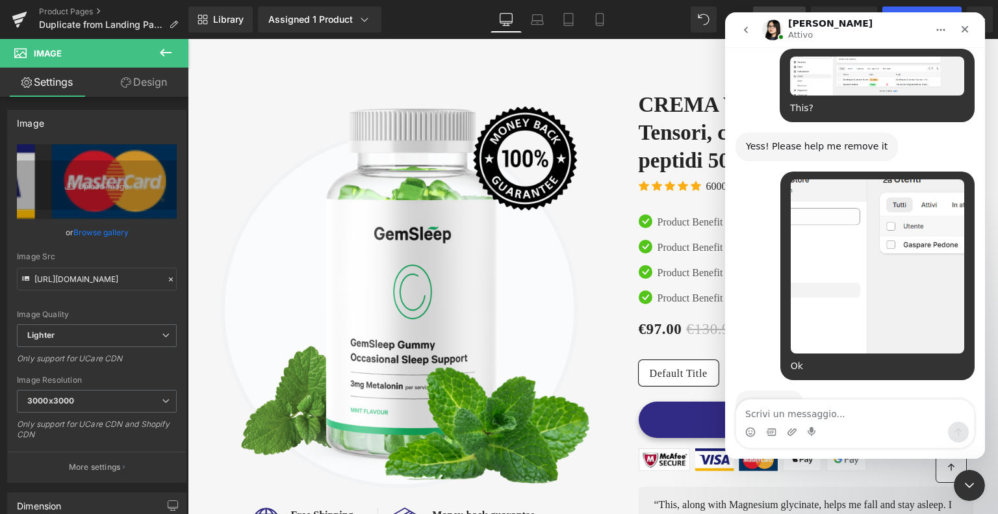
drag, startPoint x: 835, startPoint y: 363, endPoint x: 741, endPoint y: 342, distance: 96.5
click at [741, 420] on div "I just sent the request to your store. Please help me accept it 🙌 Pauline • Ade…" at bounding box center [837, 440] width 203 height 41
copy div "I just sent the request to your store. Please help me accept it 🙌"
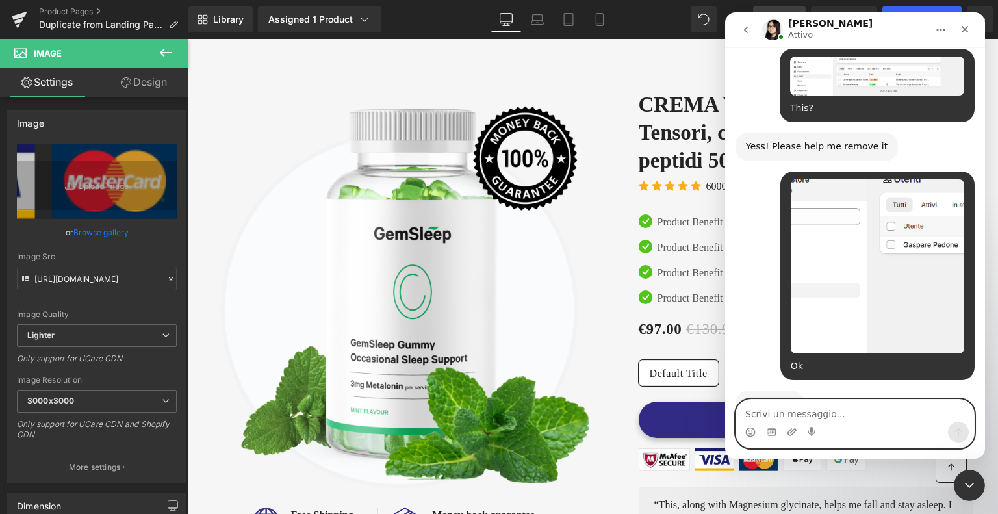
click at [769, 413] on textarea "Scrivi un messaggio..." at bounding box center [855, 411] width 238 height 22
type textarea "Aprovate"
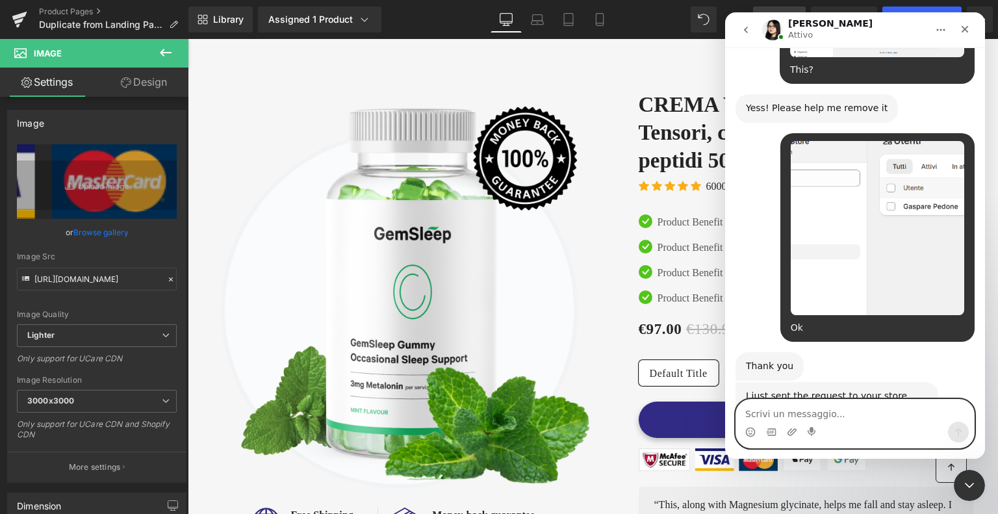
paste textarea "My PC battery is running low, I hope it can be fixed."
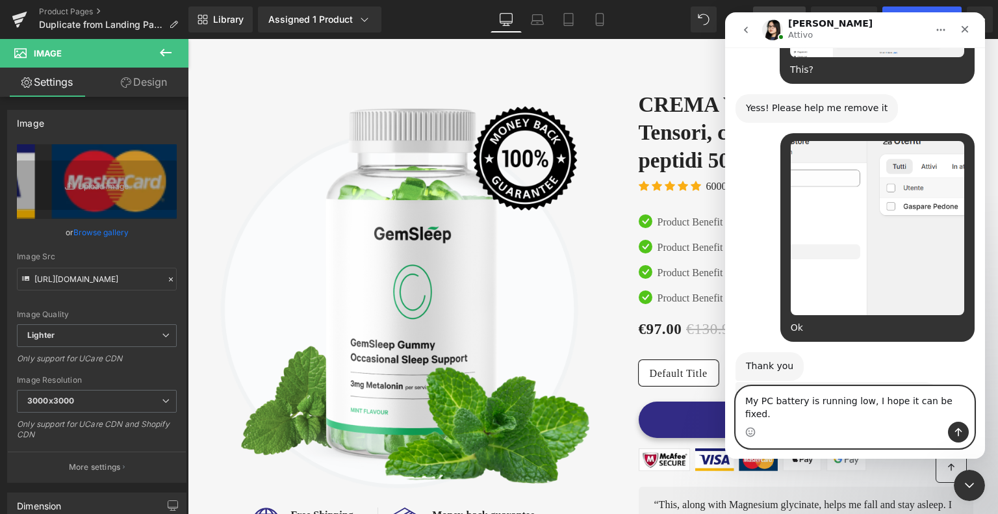
type textarea "My PC battery is running low, I hope it can be fixed."
click at [960, 427] on icon "Invia un messaggio…" at bounding box center [958, 432] width 10 height 10
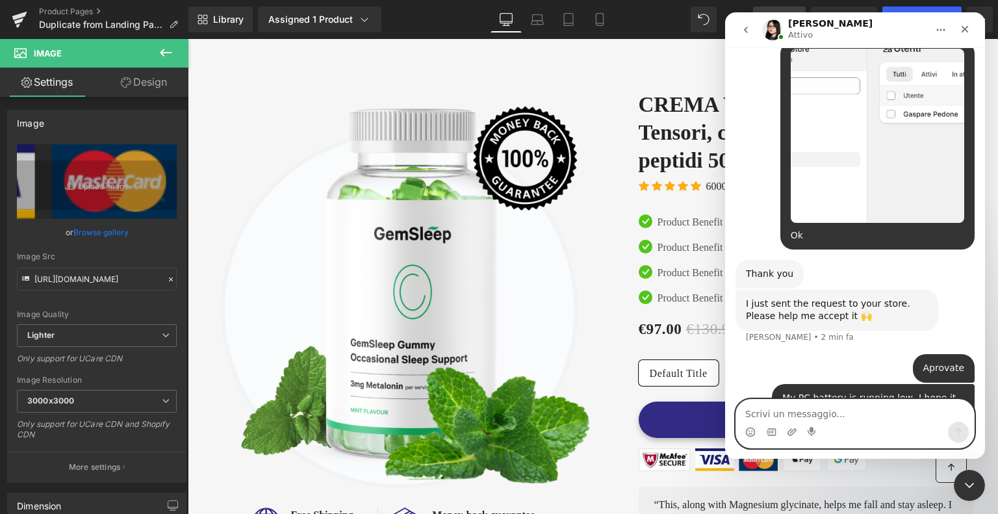
scroll to position [1853, 0]
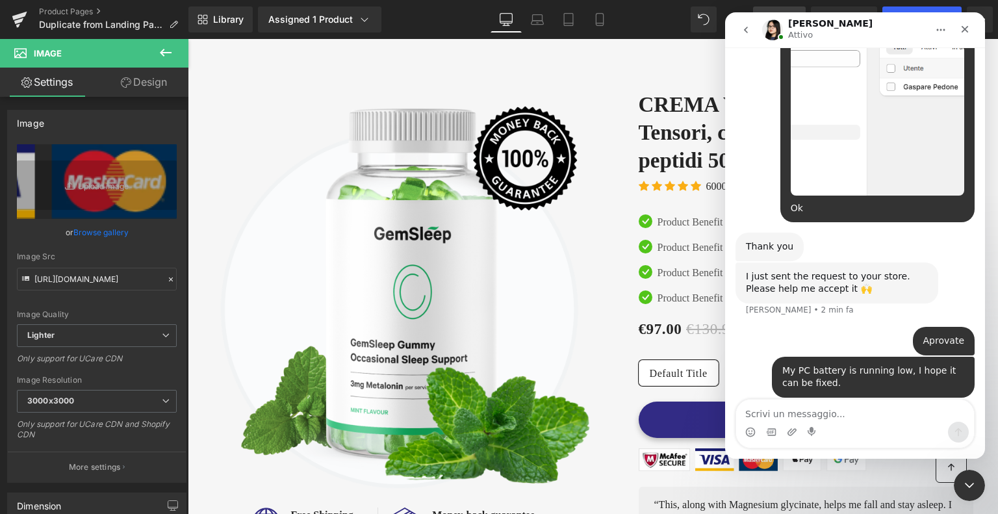
drag, startPoint x: 884, startPoint y: 361, endPoint x: 738, endPoint y: 332, distance: 148.4
click at [738, 408] on div "Thank you a lot for granting us access. I am going inside to deeper look into i…" at bounding box center [837, 435] width 203 height 54
copy div "Thank you a lot for granting us access. I am going inside to deeper look into i…"
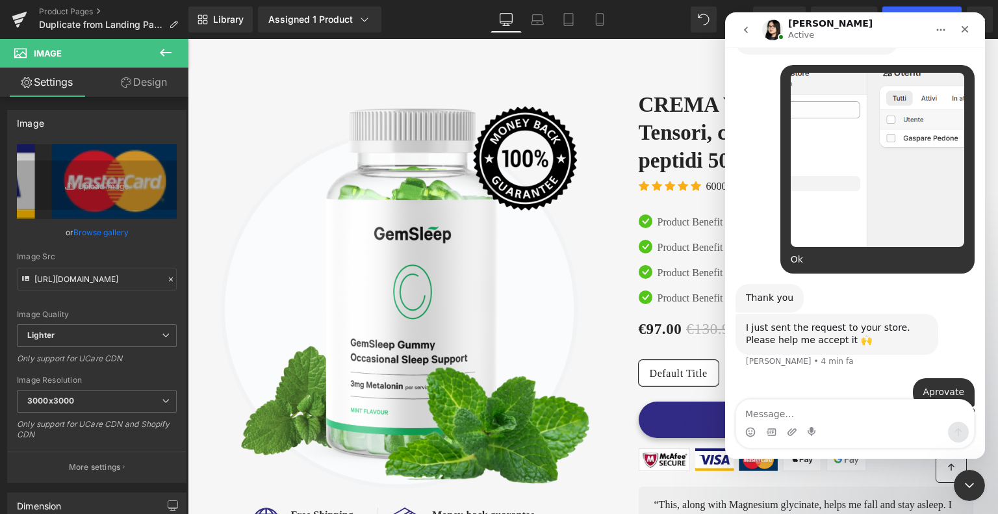
scroll to position [1904, 0]
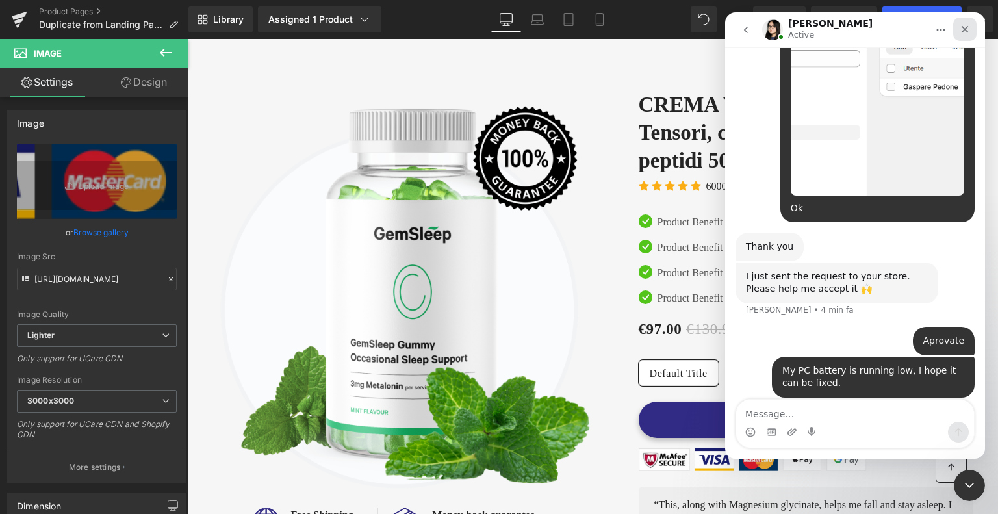
drag, startPoint x: 965, startPoint y: 25, endPoint x: 1685, endPoint y: 35, distance: 719.5
click at [965, 25] on icon "Chiudi" at bounding box center [965, 29] width 10 height 10
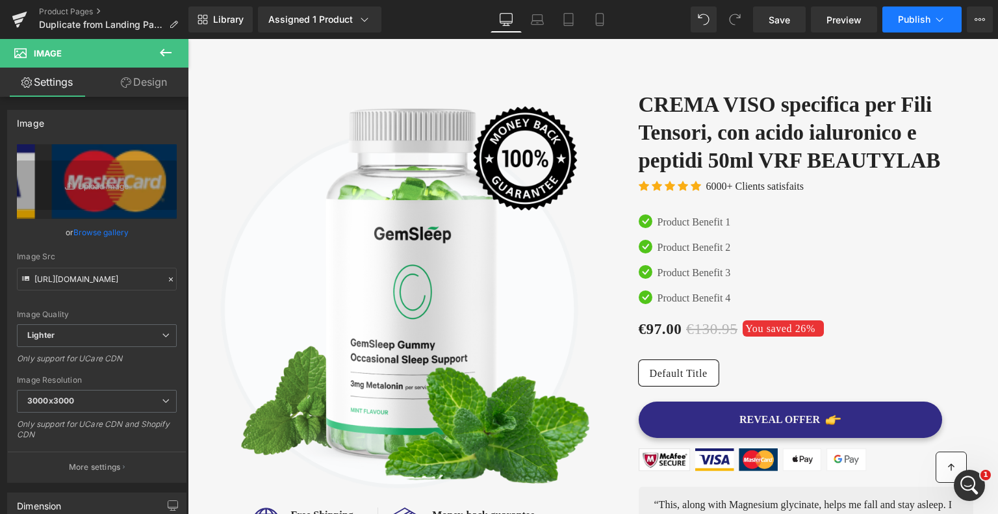
click at [911, 17] on span "Publish" at bounding box center [914, 19] width 32 height 10
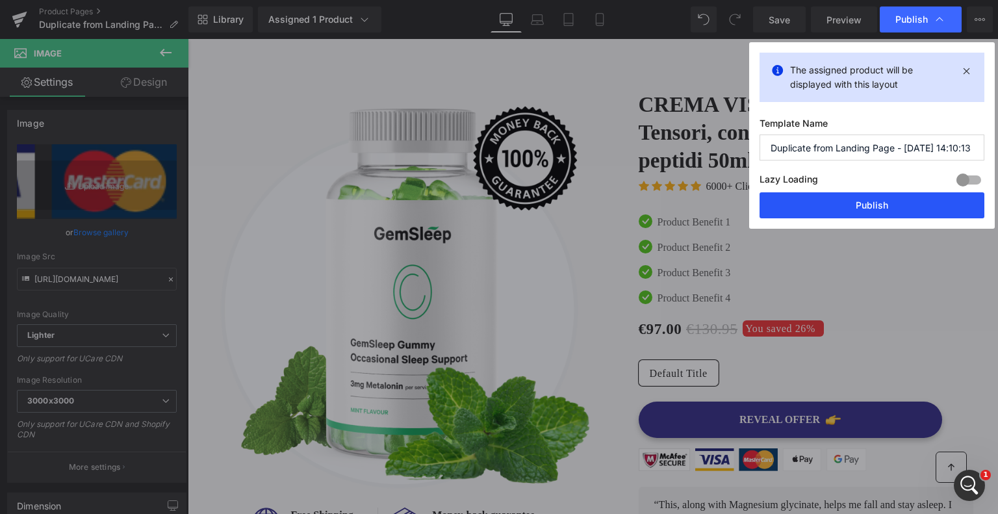
click at [849, 201] on button "Publish" at bounding box center [872, 205] width 225 height 26
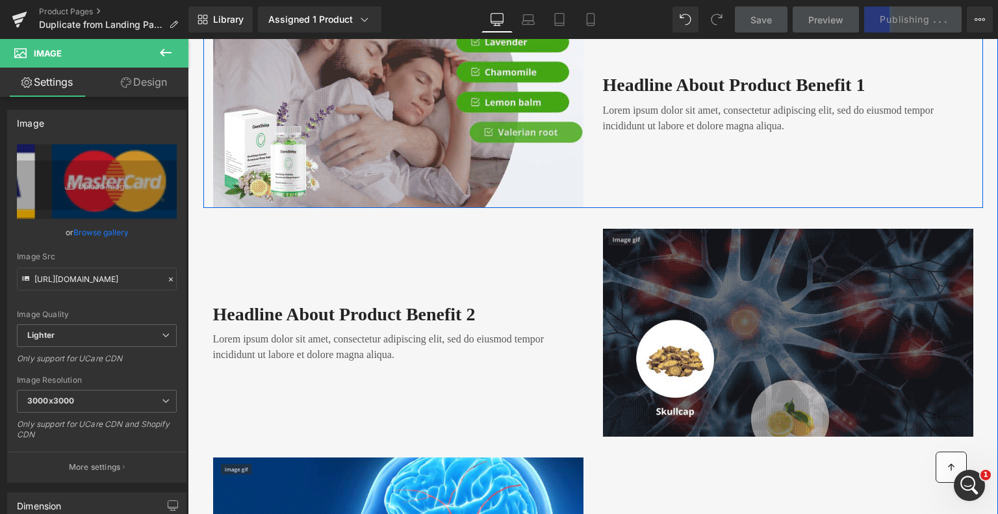
scroll to position [1495, 0]
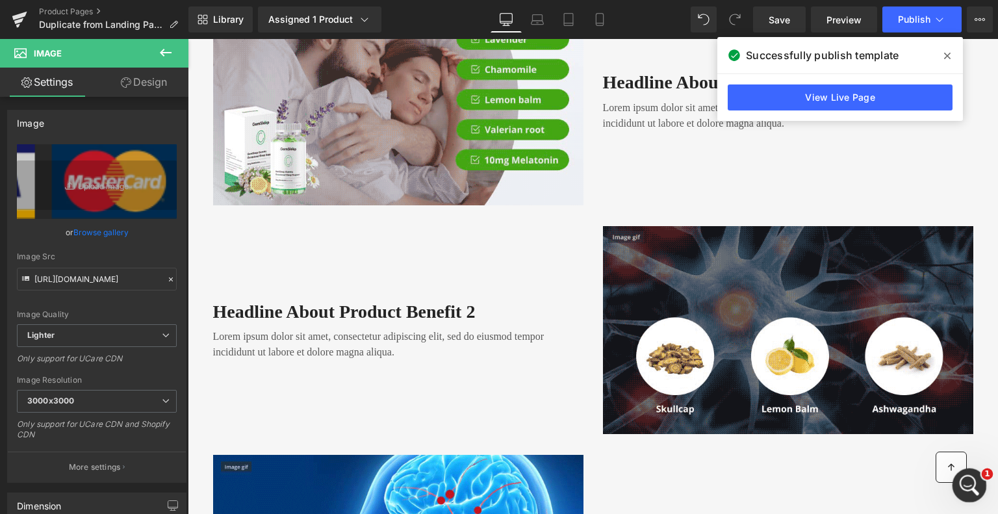
click at [962, 484] on icon "Apri il messenger Intercom" at bounding box center [967, 483] width 21 height 21
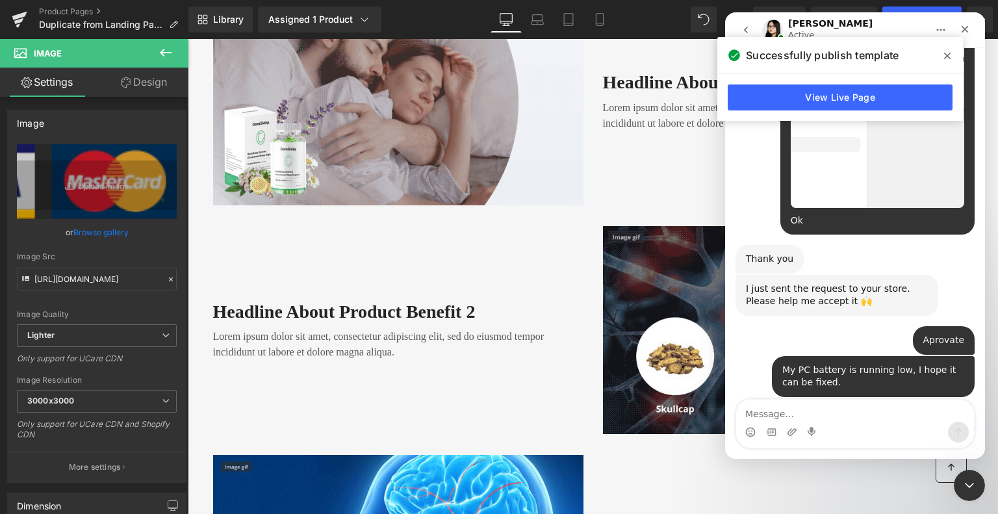
scroll to position [1839, 0]
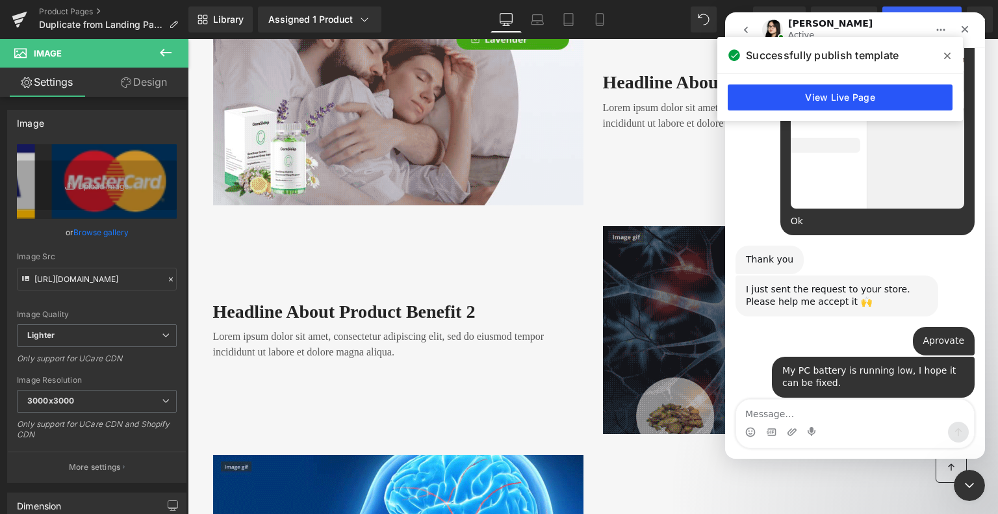
click at [811, 94] on link "View Live Page" at bounding box center [840, 97] width 225 height 26
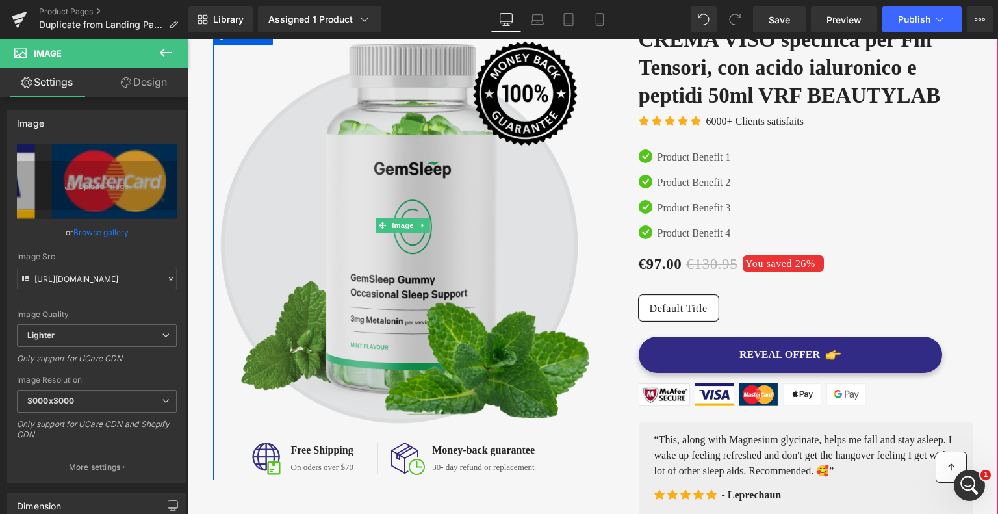
scroll to position [1889, 0]
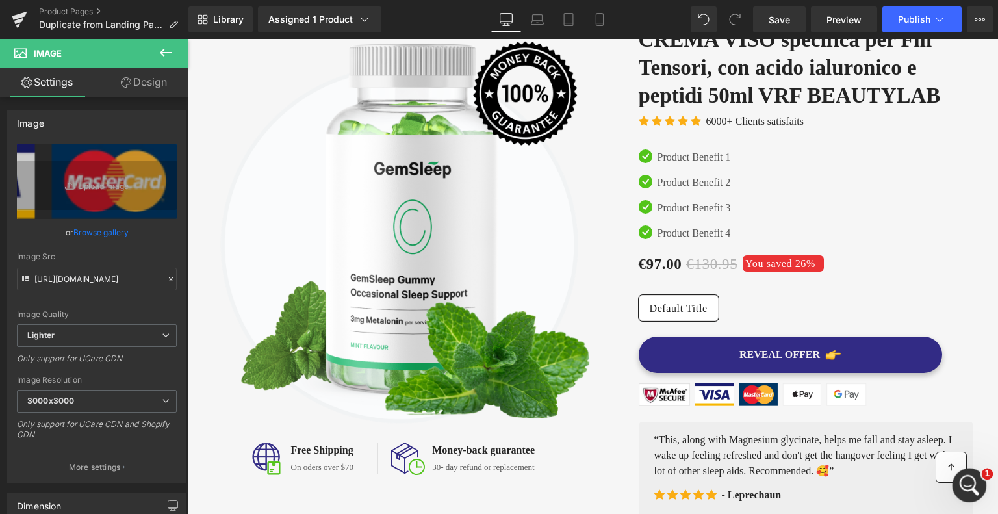
click at [974, 484] on icon "Apri il messenger Intercom" at bounding box center [967, 483] width 21 height 21
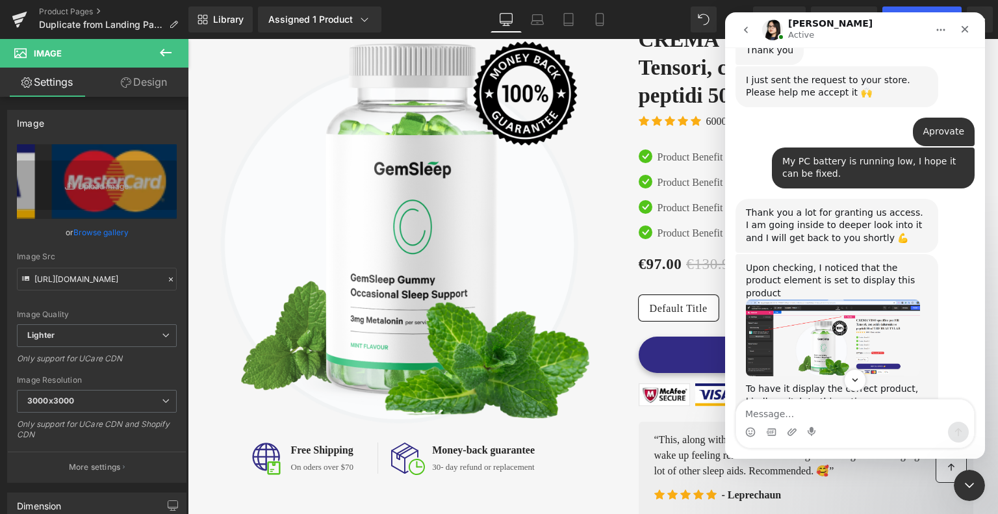
scroll to position [2154, 0]
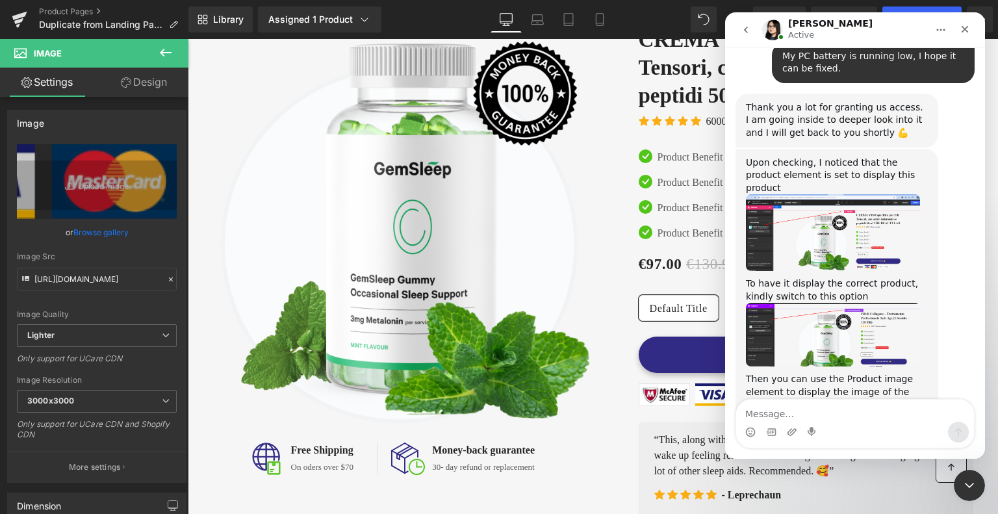
click at [898, 411] on img "Pauline dice…" at bounding box center [833, 445] width 174 height 68
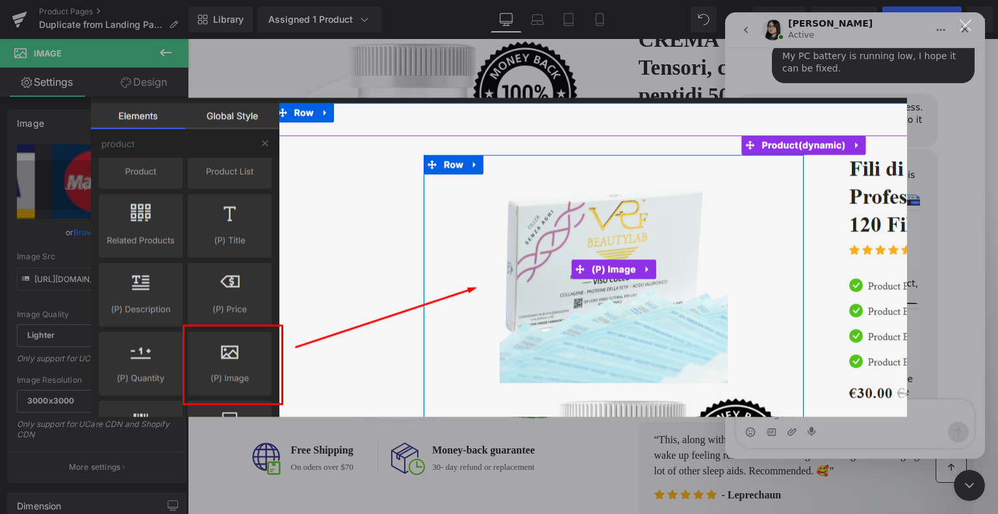
scroll to position [0, 0]
click at [399, 220] on img "Chiudi" at bounding box center [499, 256] width 816 height 319
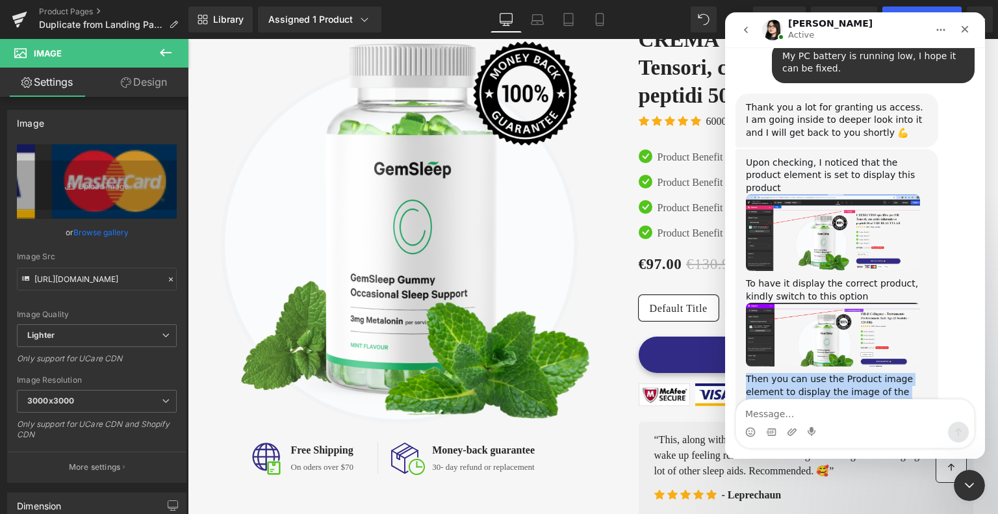
drag, startPoint x: 893, startPoint y: 291, endPoint x: 743, endPoint y: 276, distance: 150.2
click at [743, 276] on div "Upon checking, I noticed that the product element is set to display this produc…" at bounding box center [837, 318] width 203 height 339
copy div "Then you can use the Product image element to display the image of the product"
click at [881, 411] on img "Pauline dice…" at bounding box center [833, 445] width 174 height 68
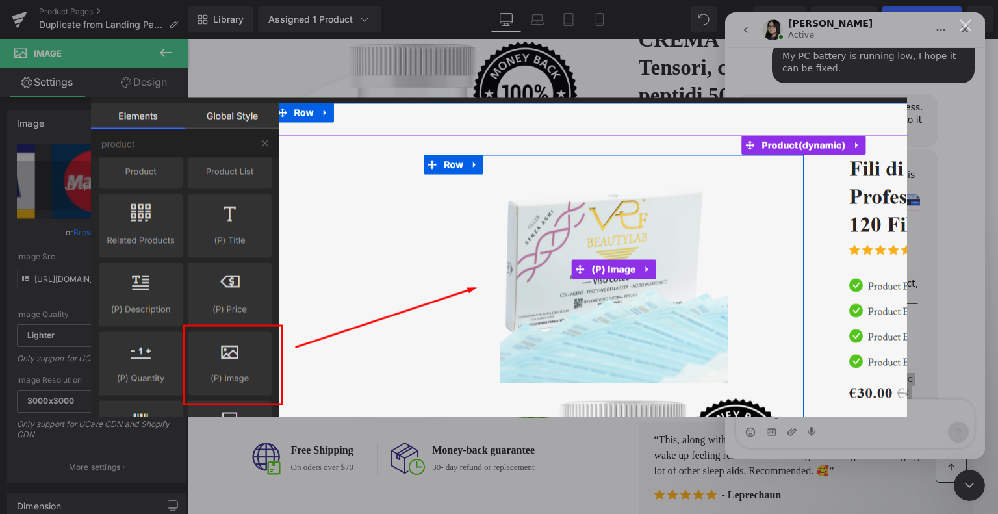
click at [589, 314] on img "Chiudi" at bounding box center [499, 256] width 816 height 319
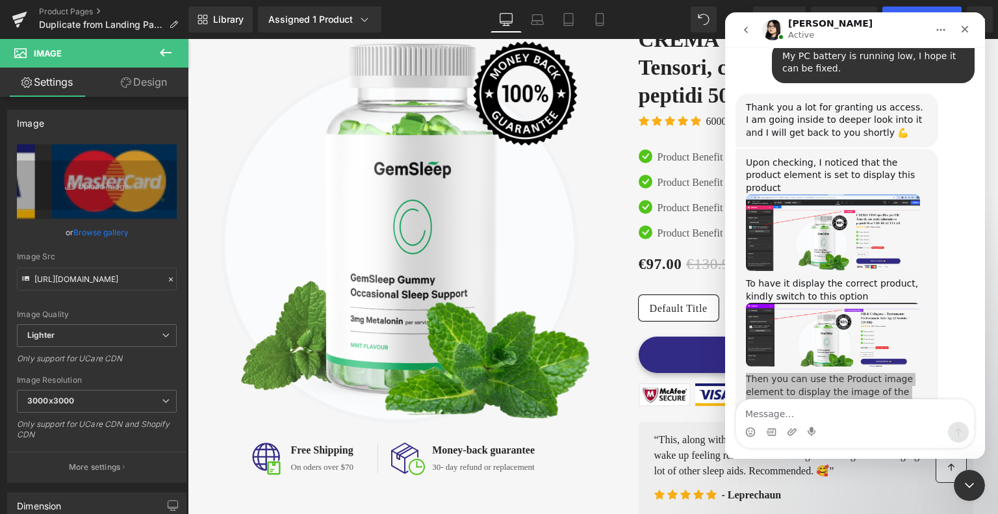
click at [429, 253] on div at bounding box center [499, 237] width 998 height 475
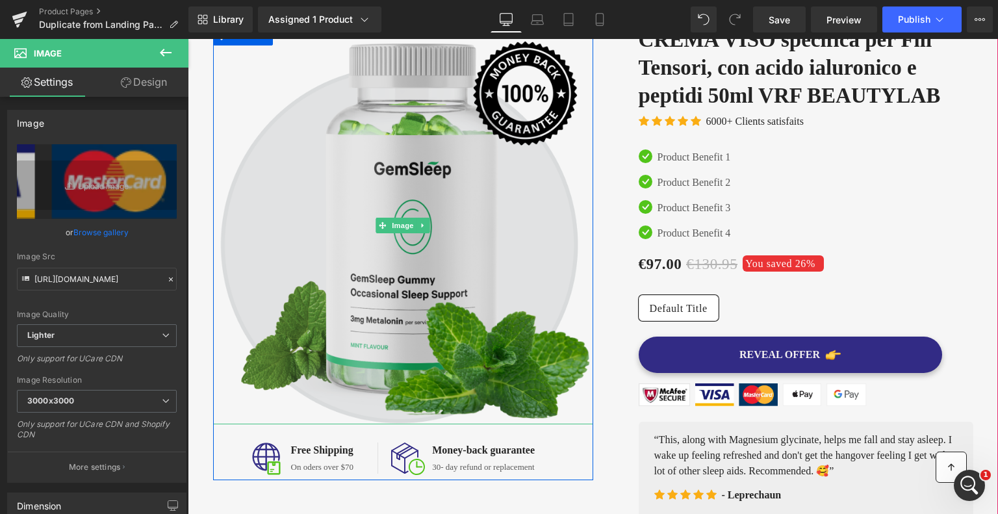
click at [422, 262] on img at bounding box center [403, 225] width 380 height 398
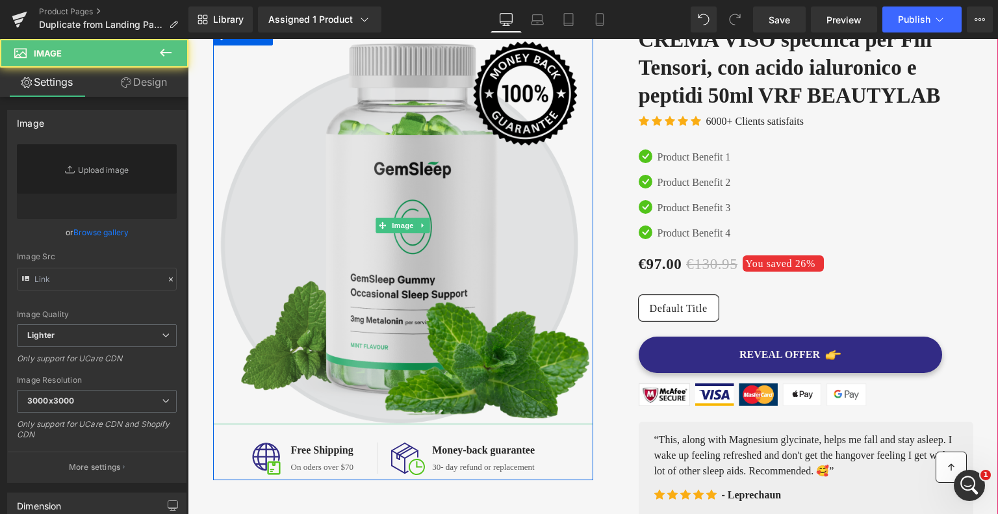
type input "https://ucarecdn.com/eac8bbc3-0123-4952-9fa2-b5e3bddc6eb4/-/format/auto/-/previ…"
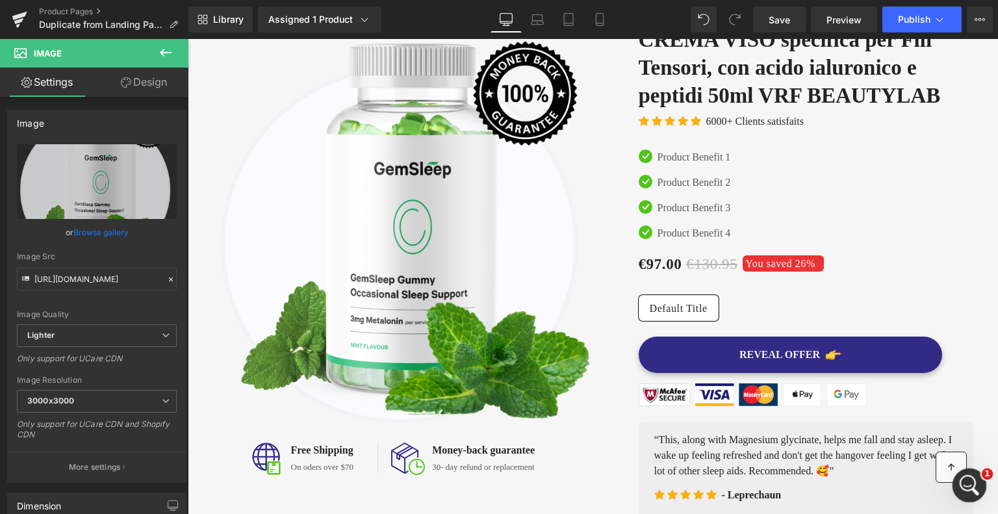
click at [970, 481] on icon "Apri il messenger Intercom" at bounding box center [967, 483] width 21 height 21
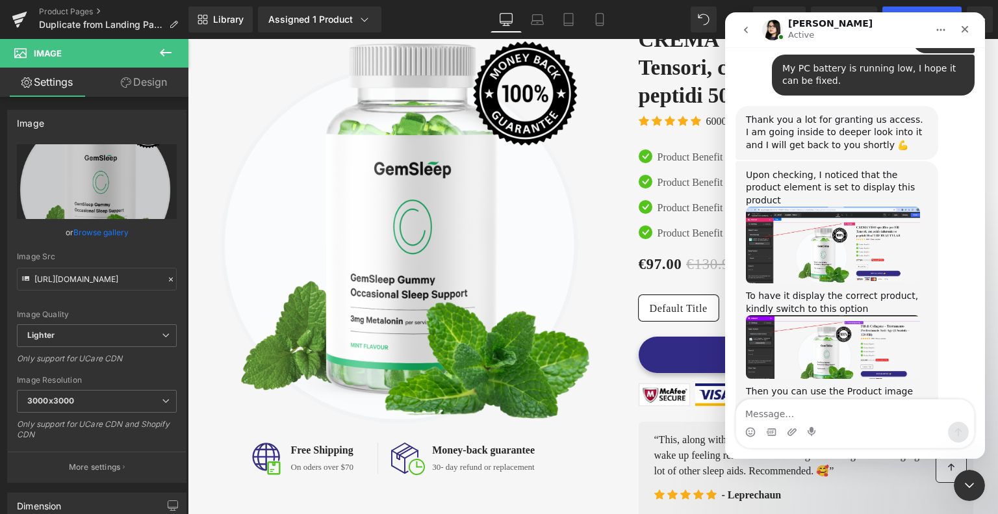
scroll to position [2154, 0]
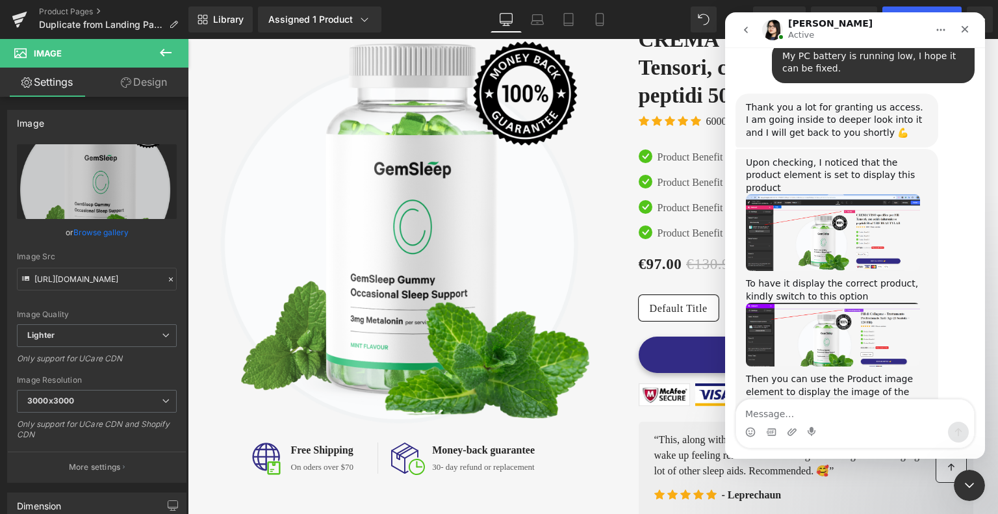
click at [909, 411] on img "Pauline dice…" at bounding box center [833, 445] width 174 height 68
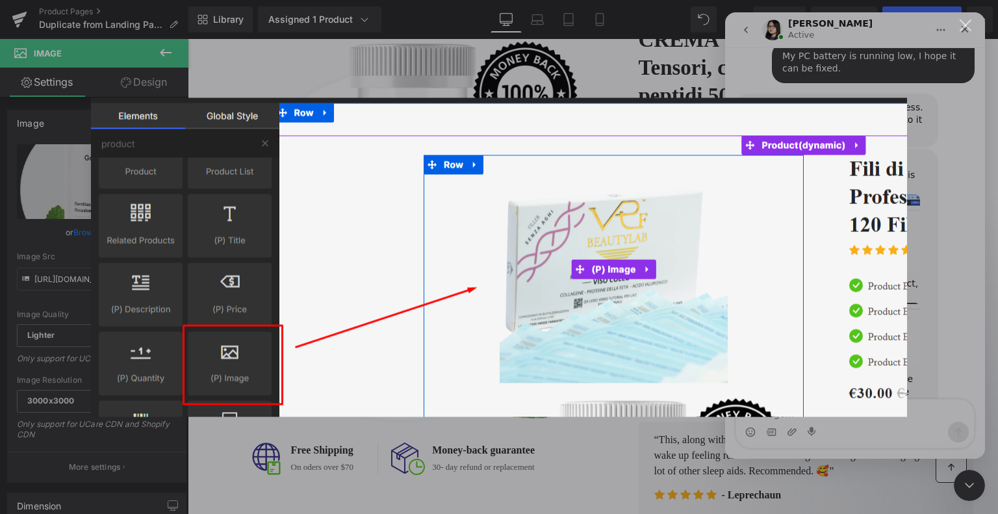
click at [314, 187] on img "Chiudi" at bounding box center [499, 256] width 816 height 319
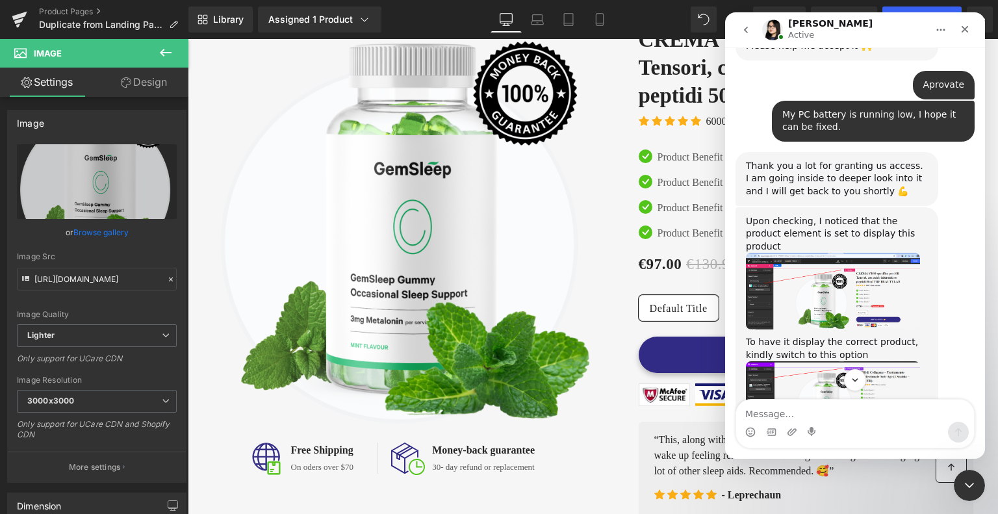
scroll to position [2154, 0]
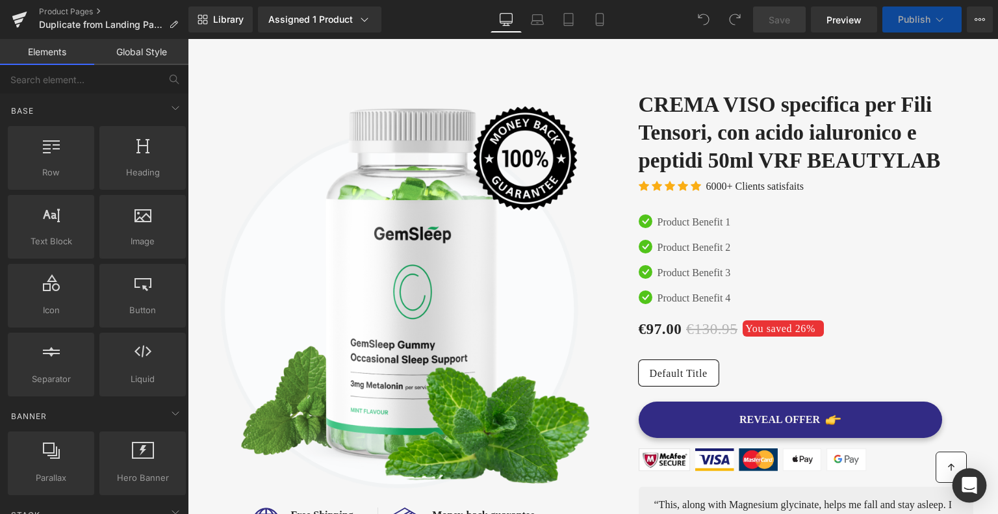
click at [970, 488] on icon "Open Intercom Messenger" at bounding box center [969, 485] width 15 height 17
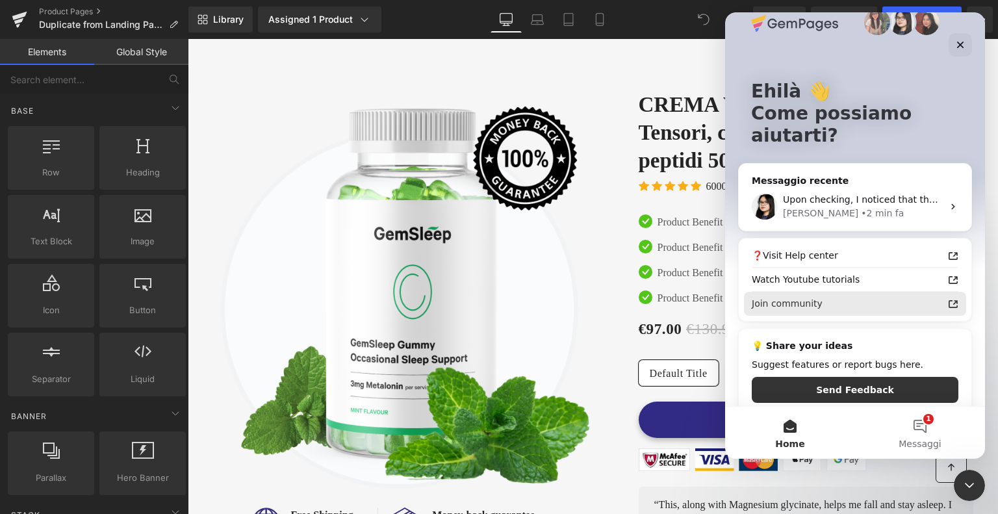
scroll to position [36, 0]
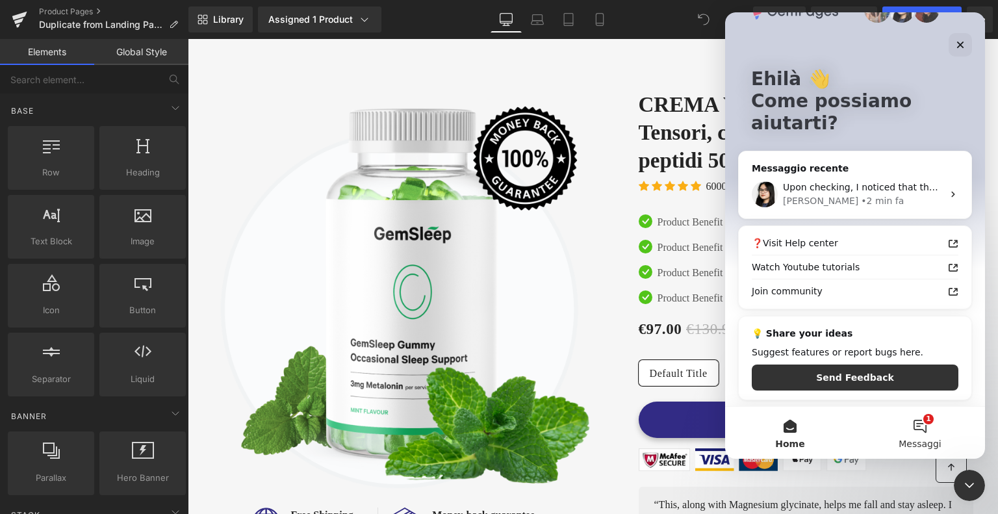
click at [916, 418] on button "1 Messaggi" at bounding box center [920, 433] width 130 height 52
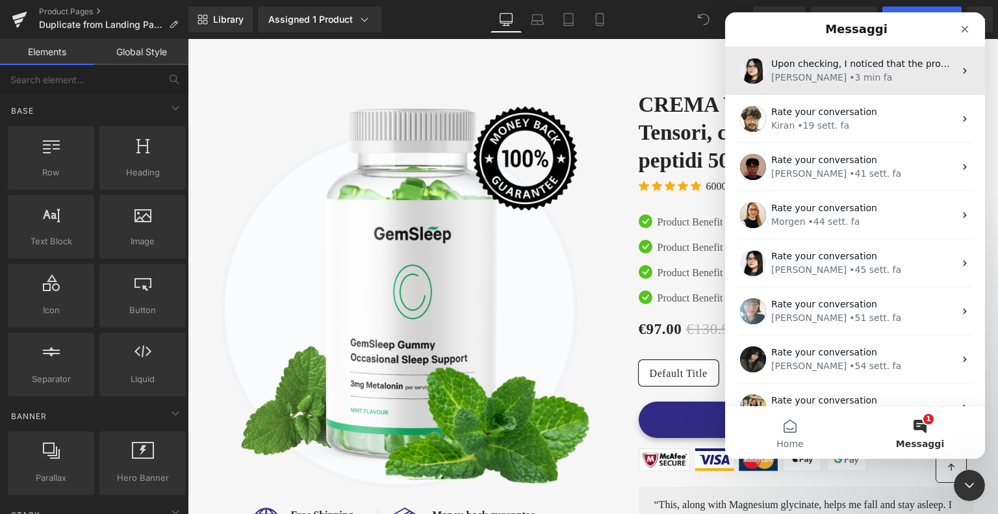
click at [849, 75] on div "• 3 min fa" at bounding box center [870, 78] width 43 height 14
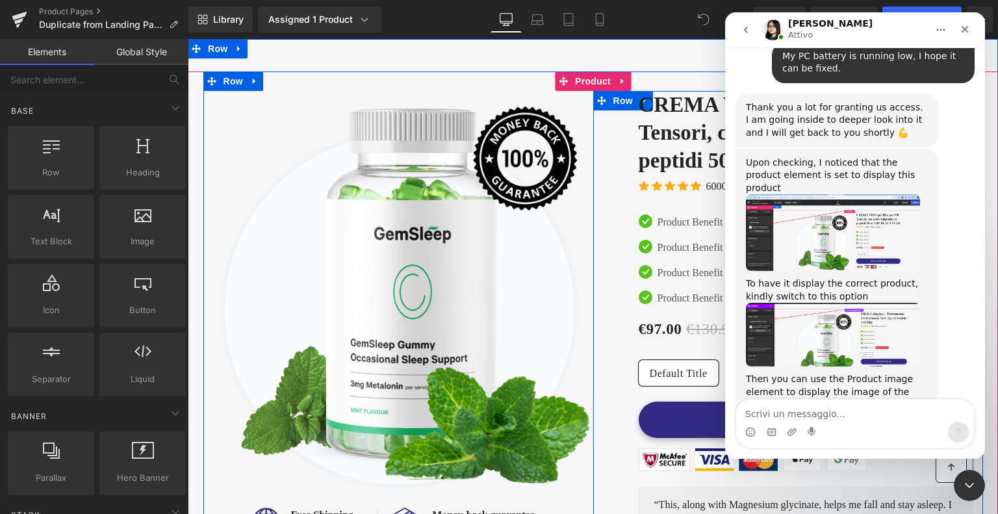
scroll to position [2103, 0]
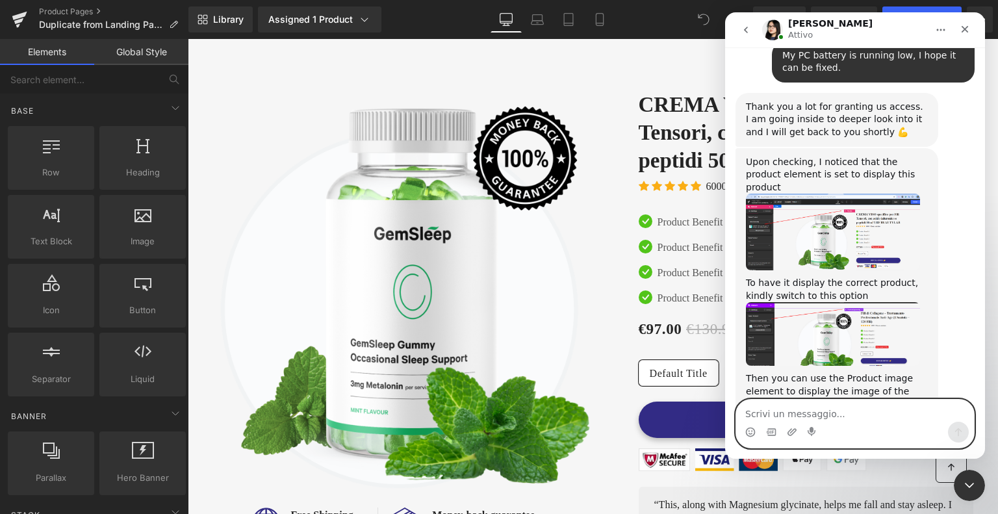
paste textarea "I don't see anything"
type textarea "I don't see anything"
click at [962, 428] on icon "Invia un messaggio…" at bounding box center [958, 432] width 10 height 10
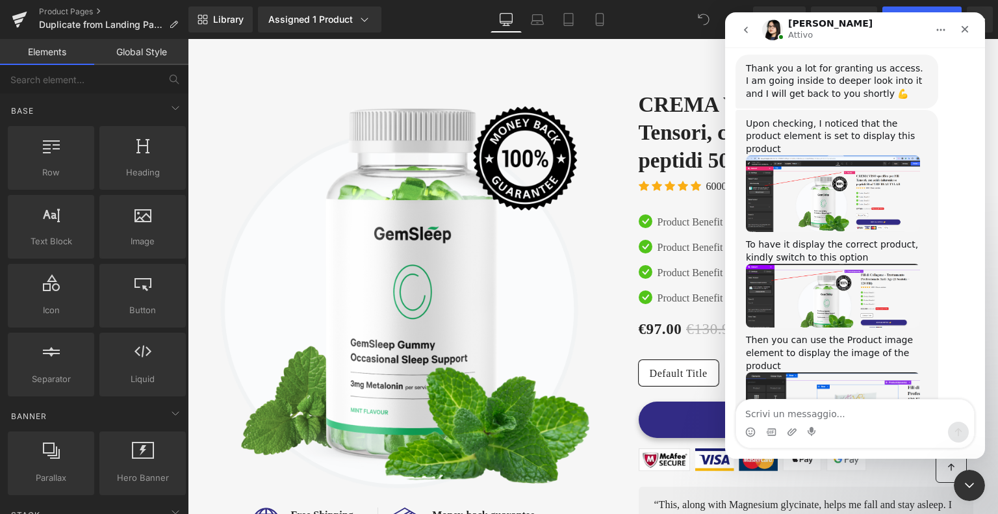
click at [898, 372] on img "Pauline dice…" at bounding box center [833, 406] width 174 height 68
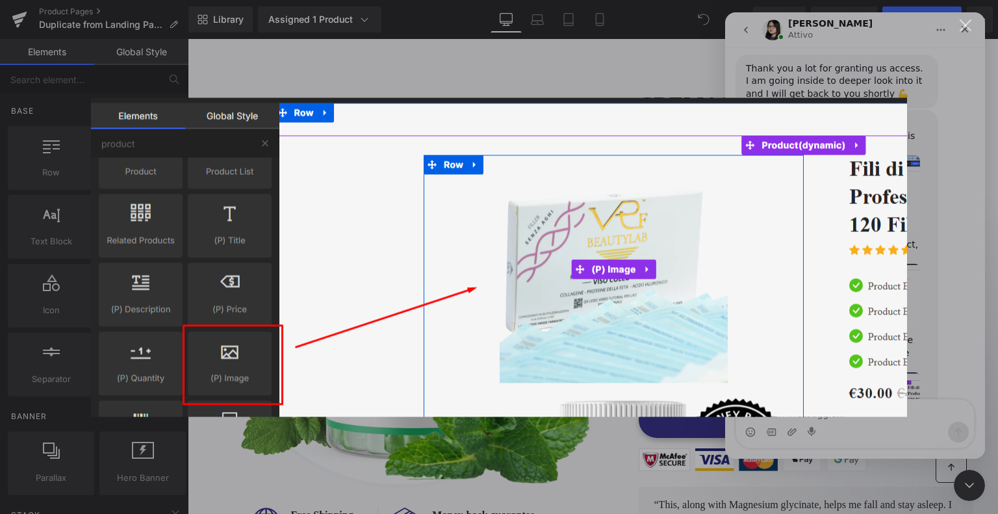
scroll to position [0, 0]
click at [962, 23] on div "Chiudi" at bounding box center [966, 25] width 12 height 12
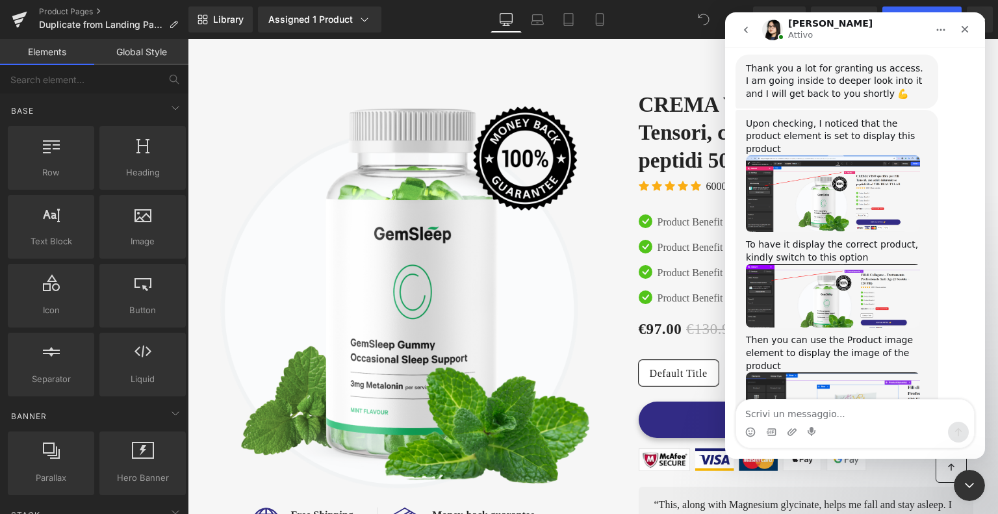
drag, startPoint x: 289, startPoint y: 210, endPoint x: 98, endPoint y: 166, distance: 195.5
click at [289, 210] on div at bounding box center [499, 237] width 998 height 475
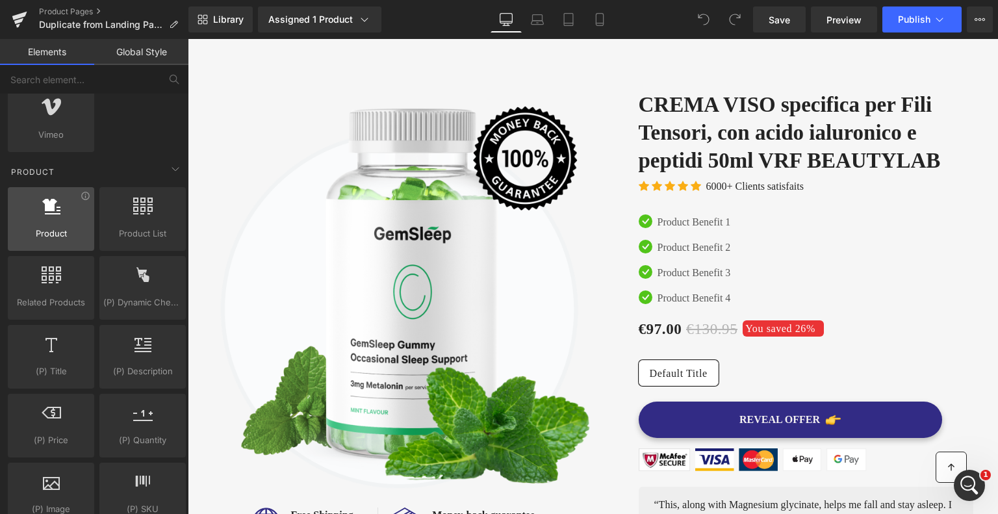
scroll to position [975, 0]
click at [63, 227] on span "Product" at bounding box center [51, 234] width 79 height 14
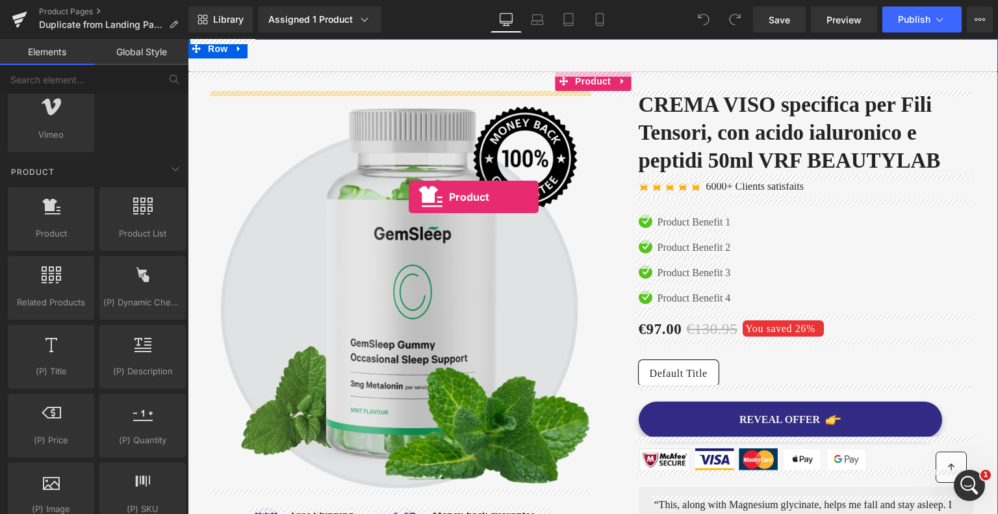
drag, startPoint x: 232, startPoint y: 258, endPoint x: 409, endPoint y: 197, distance: 187.0
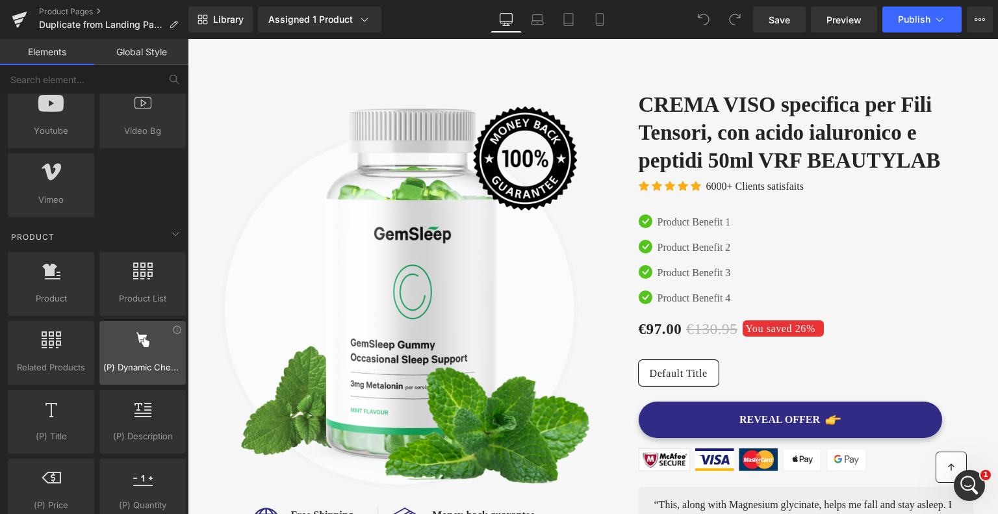
scroll to position [780, 0]
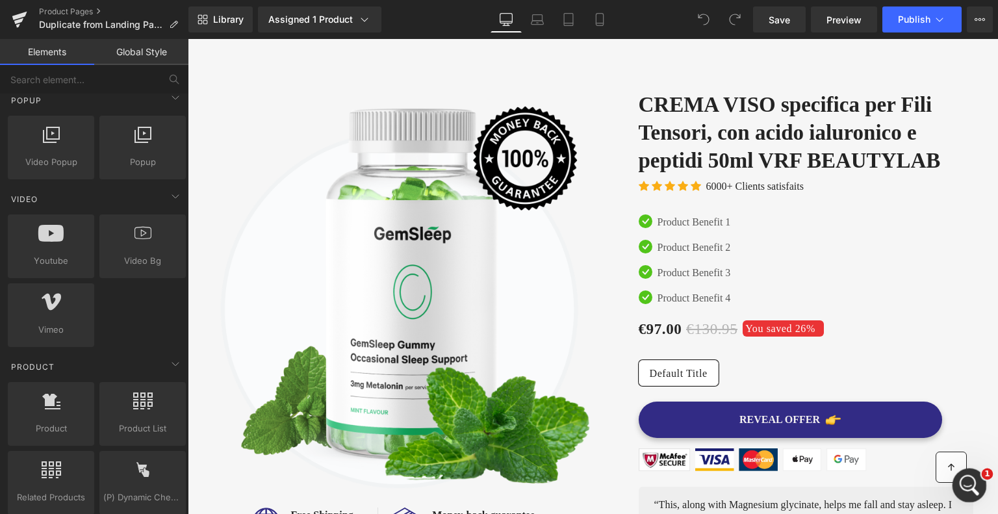
click at [962, 484] on icon "Apri il messenger Intercom" at bounding box center [967, 483] width 21 height 21
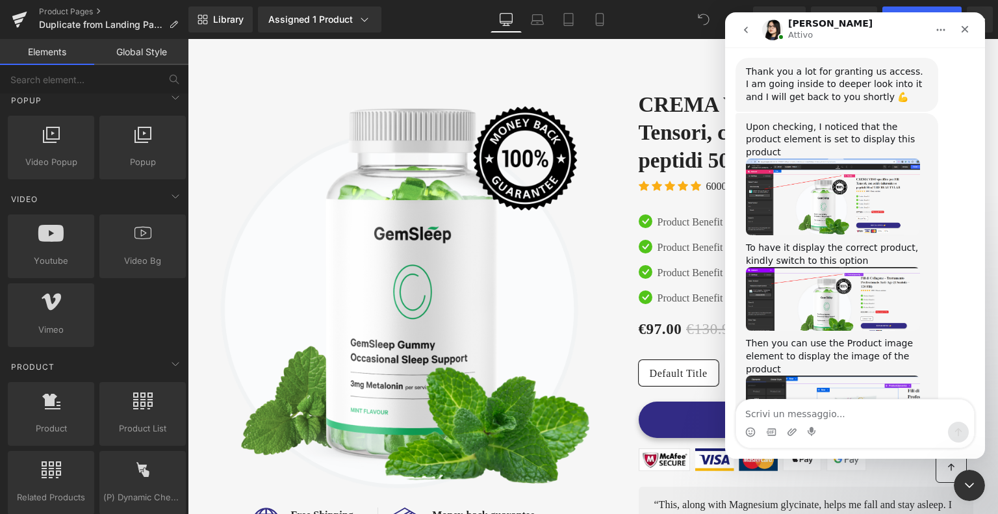
scroll to position [2141, 0]
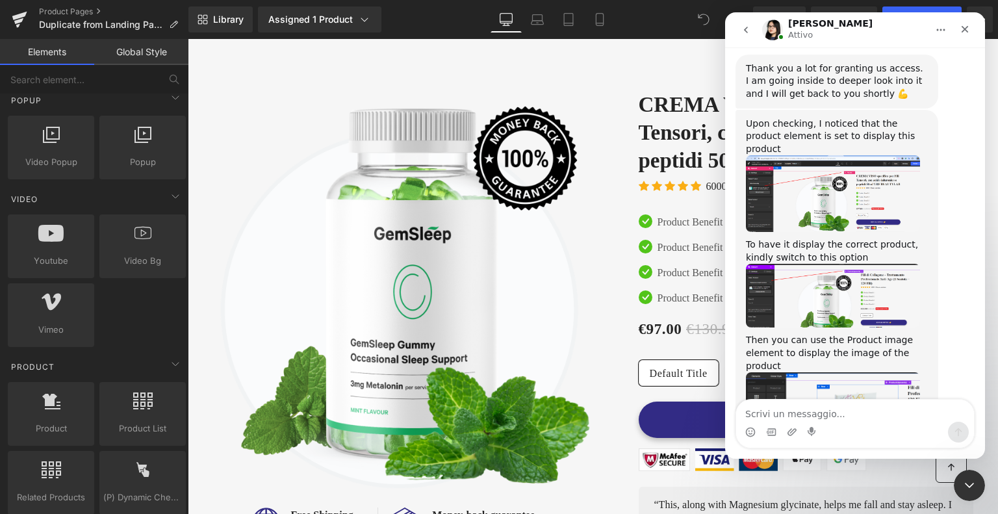
click at [832, 372] on img "Pauline dice…" at bounding box center [833, 406] width 174 height 68
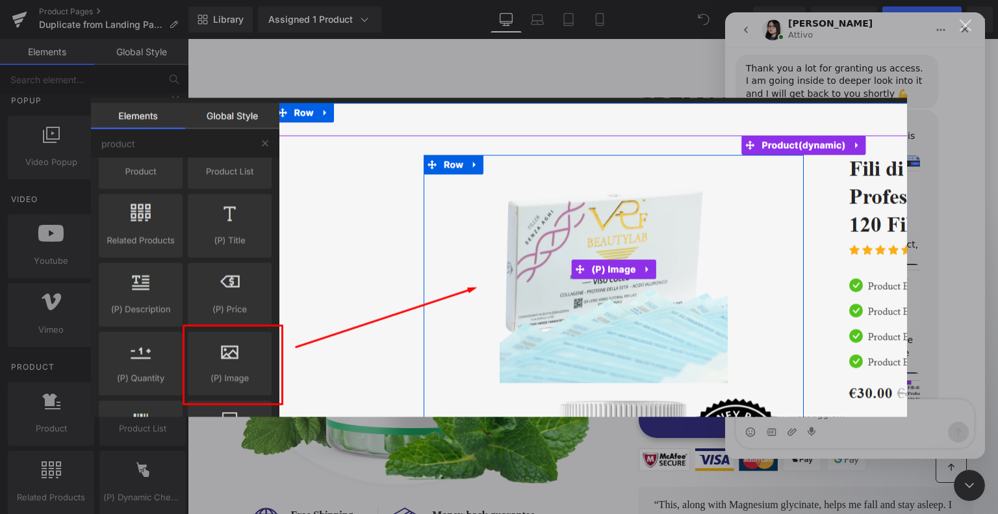
click at [971, 25] on div "Chiudi" at bounding box center [966, 25] width 12 height 12
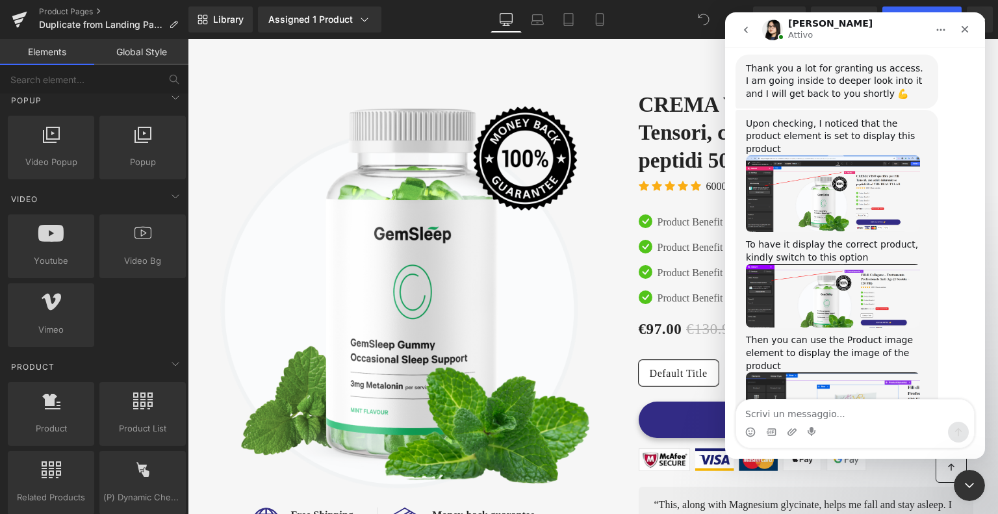
click at [157, 317] on div at bounding box center [499, 237] width 998 height 475
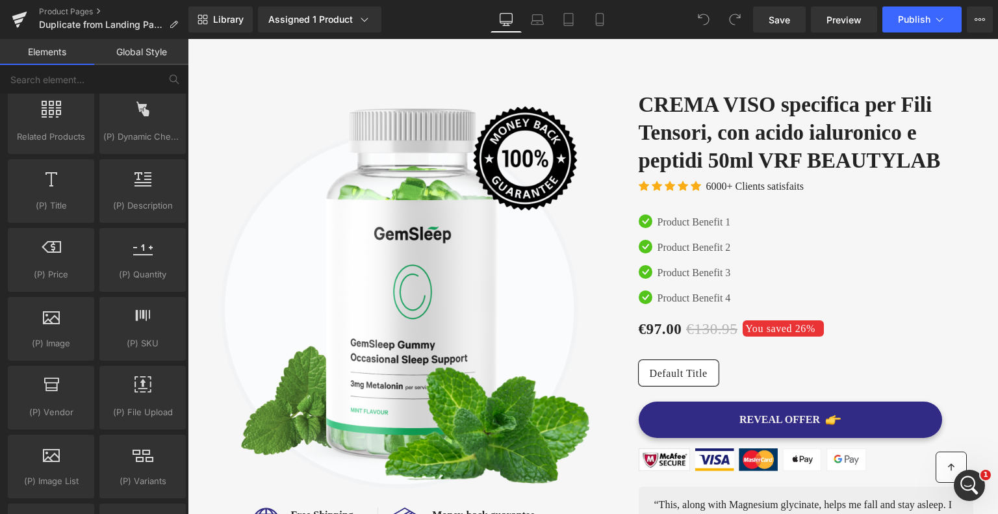
scroll to position [1170, 0]
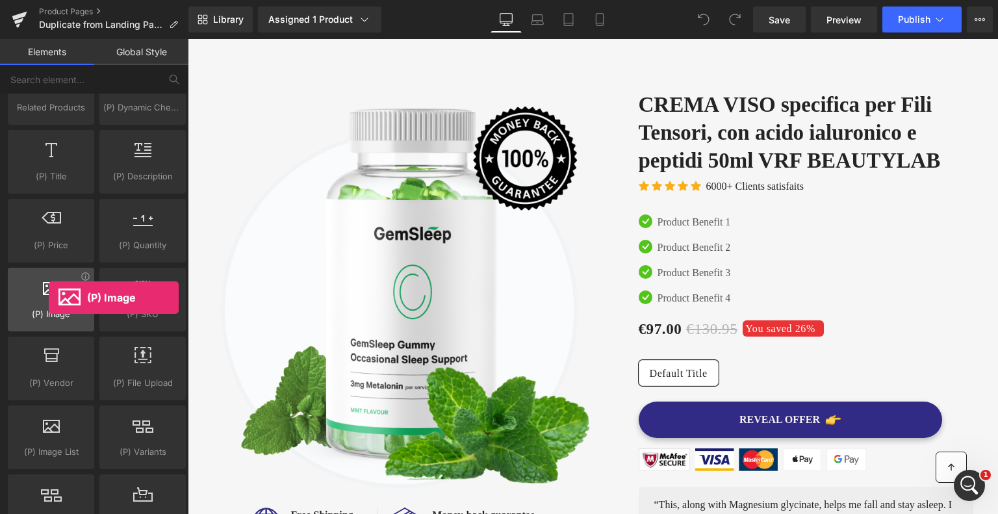
click at [49, 298] on div at bounding box center [51, 292] width 79 height 29
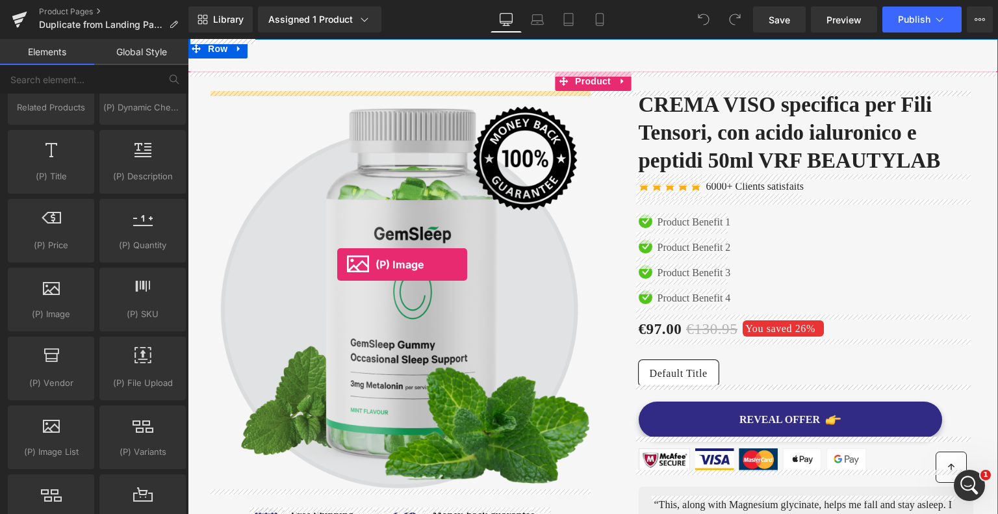
drag, startPoint x: 237, startPoint y: 337, endPoint x: 337, endPoint y: 265, distance: 123.9
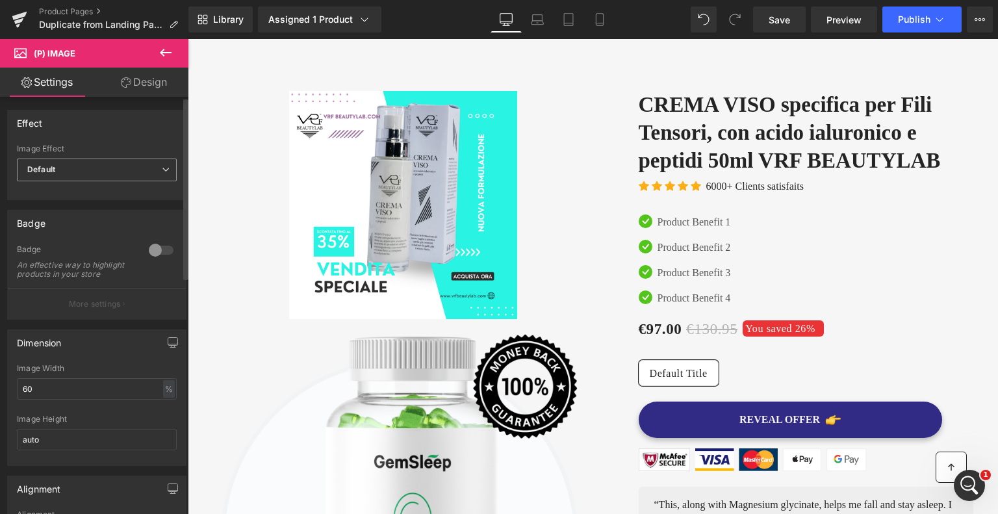
click at [164, 168] on icon at bounding box center [166, 170] width 8 height 8
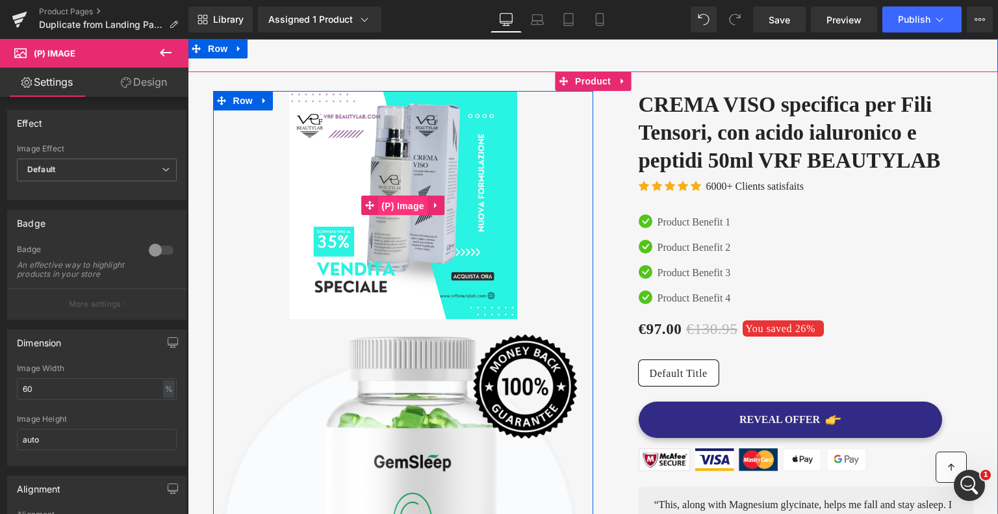
click at [378, 205] on span "(P) Image" at bounding box center [402, 205] width 49 height 19
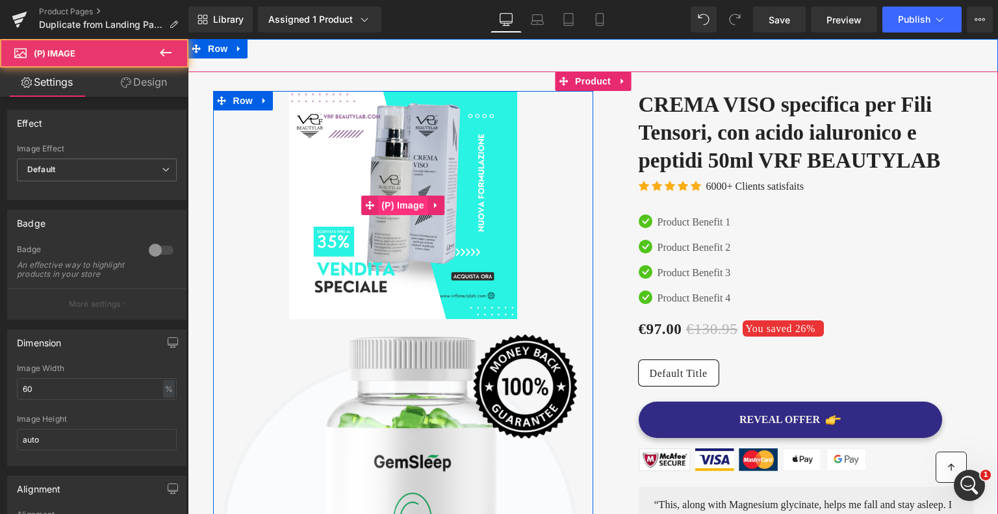
click at [389, 205] on span "(P) Image" at bounding box center [402, 205] width 49 height 19
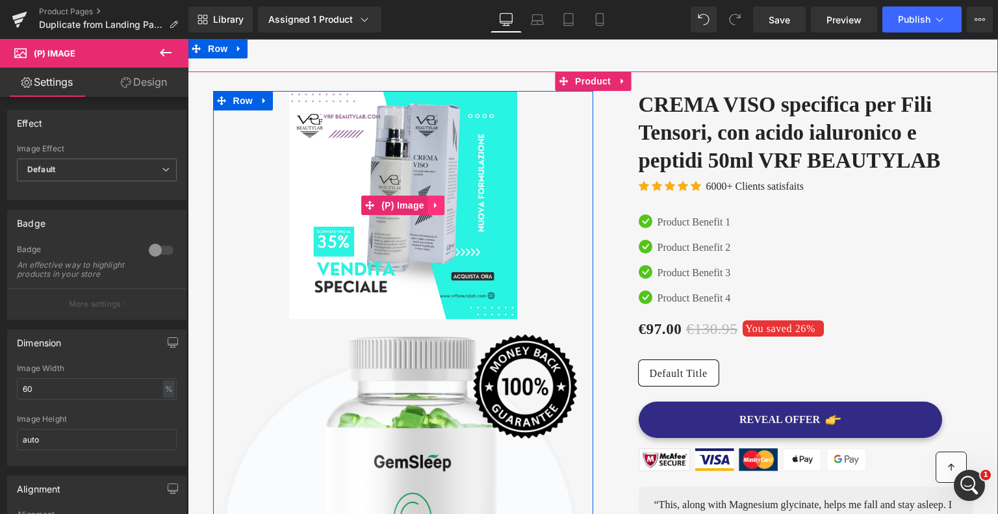
click at [432, 205] on icon at bounding box center [436, 205] width 9 height 10
click at [406, 205] on icon at bounding box center [410, 205] width 9 height 9
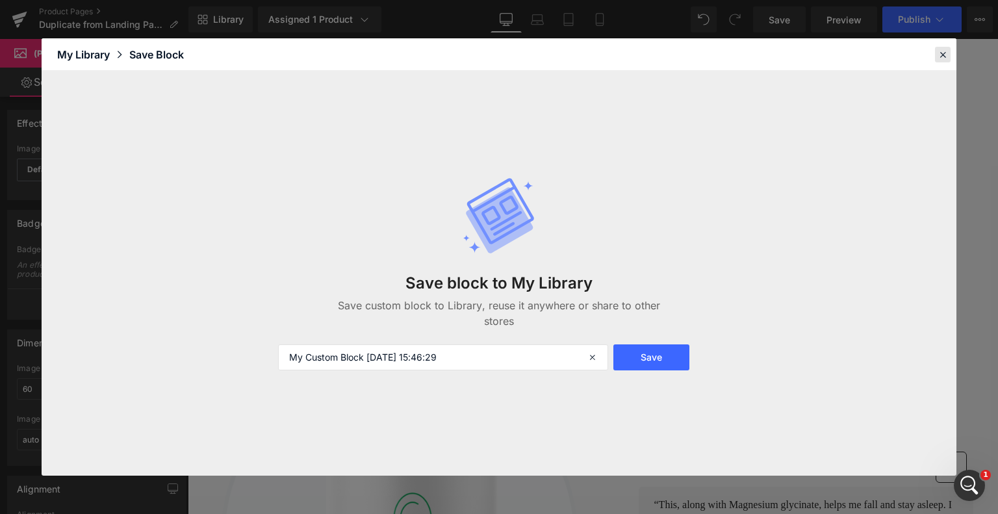
click at [944, 58] on icon at bounding box center [943, 55] width 12 height 12
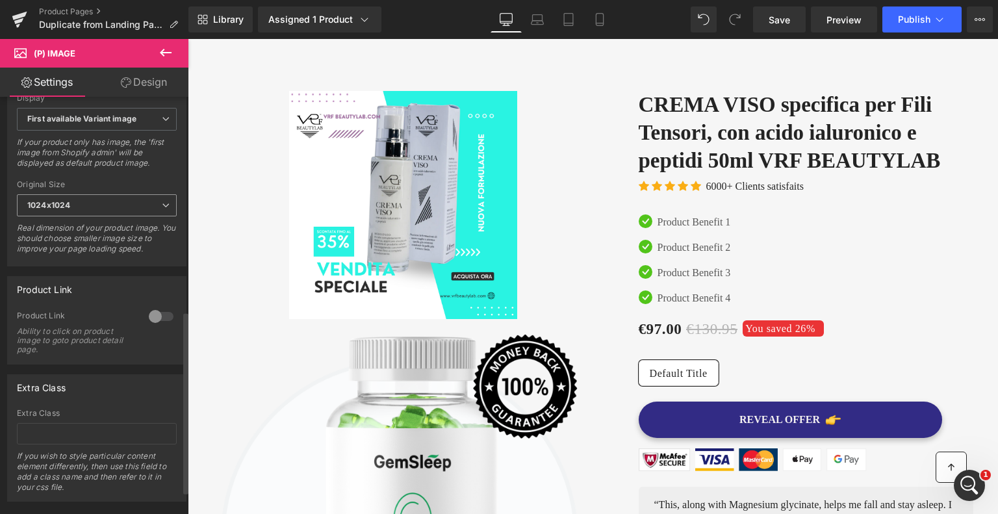
scroll to position [541, 0]
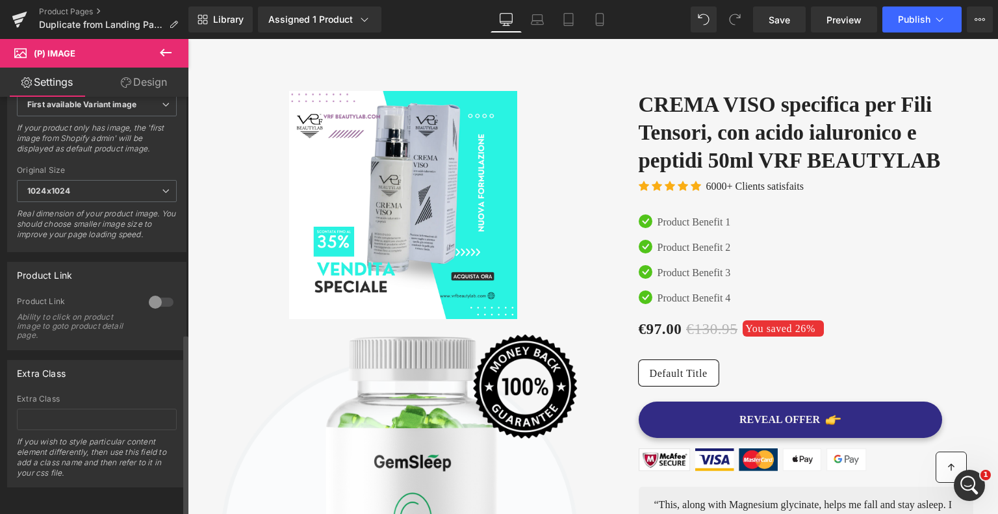
click at [155, 292] on div at bounding box center [161, 302] width 31 height 21
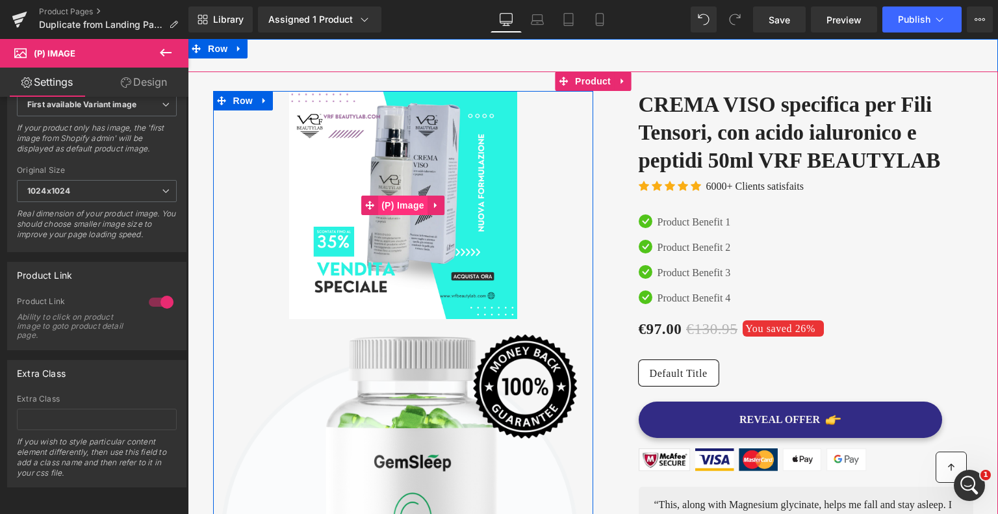
click at [387, 205] on span "(P) Image" at bounding box center [402, 205] width 49 height 19
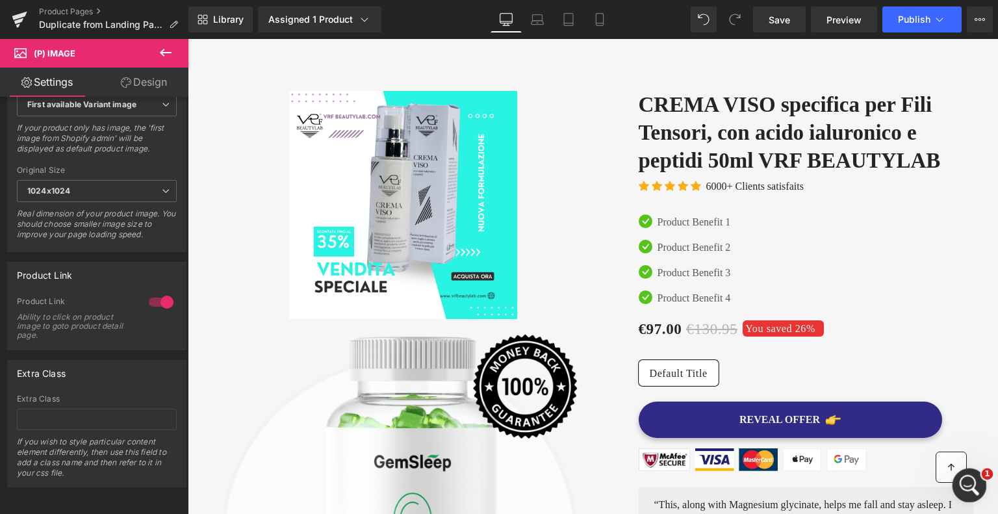
click at [965, 482] on icon "Apri il messenger Intercom" at bounding box center [967, 483] width 21 height 21
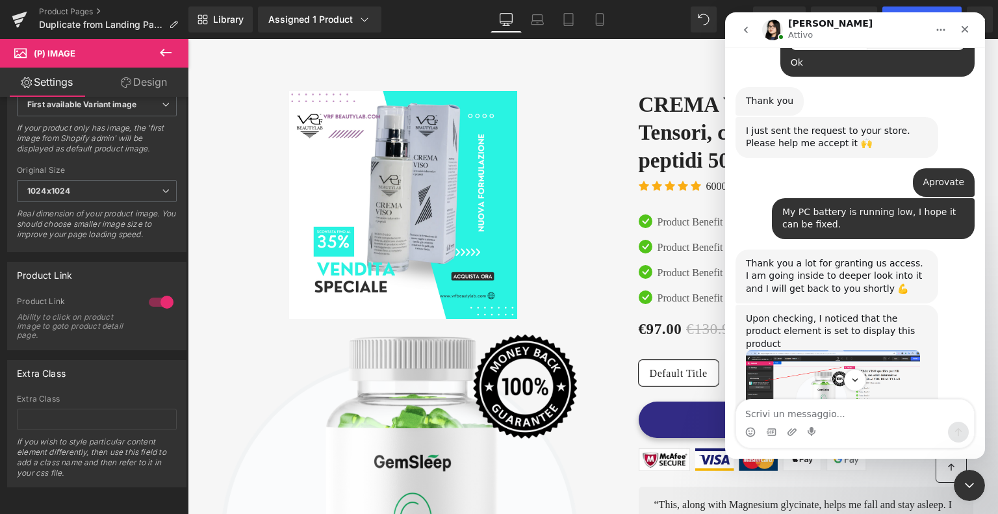
scroll to position [2141, 0]
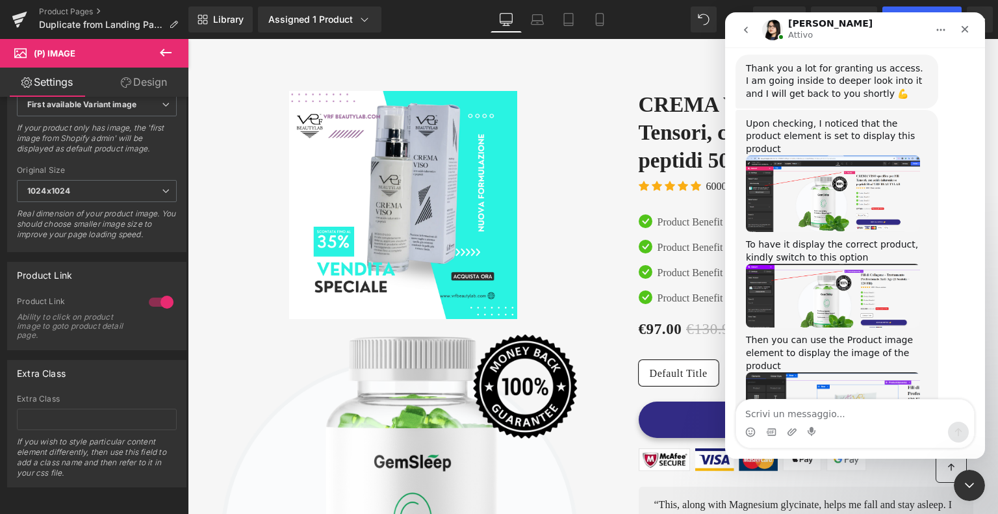
click at [227, 270] on div at bounding box center [499, 237] width 998 height 475
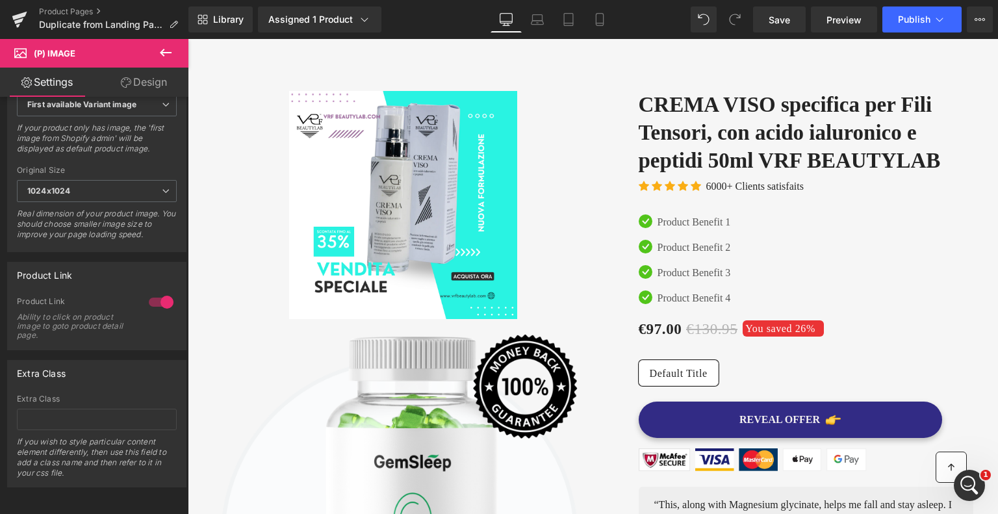
scroll to position [541, 0]
click at [963, 477] on icon "Apri il messenger Intercom" at bounding box center [967, 483] width 21 height 21
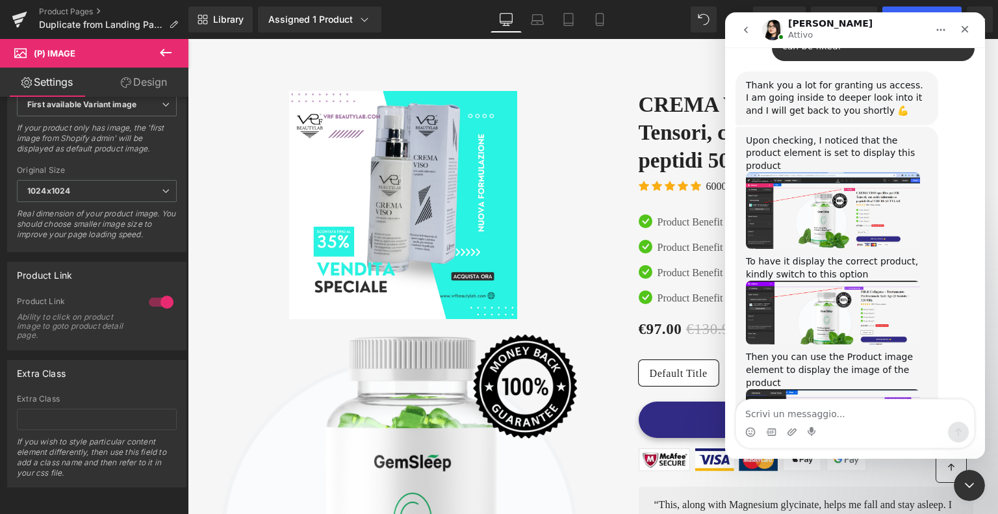
scroll to position [2141, 0]
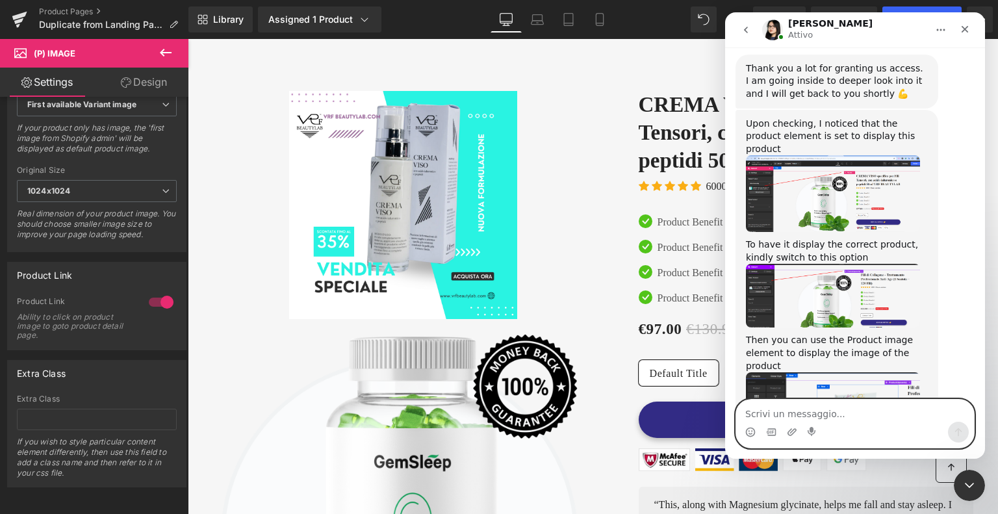
click at [827, 413] on textarea "Scrivi un messaggio..." at bounding box center [855, 411] width 238 height 22
paste textarea "the problem is not solved"
type textarea "the problem is not solved"
click at [960, 433] on icon "Invia un messaggio…" at bounding box center [958, 432] width 10 height 10
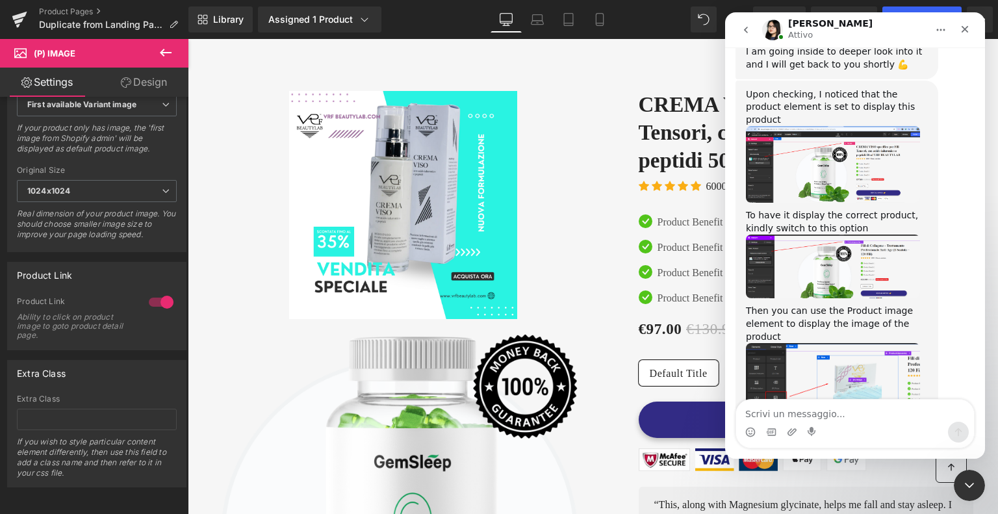
click at [793, 235] on img "Pauline dice…" at bounding box center [833, 267] width 174 height 64
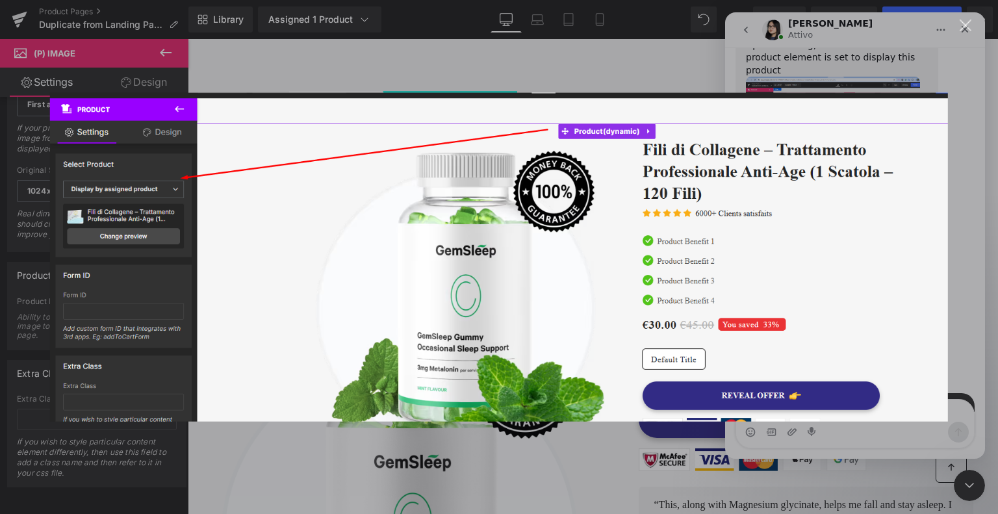
scroll to position [2221, 0]
click at [377, 250] on img "Chiudi" at bounding box center [499, 256] width 898 height 329
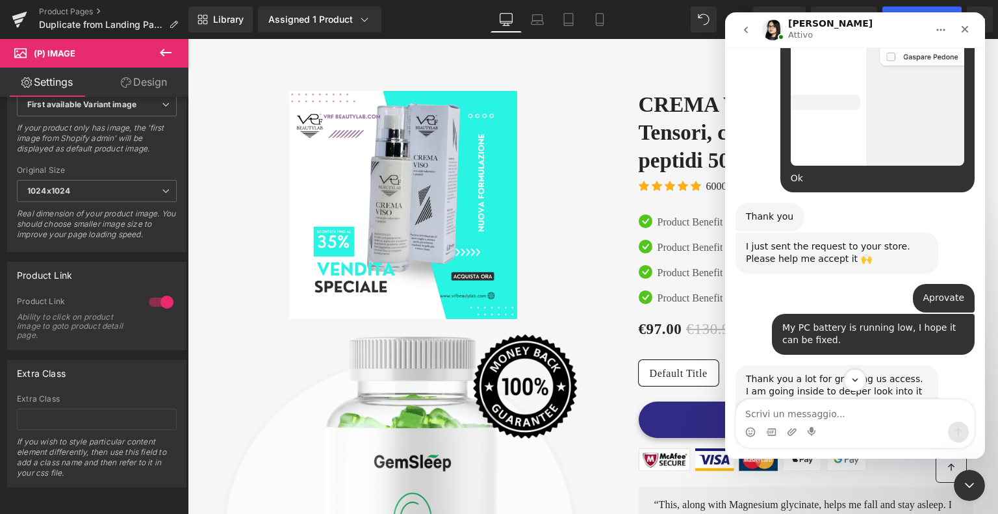
scroll to position [1961, 0]
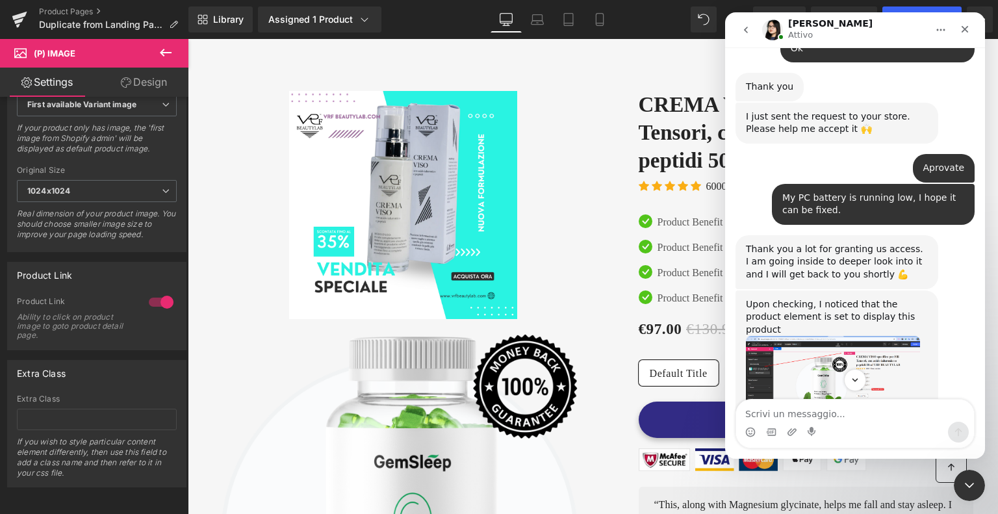
click at [816, 336] on img "Pauline dice…" at bounding box center [833, 374] width 174 height 77
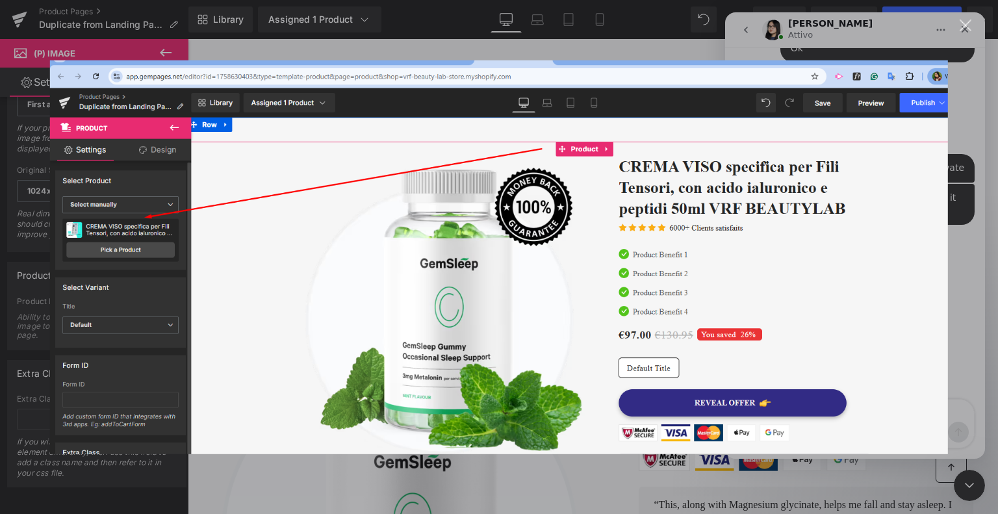
click at [838, 192] on img "Chiudi" at bounding box center [499, 257] width 898 height 394
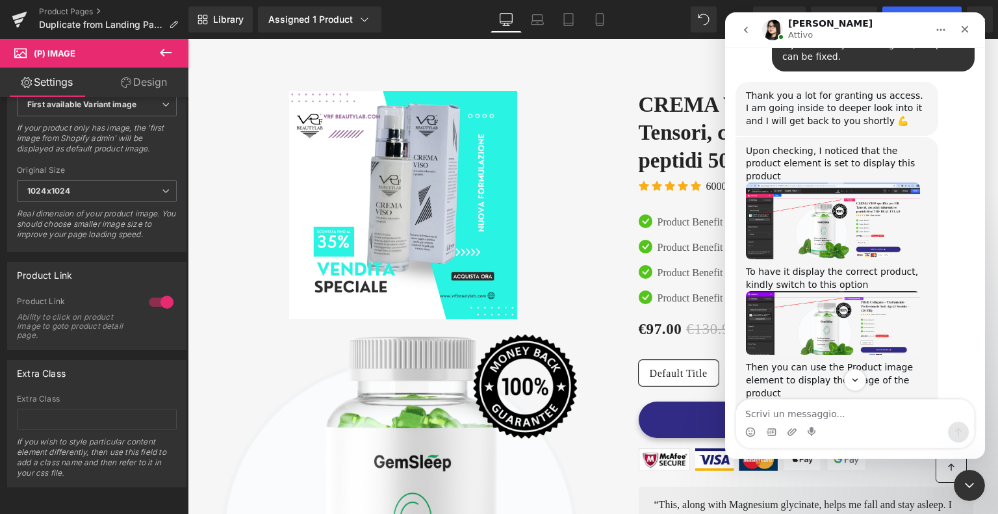
scroll to position [2156, 0]
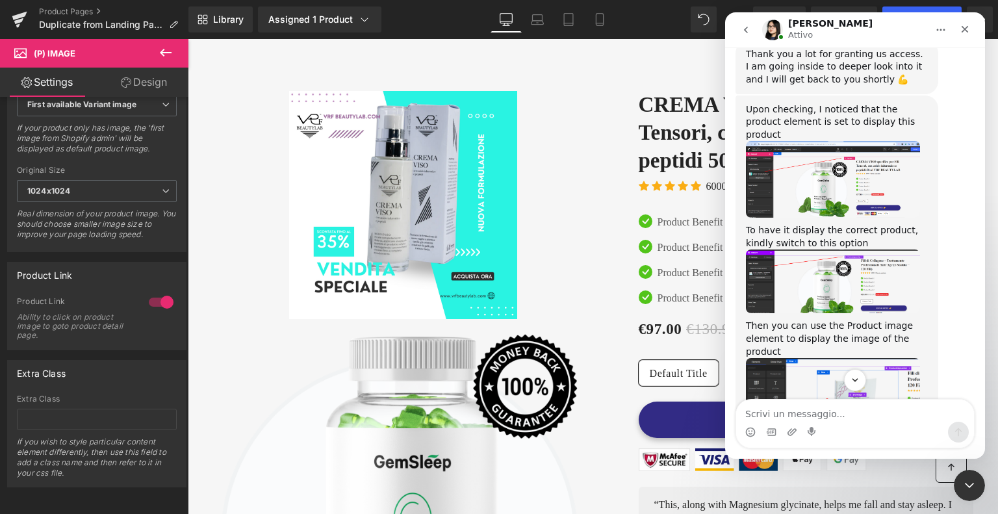
click at [801, 250] on img "Pauline dice…" at bounding box center [833, 282] width 174 height 64
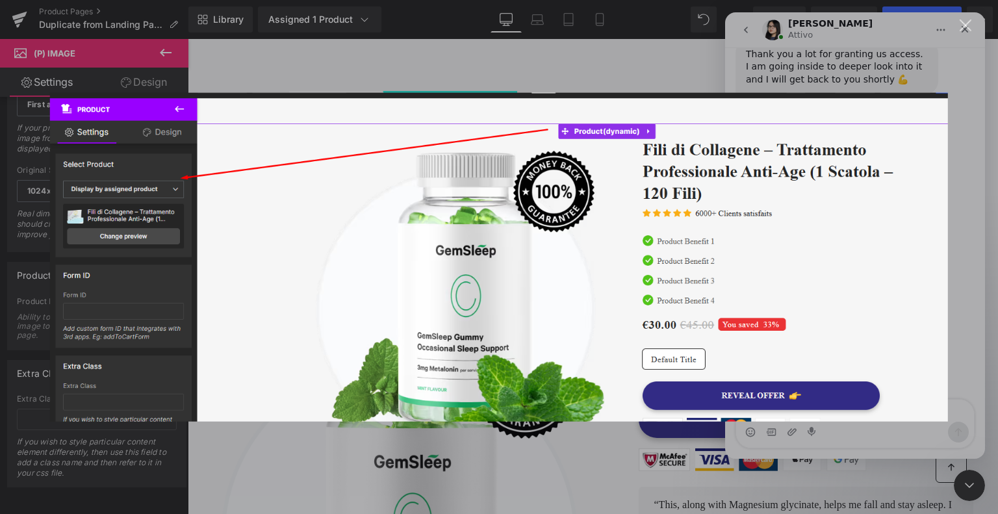
click at [799, 193] on img "Chiudi" at bounding box center [499, 256] width 898 height 329
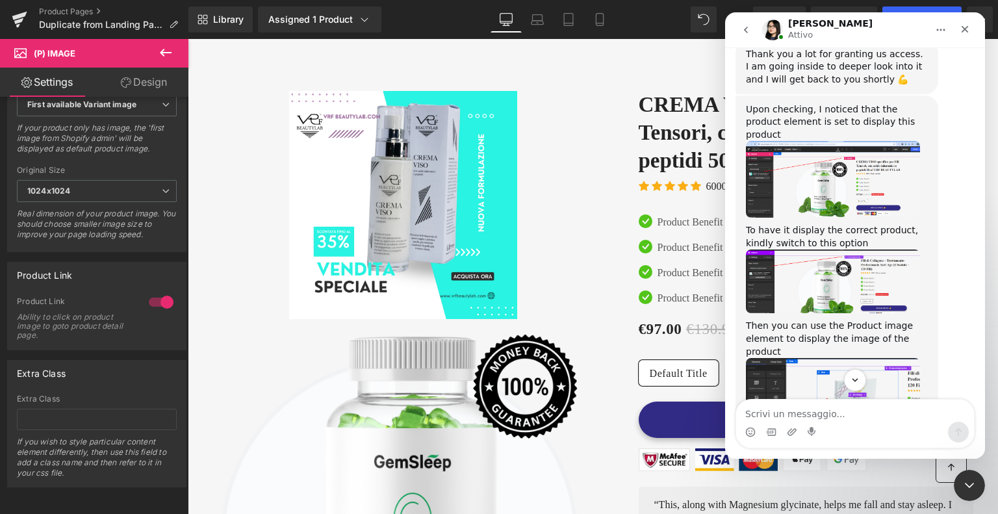
scroll to position [2221, 0]
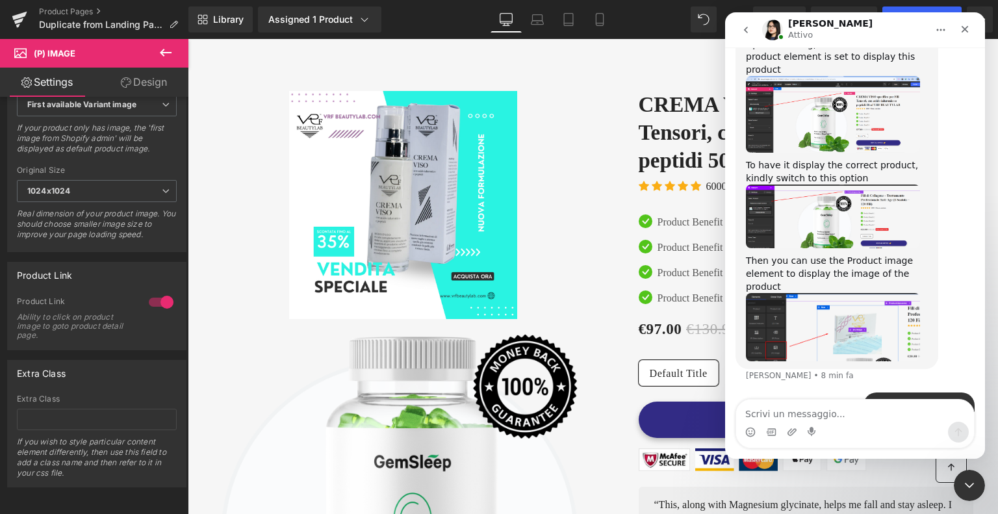
click at [814, 293] on img "Pauline dice…" at bounding box center [833, 327] width 174 height 68
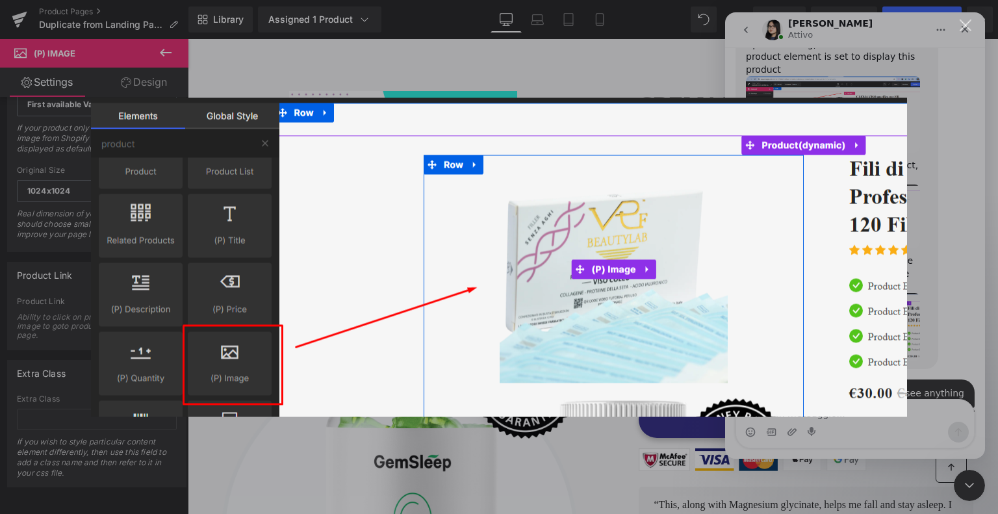
scroll to position [2223, 0]
click at [945, 116] on div "Messenger Intercom" at bounding box center [499, 257] width 998 height 514
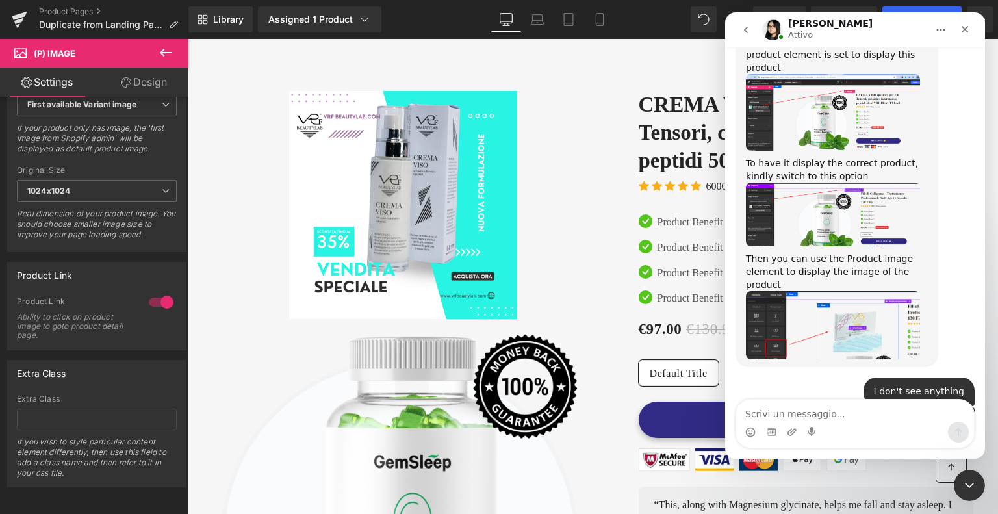
click at [162, 50] on div at bounding box center [499, 237] width 998 height 475
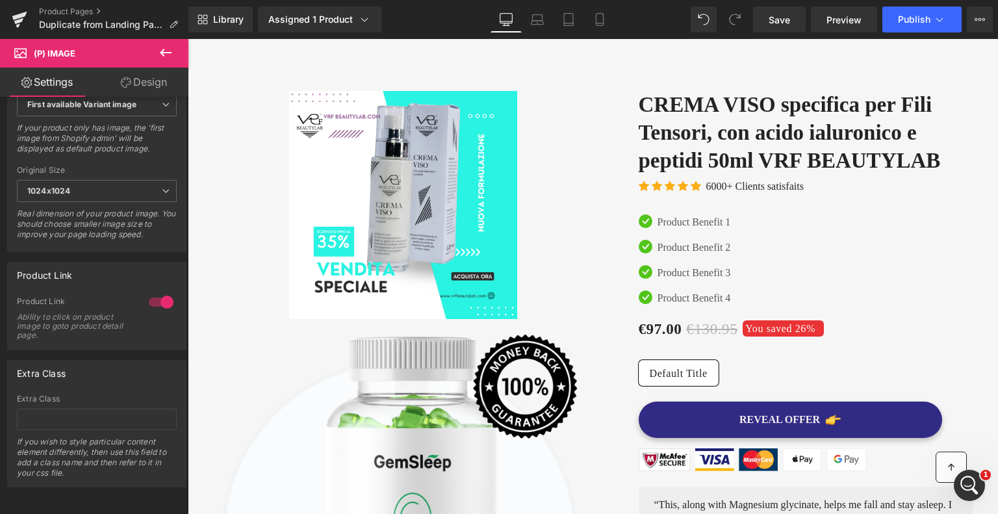
click at [163, 54] on icon at bounding box center [166, 53] width 16 height 16
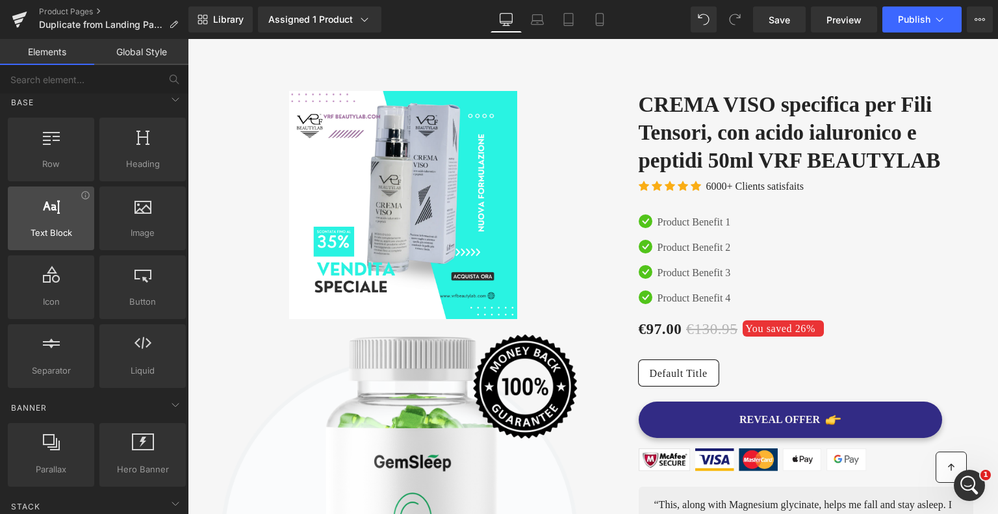
scroll to position [0, 0]
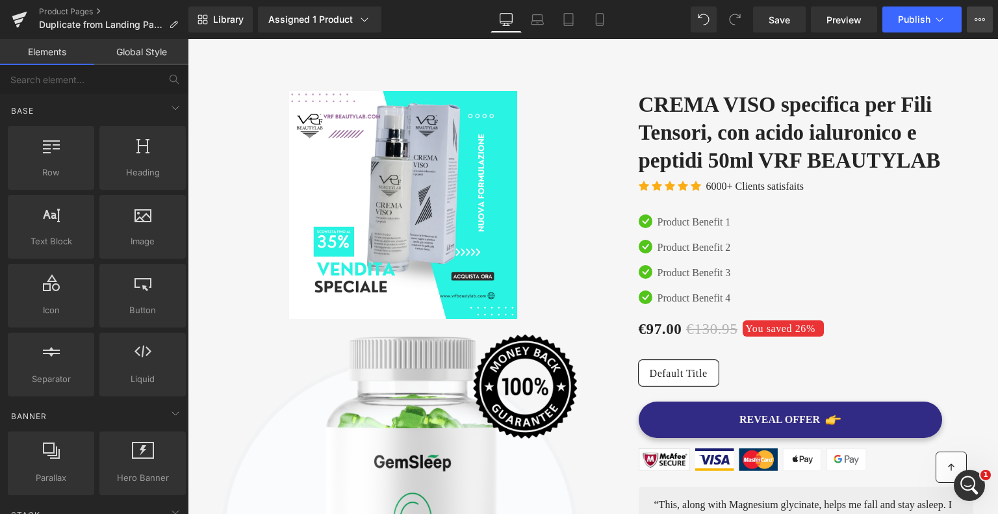
click at [983, 17] on icon at bounding box center [980, 19] width 10 height 10
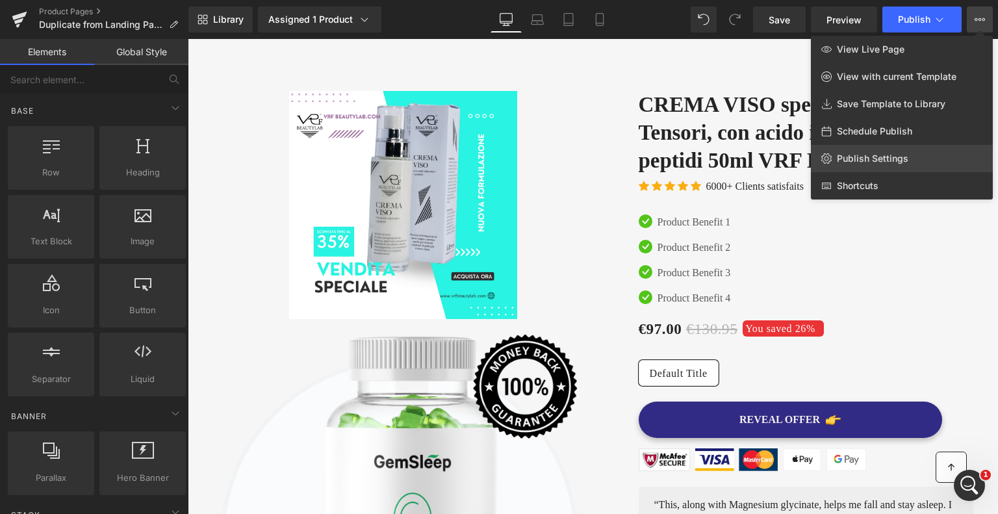
click at [840, 162] on span "Publish Settings" at bounding box center [872, 159] width 71 height 12
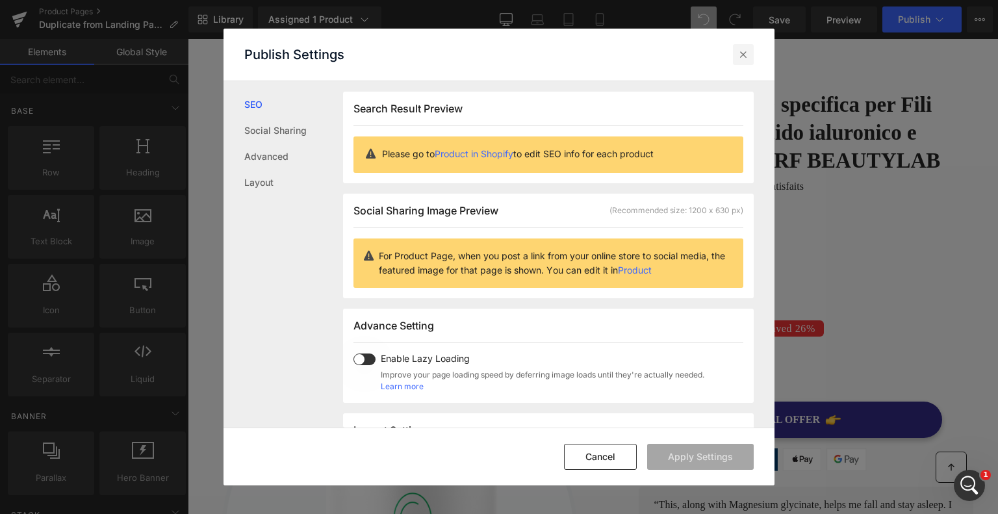
click at [748, 57] on icon at bounding box center [743, 54] width 13 height 13
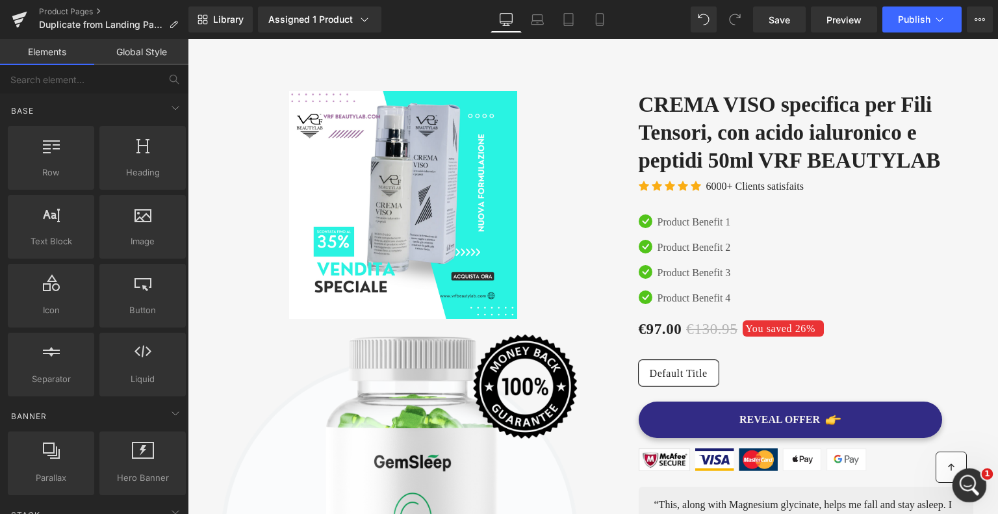
click at [979, 480] on div "Apri il messenger Intercom" at bounding box center [967, 483] width 43 height 43
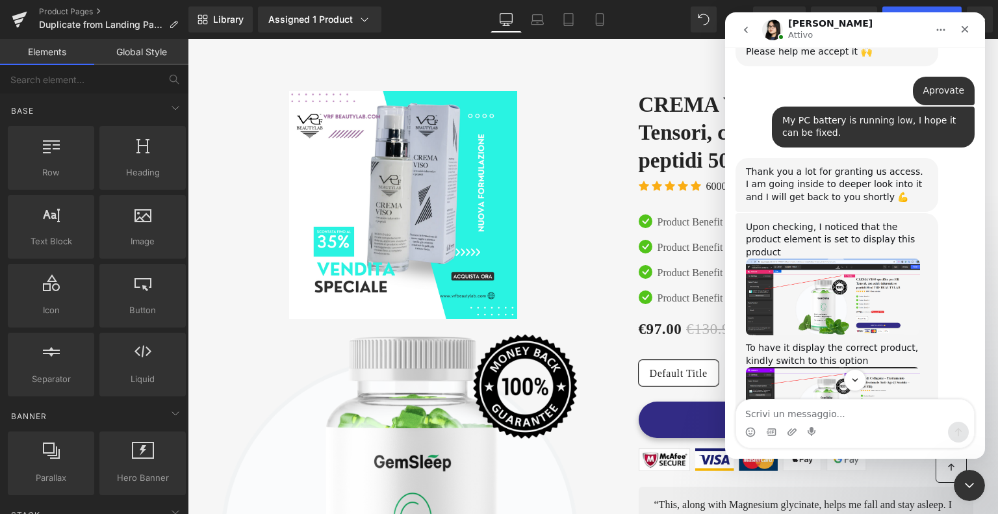
scroll to position [1963, 0]
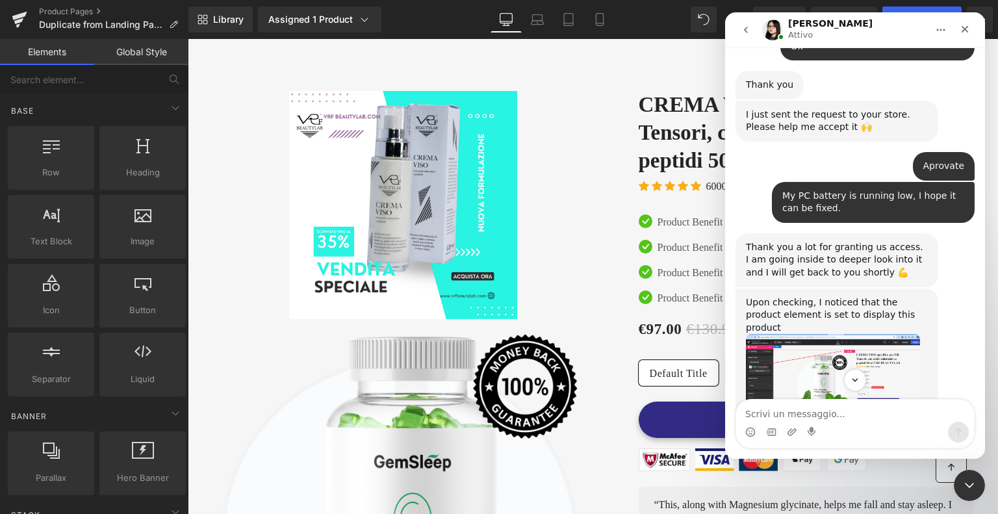
click at [797, 334] on img "Pauline dice…" at bounding box center [833, 372] width 174 height 77
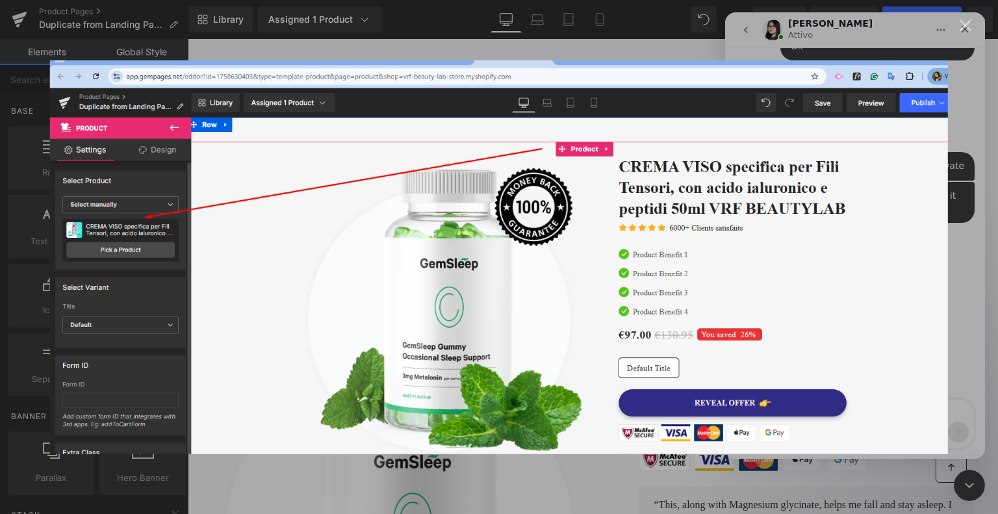
click at [972, 19] on div "Chiudi" at bounding box center [966, 25] width 12 height 12
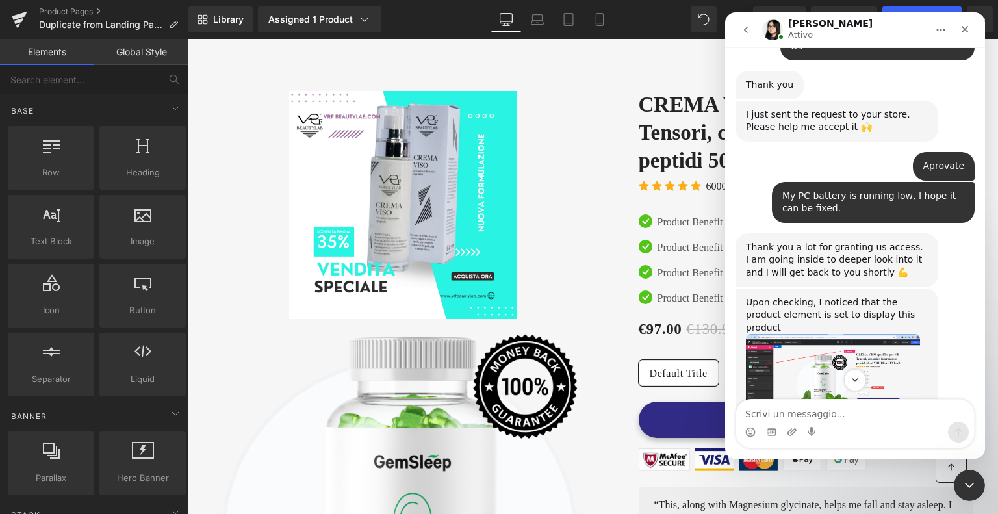
click at [109, 104] on div at bounding box center [499, 237] width 998 height 475
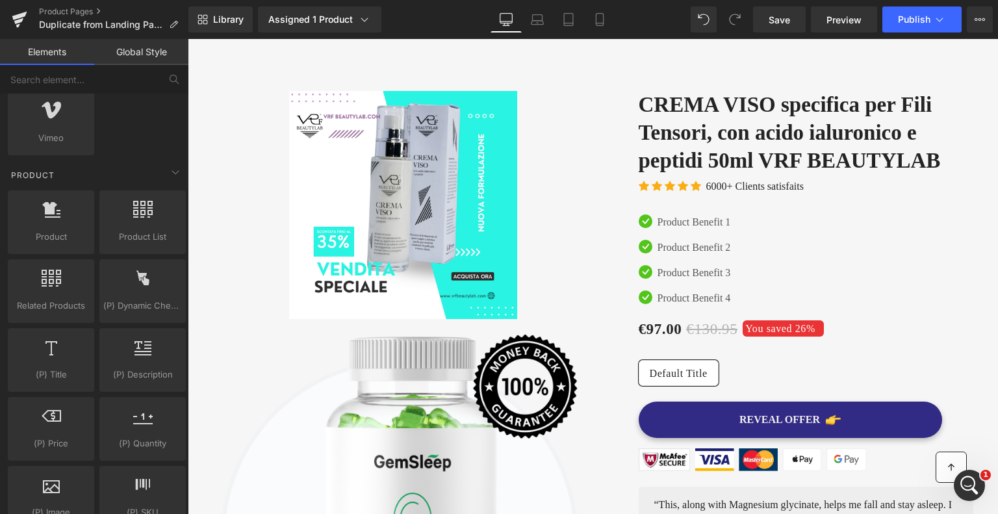
scroll to position [975, 0]
click at [170, 168] on icon at bounding box center [176, 169] width 16 height 16
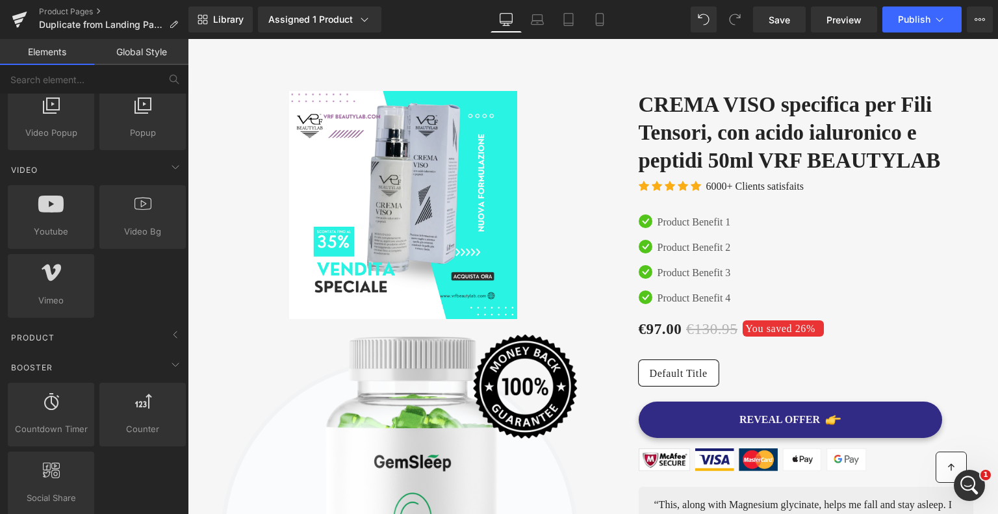
scroll to position [846, 0]
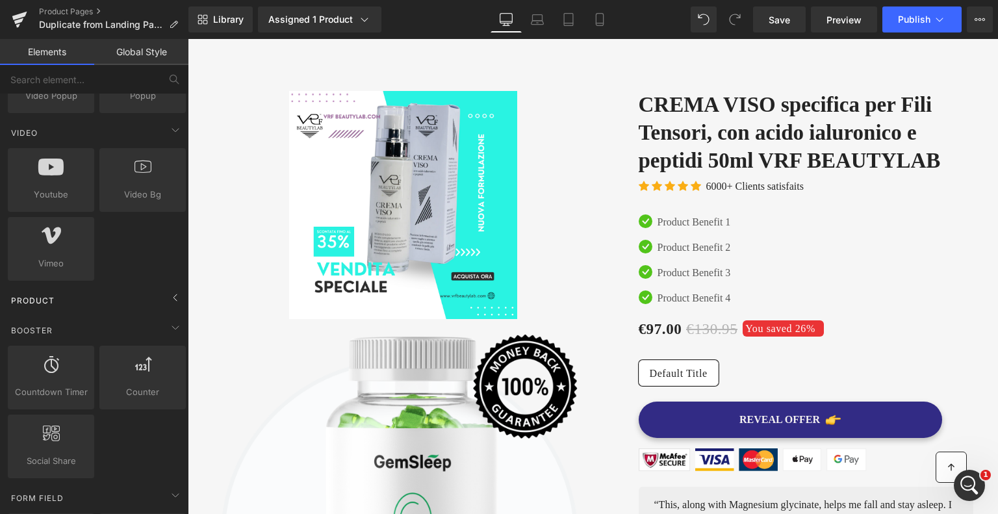
click at [49, 300] on span "Product" at bounding box center [33, 300] width 46 height 12
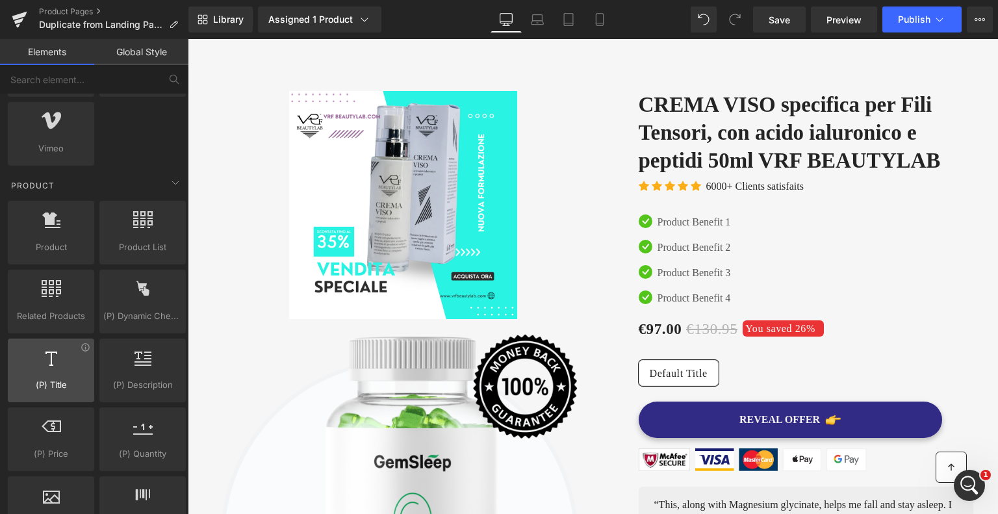
scroll to position [911, 0]
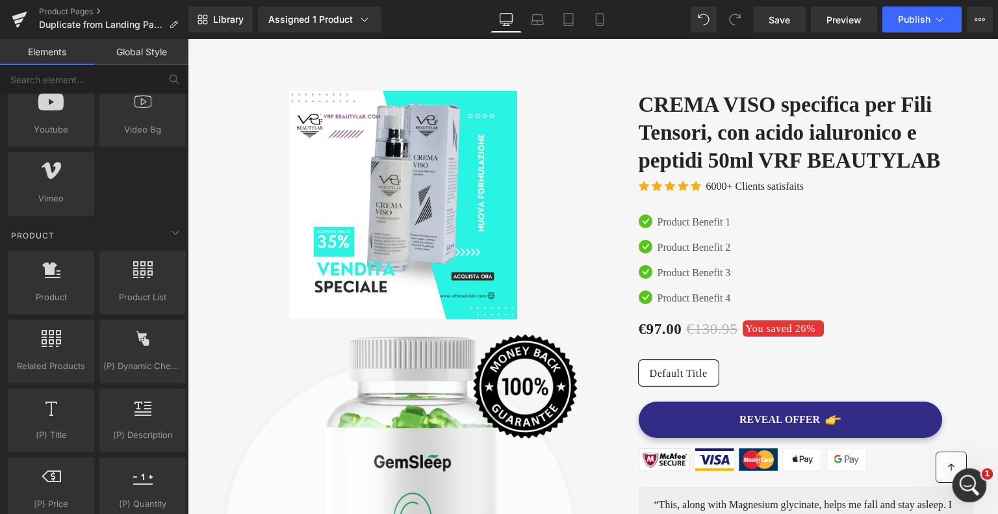
click at [968, 480] on icon "Apri il messenger Intercom" at bounding box center [967, 483] width 9 height 10
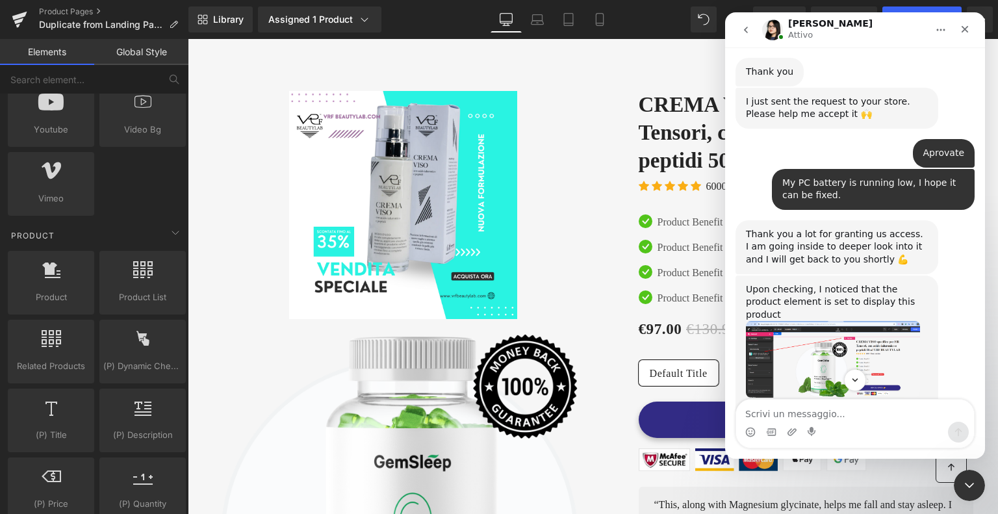
scroll to position [1963, 0]
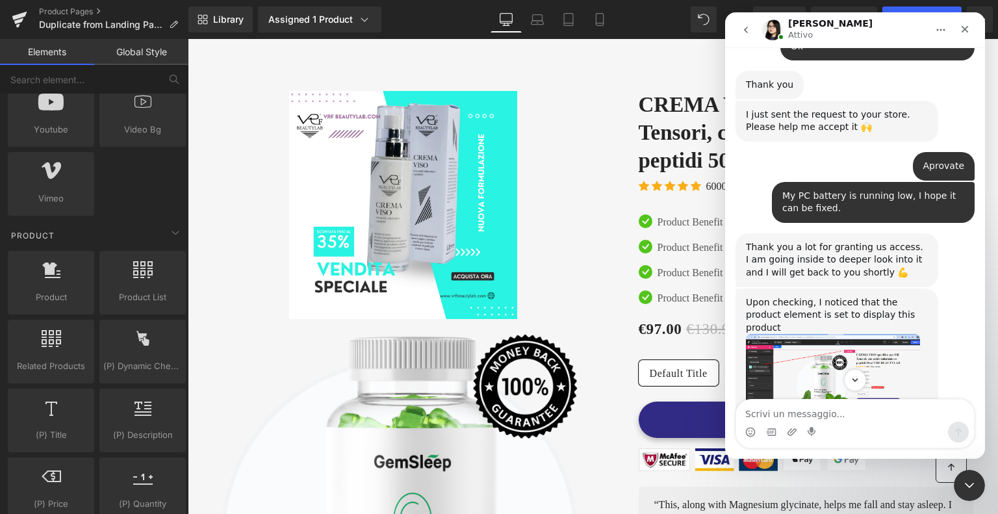
click at [806, 334] on img "Pauline dice…" at bounding box center [833, 372] width 174 height 77
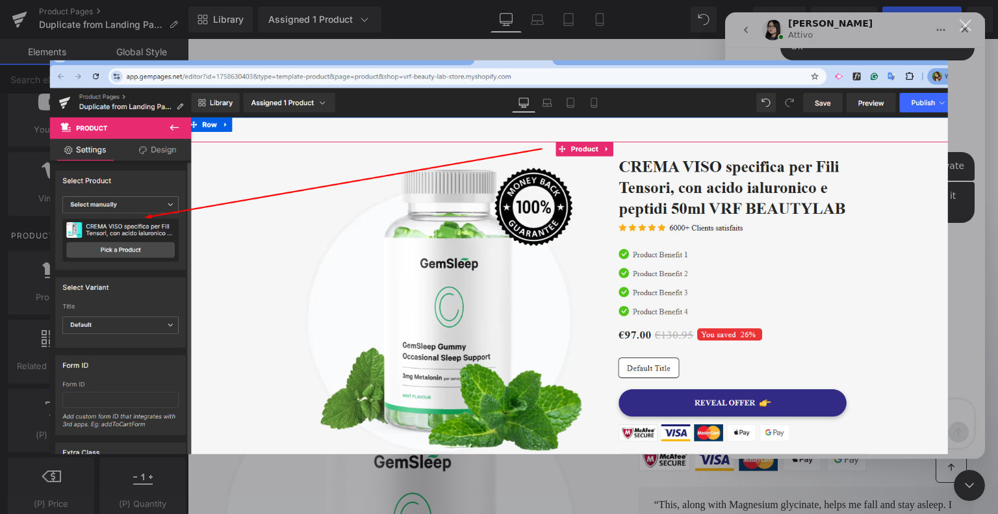
click at [896, 244] on img "Chiudi" at bounding box center [499, 257] width 898 height 394
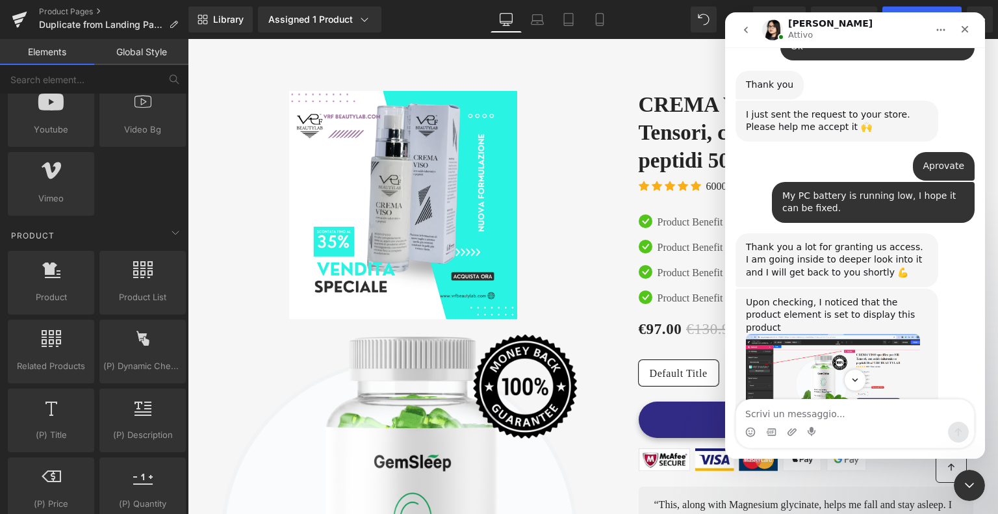
click at [458, 174] on div at bounding box center [499, 237] width 998 height 475
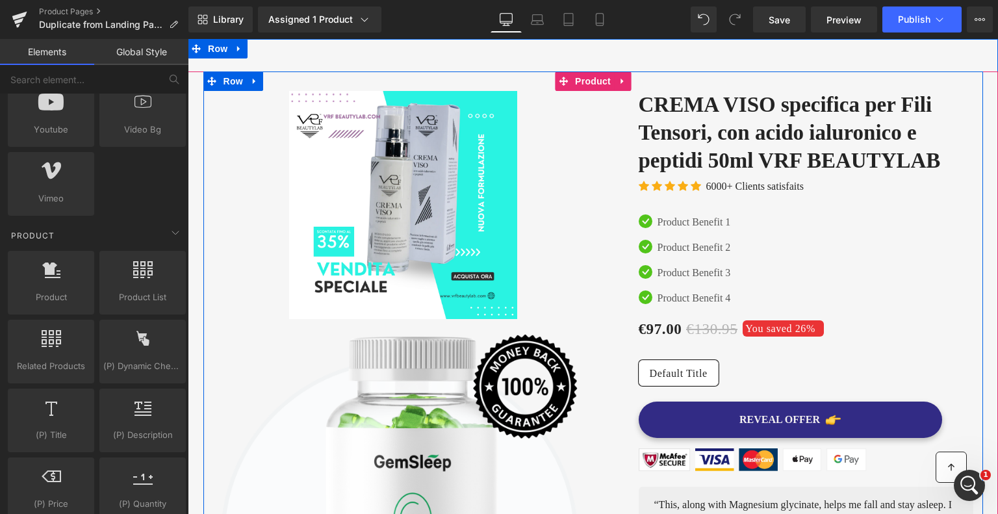
click at [578, 79] on div "Sale Off (P) Image Image Image Free Shipping Text Block On oders over $70 Text …" at bounding box center [593, 425] width 780 height 708
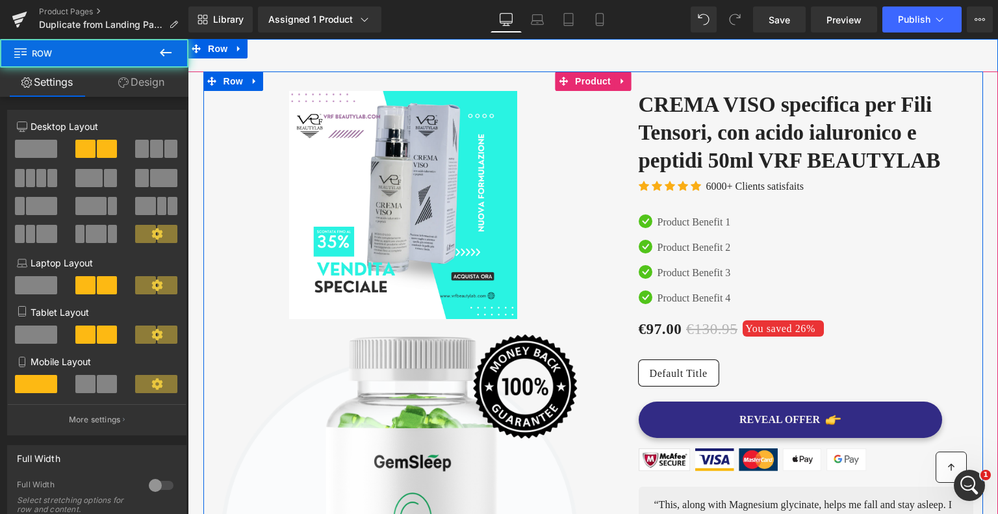
click at [578, 79] on div "Sale Off (P) Image Image Image Free Shipping Text Block On oders over $70 Text …" at bounding box center [593, 425] width 780 height 708
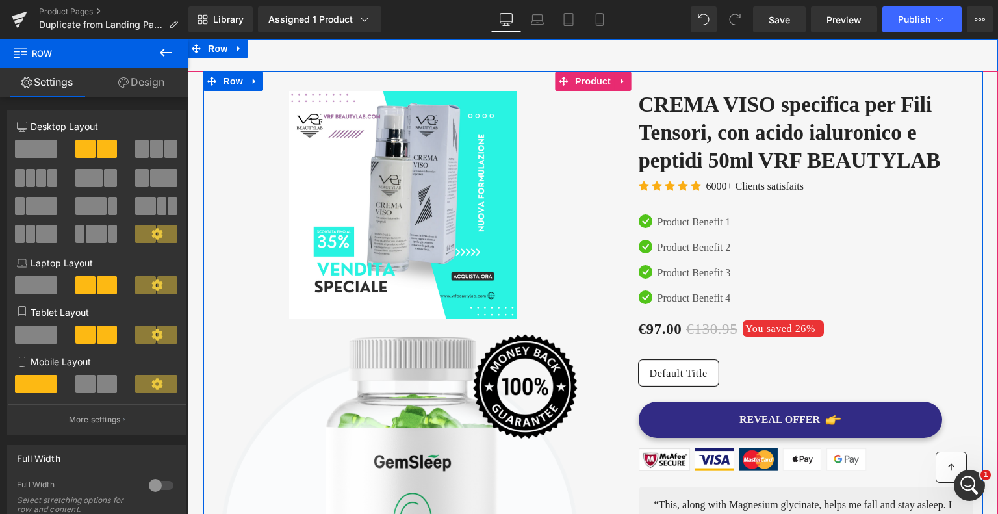
click at [563, 80] on div "Sale Off (P) Image Image Image Free Shipping Text Block On oders over $70 Text …" at bounding box center [593, 425] width 780 height 708
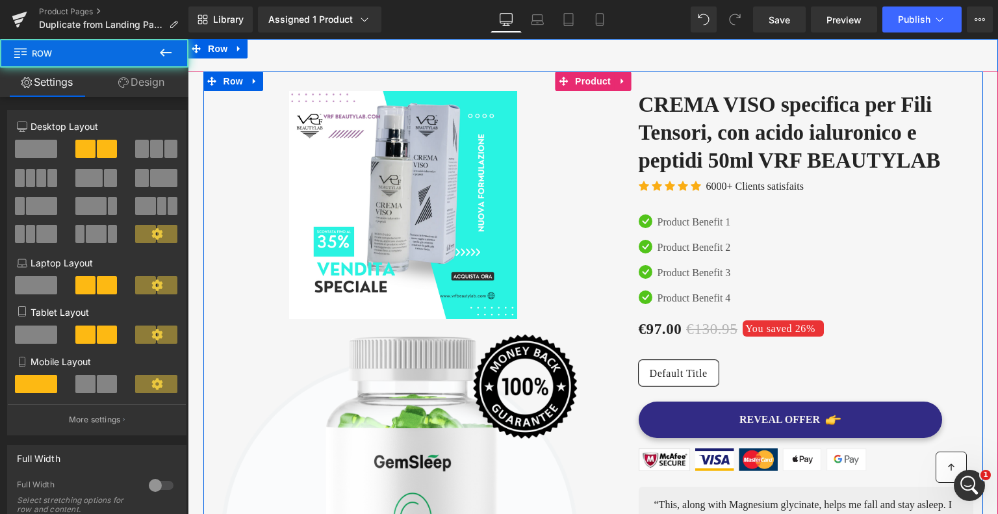
click at [580, 80] on div "Sale Off (P) Image Image Image Free Shipping Text Block On oders over $70 Text …" at bounding box center [593, 425] width 780 height 708
click at [621, 80] on div "Sale Off (P) Image Image Image Free Shipping Text Block On oders over $70 Text …" at bounding box center [593, 425] width 780 height 708
click at [614, 80] on div "Sale Off (P) Image Image Image Free Shipping Text Block On oders over $70 Text …" at bounding box center [593, 425] width 780 height 708
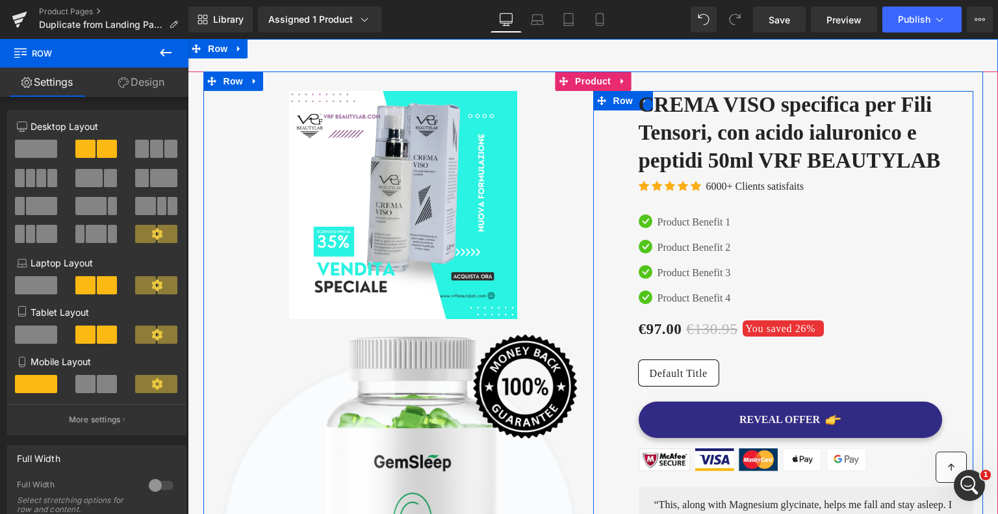
click at [595, 126] on div "‹" at bounding box center [783, 338] width 380 height 494
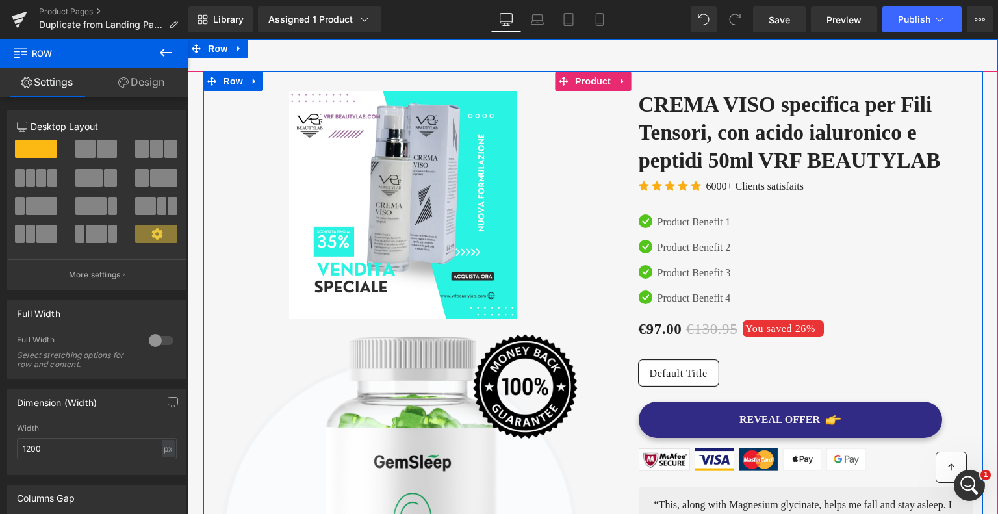
click at [567, 79] on div "Sale Off (P) Image Image Image Free Shipping Text Block On oders over $70 Text …" at bounding box center [593, 425] width 780 height 708
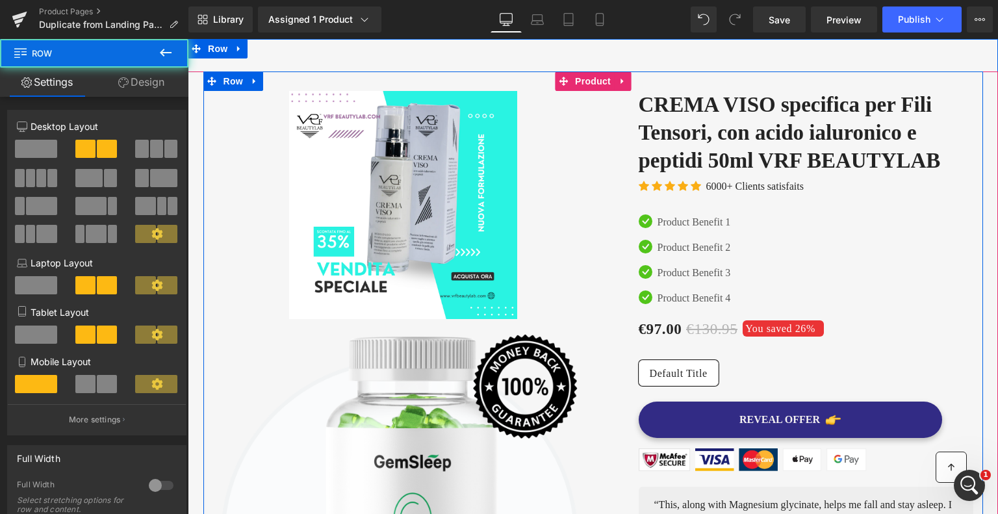
click at [567, 79] on div "Sale Off (P) Image Image Image Free Shipping Text Block On oders over $70 Text …" at bounding box center [593, 425] width 780 height 708
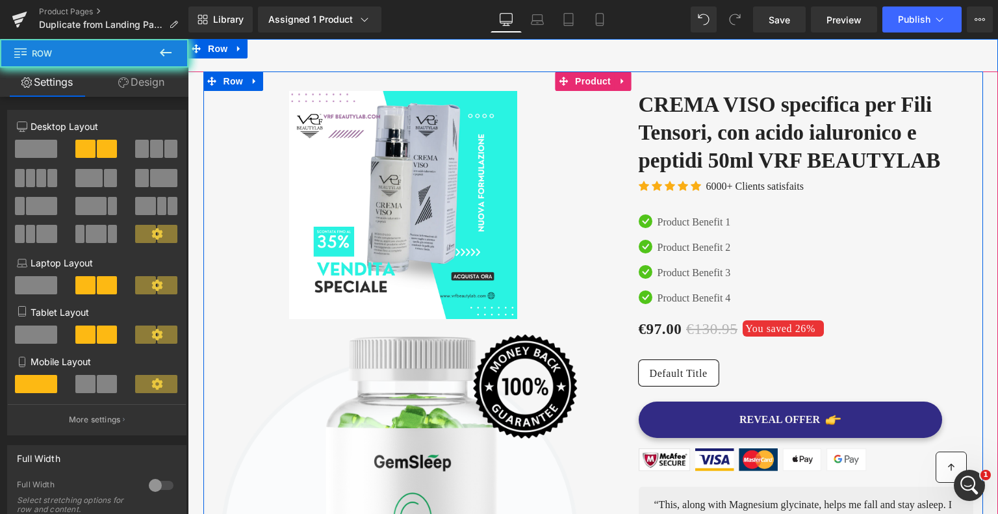
click at [567, 79] on div "Sale Off (P) Image Image Image Free Shipping Text Block On oders over $70 Text …" at bounding box center [593, 425] width 780 height 708
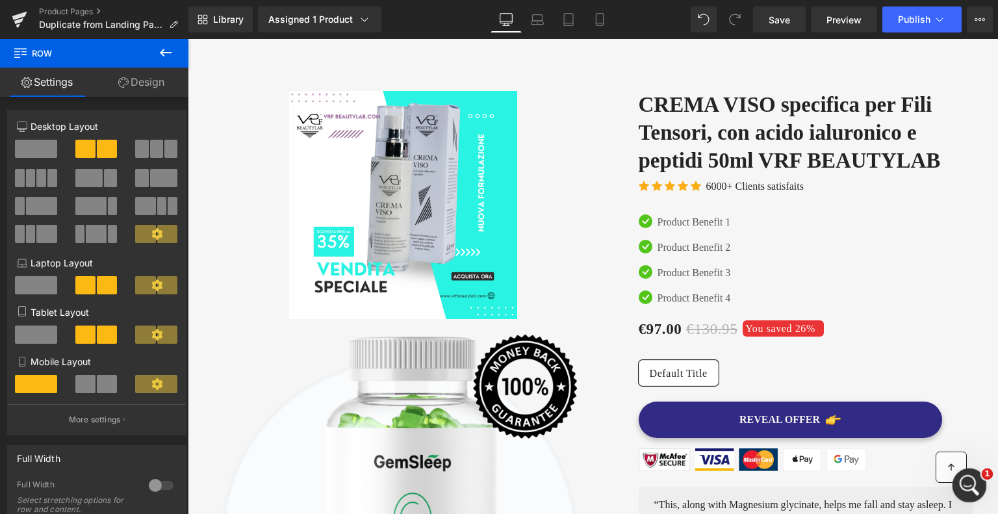
click at [959, 484] on icon "Apri il messenger Intercom" at bounding box center [967, 483] width 21 height 21
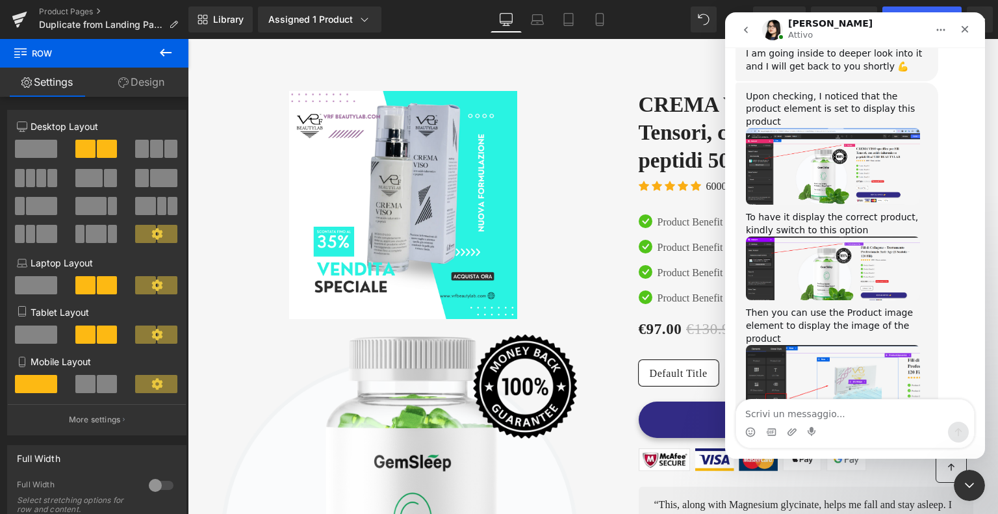
scroll to position [2028, 0]
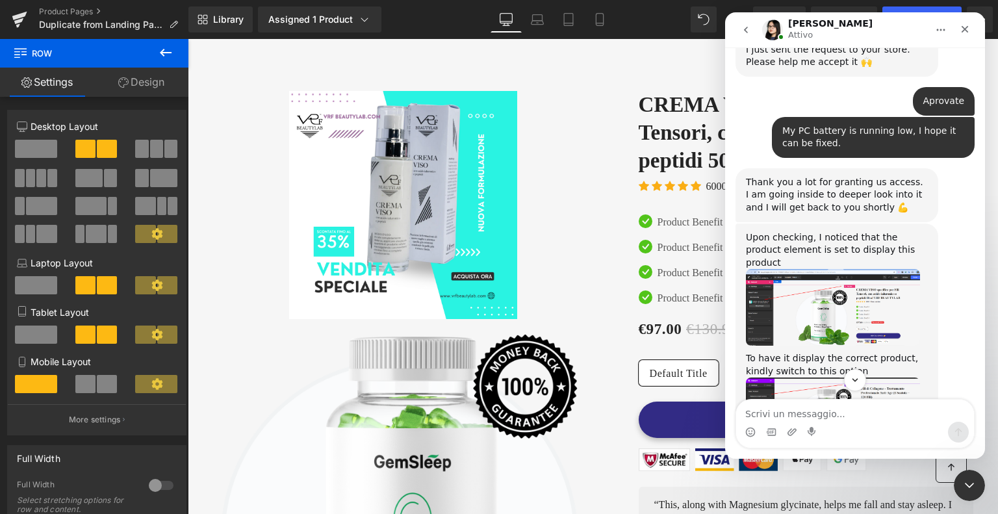
click at [835, 269] on img "Pauline dice…" at bounding box center [833, 307] width 174 height 77
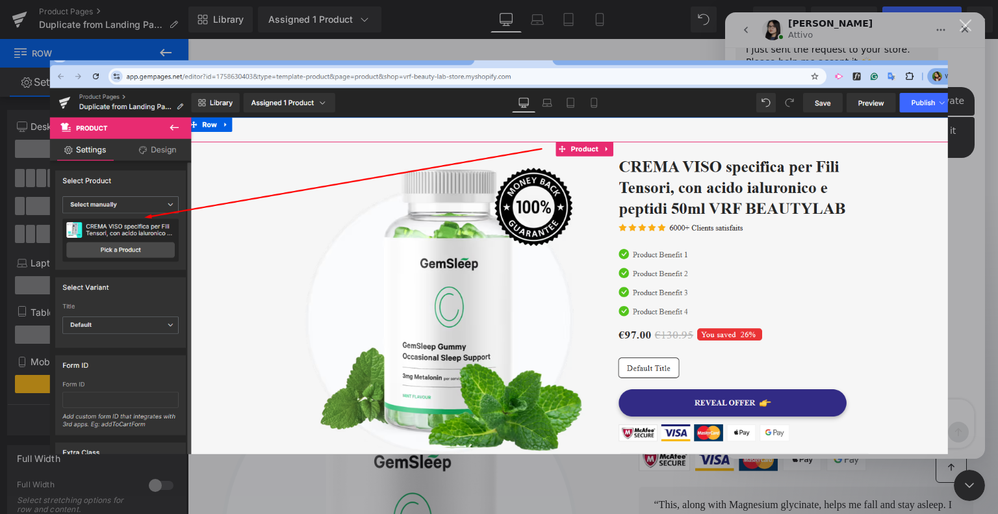
scroll to position [0, 0]
click at [968, 25] on div "Chiudi" at bounding box center [966, 25] width 12 height 12
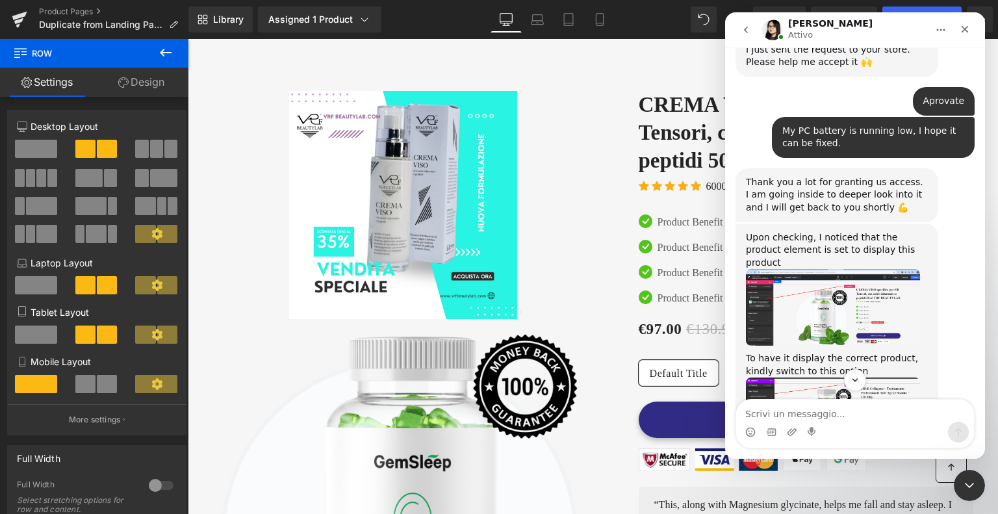
click at [84, 420] on div at bounding box center [499, 237] width 998 height 475
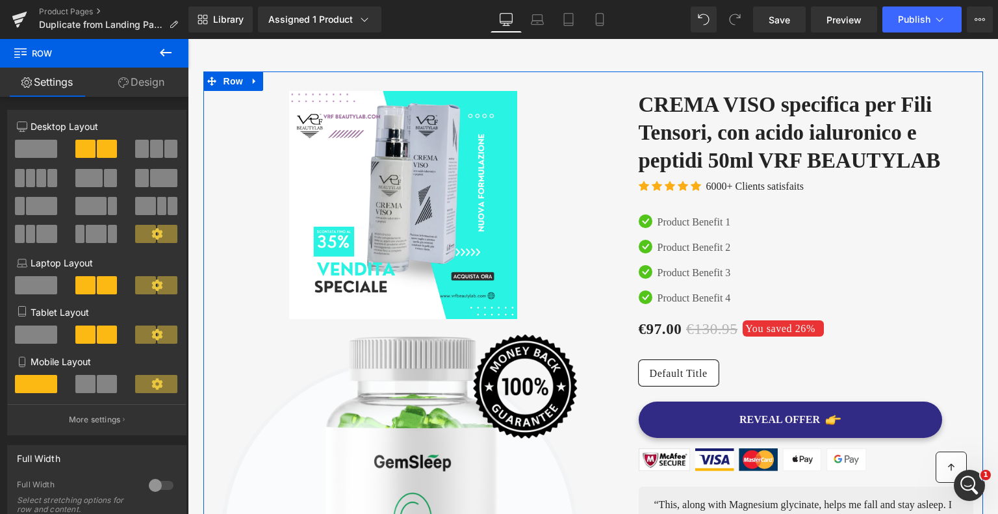
click at [84, 420] on p "More settings" at bounding box center [95, 420] width 52 height 12
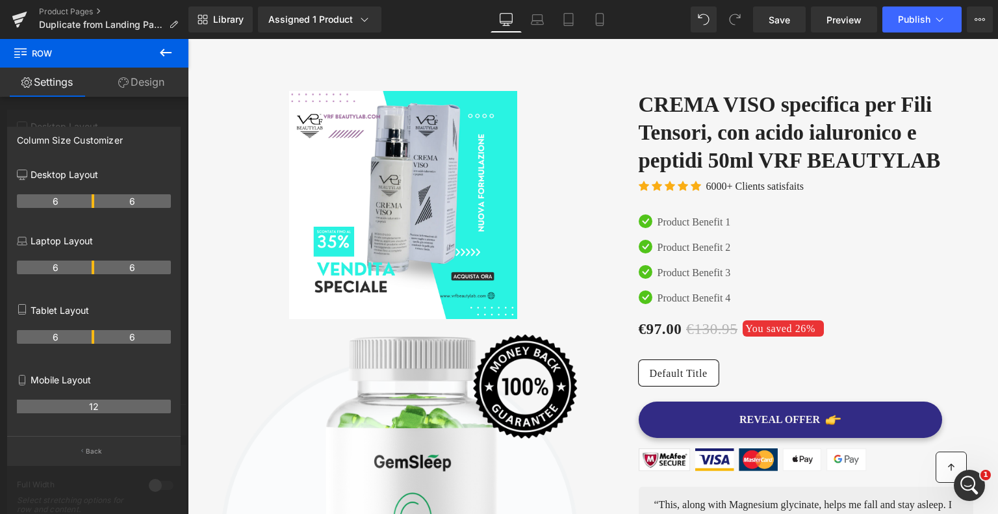
click at [164, 46] on icon at bounding box center [166, 53] width 16 height 16
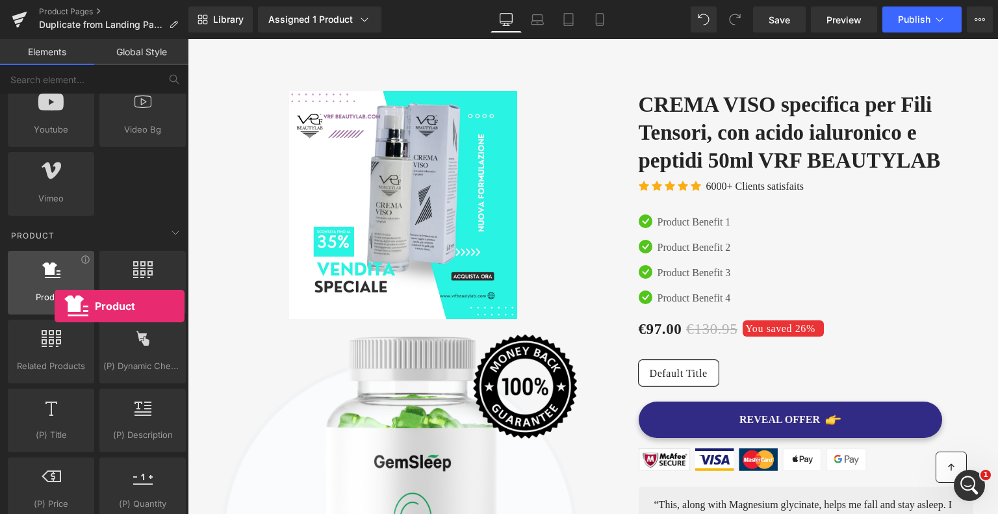
click at [55, 306] on div "Product products, goods, sells" at bounding box center [51, 283] width 86 height 64
click at [55, 261] on icon at bounding box center [51, 269] width 18 height 17
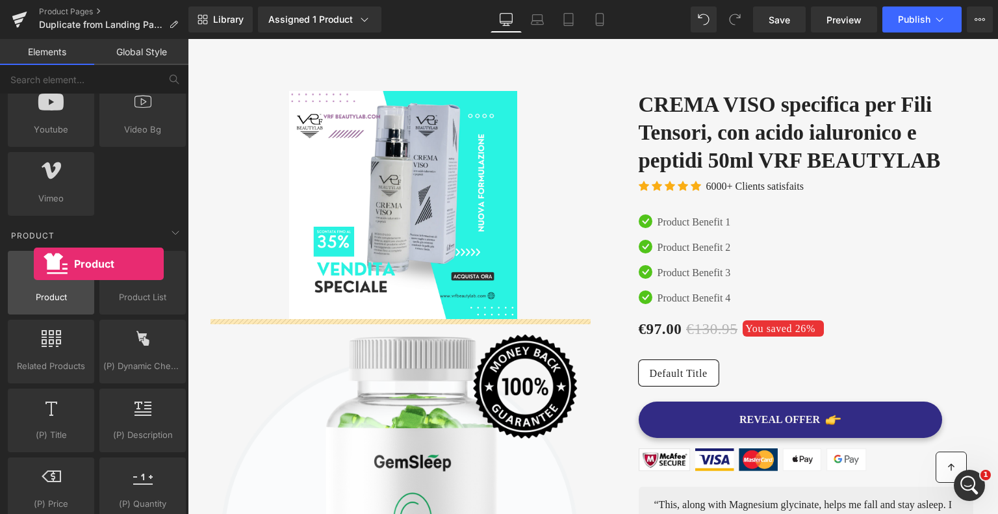
click at [34, 264] on div at bounding box center [51, 275] width 79 height 29
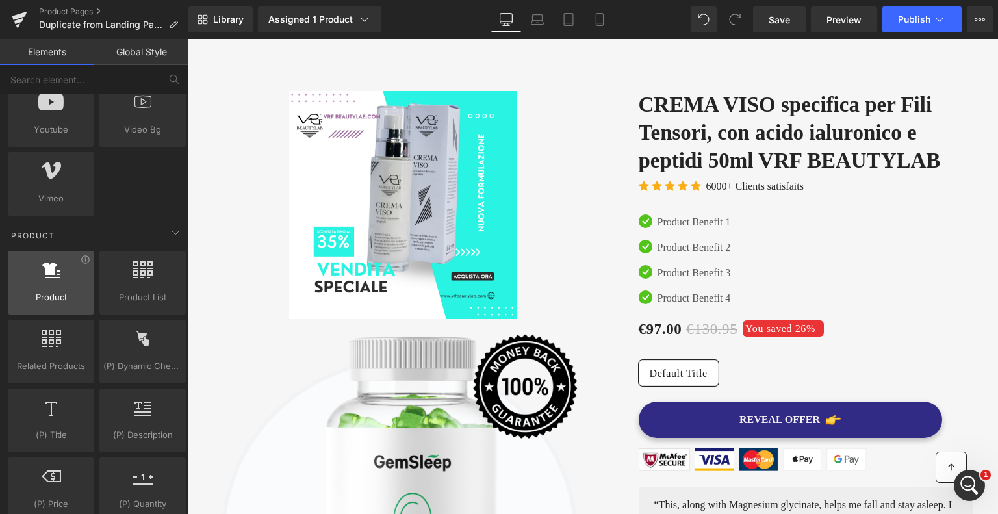
click at [34, 264] on div at bounding box center [51, 275] width 79 height 29
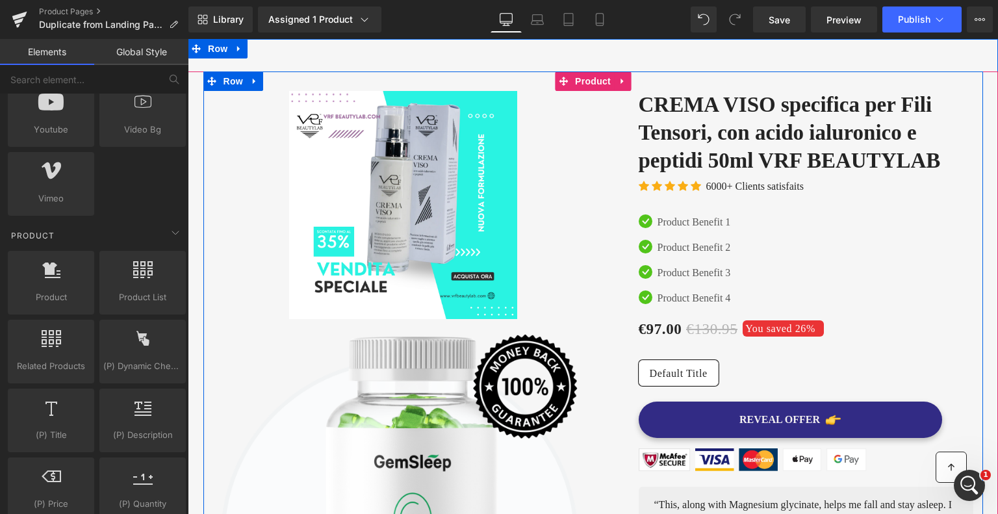
click at [582, 80] on div "Sale Off (P) Image Image Image Free Shipping Text Block On oders over $70 Text …" at bounding box center [593, 425] width 780 height 708
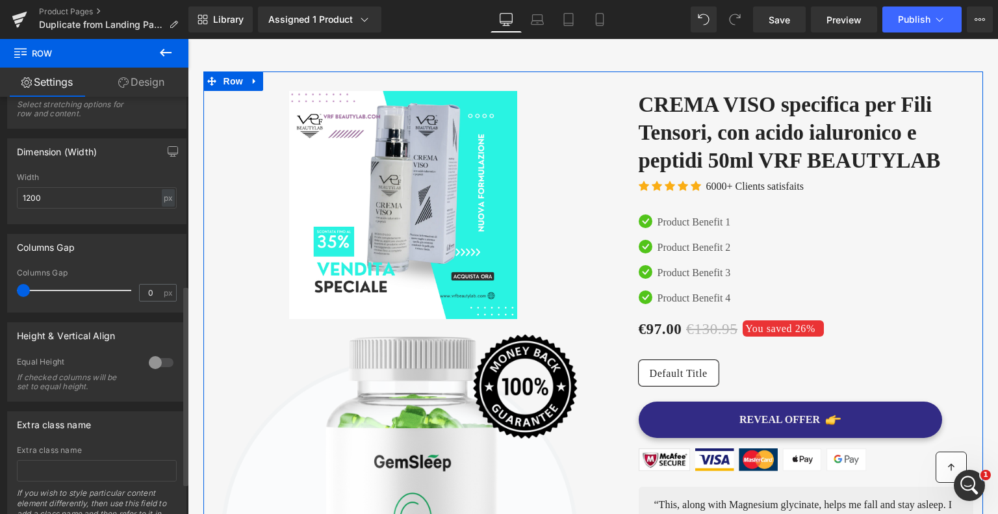
scroll to position [393, 0]
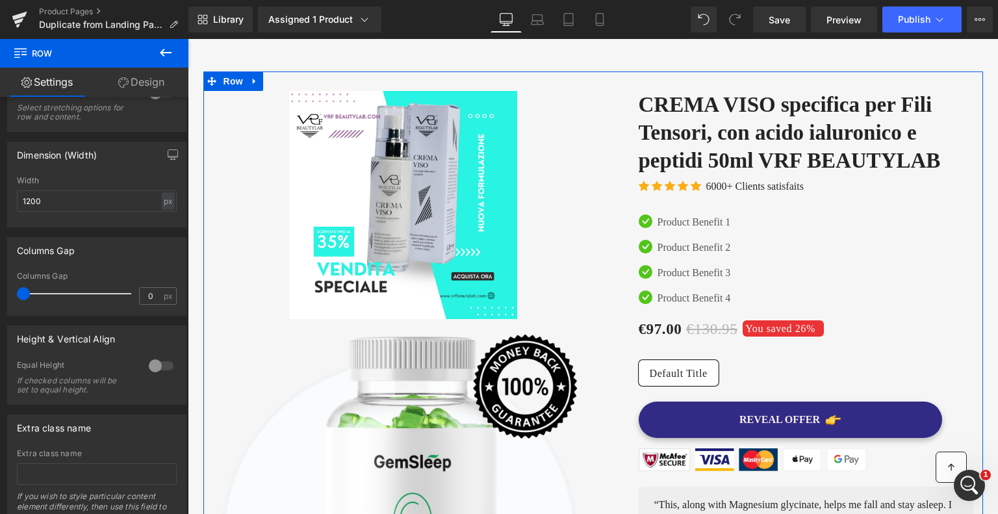
click at [151, 80] on link "Design" at bounding box center [141, 82] width 94 height 29
